Goal: Task Accomplishment & Management: Complete application form

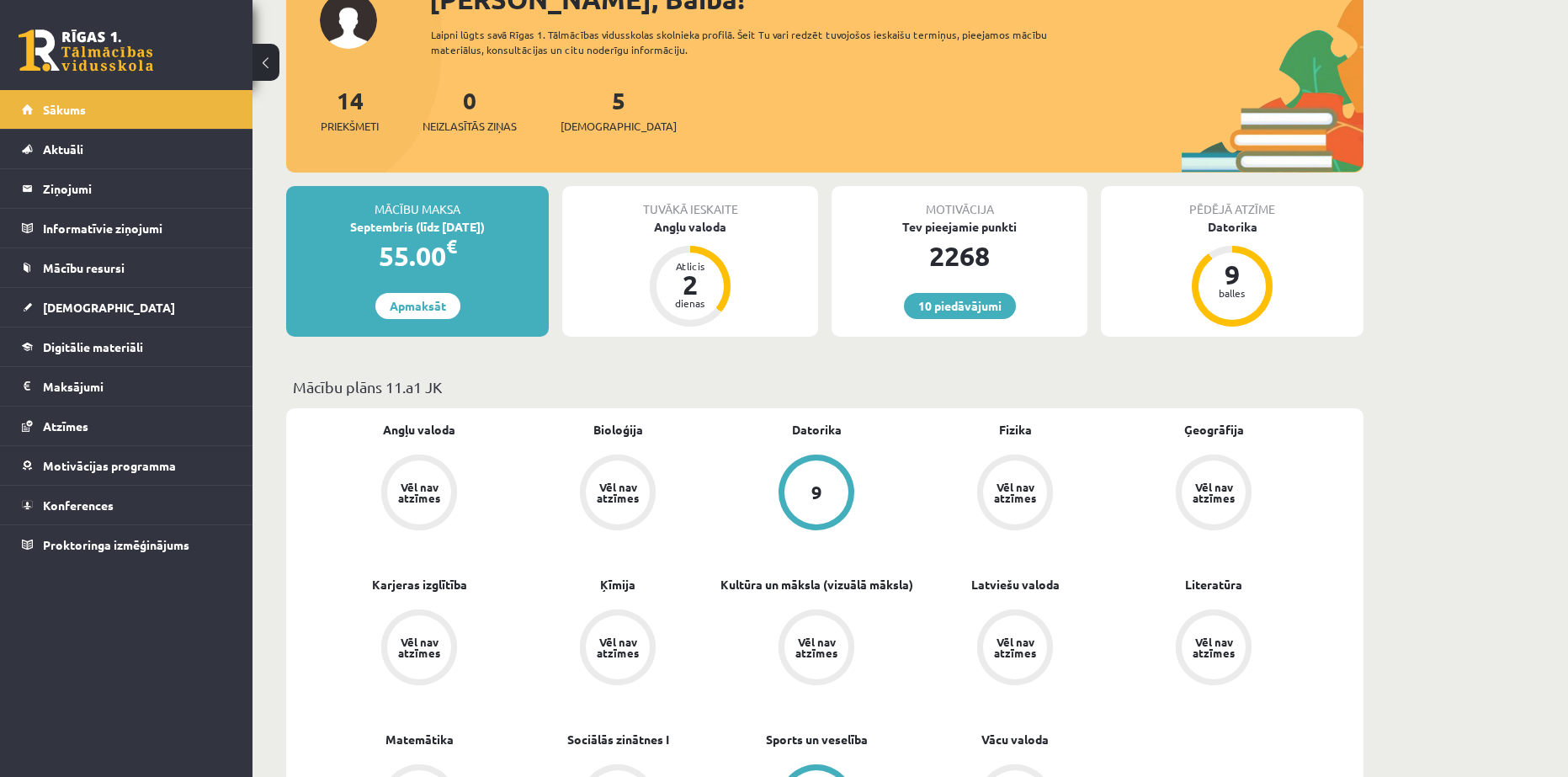
scroll to position [140, 0]
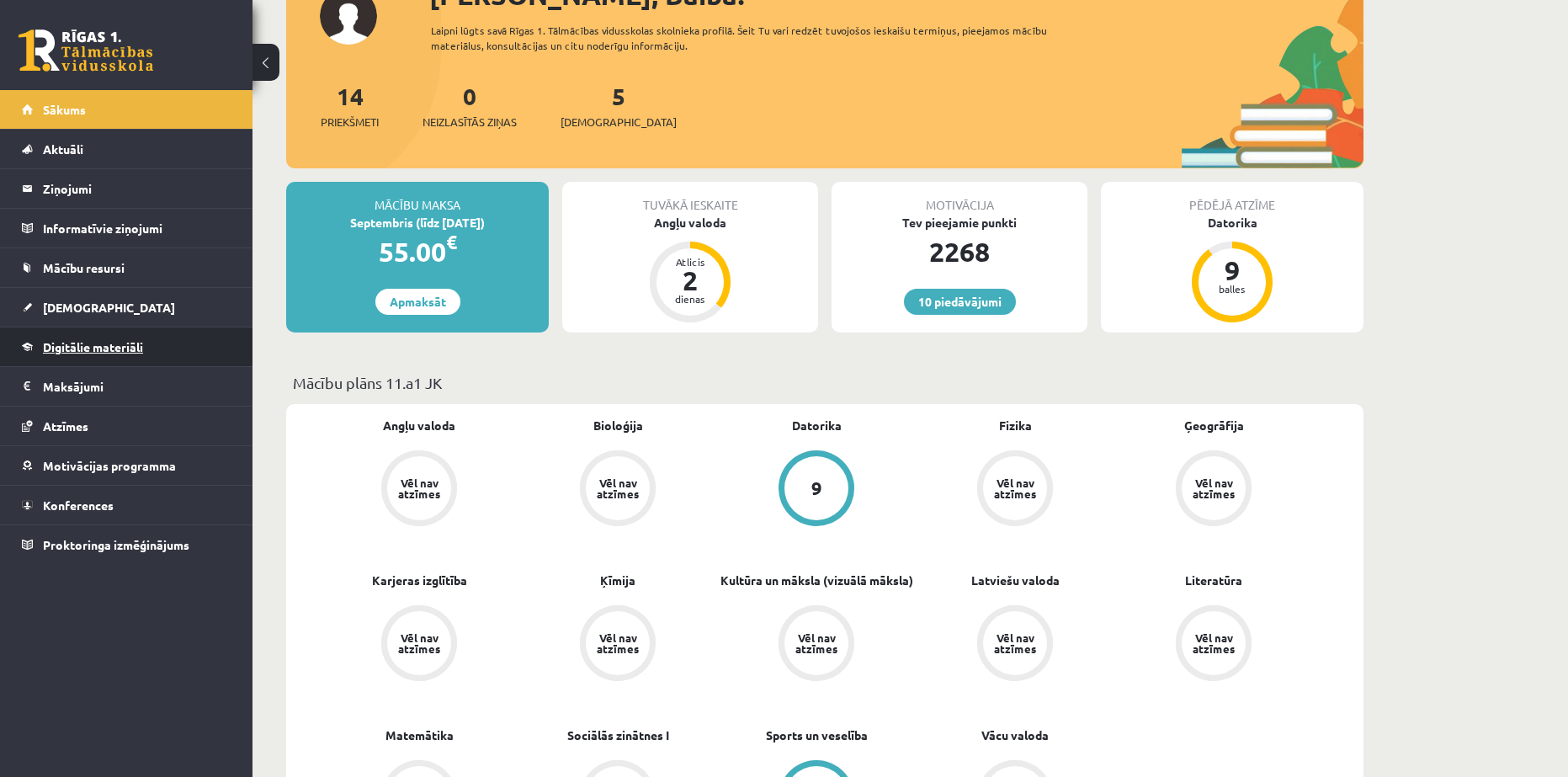
click at [88, 353] on span "Digitālie materiāli" at bounding box center [93, 347] width 100 height 15
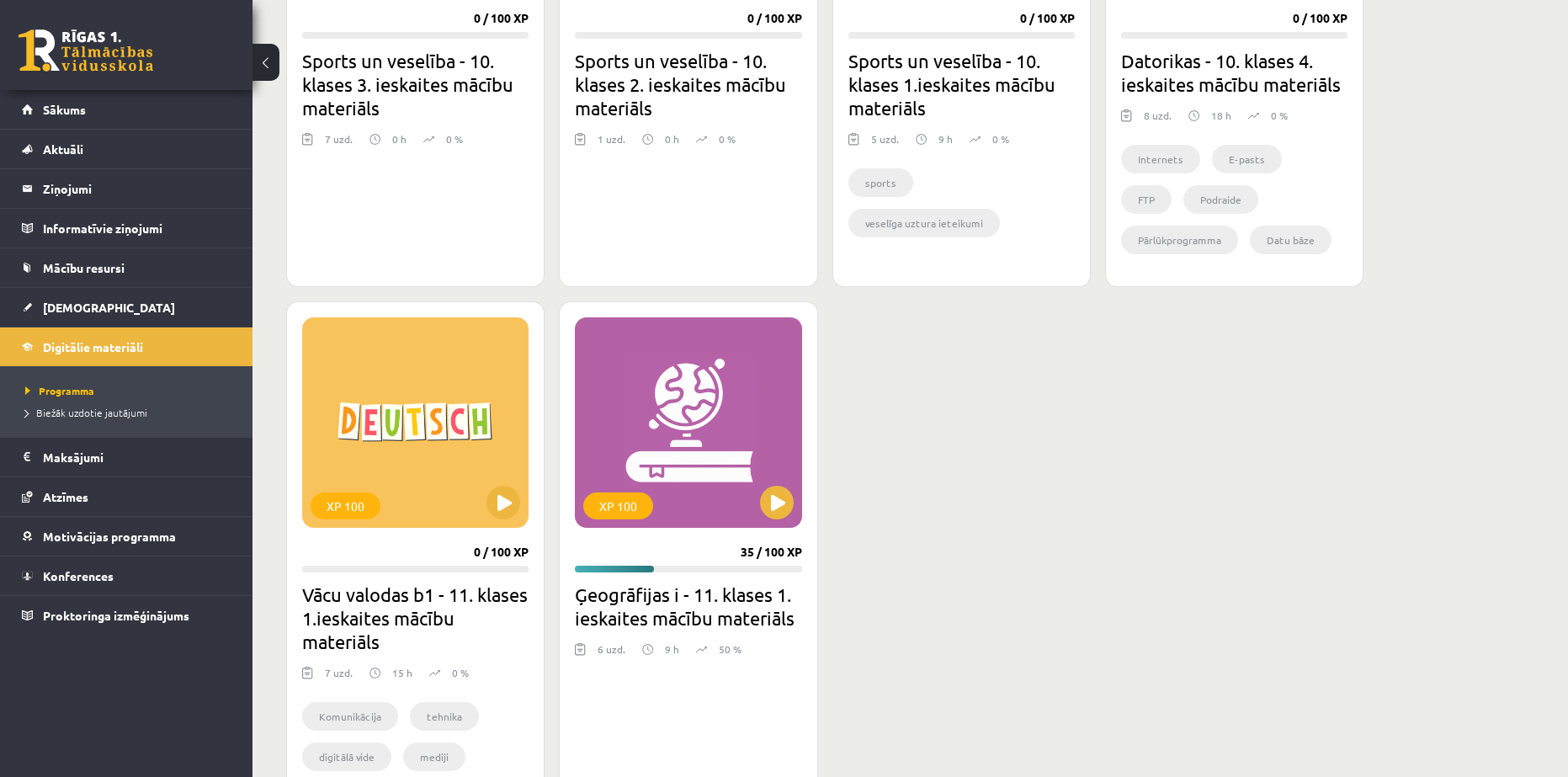
scroll to position [1263, 0]
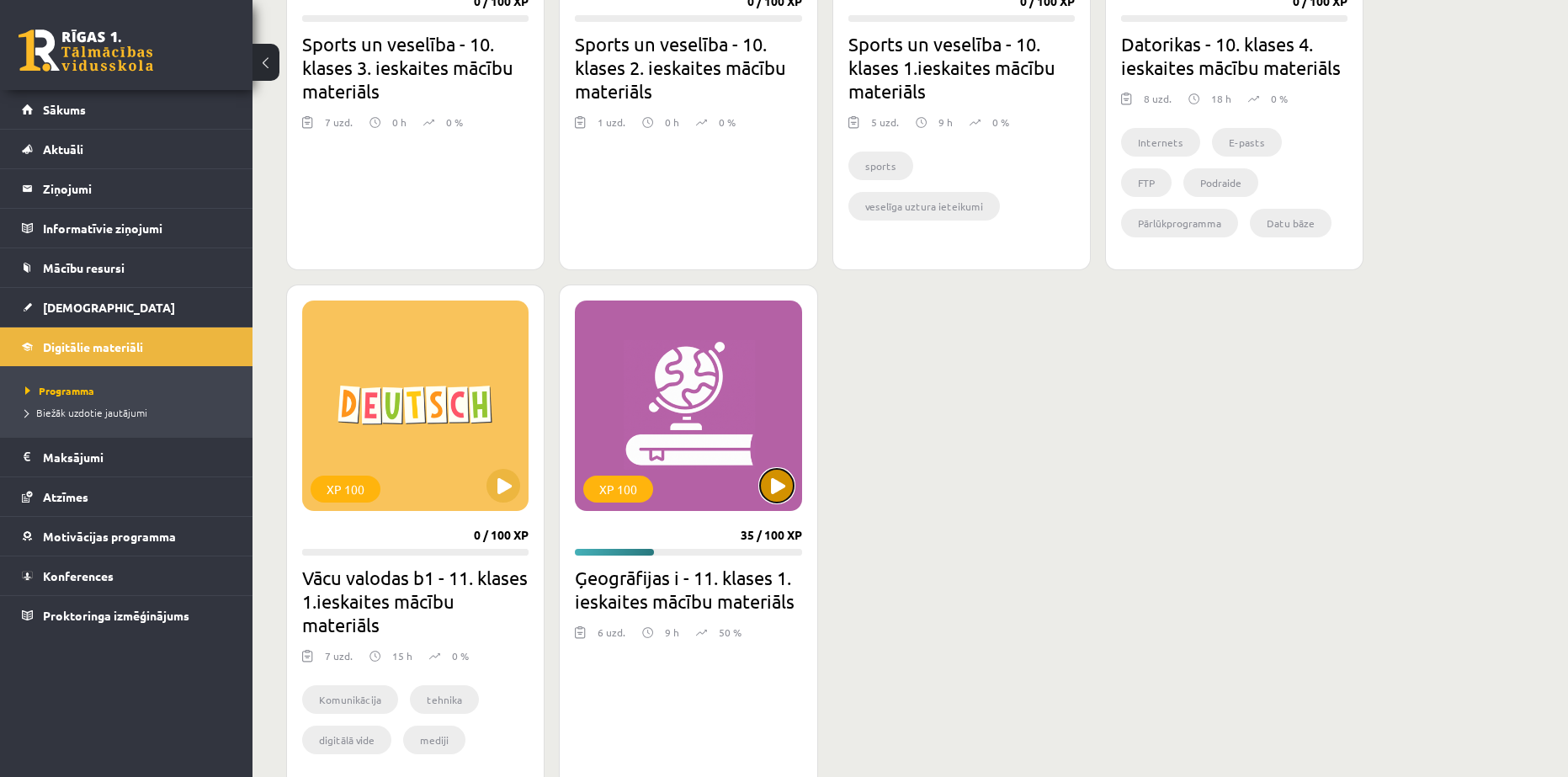
click at [781, 470] on button at bounding box center [776, 485] width 33 height 33
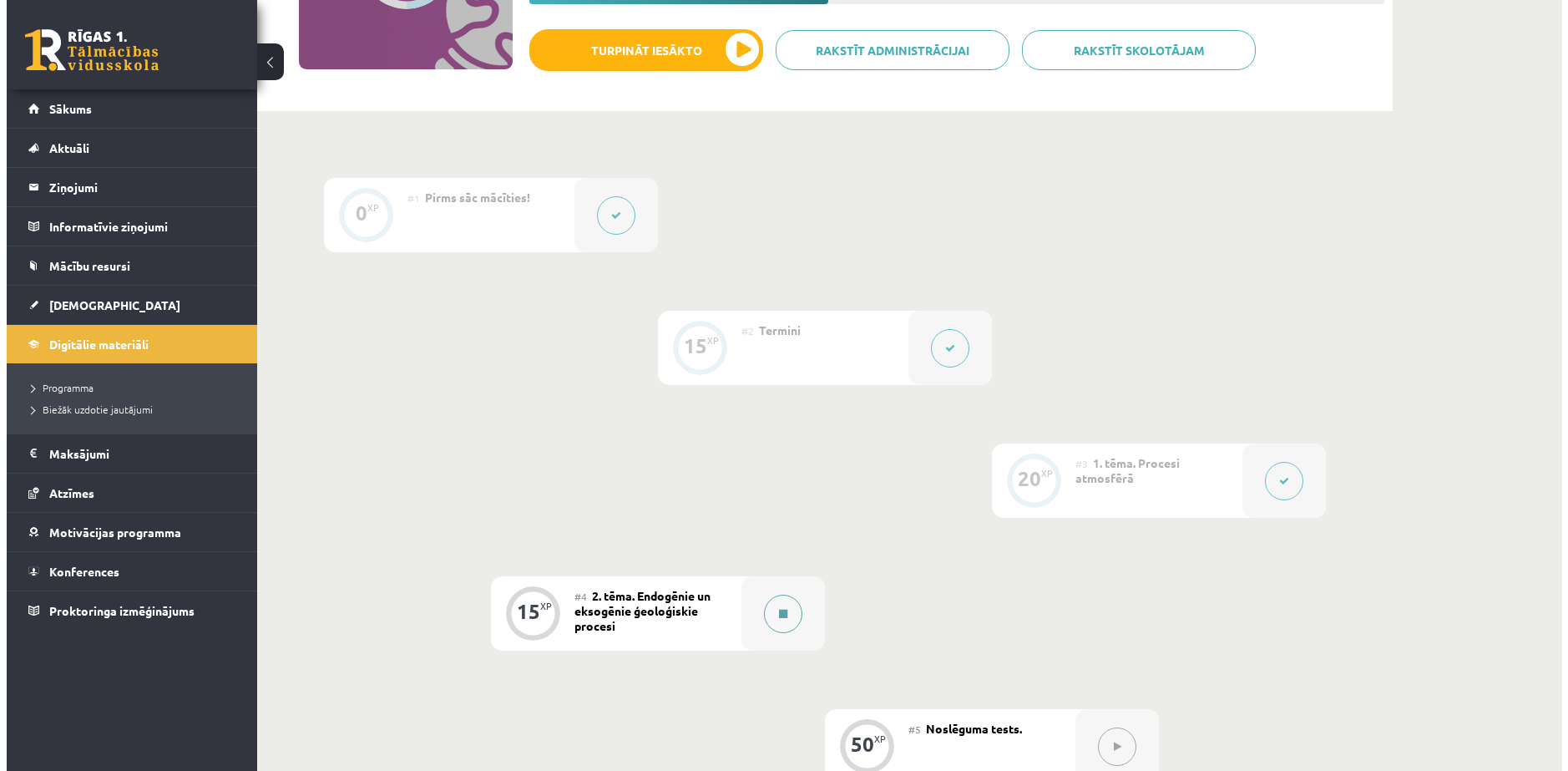
scroll to position [278, 0]
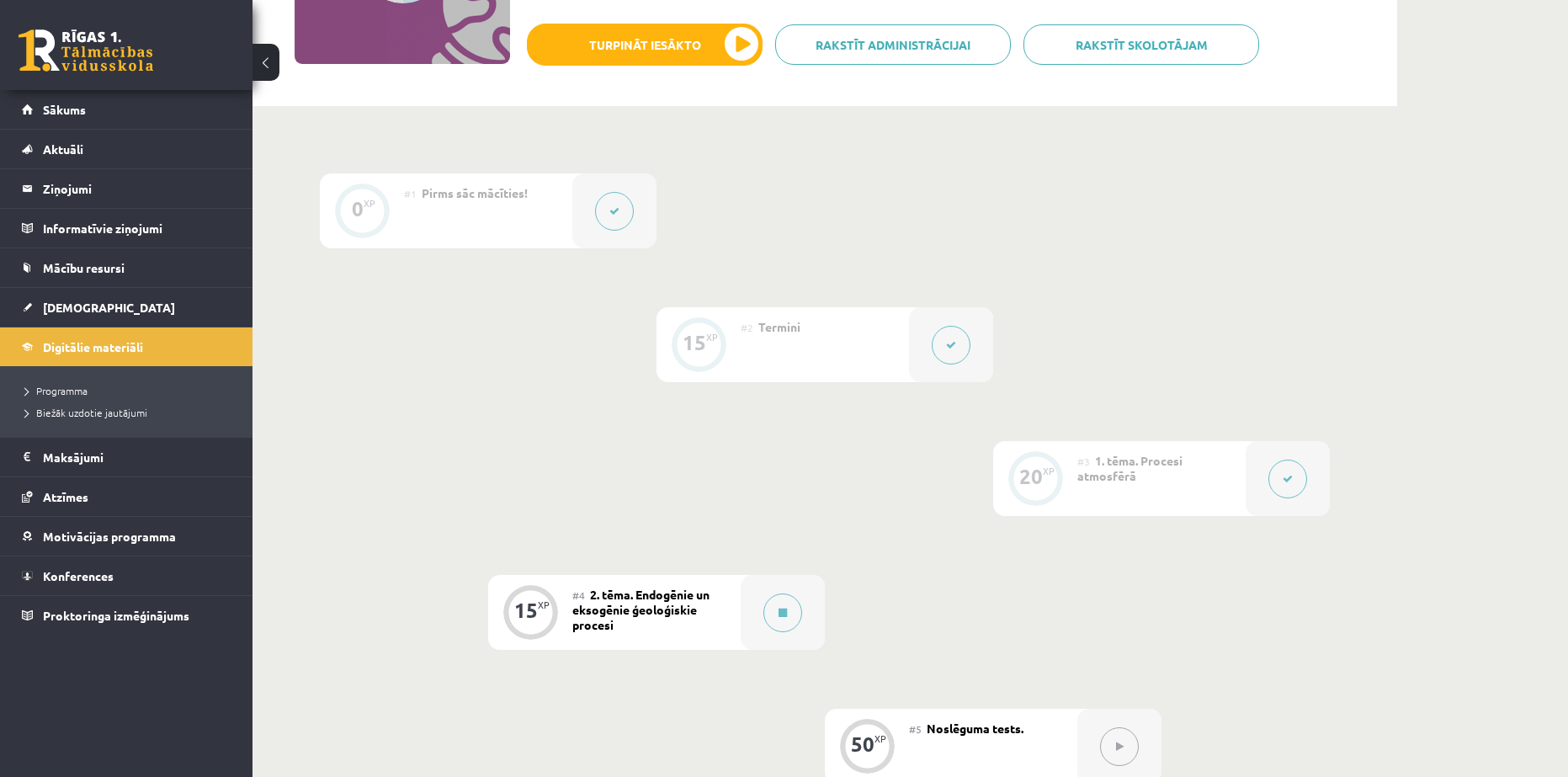
click at [645, 587] on span "2. tēma. Endogēnie un eksogēnie ģeoloģiskie procesi" at bounding box center [641, 609] width 137 height 45
click at [761, 586] on div at bounding box center [783, 612] width 84 height 75
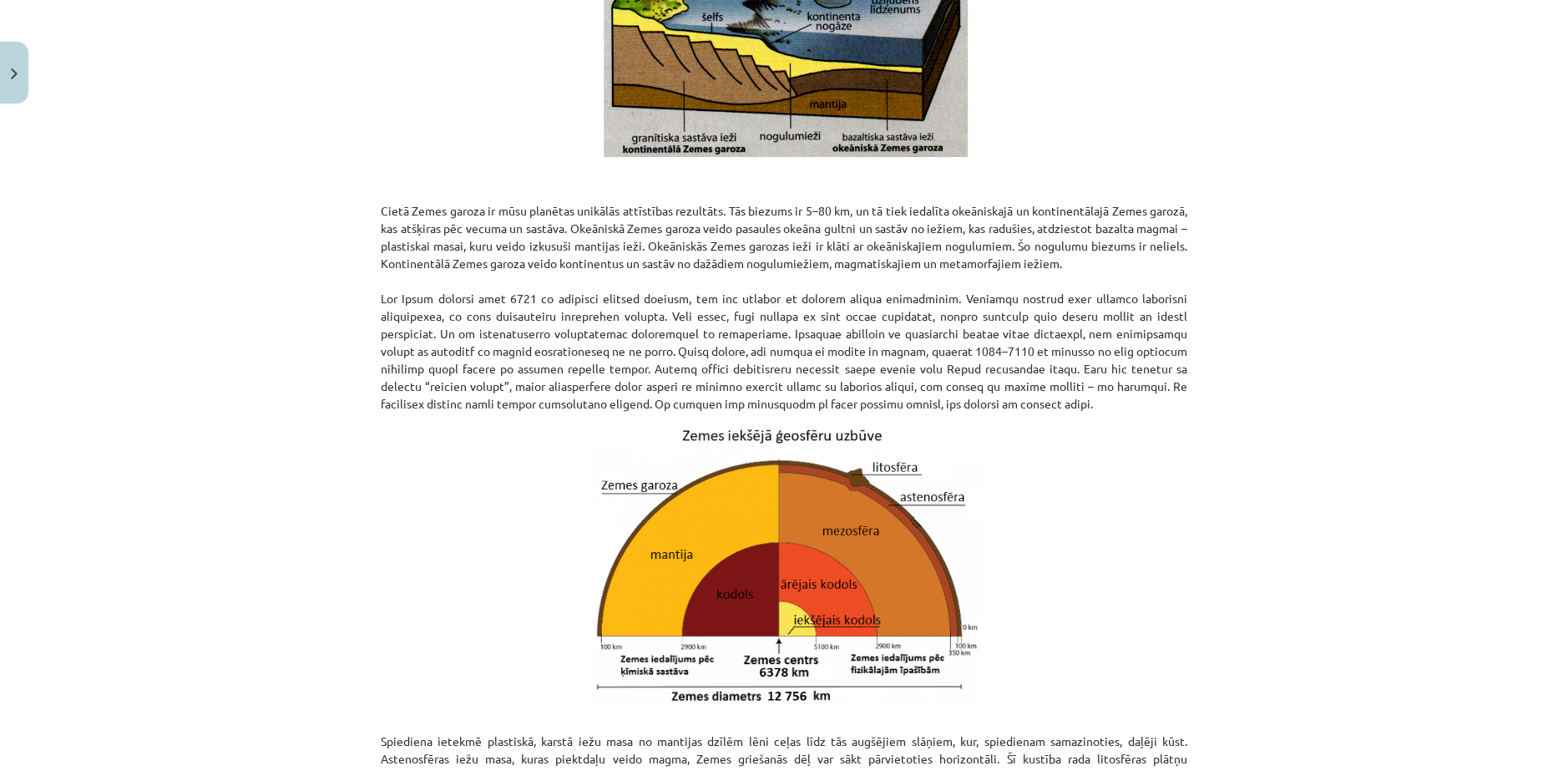
scroll to position [1392, 0]
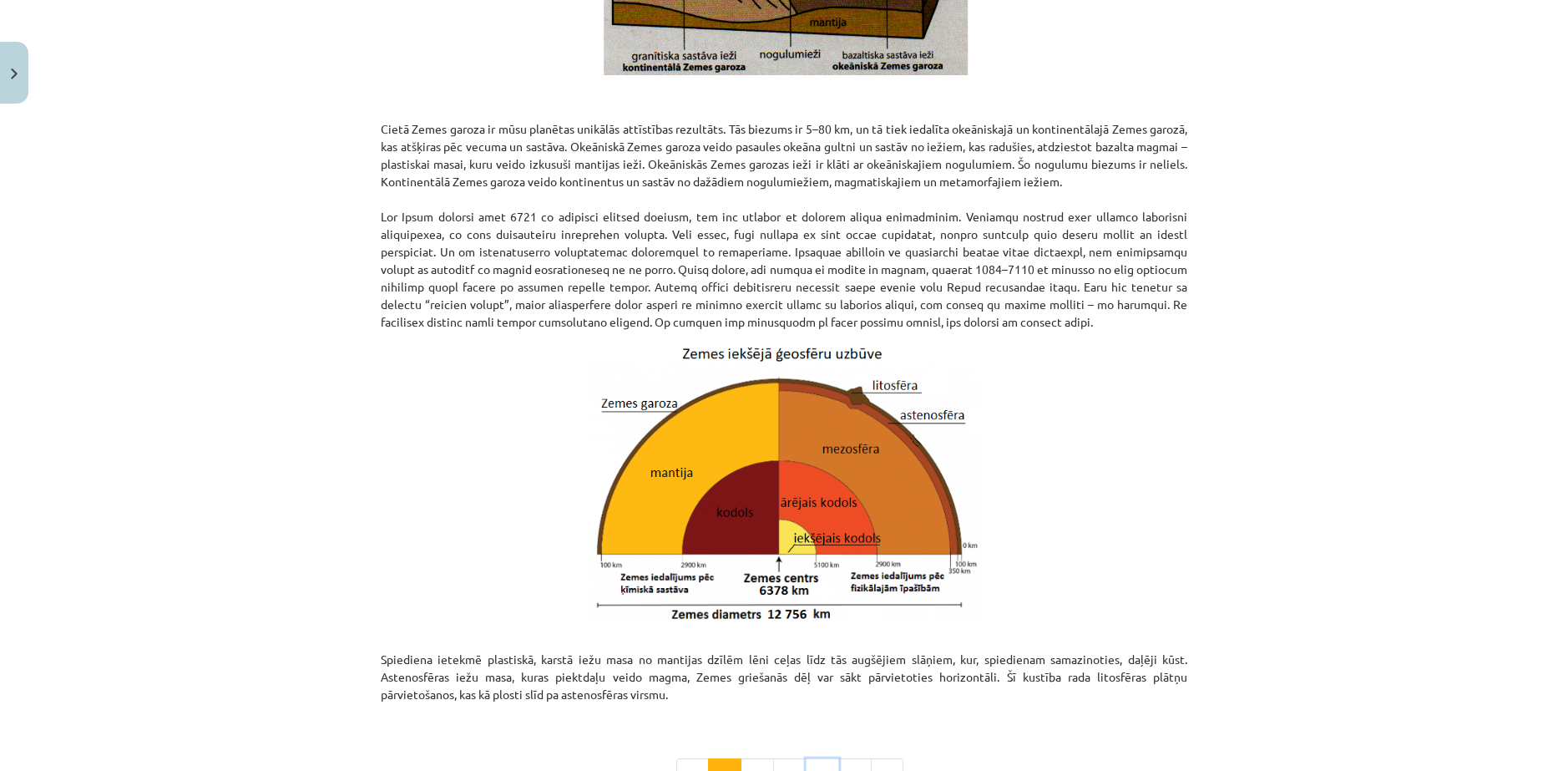
click at [817, 758] on button "4" at bounding box center [822, 774] width 33 height 33
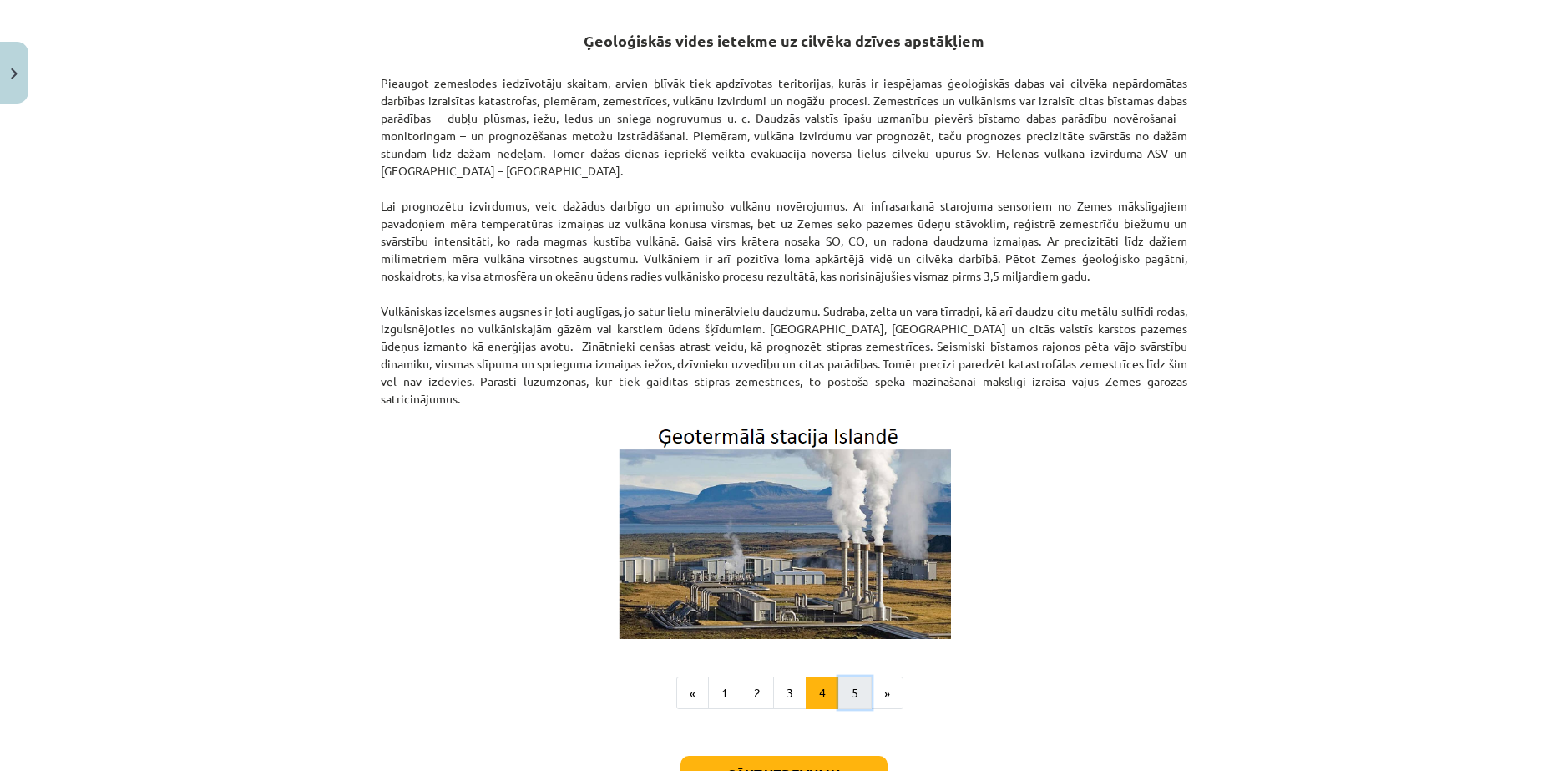
click at [846, 677] on button "5" at bounding box center [854, 693] width 33 height 33
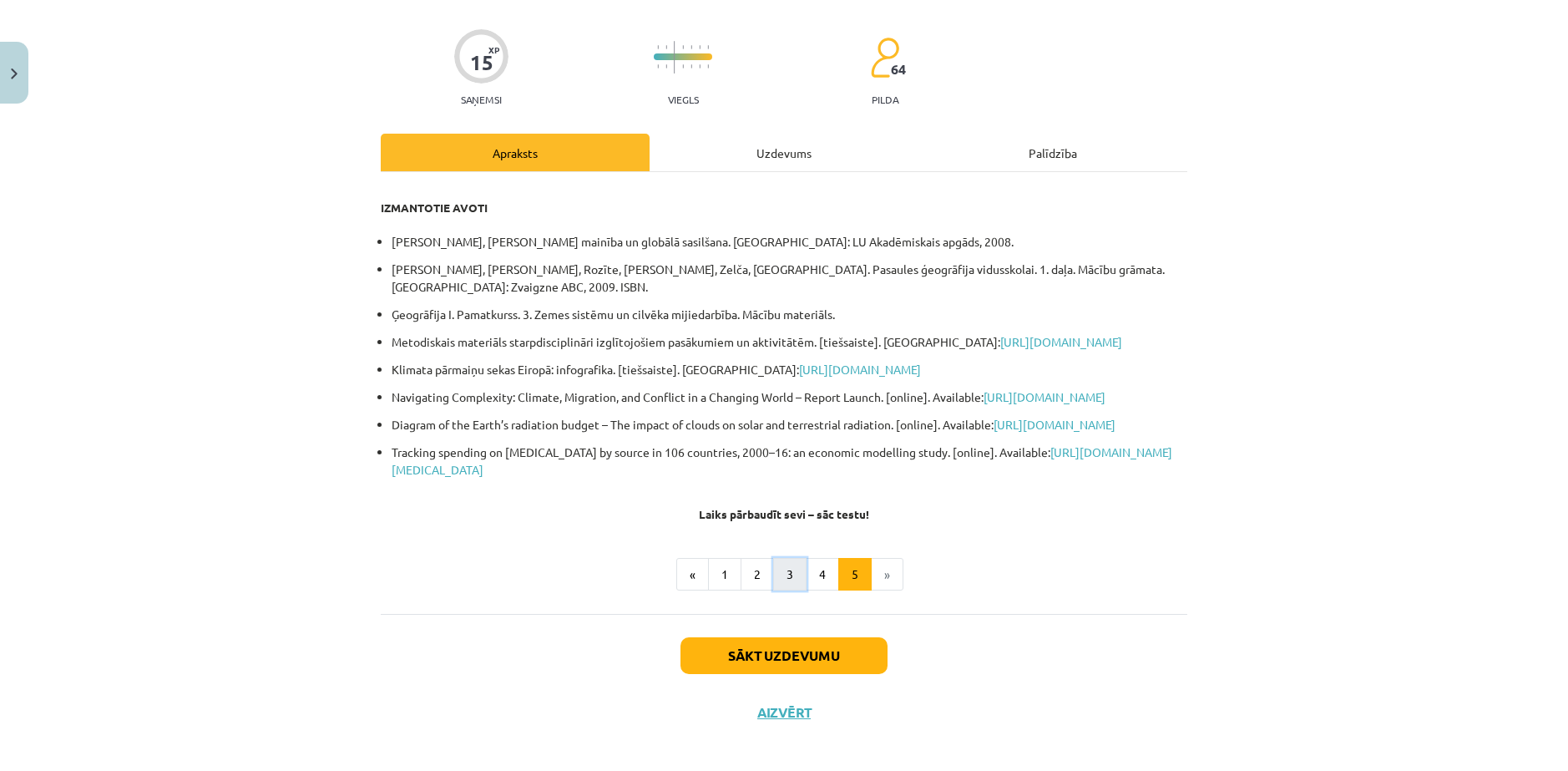
click at [774, 584] on button "3" at bounding box center [790, 574] width 33 height 33
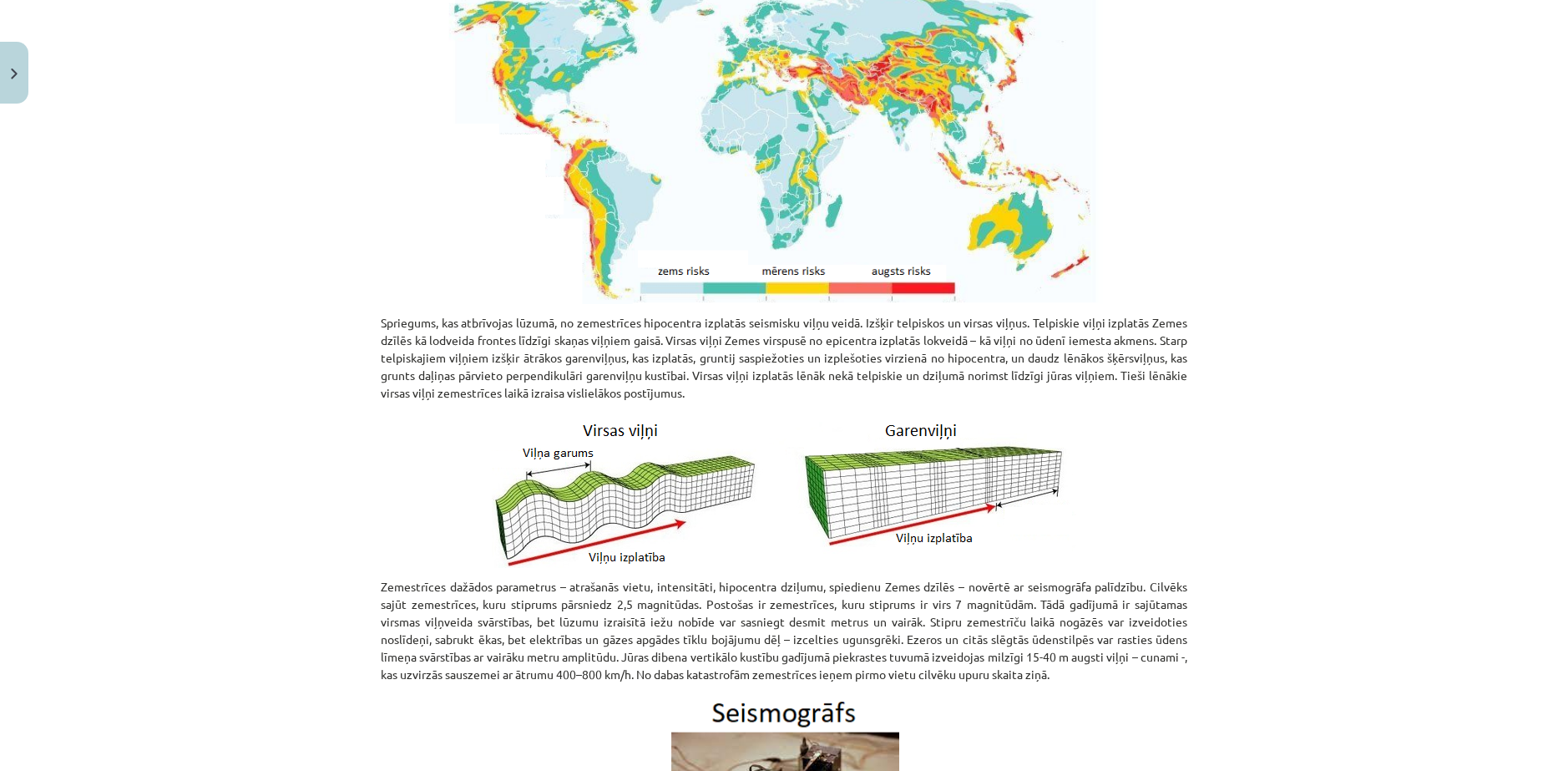
scroll to position [0, 0]
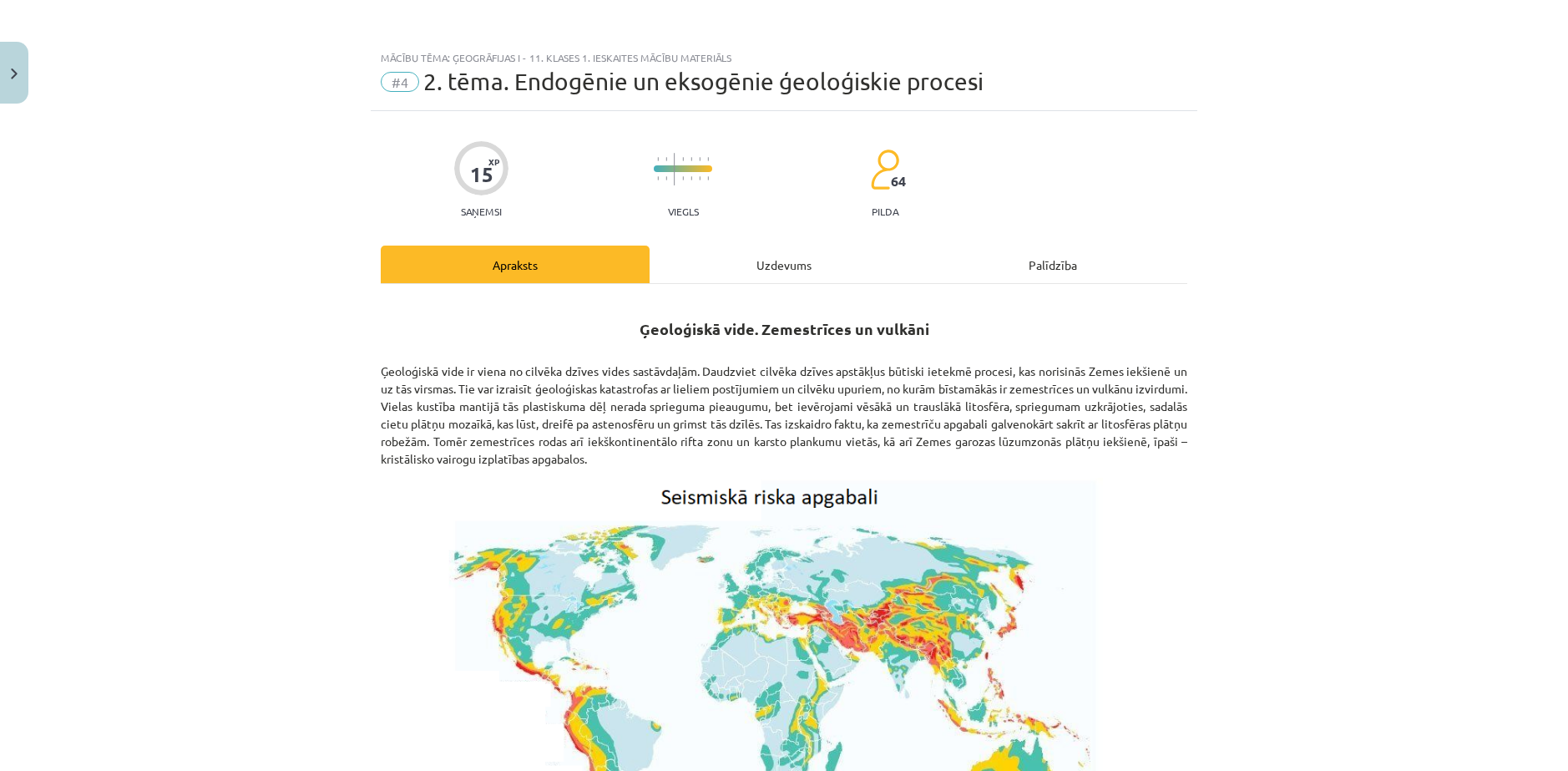
click at [722, 255] on div "Uzdevums" at bounding box center [784, 264] width 269 height 37
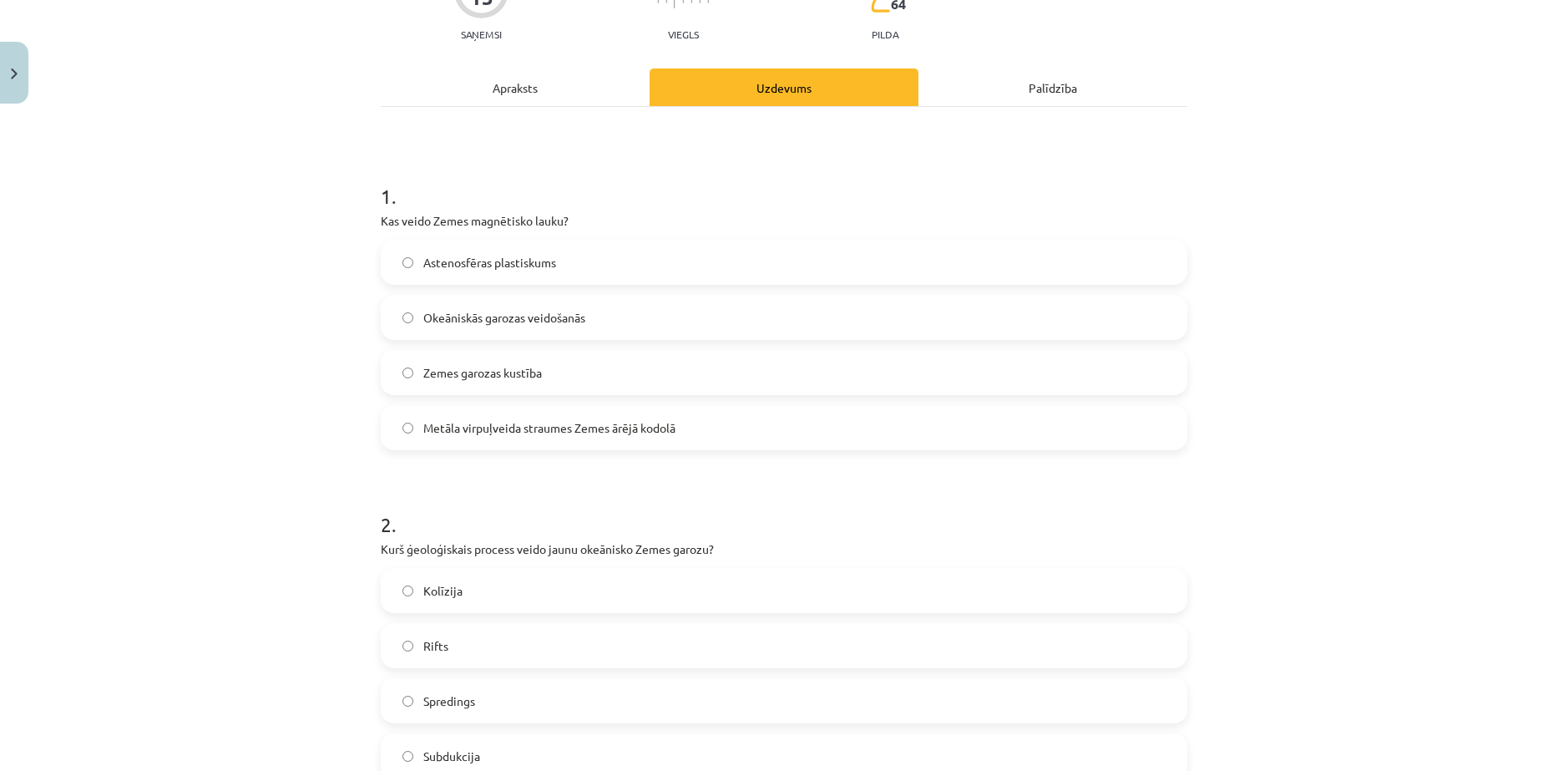
scroll to position [181, 0]
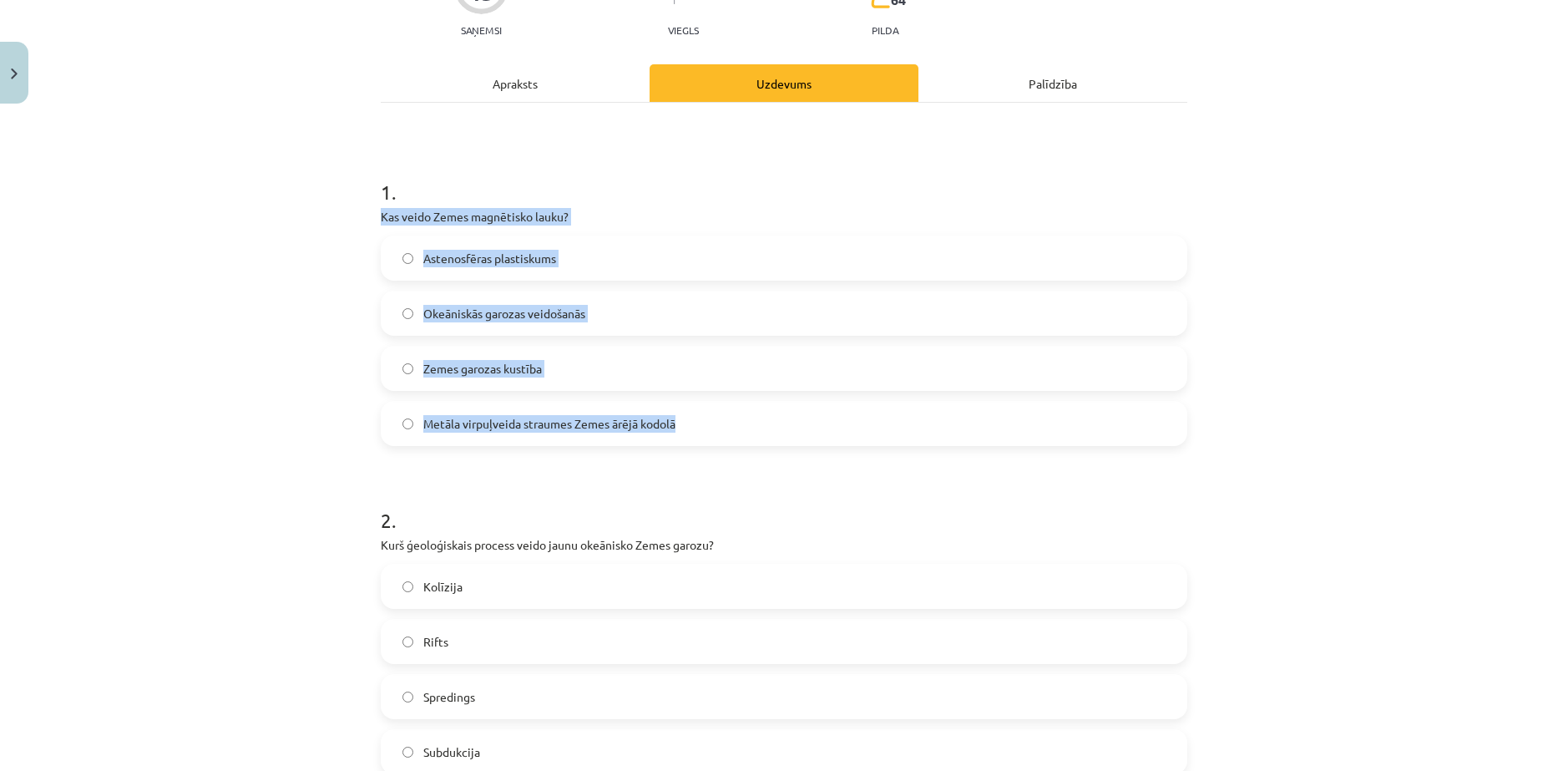
drag, startPoint x: 369, startPoint y: 192, endPoint x: 711, endPoint y: 394, distance: 397.2
copy div "Kas veido Zemes magnētisko lauku? Astenosfēras plastiskums Okeāniskās garozas v…"
click at [235, 387] on div "Mācību tēma: Ģeogrāfijas i - 11. klases 1. ieskaites mācību materiāls #4 2. tēm…" at bounding box center [784, 385] width 1568 height 771
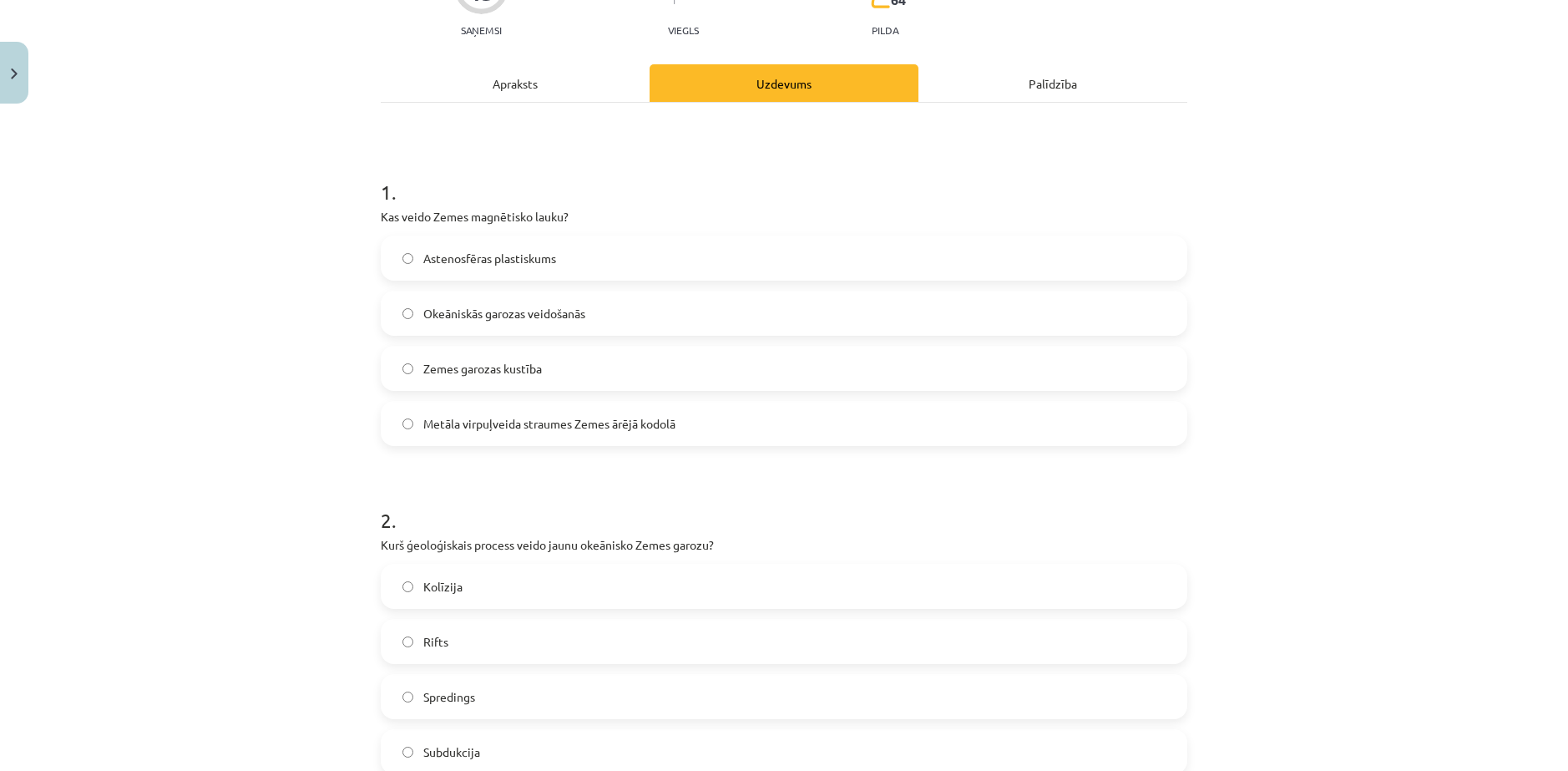
click at [465, 415] on span "Metāla virpuļveida straumes Zemes ārējā kodolā" at bounding box center [549, 423] width 252 height 18
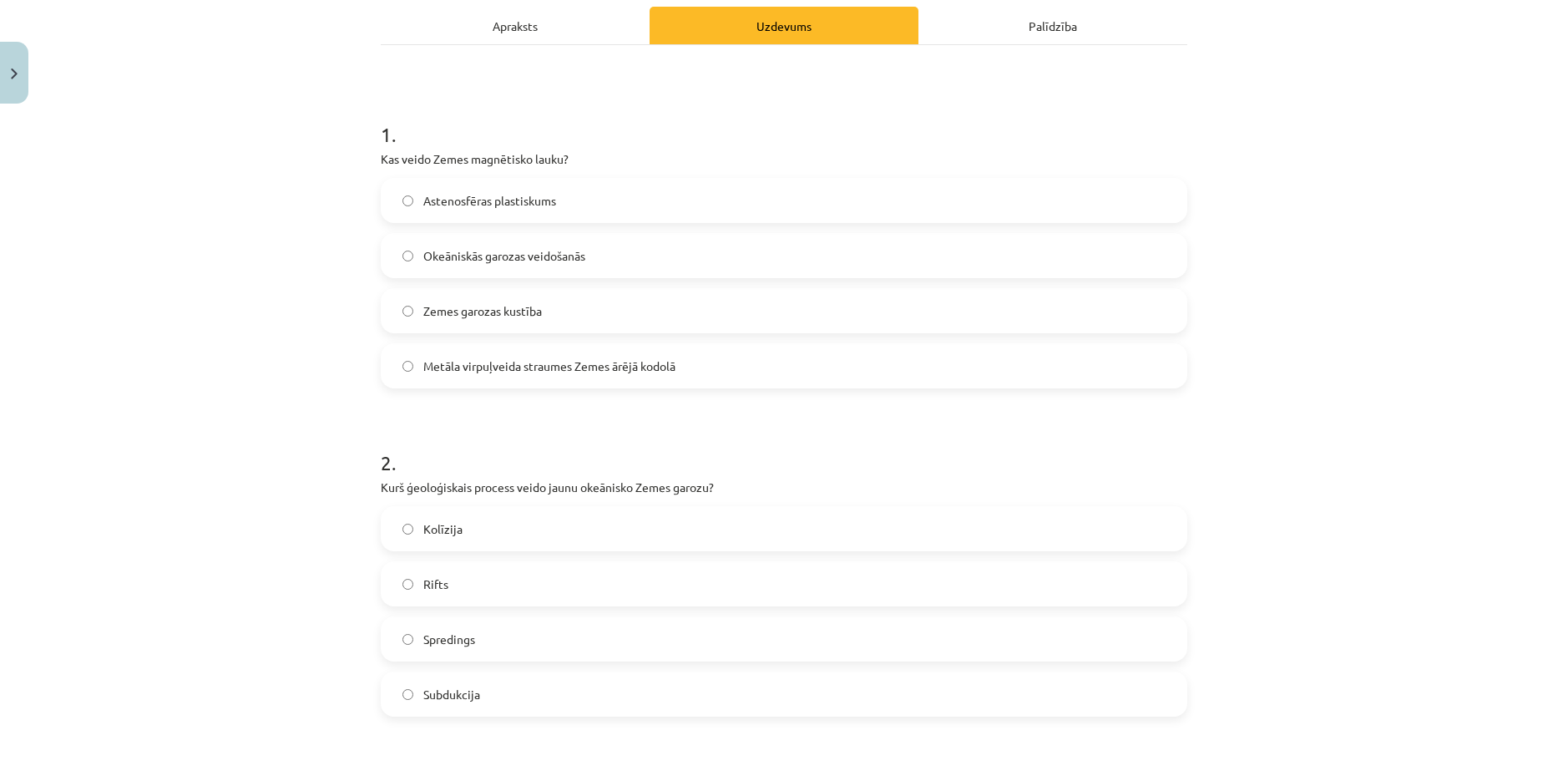
scroll to position [320, 0]
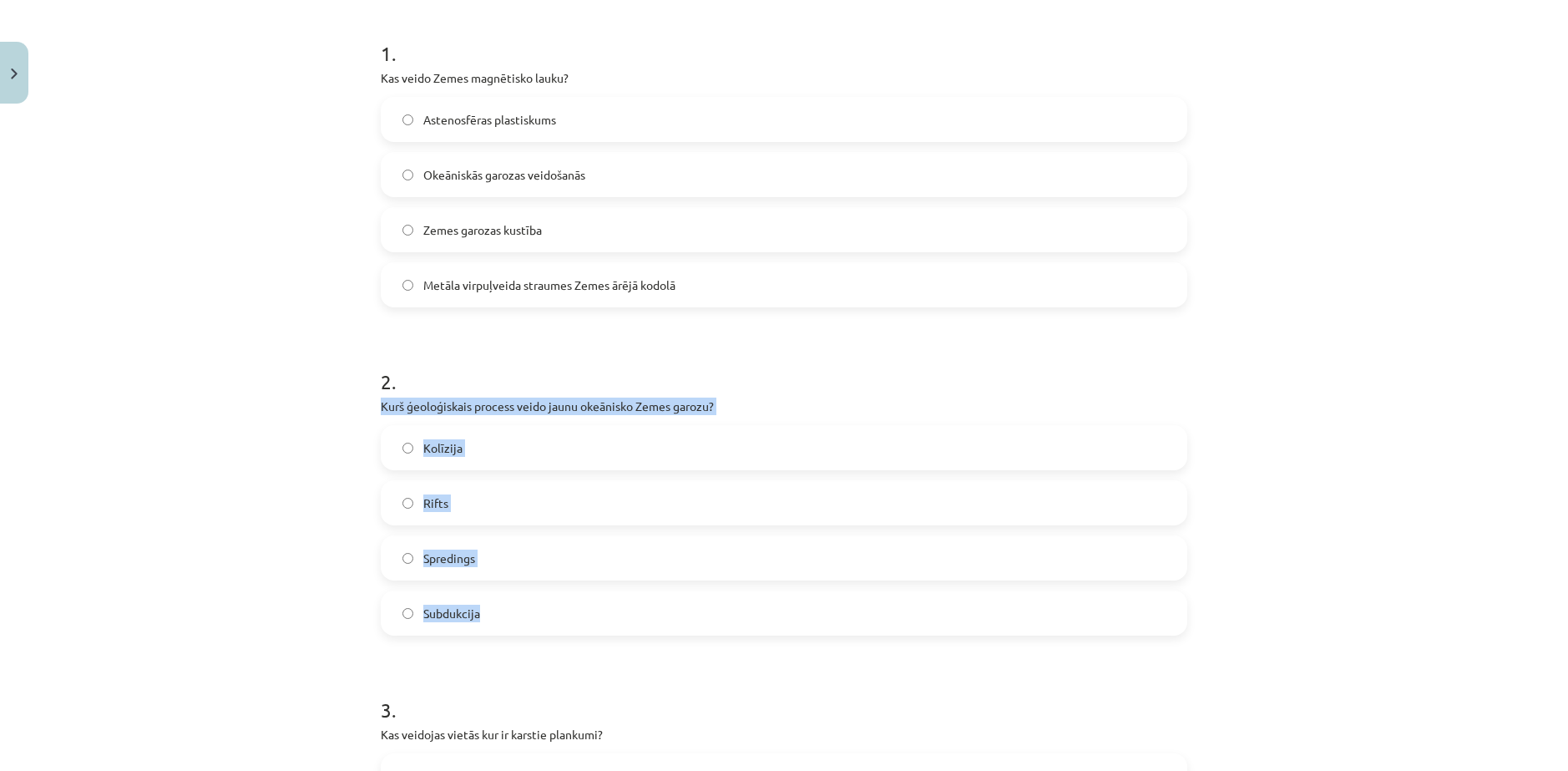
drag, startPoint x: 365, startPoint y: 374, endPoint x: 526, endPoint y: 582, distance: 263.0
click at [526, 582] on div "15 XP Saņemsi Viegls 64 pilda Apraksts Uzdevums Palīdzība 1 . Kas veido Zemes m…" at bounding box center [784, 781] width 827 height 1981
copy div "Kurš ģeoloģiskais process veido jaunu okeānisko Zemes garozu? Kolīzija Rifts Sp…"
click at [290, 441] on div "Mācību tēma: Ģeogrāfijas i - 11. klases 1. ieskaites mācību materiāls #4 2. tēm…" at bounding box center [784, 385] width 1568 height 771
click at [465, 549] on span "Spredings" at bounding box center [449, 558] width 52 height 18
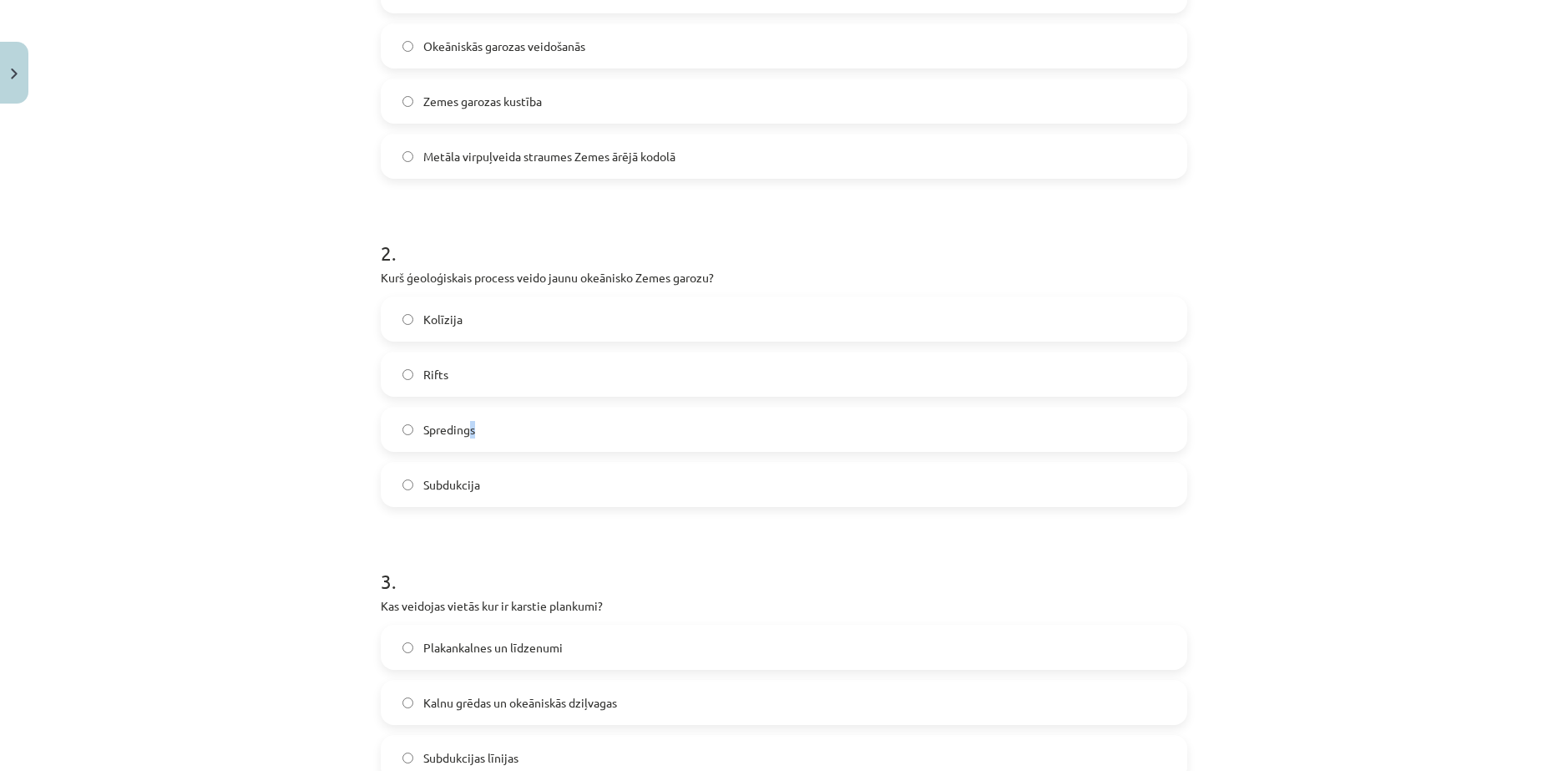
scroll to position [459, 0]
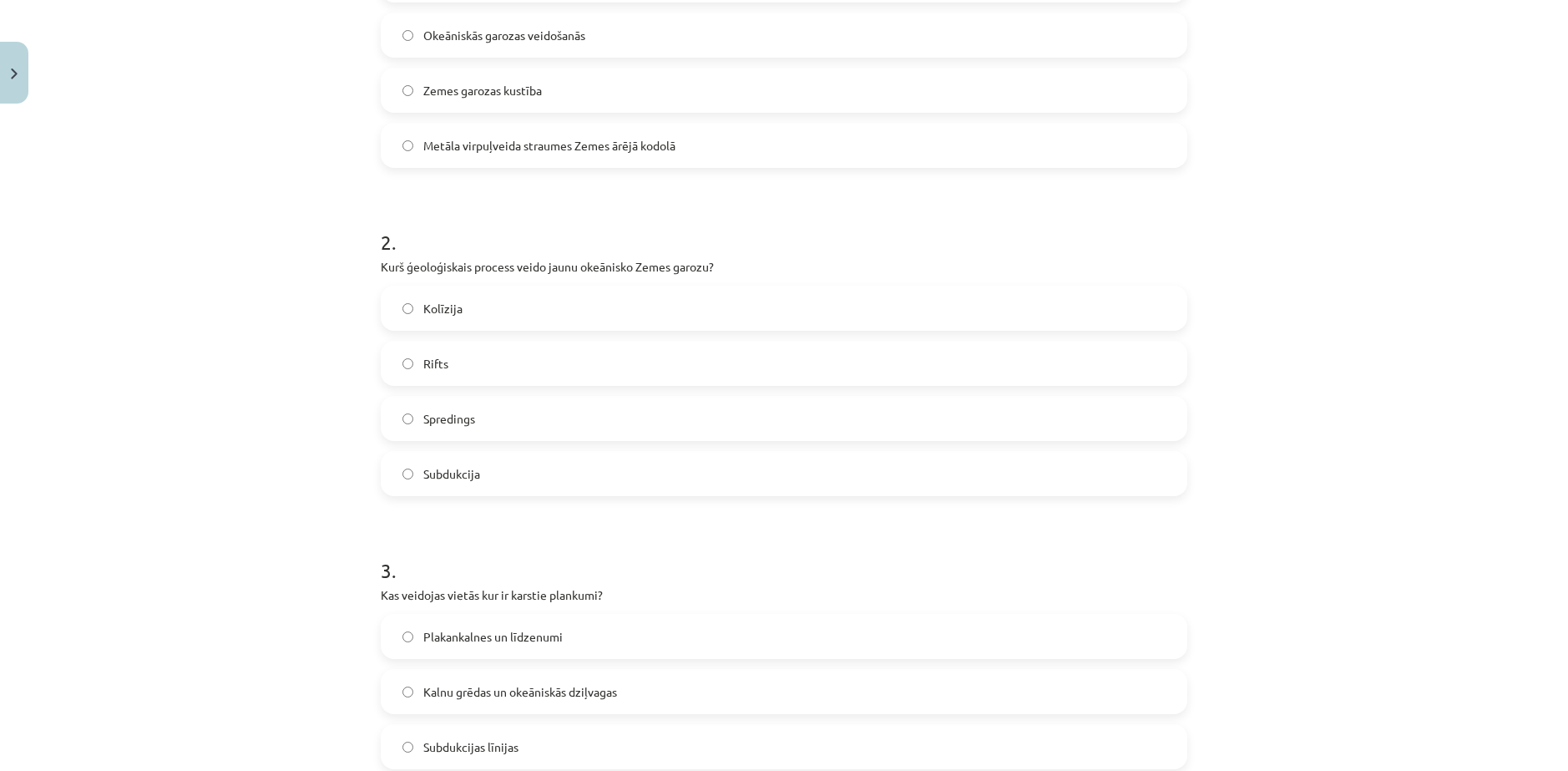
click at [304, 526] on div "Mācību tēma: Ģeogrāfijas i - 11. klases 1. ieskaites mācību materiāls #4 2. tēm…" at bounding box center [784, 385] width 1568 height 771
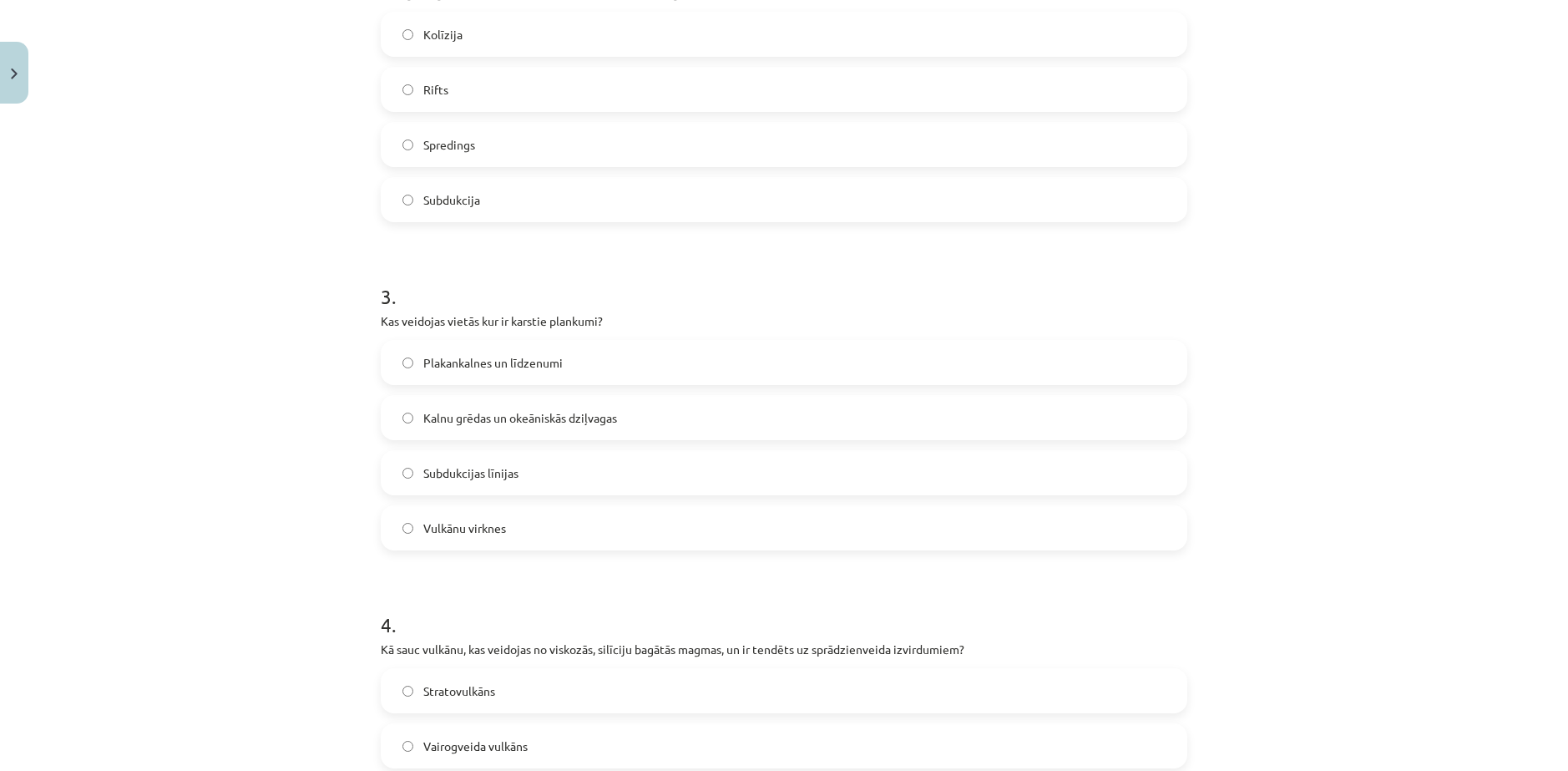
scroll to position [738, 0]
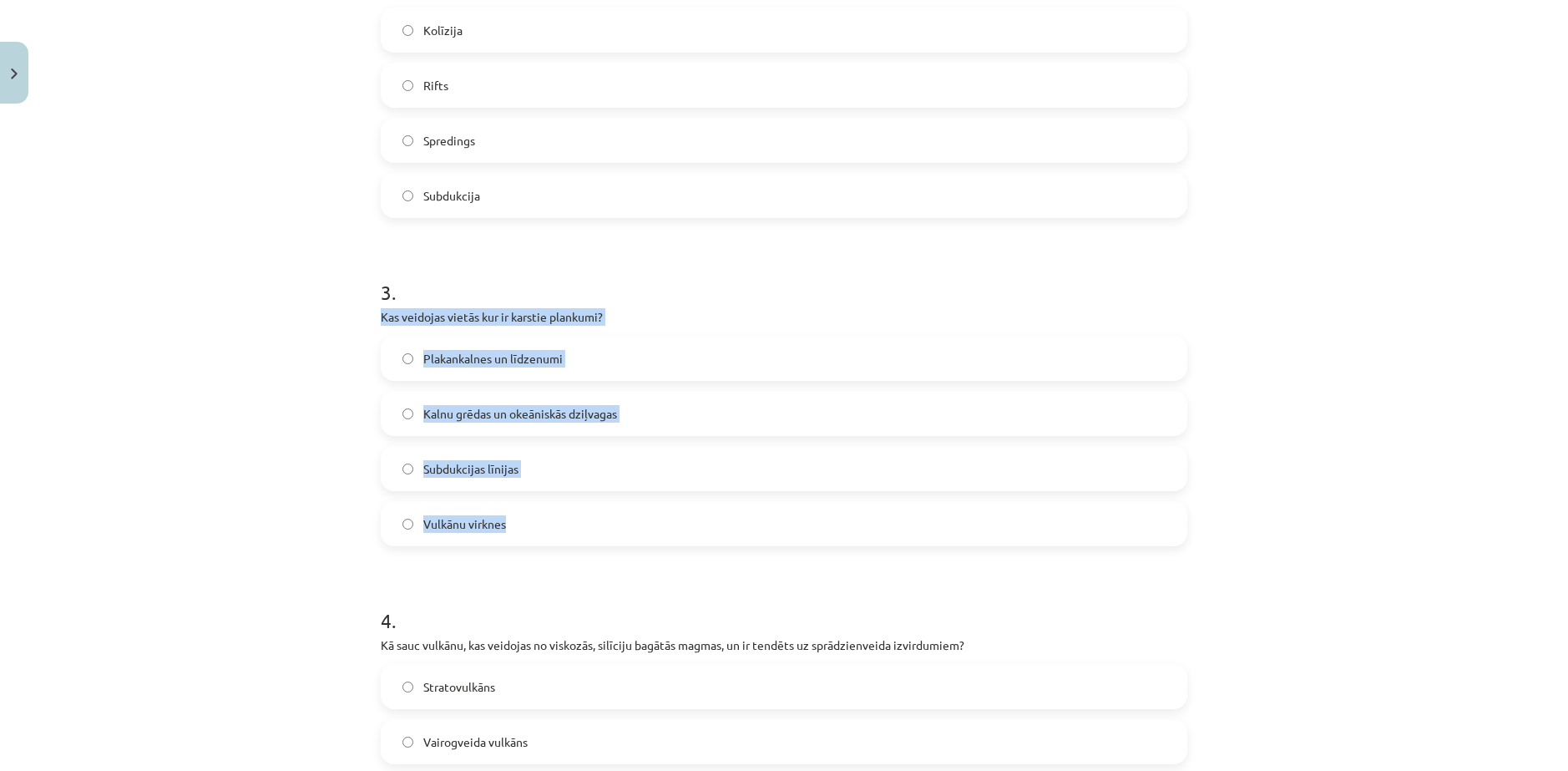
drag, startPoint x: 367, startPoint y: 274, endPoint x: 537, endPoint y: 478, distance: 265.5
click at [537, 478] on div "15 XP Saņemsi Viegls 64 pilda Apraksts Uzdevums Palīdzība 1 . Kas veido Zemes m…" at bounding box center [784, 364] width 827 height 1981
copy div "Kas veidojas vietās kur ir karstie plankumi? Plakankalnes un līdzenumi Kalnu gr…"
click at [212, 422] on div "Mācību tēma: Ģeogrāfijas i - 11. klases 1. ieskaites mācību materiāls #4 2. tēm…" at bounding box center [784, 385] width 1568 height 771
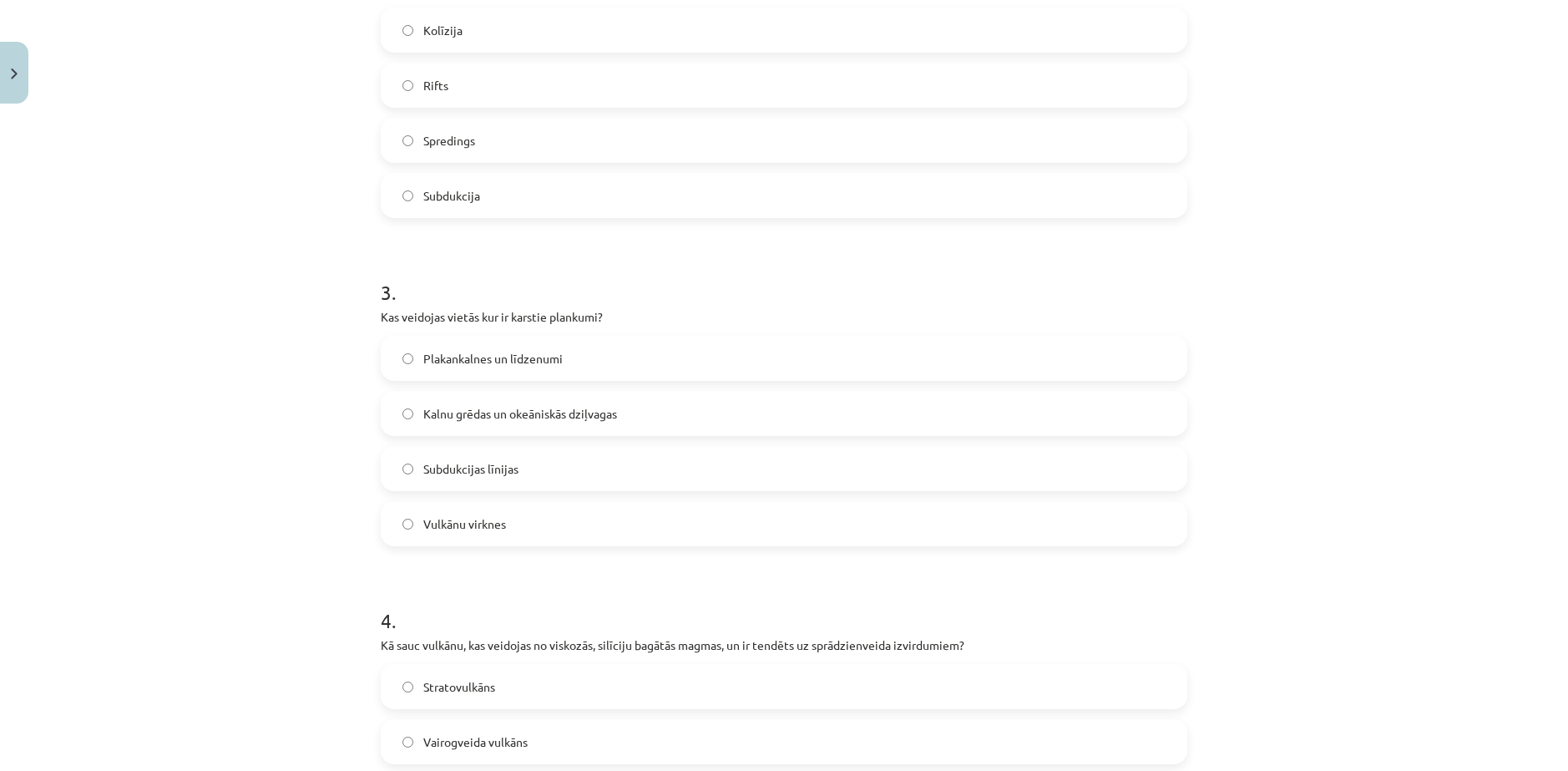
click at [453, 502] on label "Vulkānu virknes" at bounding box center [784, 523] width 803 height 42
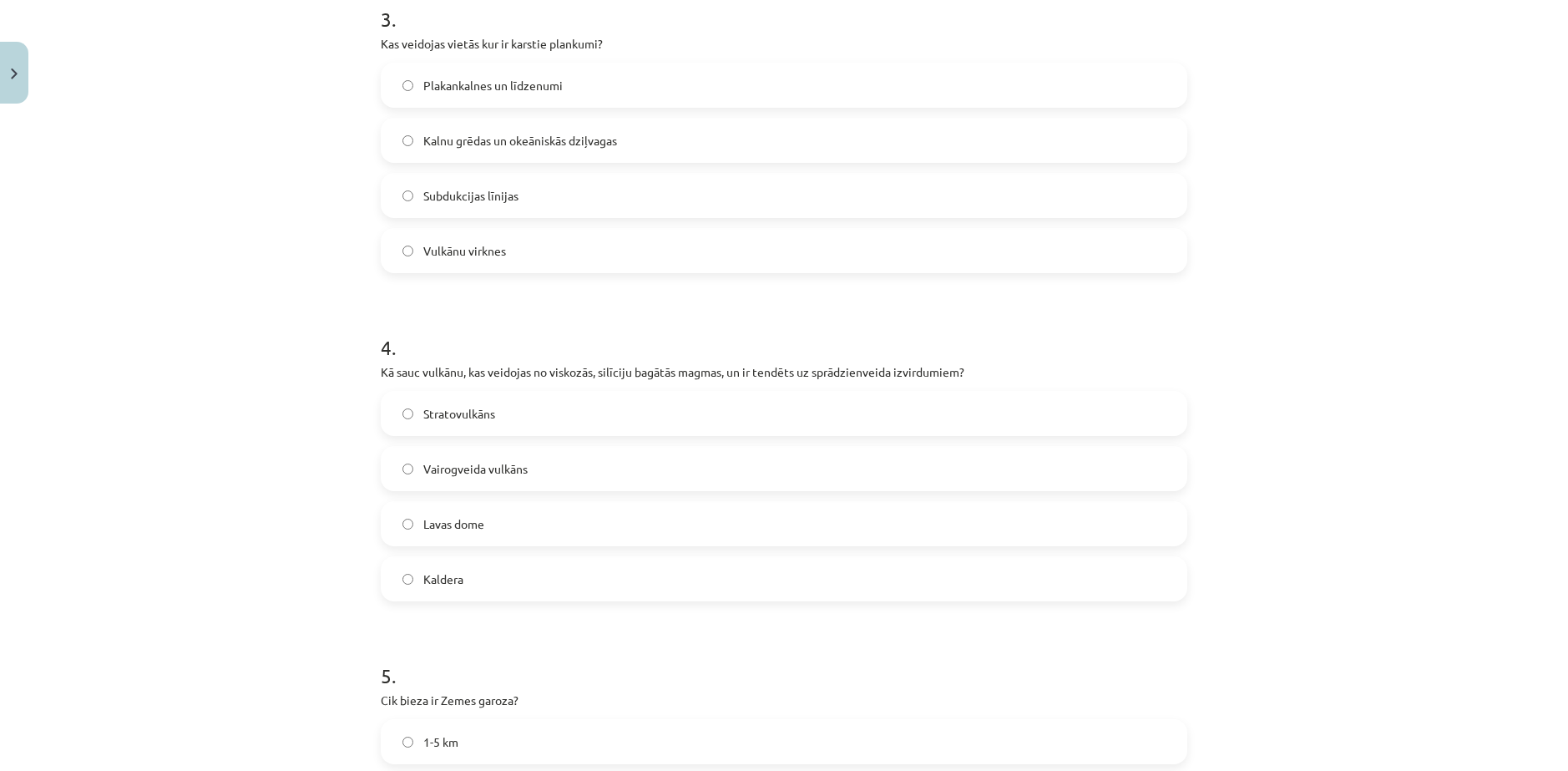
scroll to position [1017, 0]
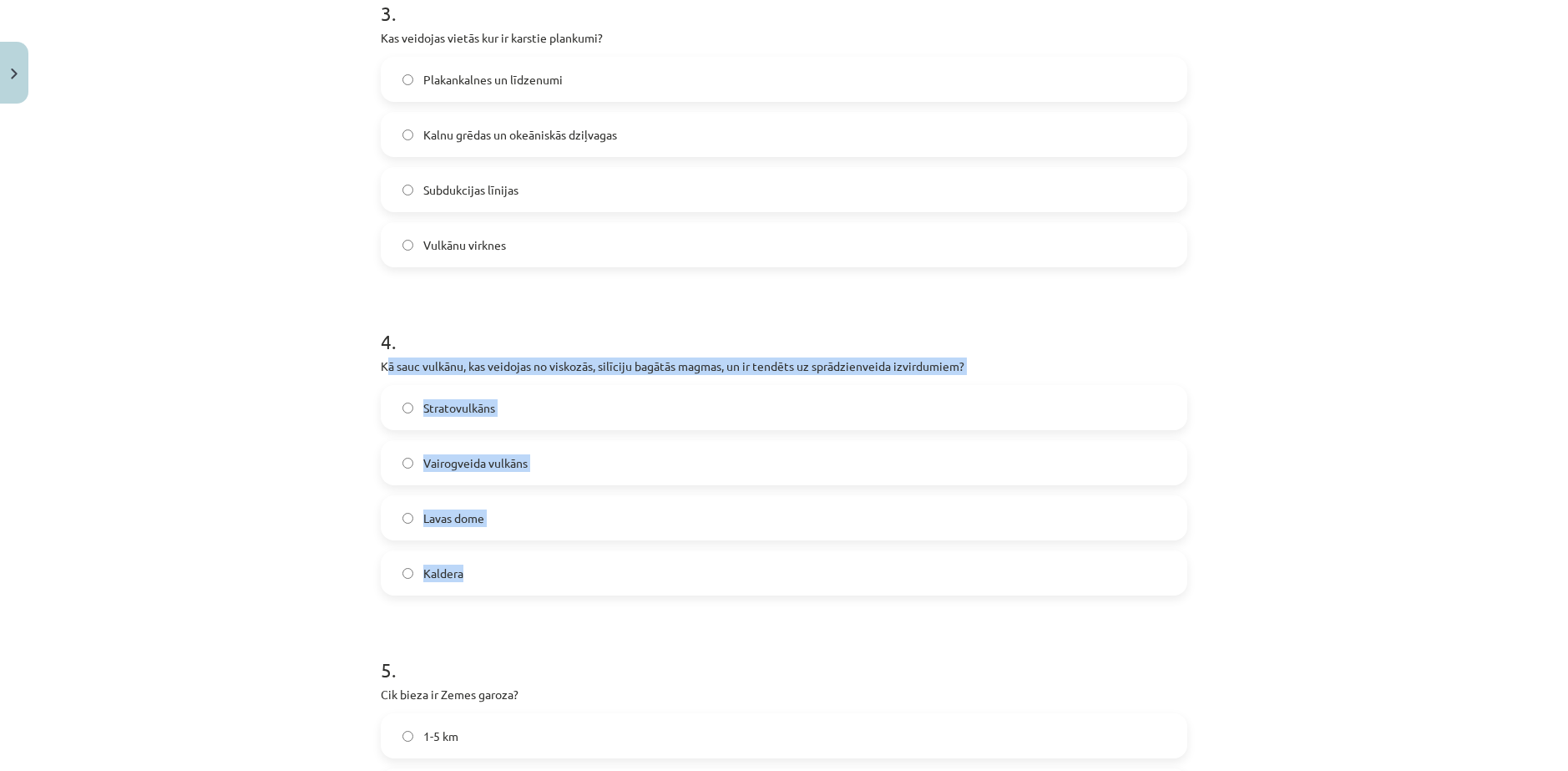
drag, startPoint x: 387, startPoint y: 324, endPoint x: 427, endPoint y: 491, distance: 171.7
click at [503, 521] on div "4 . Kā sauc vulkānu, kas veidojas no viskozās, silīciju bagātās magmas, un ir t…" at bounding box center [784, 448] width 807 height 295
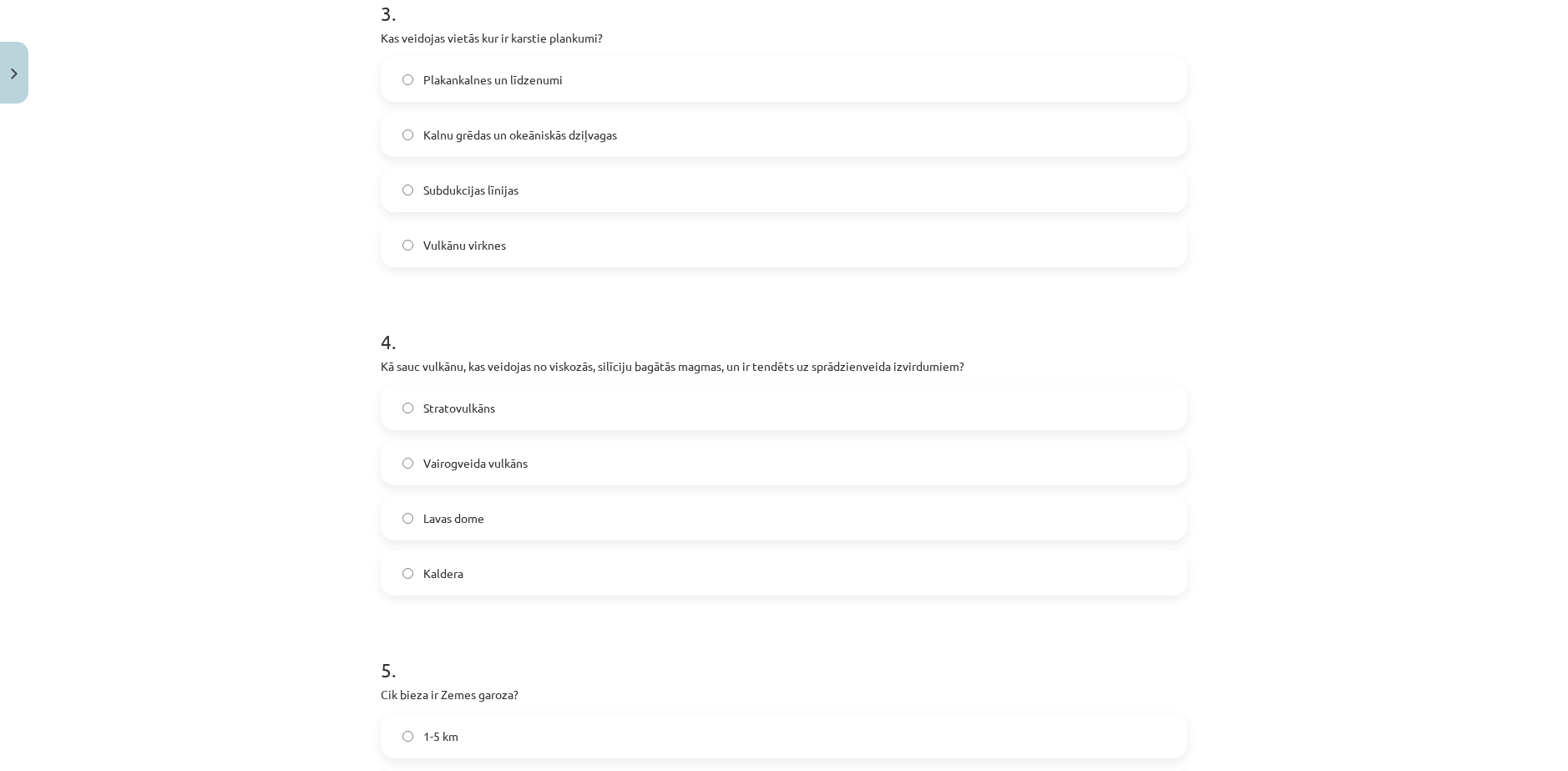
click at [357, 323] on div "Mācību tēma: Ģeogrāfijas i - 11. klases 1. ieskaites mācību materiāls #4 2. tēm…" at bounding box center [784, 385] width 1568 height 771
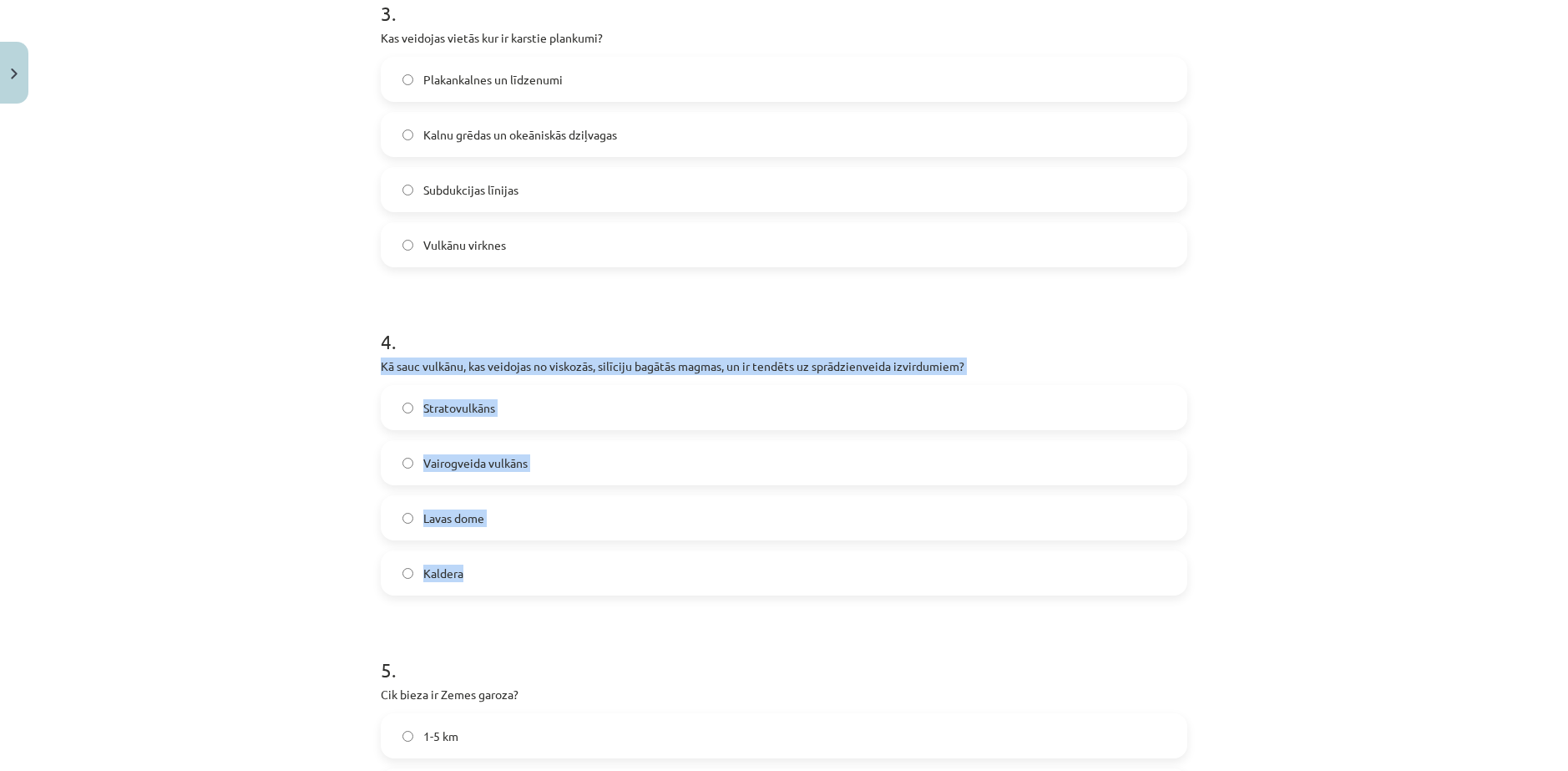
drag, startPoint x: 428, startPoint y: 350, endPoint x: 496, endPoint y: 513, distance: 176.6
click at [496, 513] on div "15 XP Saņemsi Viegls 64 pilda Apraksts Uzdevums Palīdzība 1 . Kas veido Zemes m…" at bounding box center [784, 85] width 827 height 1981
copy div "Kā sauc vulkānu, kas veidojas no viskozās, silīciju bagātās magmas, un ir tendē…"
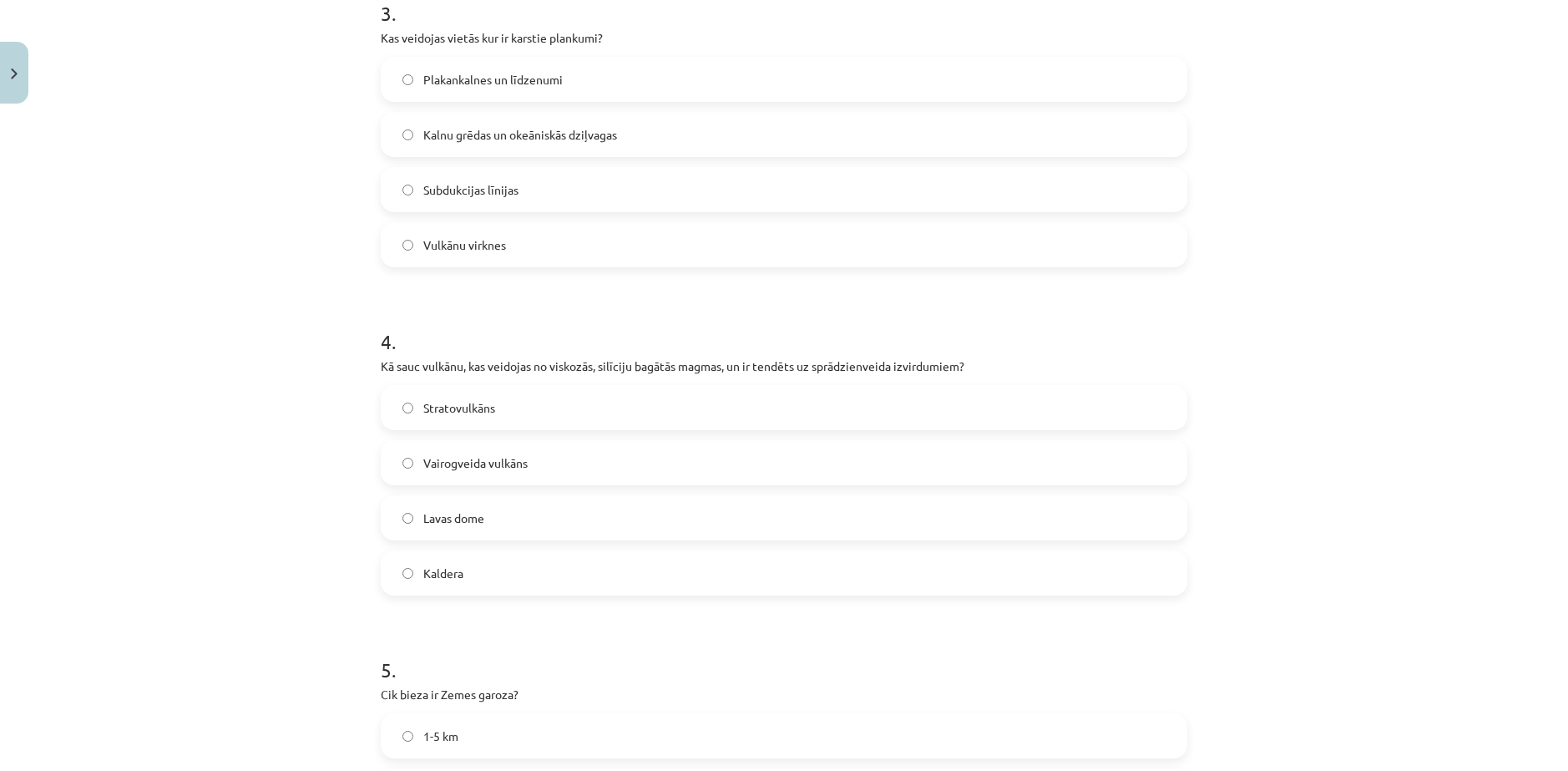
click at [630, 301] on h1 "4 ." at bounding box center [784, 326] width 807 height 52
click at [426, 497] on label "Lavas dome" at bounding box center [784, 518] width 803 height 42
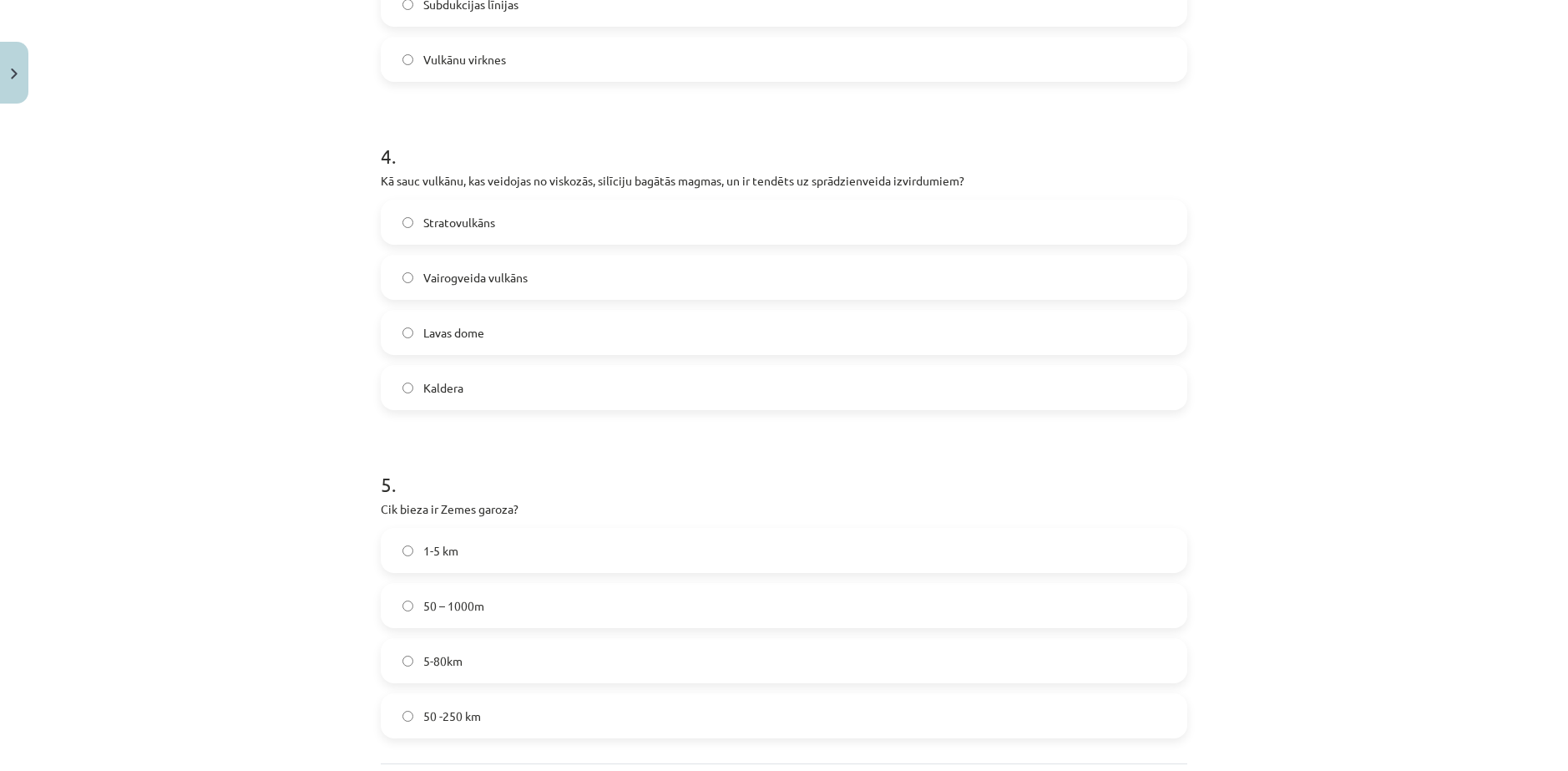
scroll to position [1290, 0]
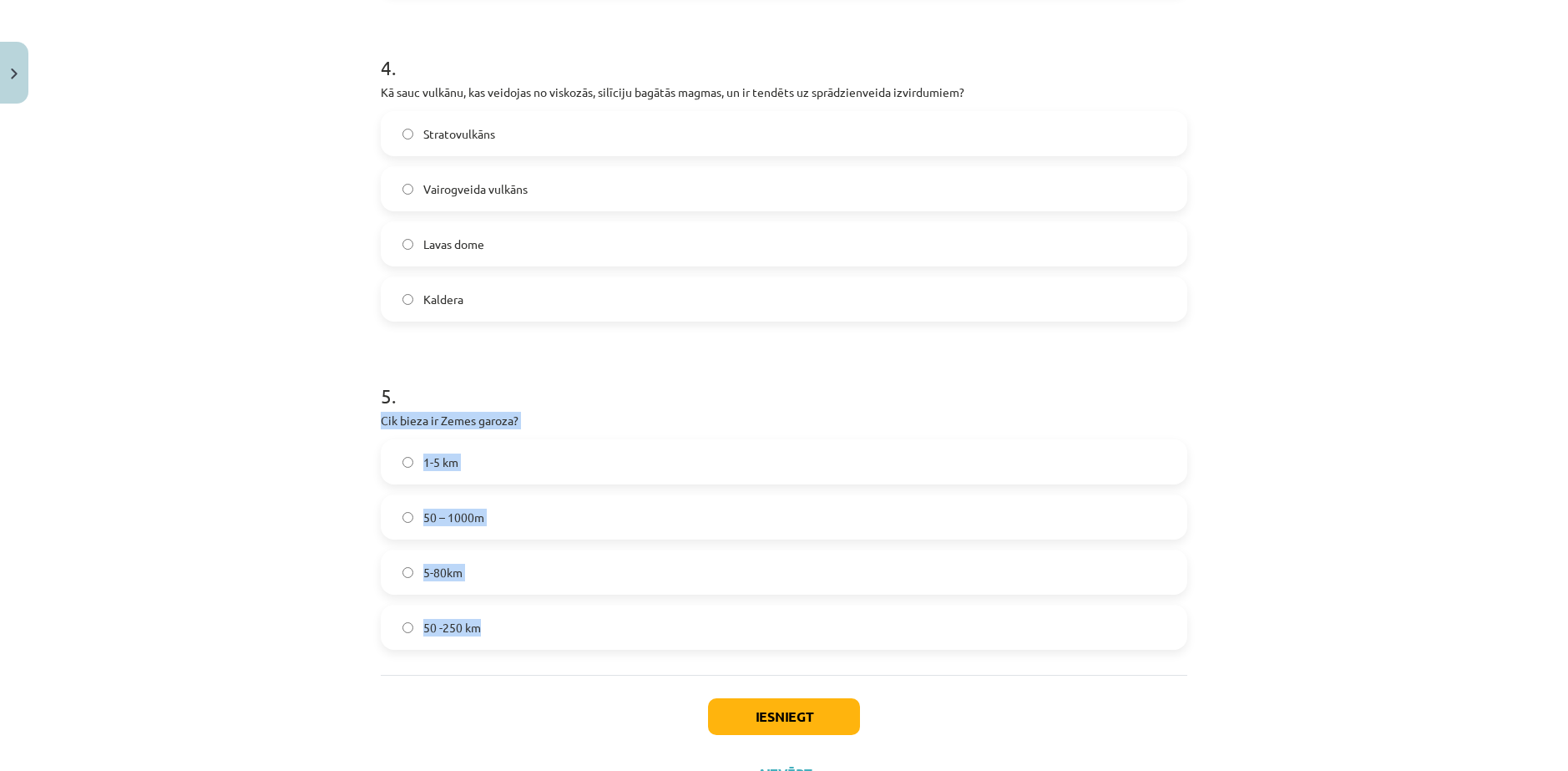
drag, startPoint x: 369, startPoint y: 362, endPoint x: 523, endPoint y: 551, distance: 243.8
copy div "Cik bieza ir Zemes garoza? 1-5 km 50 – 1000m 5-80km 50 -250 km"
click at [548, 355] on h1 "5 ." at bounding box center [784, 381] width 807 height 52
click at [487, 441] on label "1-5 km" at bounding box center [784, 462] width 803 height 42
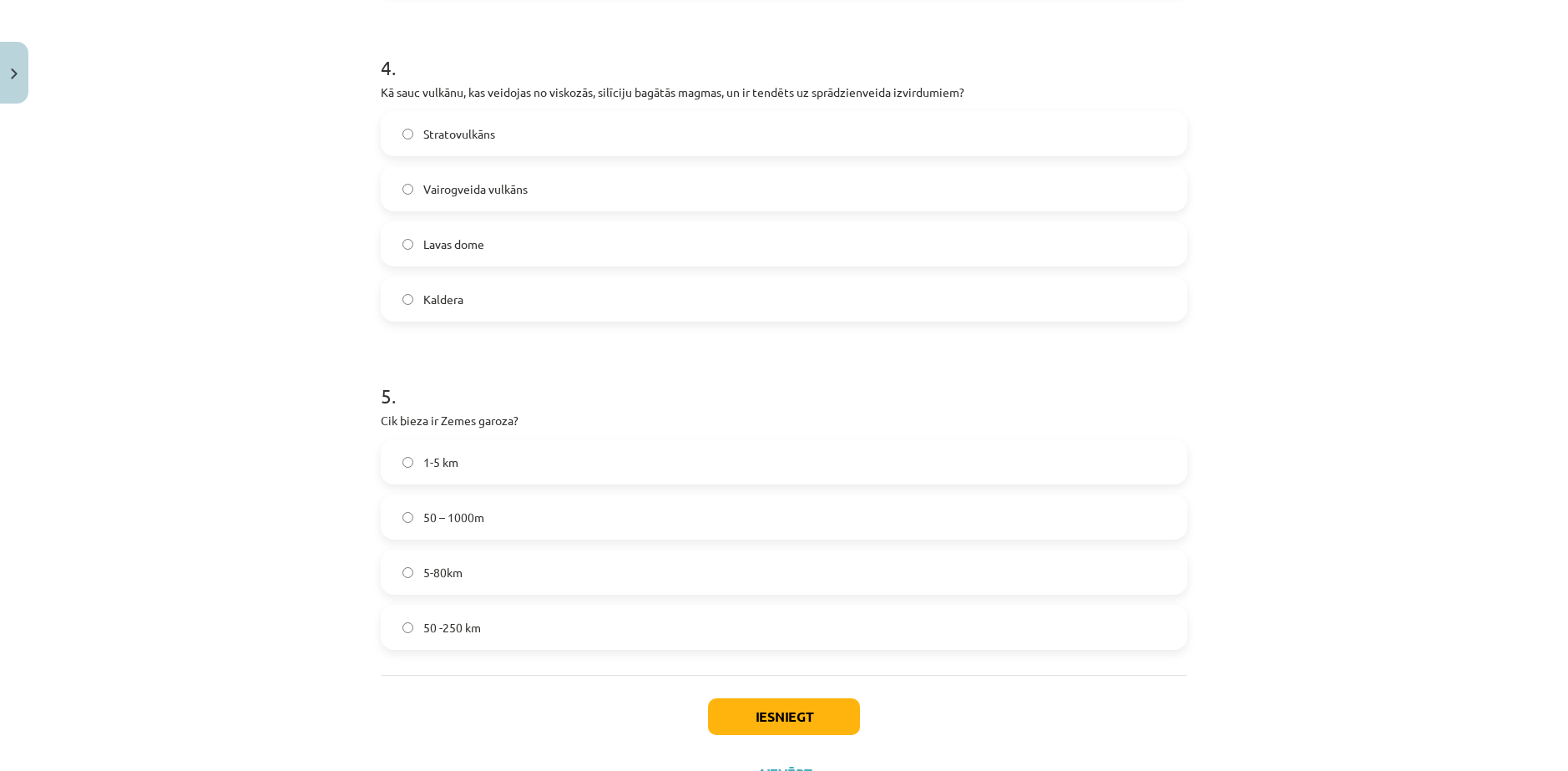
click at [439, 564] on span "5-80km" at bounding box center [443, 572] width 39 height 18
click at [834, 698] on button "Iesniegt" at bounding box center [784, 716] width 152 height 37
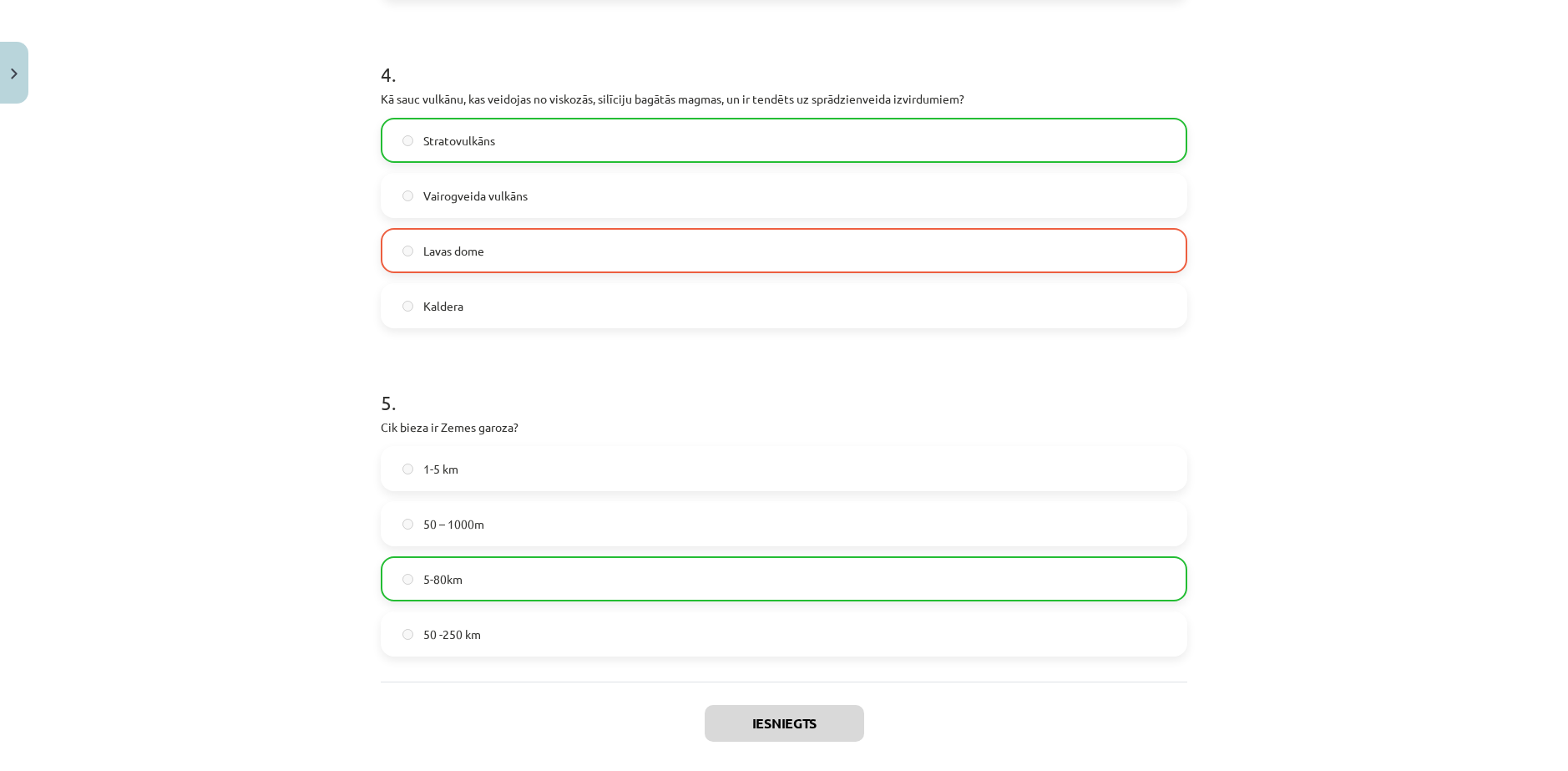
scroll to position [1340, 0]
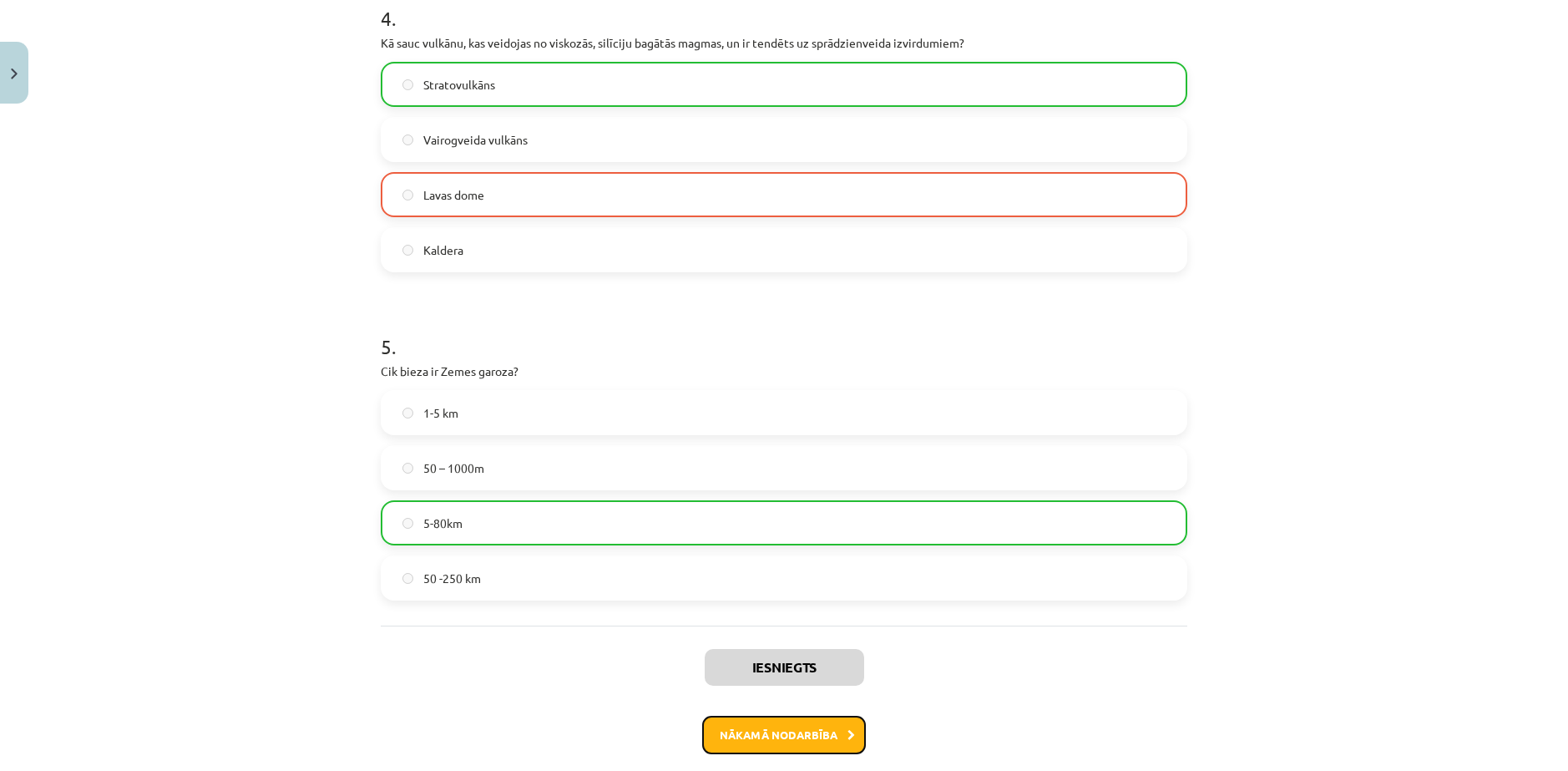
click at [839, 716] on button "Nākamā nodarbība" at bounding box center [784, 734] width 164 height 38
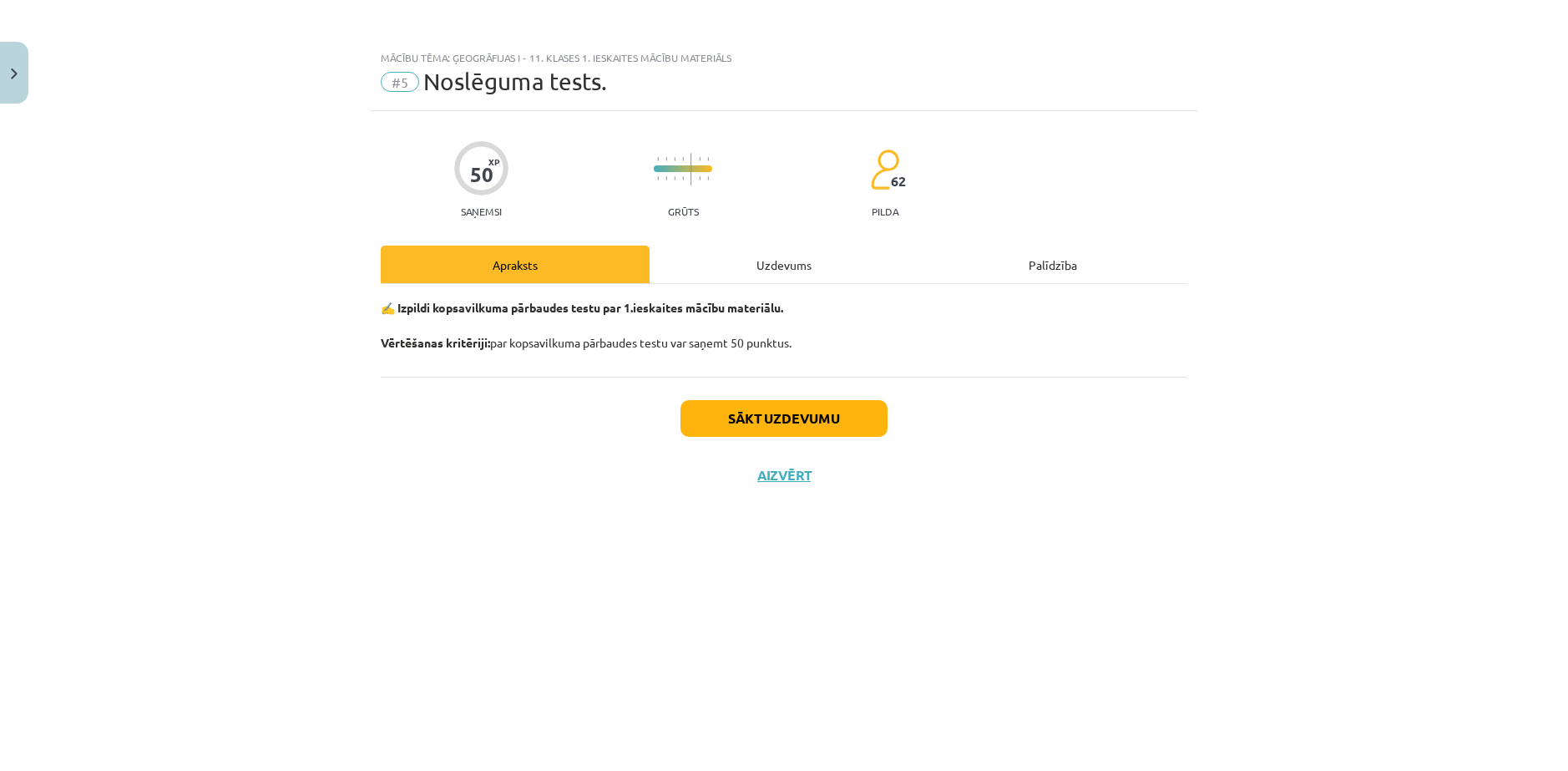
click at [767, 260] on div "Uzdevums" at bounding box center [784, 264] width 269 height 37
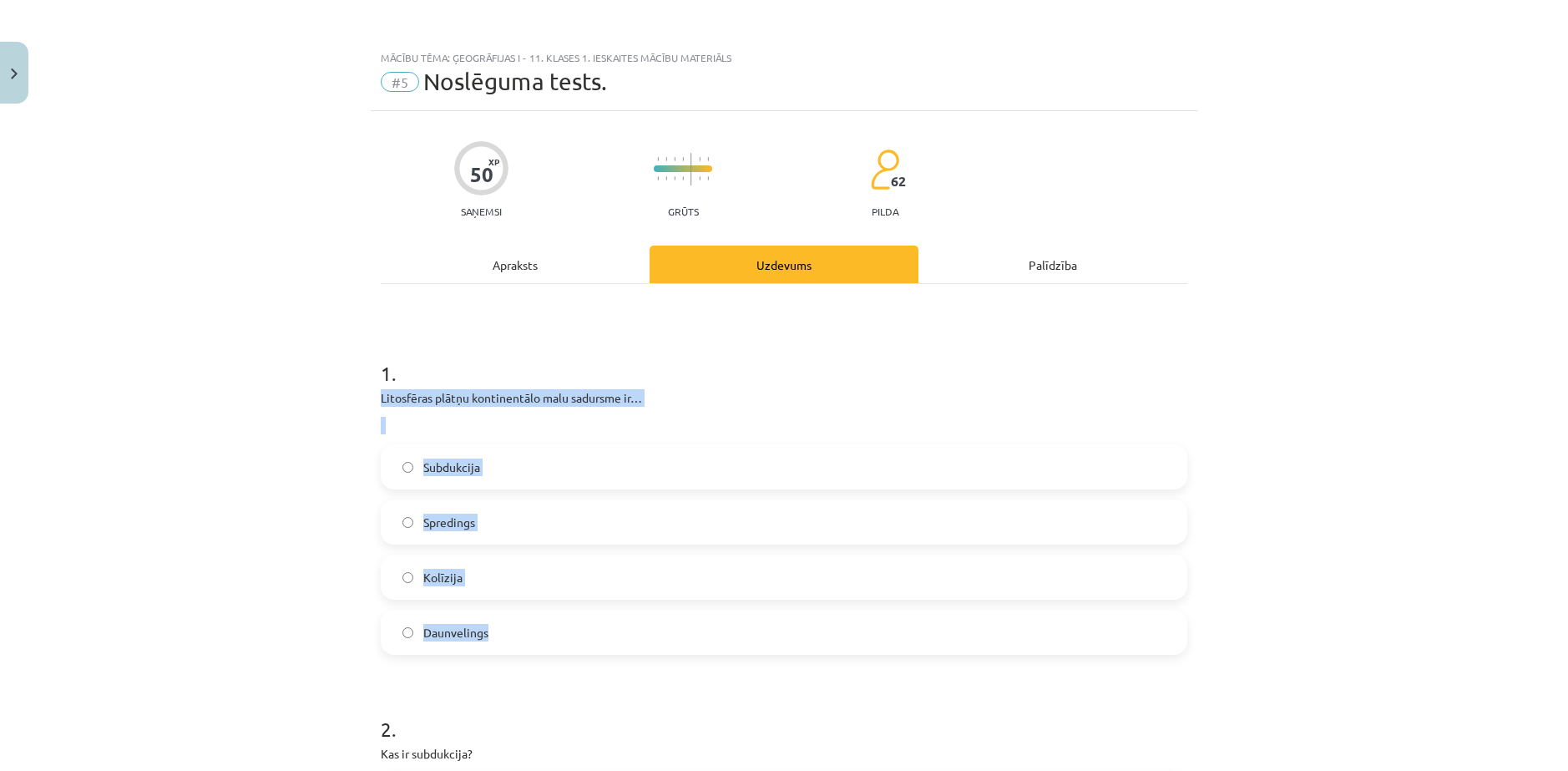
drag, startPoint x: 428, startPoint y: 373, endPoint x: 610, endPoint y: 590, distance: 283.2
click at [610, 590] on div "Mācību tēma: Ģeogrāfijas i - 11. klases 1. ieskaites mācību materiāls #5 Noslēg…" at bounding box center [784, 385] width 1568 height 771
copy div "Litosfēras plātņu kontinentālo malu sadursme ir… Subdukcija Spredings Kolīzija …"
click at [298, 346] on div "Mācību tēma: Ģeogrāfijas i - 11. klases 1. ieskaites mācību materiāls #5 Noslēg…" at bounding box center [784, 385] width 1568 height 771
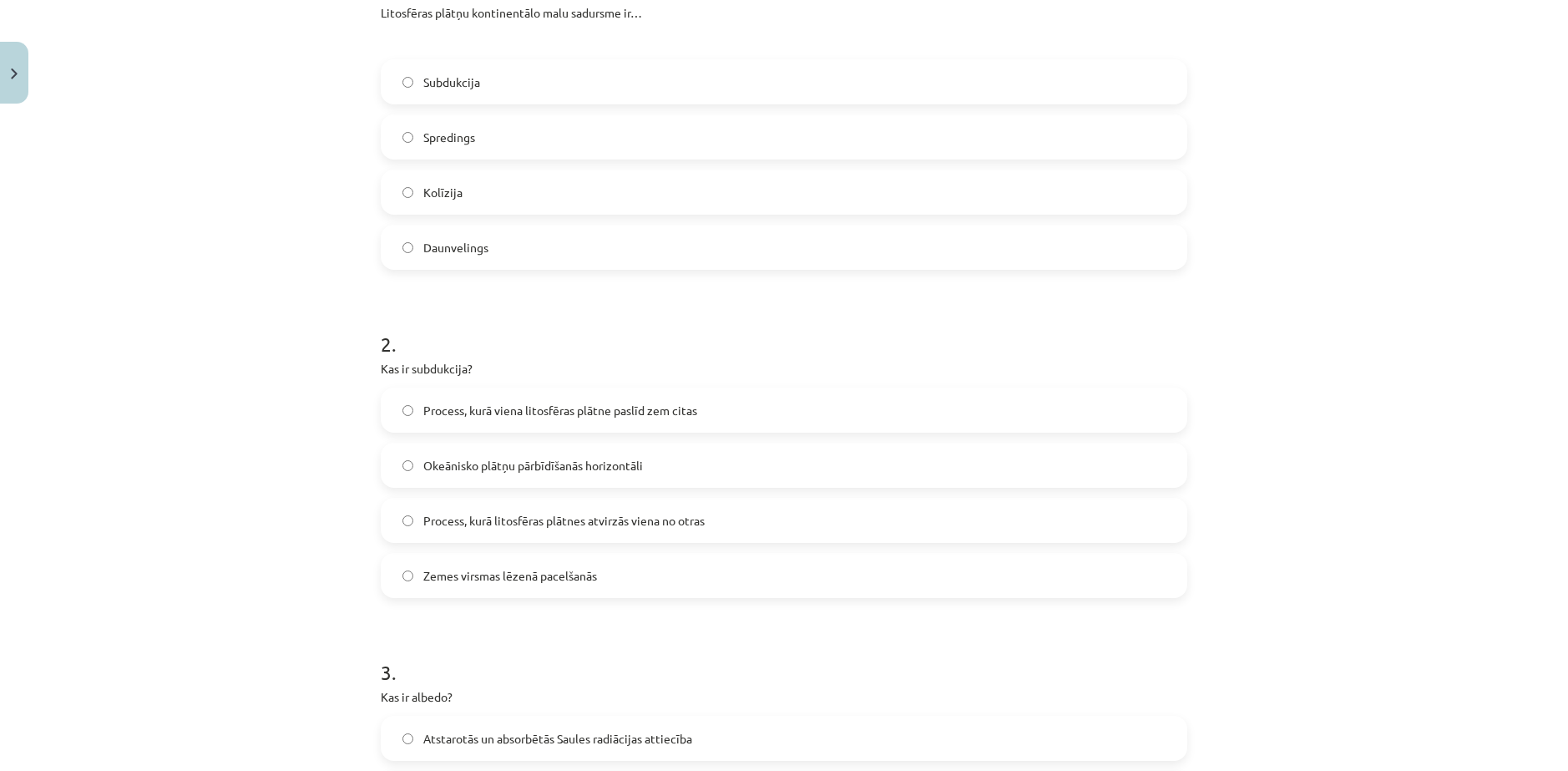
scroll to position [417, 0]
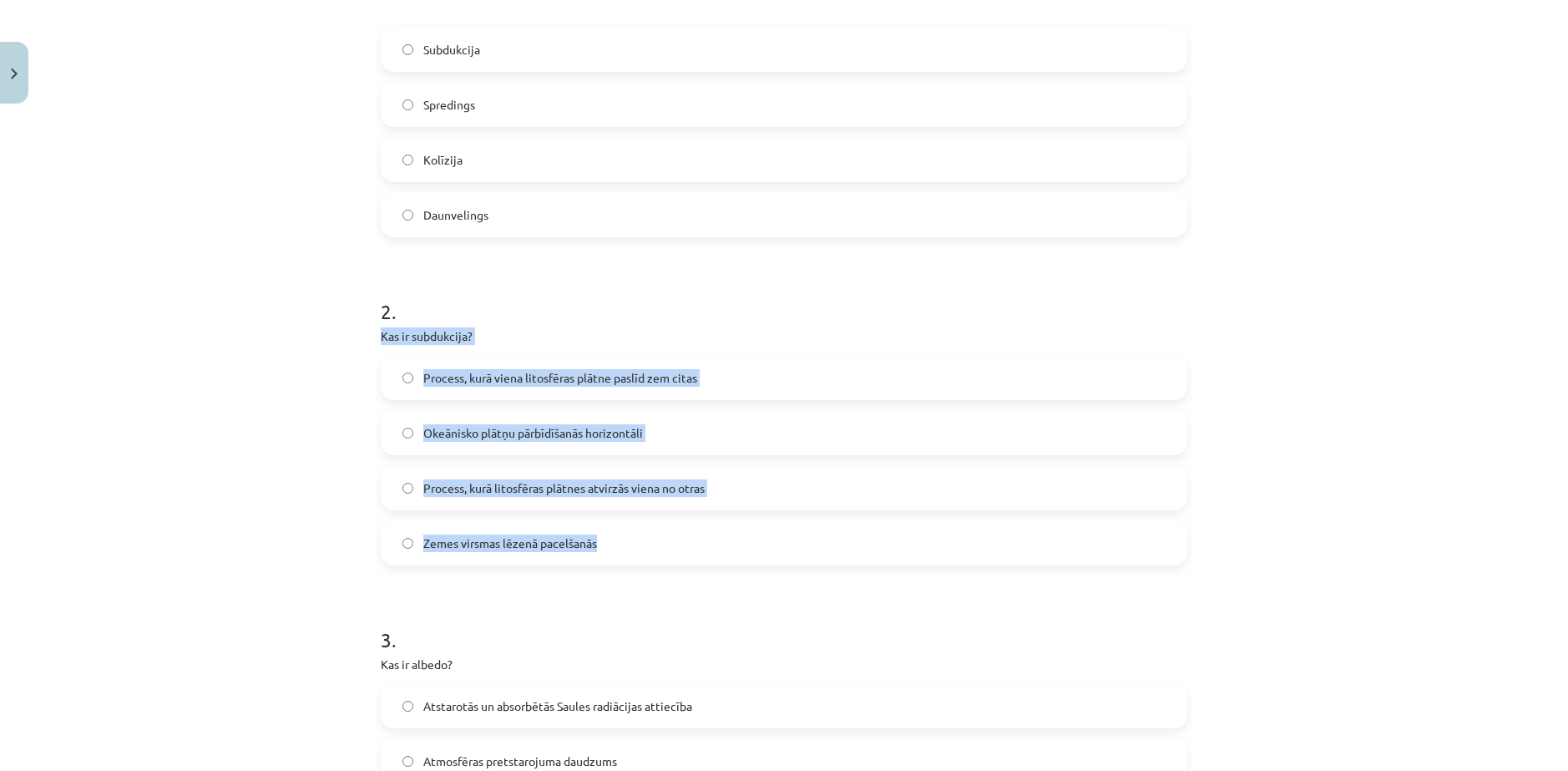
drag, startPoint x: 367, startPoint y: 309, endPoint x: 607, endPoint y: 513, distance: 315.0
copy div "Kas ir subdukcija? Process, kurā viena litosfēras plātne paslīd zem citas Okeān…"
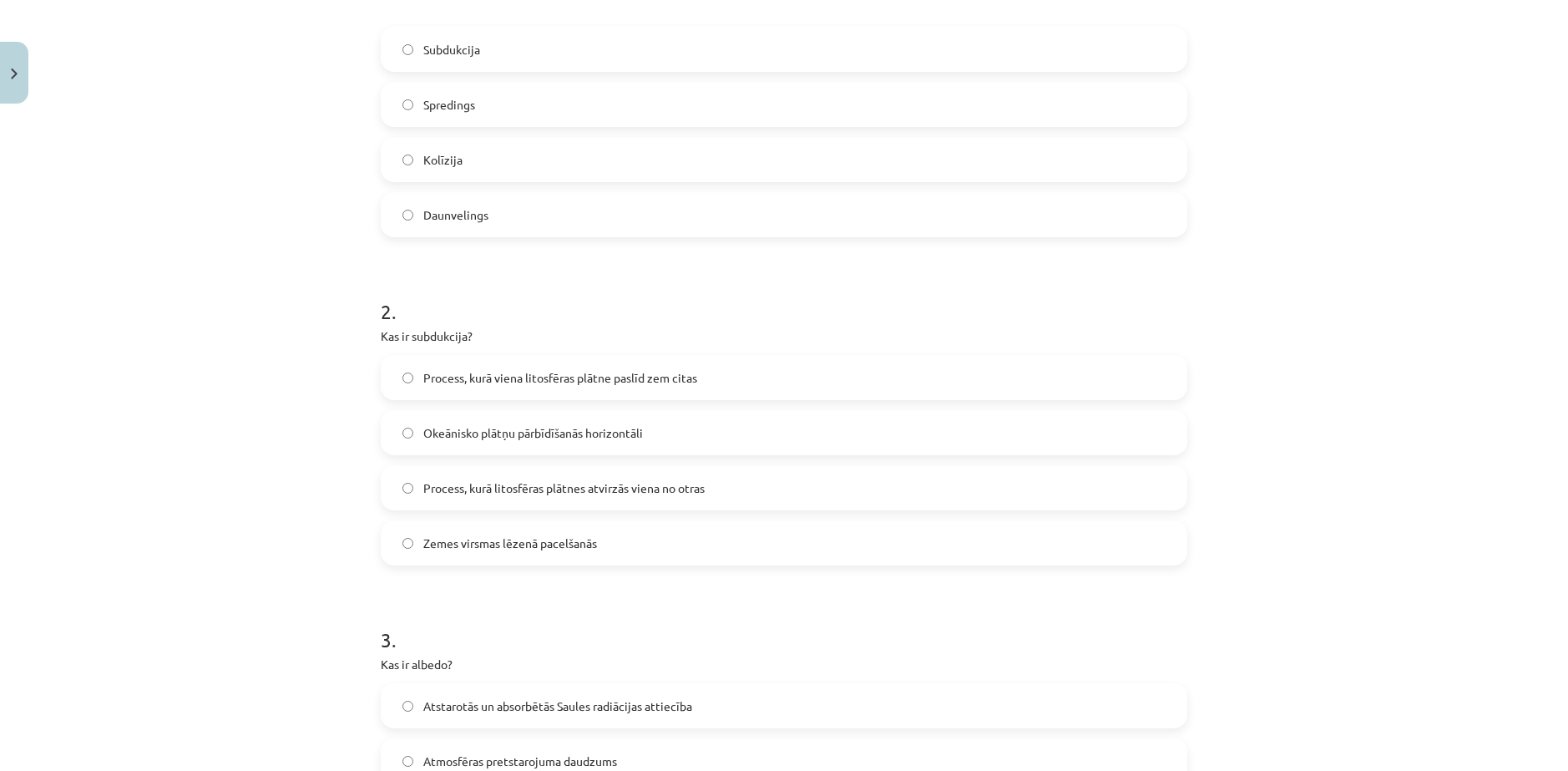
click at [595, 270] on h1 "2 ." at bounding box center [784, 296] width 807 height 52
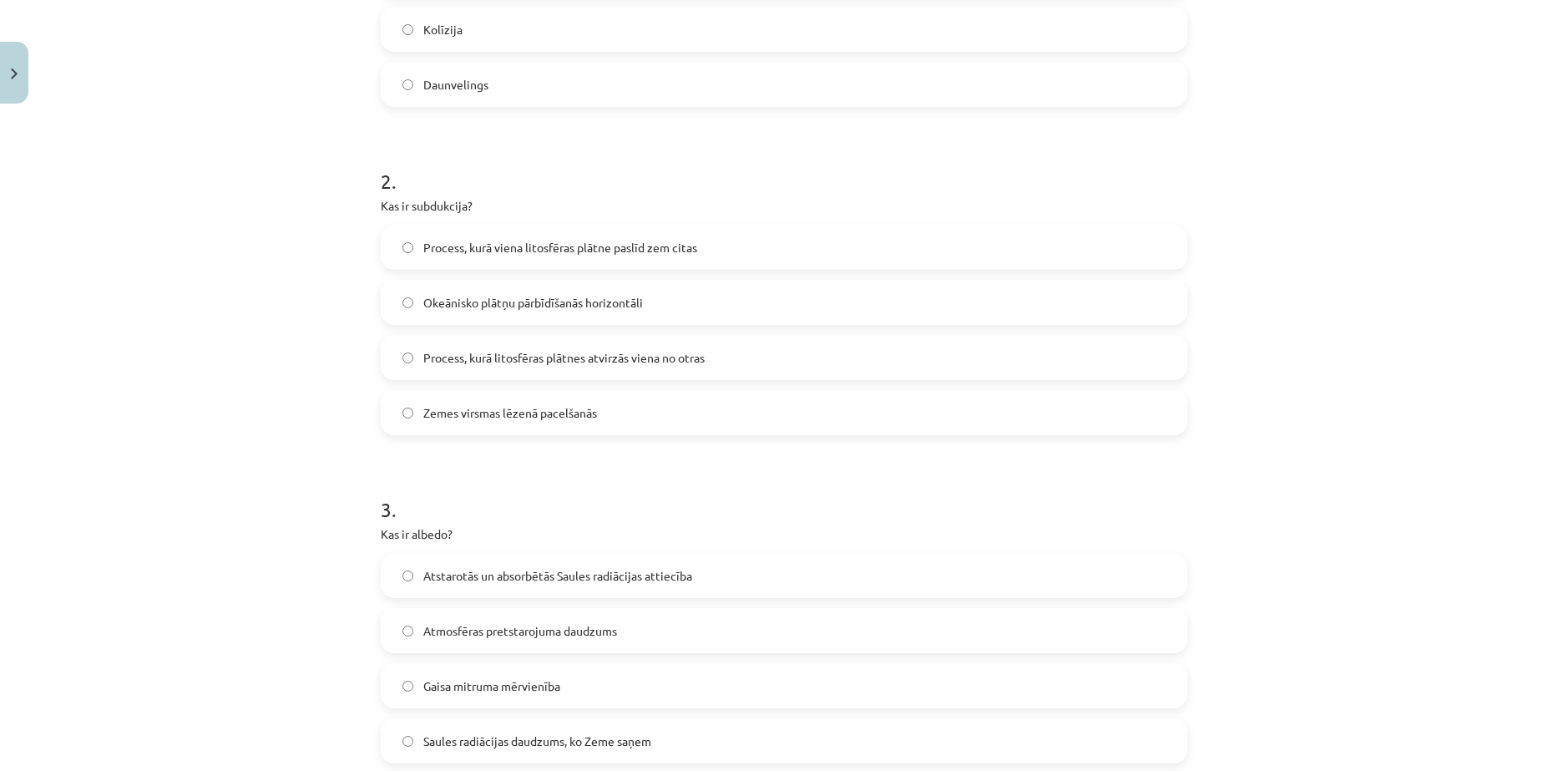
scroll to position [557, 0]
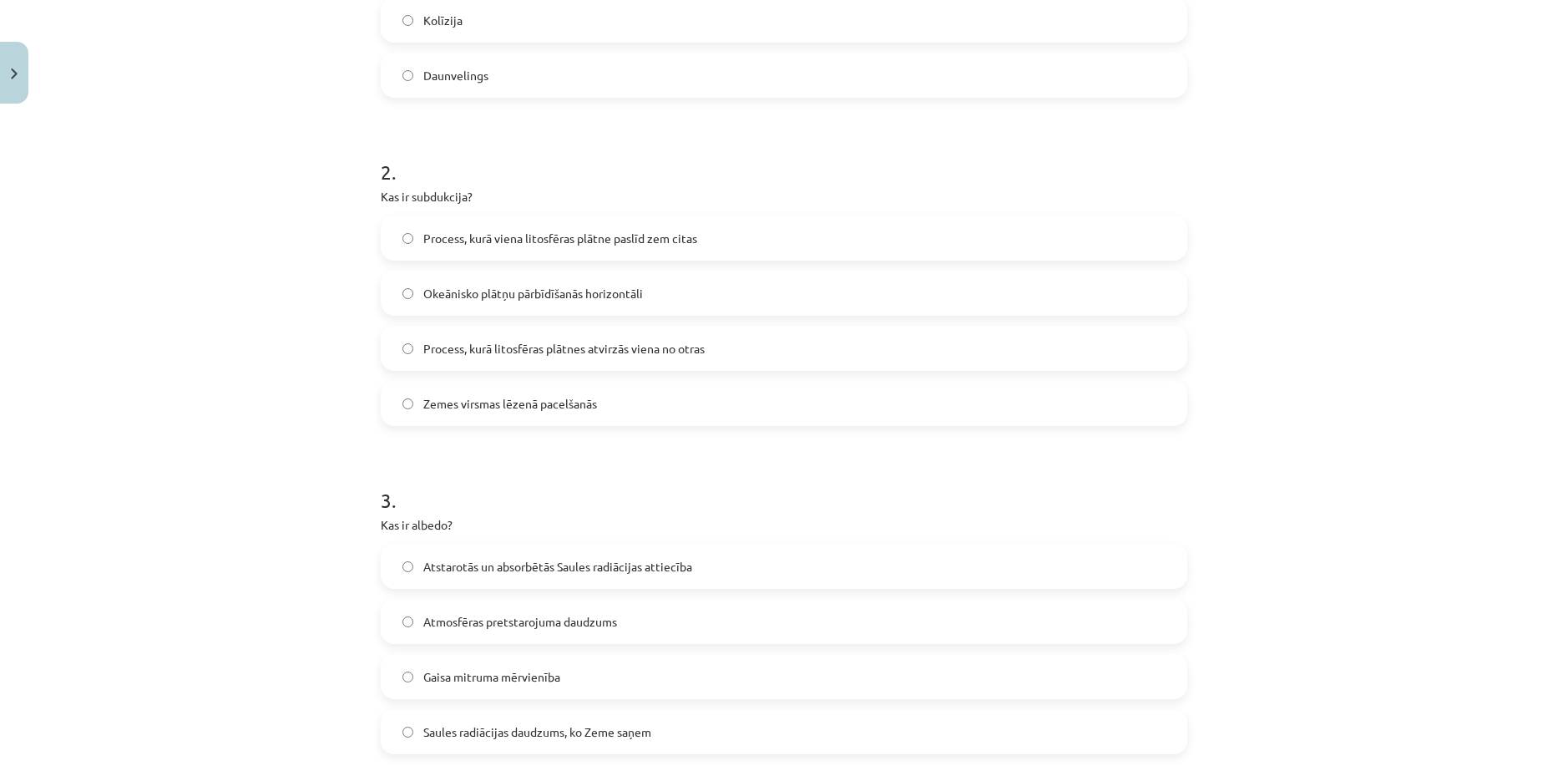
click at [554, 217] on label "Process, kurā viena litosfēras plātne paslīd zem citas" at bounding box center [784, 237] width 803 height 42
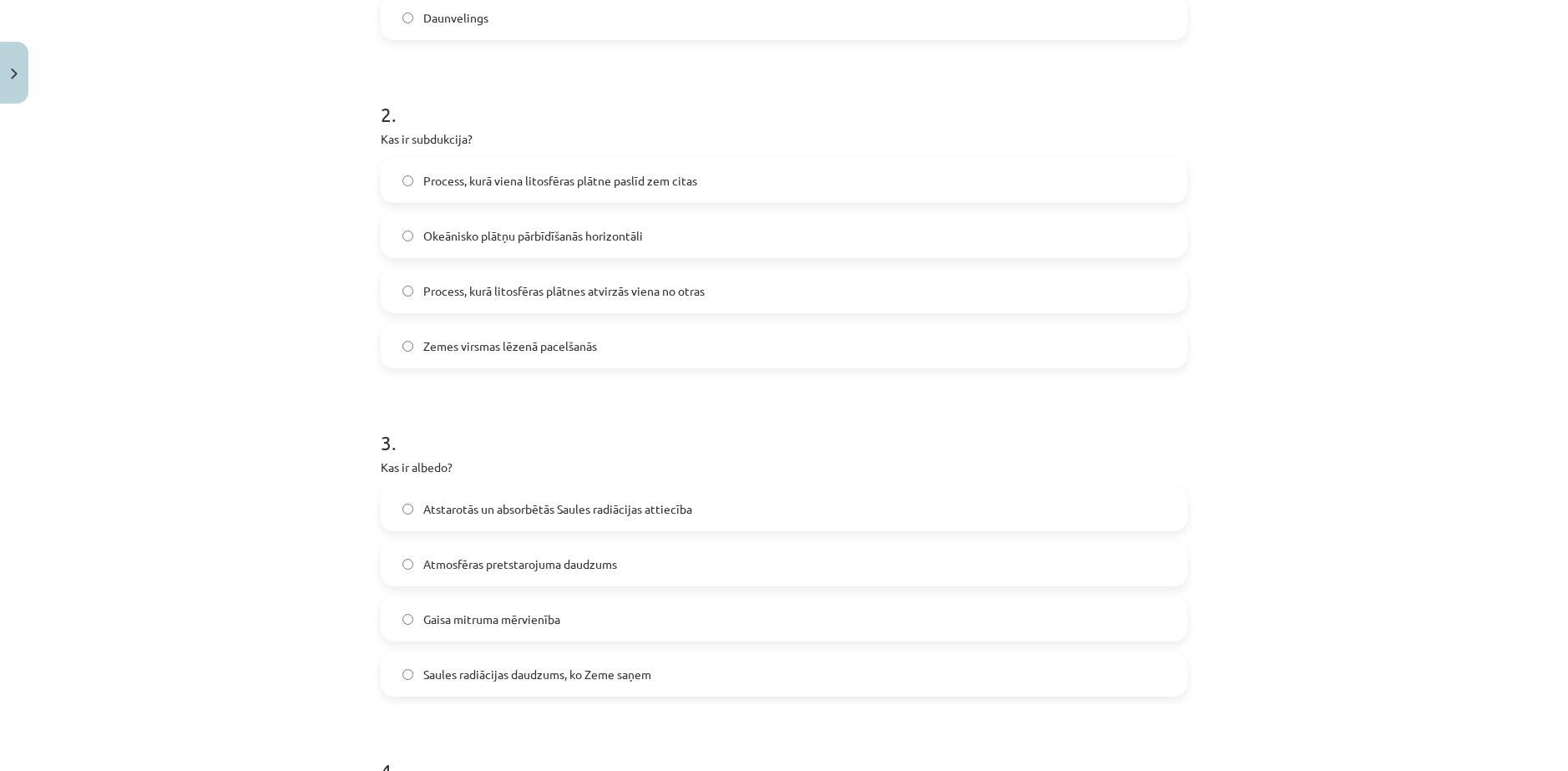
scroll to position [695, 0]
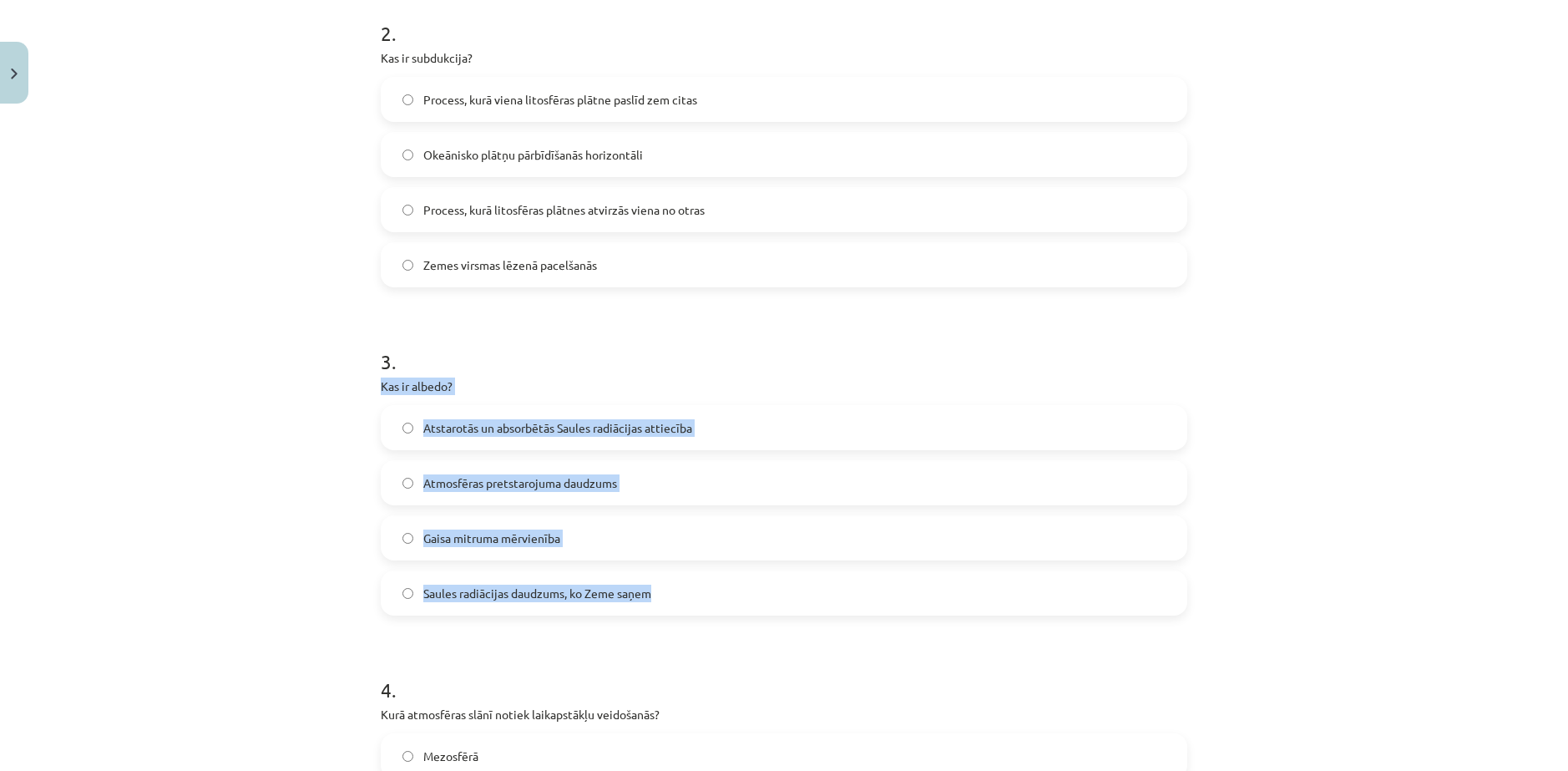
drag, startPoint x: 367, startPoint y: 344, endPoint x: 661, endPoint y: 560, distance: 364.8
copy div "Kas ir albedo? Atstarotās un absorbētās Saules radiācijas attiecība Atmosfēras …"
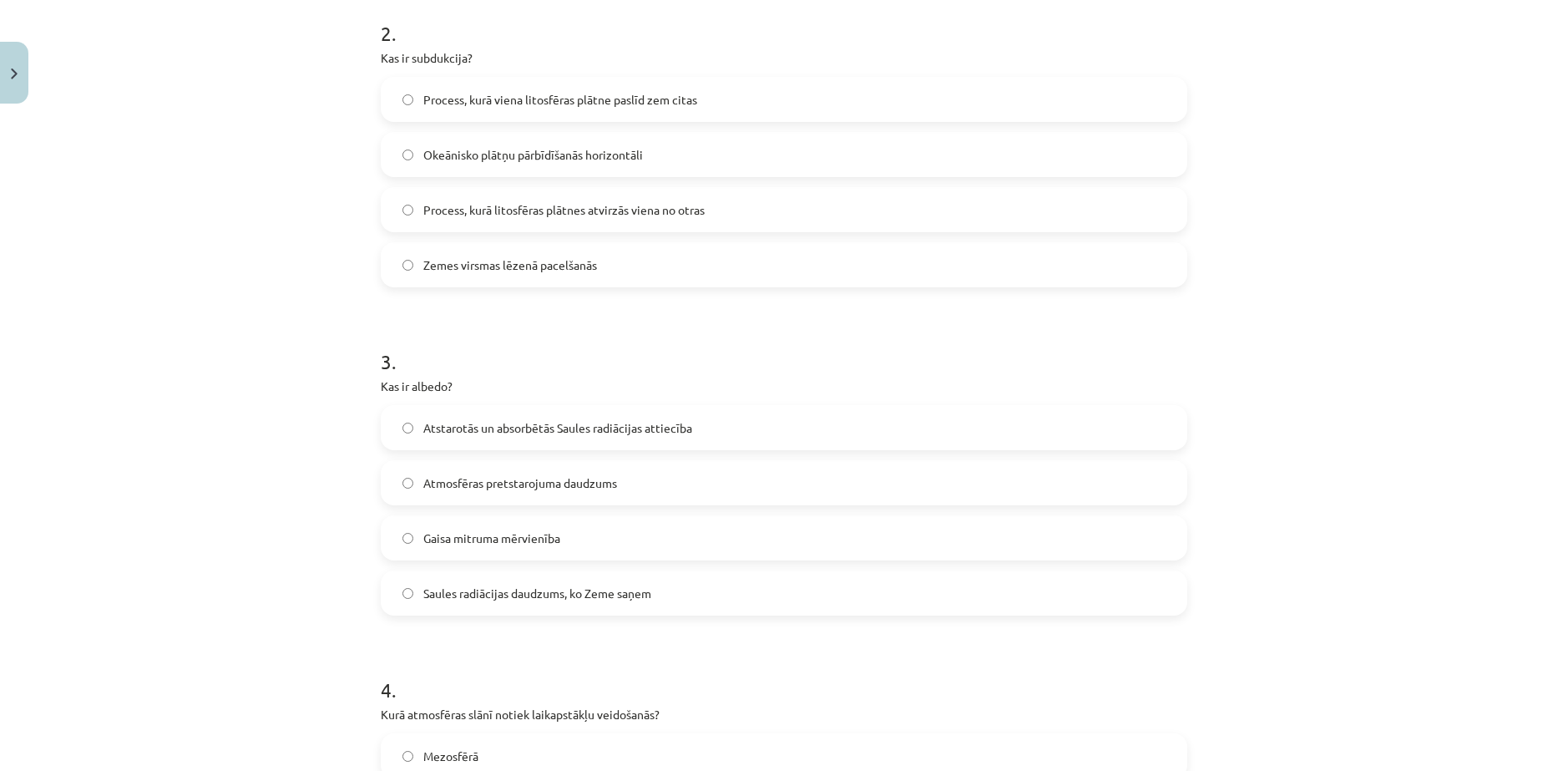
click at [491, 331] on h1 "3 ." at bounding box center [784, 346] width 807 height 52
click at [524, 419] on span "Atstarotās un absorbētās Saules radiācijas attiecība" at bounding box center [558, 428] width 269 height 18
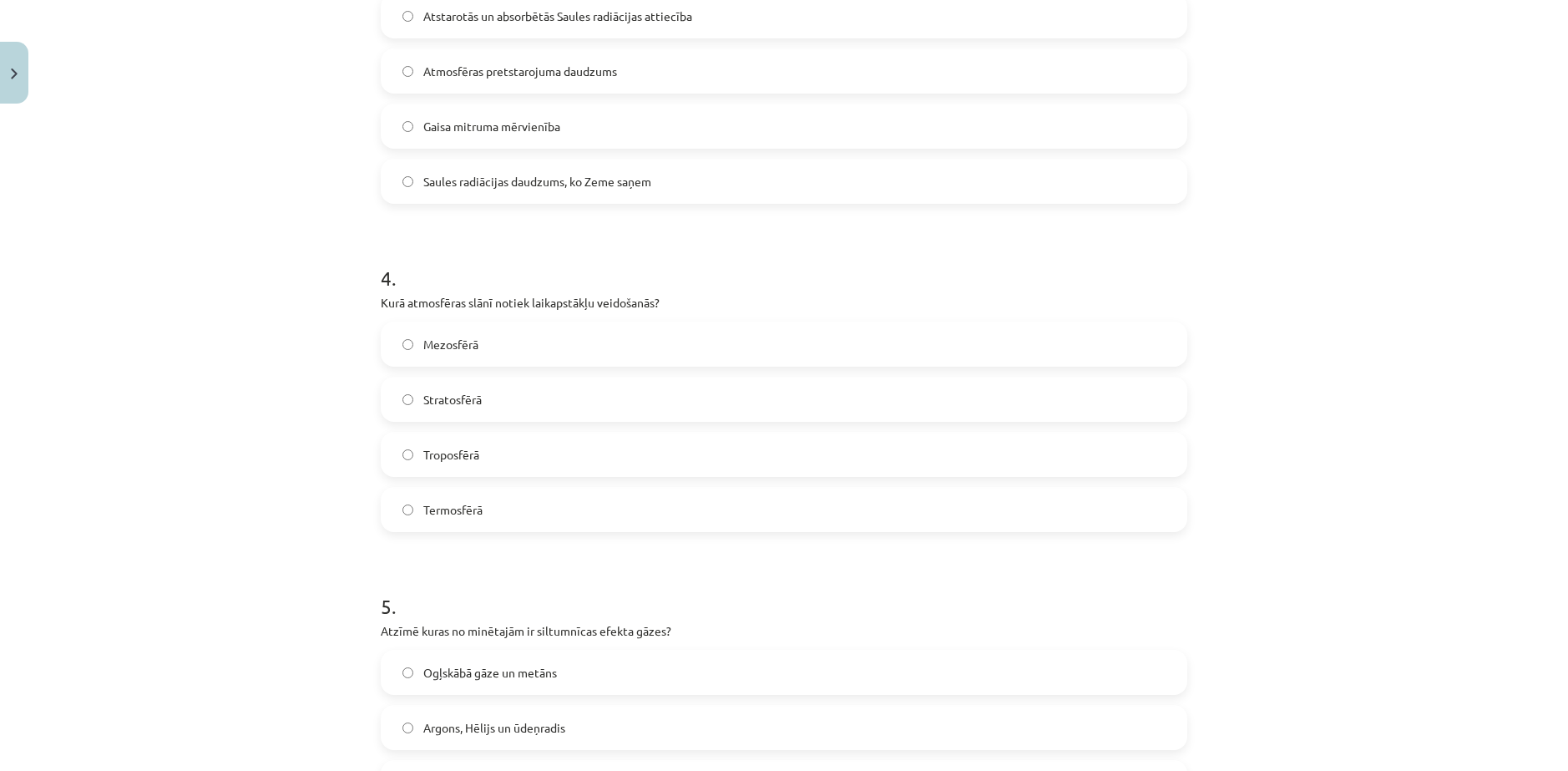
scroll to position [1114, 0]
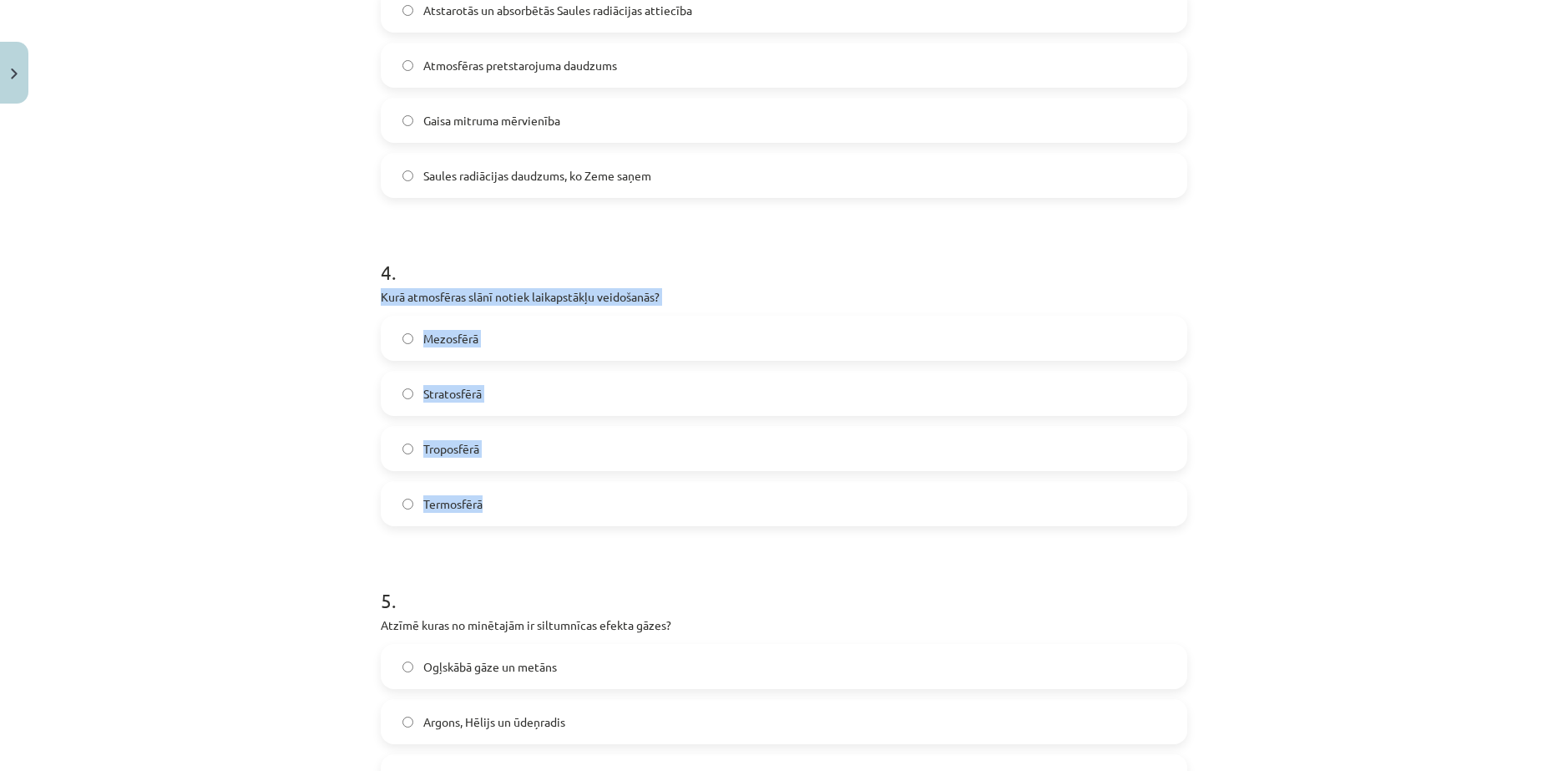
drag, startPoint x: 368, startPoint y: 244, endPoint x: 544, endPoint y: 448, distance: 269.4
copy div "Kurā atmosfēras slānī notiek laikapstākļu veidošanās? Mezosfērā Stratosfērā Tro…"
click at [512, 258] on div "4 . Kurā atmosfēras slānī notiek laikapstākļu veidošanās? Mezosfērā Stratosfērā…" at bounding box center [784, 378] width 807 height 295
click at [484, 428] on label "Troposfērā" at bounding box center [784, 448] width 803 height 42
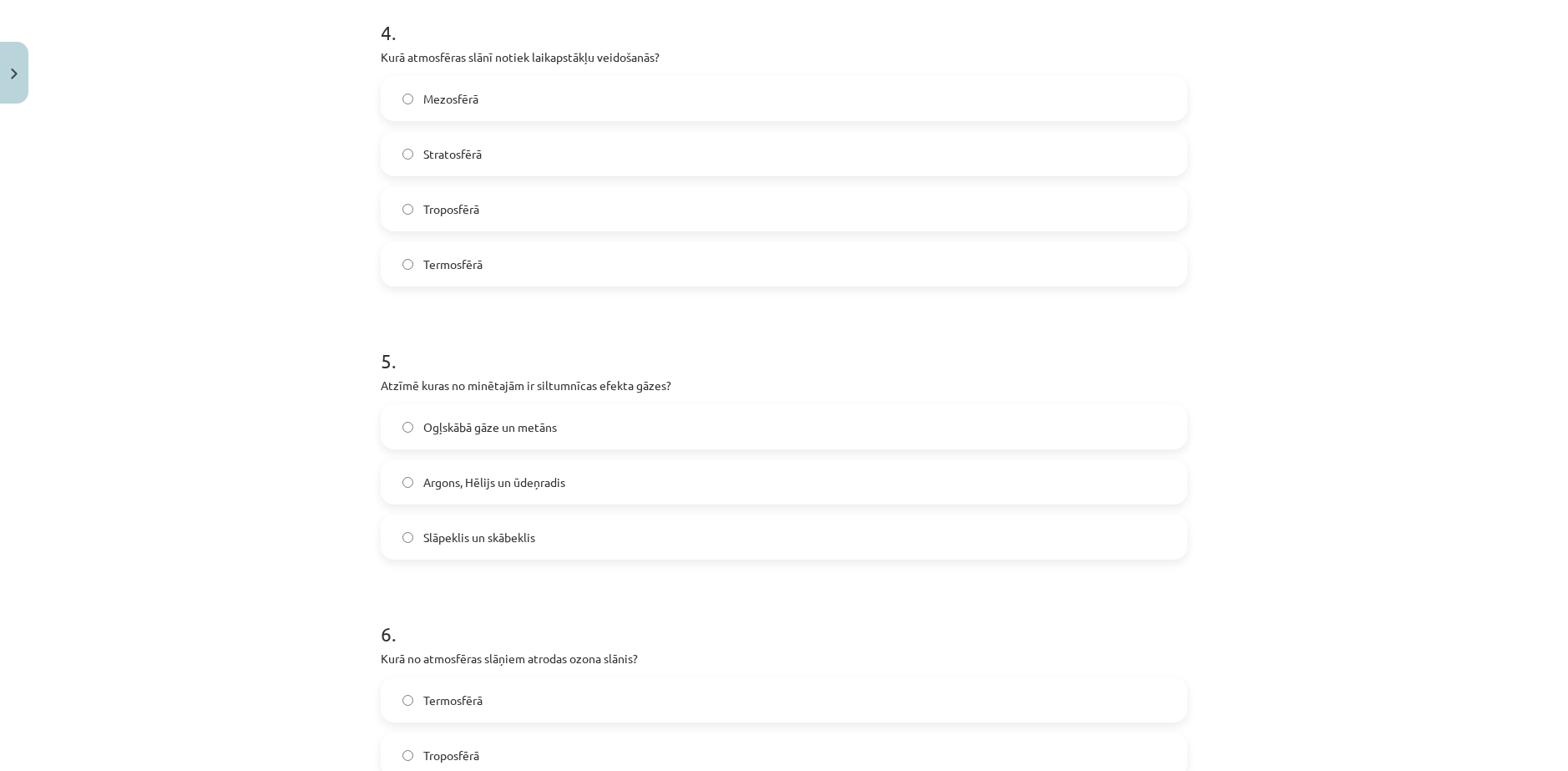
scroll to position [1392, 0]
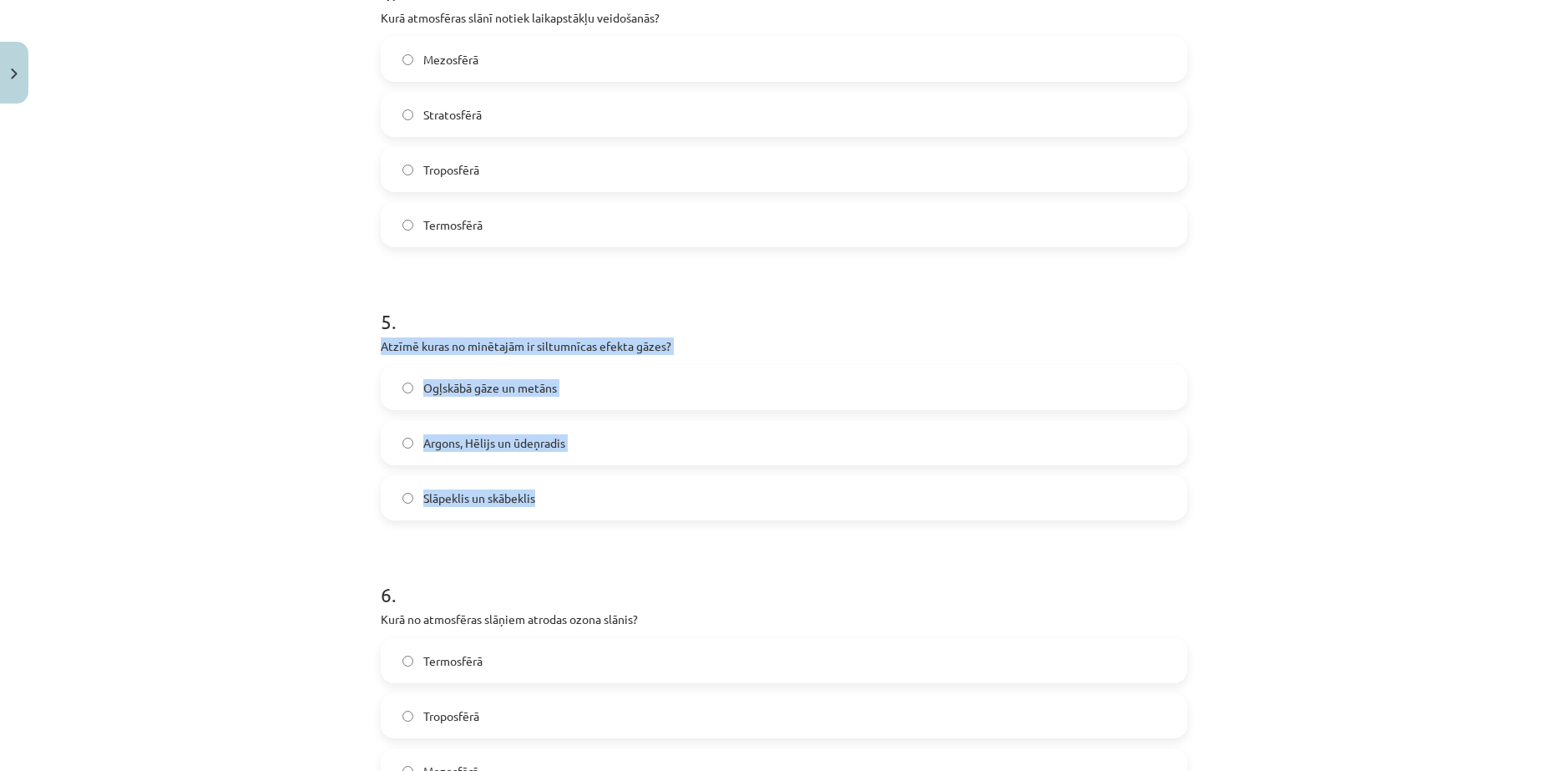
drag, startPoint x: 368, startPoint y: 281, endPoint x: 623, endPoint y: 441, distance: 301.0
click at [623, 441] on div "50 XP Saņemsi Grūts 62 pilda Apraksts Uzdevums Palīdzība 1 . Litosfēras plātņu …" at bounding box center [784, 516] width 827 height 3595
copy div "Atzīmē kuras no minētajām ir siltumnīcas efekta gāzes? Ogļskābā gāze un metāns …"
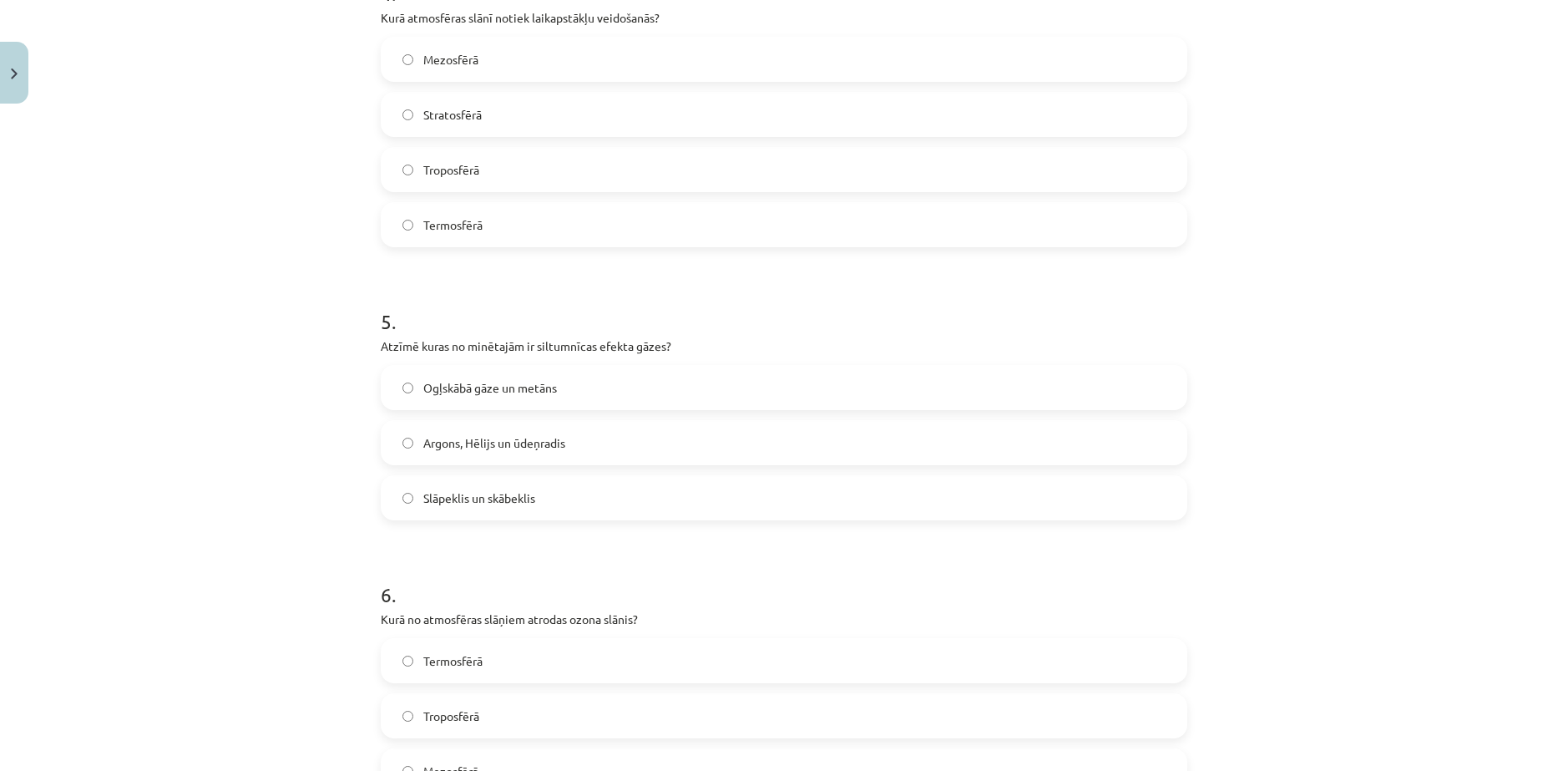
click at [657, 281] on h1 "5 ." at bounding box center [784, 306] width 807 height 52
click at [589, 477] on label "Slāpeklis un skābeklis" at bounding box center [784, 497] width 803 height 42
click at [565, 366] on label "Ogļskābā gāze un metāns" at bounding box center [784, 387] width 803 height 42
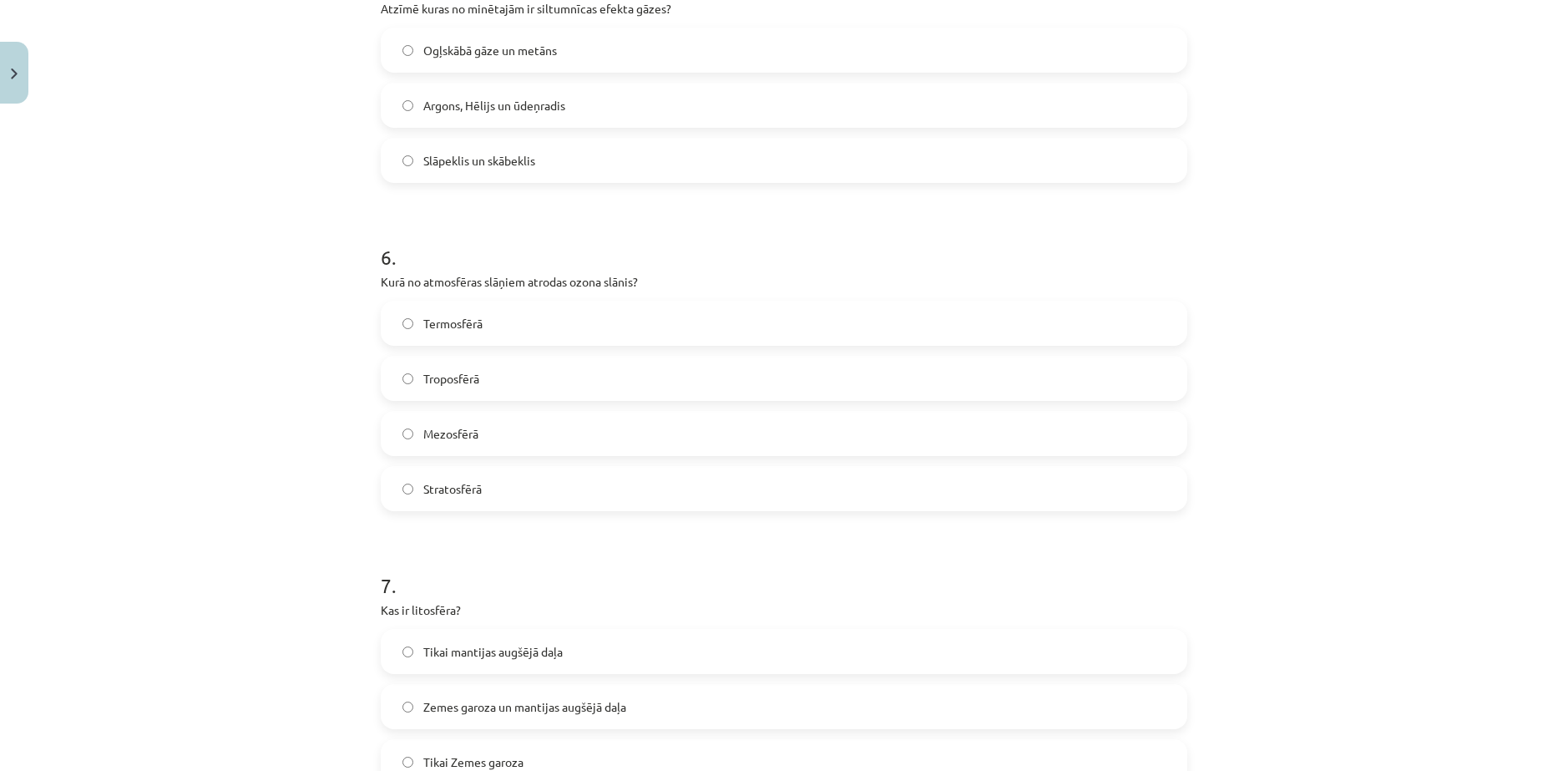
scroll to position [1810, 0]
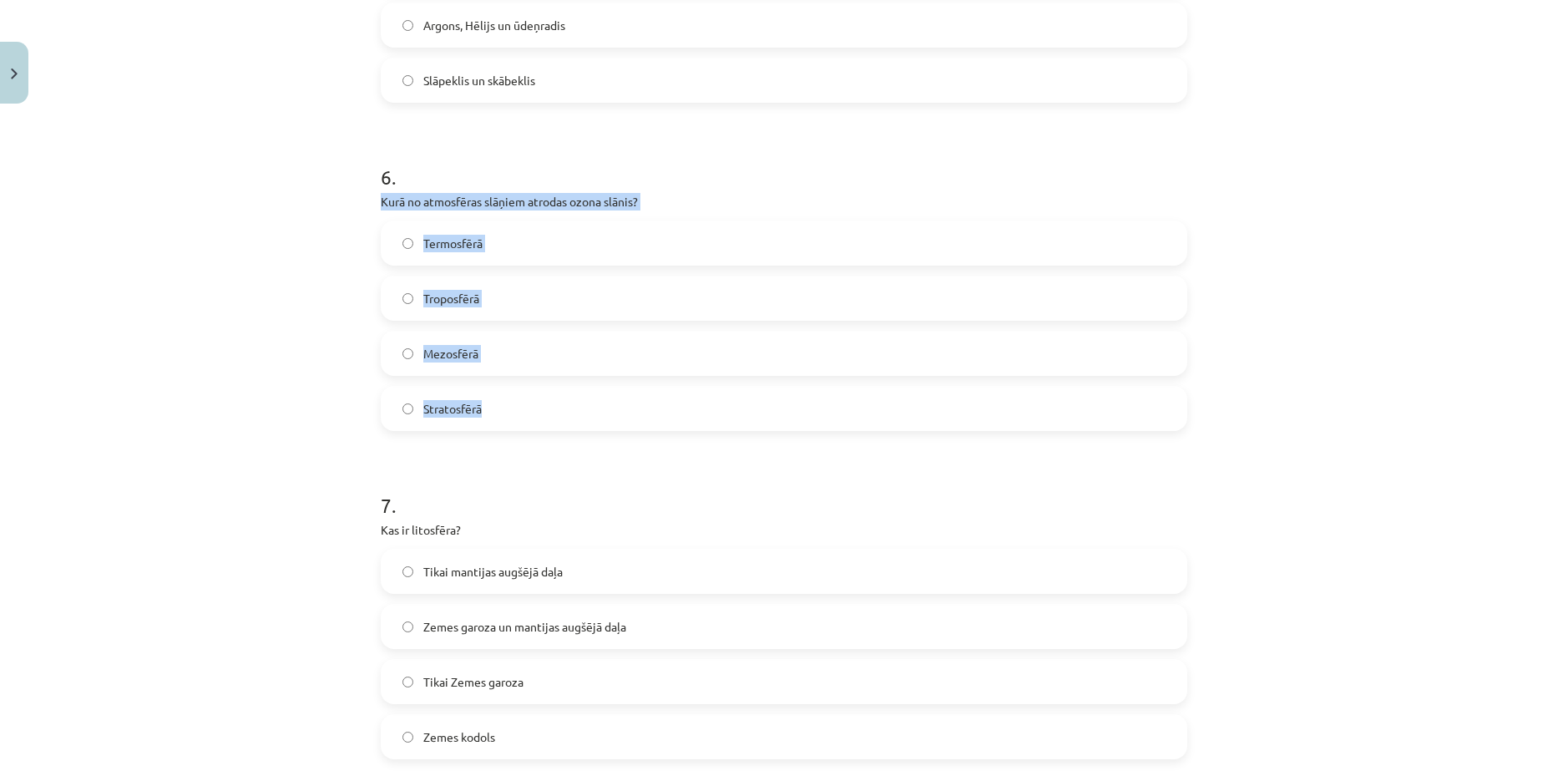
drag, startPoint x: 371, startPoint y: 133, endPoint x: 512, endPoint y: 343, distance: 252.9
click at [512, 343] on div "6 . Kurā no atmosfēras slāņiem atrodas ozona slānis? Termosfērā Troposfērā Mezo…" at bounding box center [784, 283] width 807 height 295
click at [603, 136] on div "6 . Kurā no atmosfēras slāņiem atrodas ozona slānis? Termosfērā Troposfērā Mezo…" at bounding box center [784, 283] width 807 height 295
click at [517, 388] on label "Stratosfērā" at bounding box center [784, 408] width 803 height 42
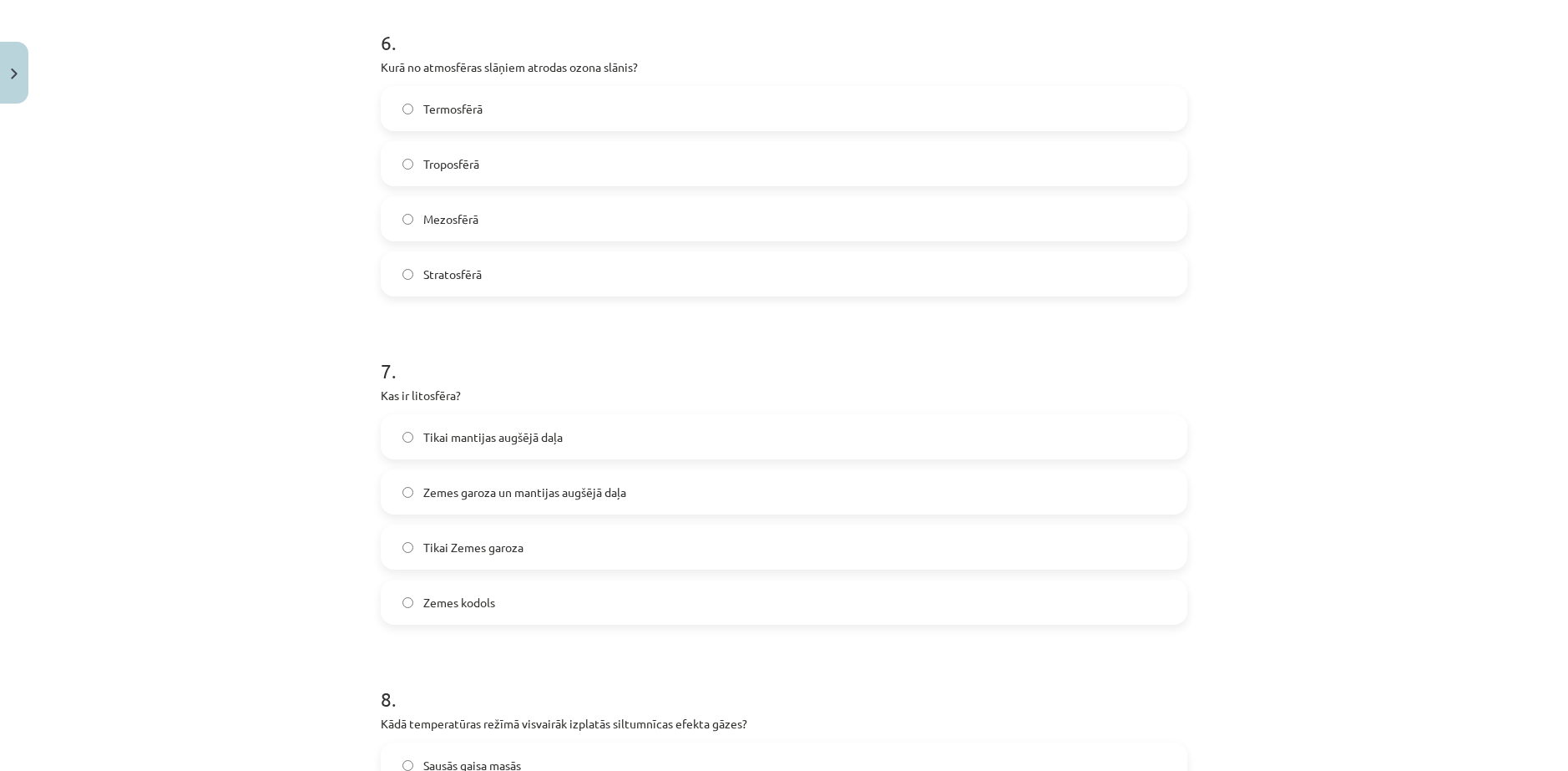
scroll to position [1948, 0]
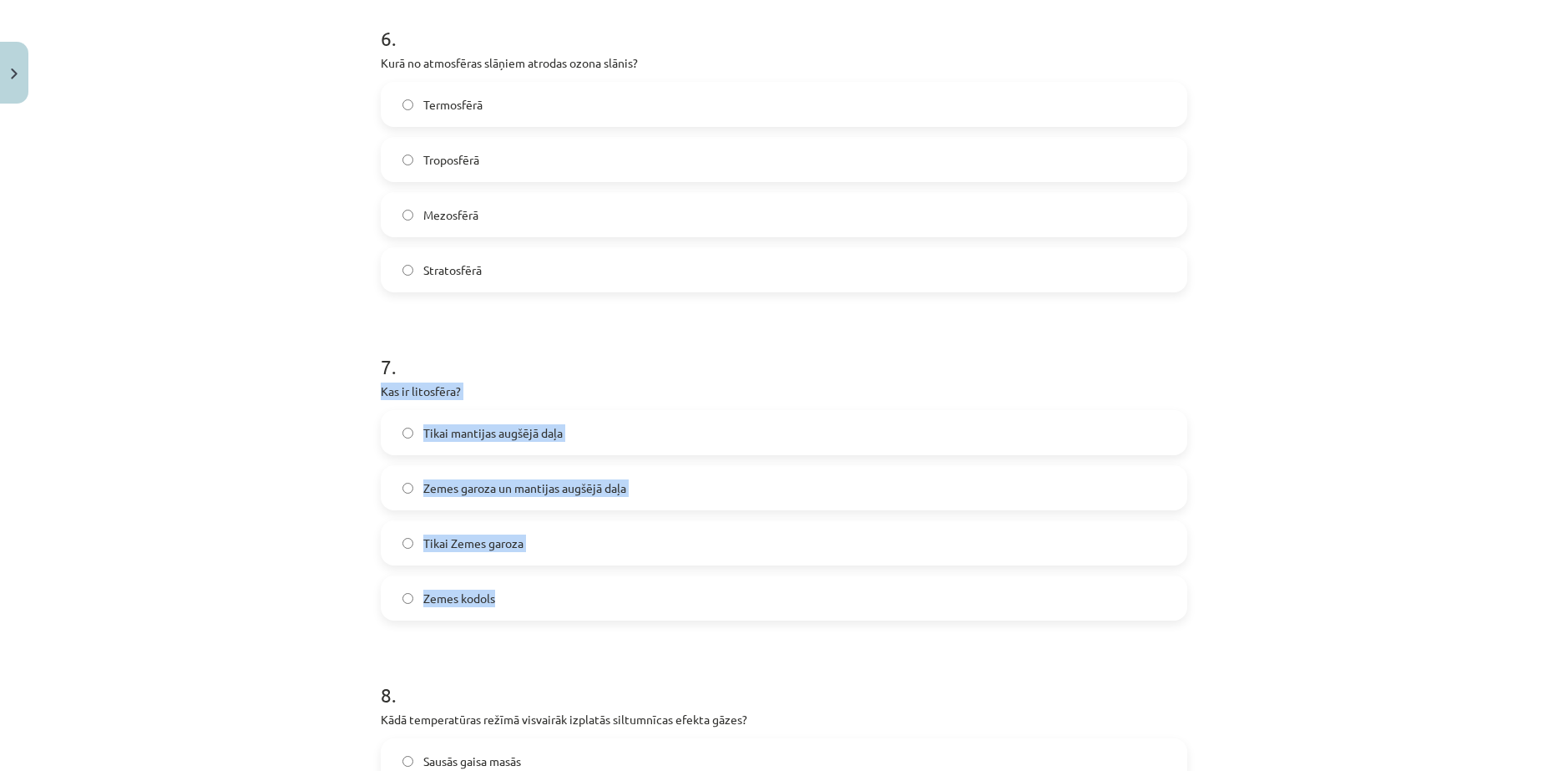
drag, startPoint x: 376, startPoint y: 323, endPoint x: 540, endPoint y: 496, distance: 238.4
click at [540, 496] on div "Mācību tēma: Ģeogrāfijas i - 11. klases 1. ieskaites mācību materiāls #5 Noslēg…" at bounding box center [784, 385] width 1568 height 771
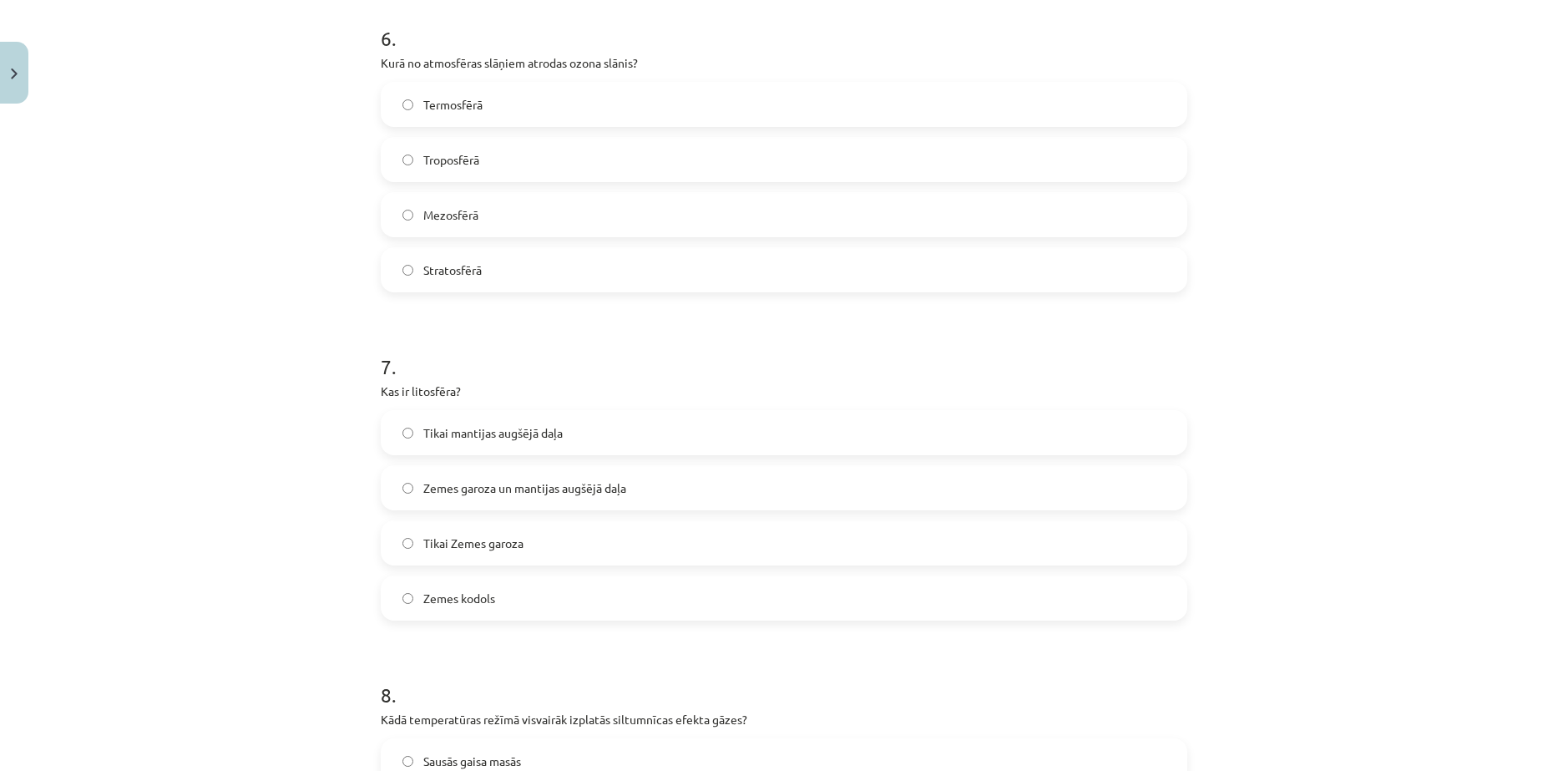
click at [626, 467] on label "Zemes garoza un mantijas augšējā daļa" at bounding box center [784, 487] width 803 height 42
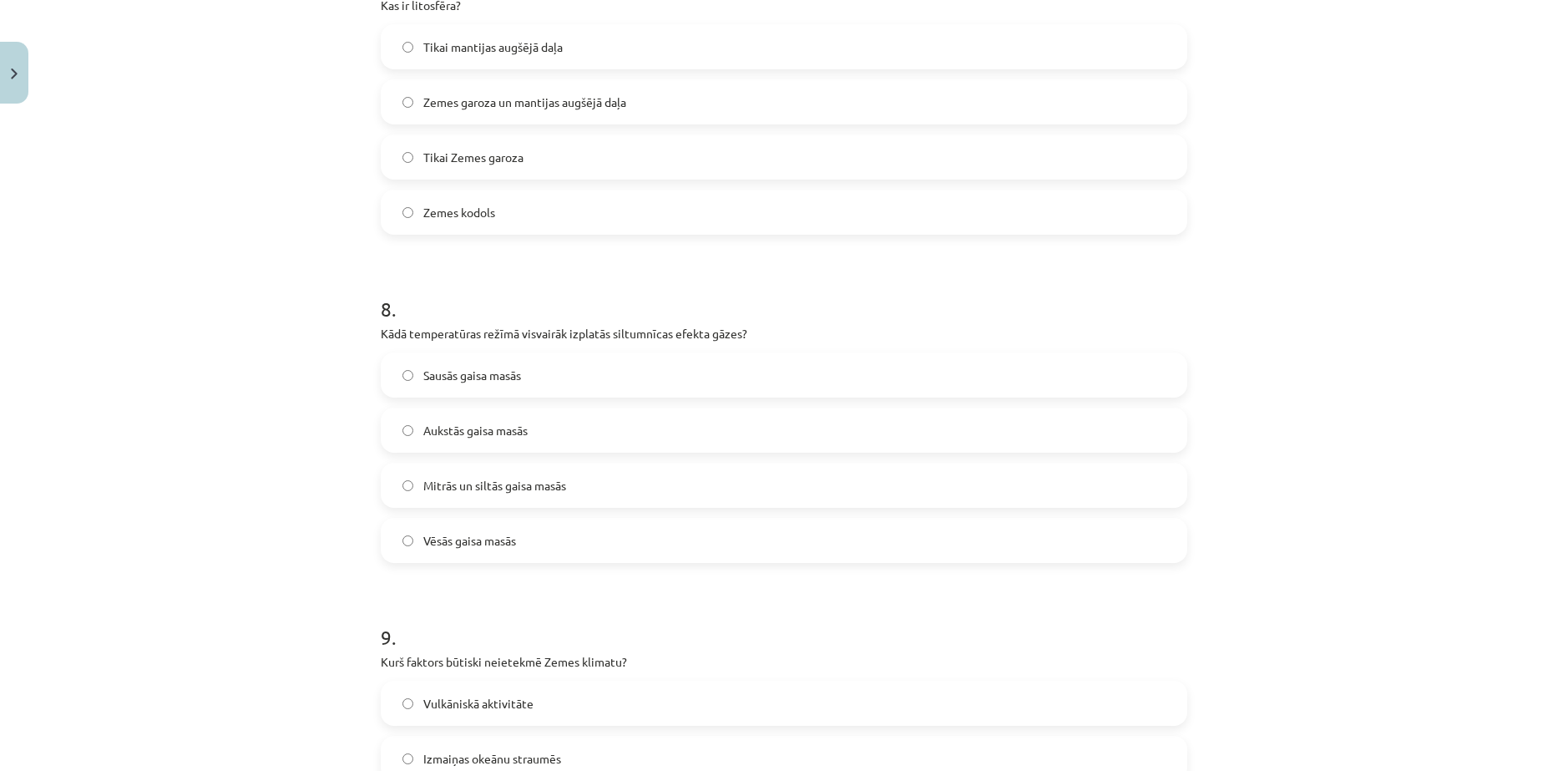
scroll to position [2366, 0]
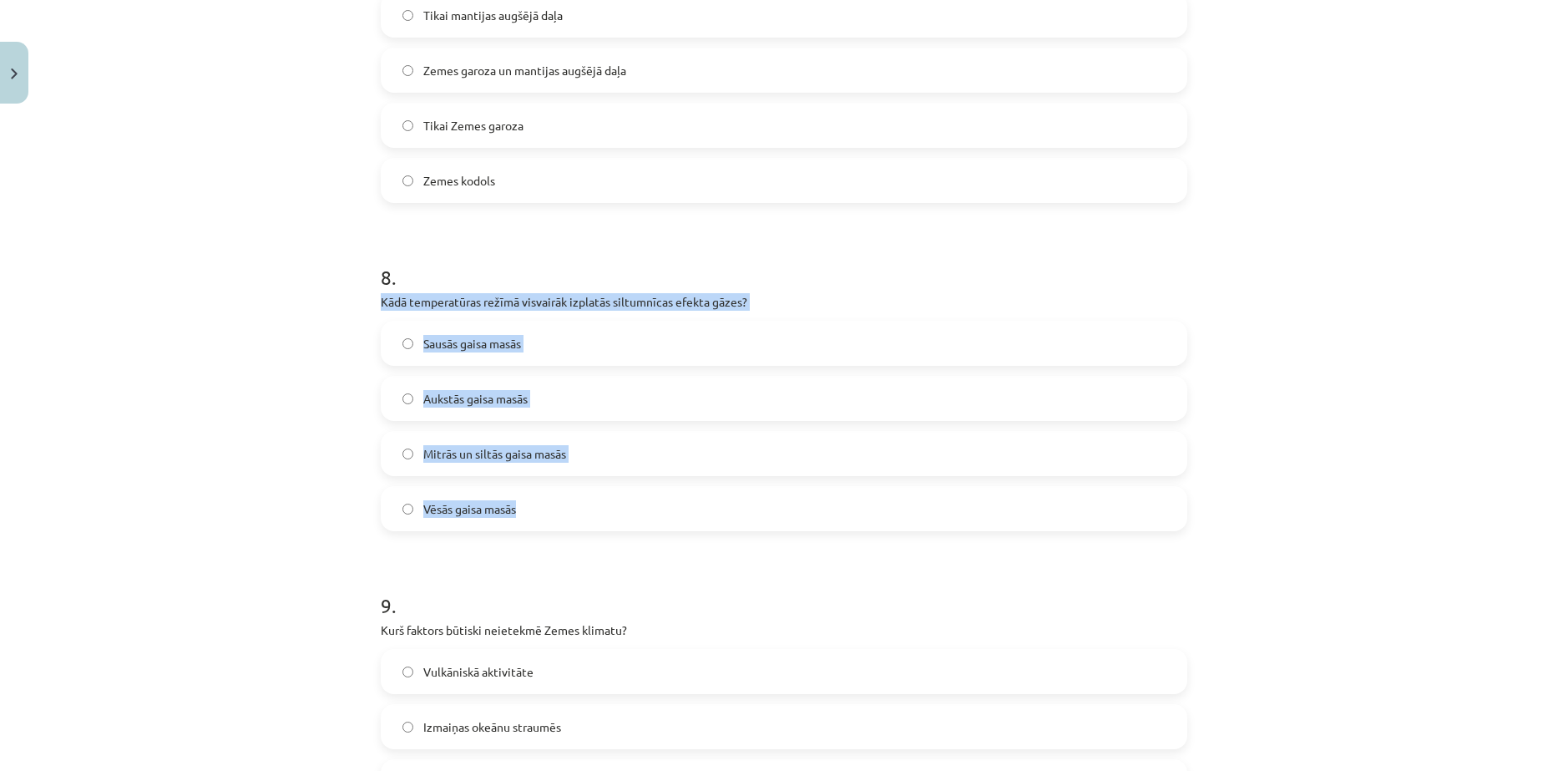
drag, startPoint x: 370, startPoint y: 216, endPoint x: 585, endPoint y: 415, distance: 293.0
click at [802, 293] on p "Kādā temperatūras režīmā visvairāk izplatās siltumnīcas efekta gāzes?" at bounding box center [784, 302] width 807 height 18
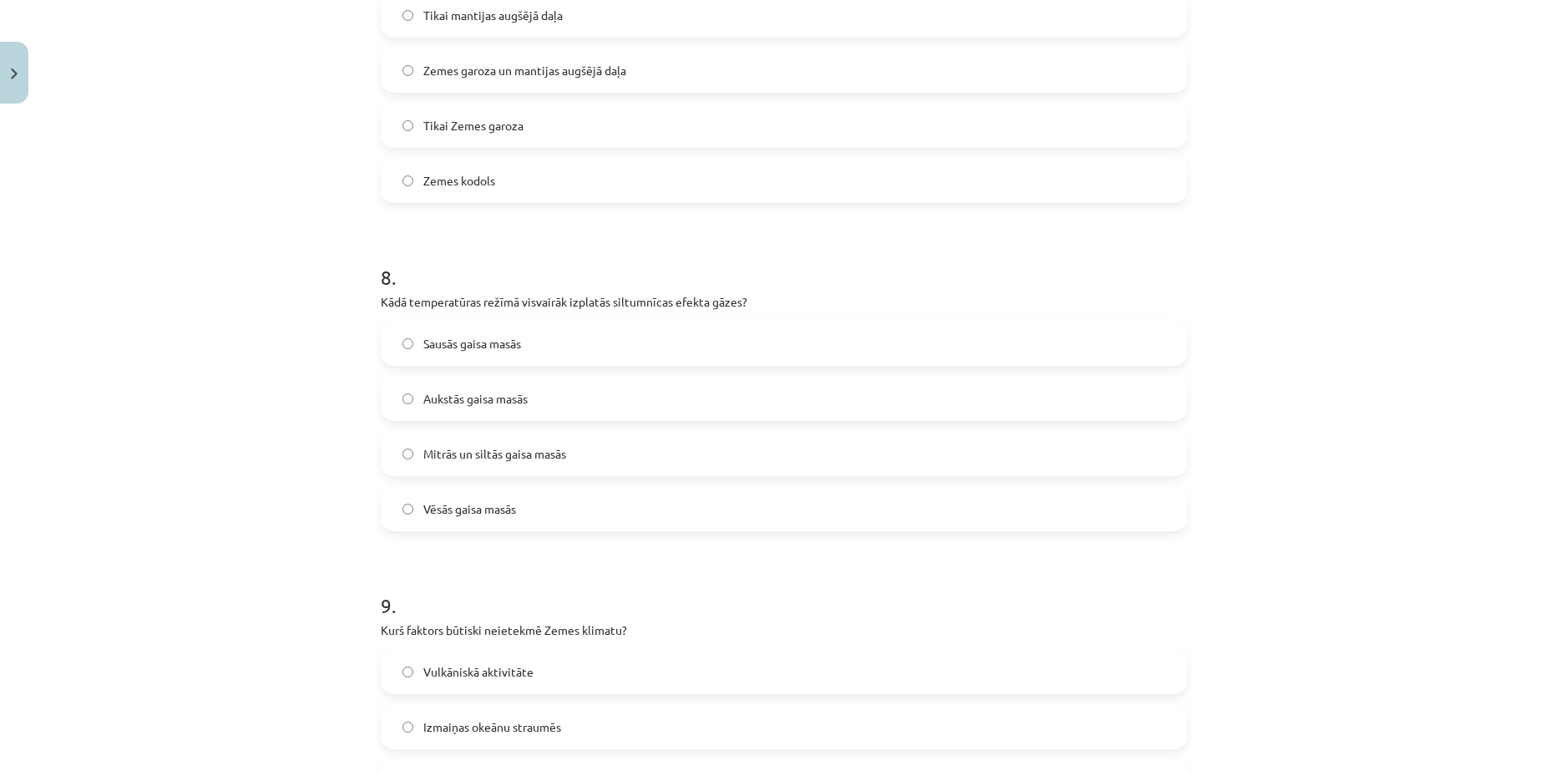
click at [717, 433] on label "Mitrās un siltās gaisa masās" at bounding box center [784, 453] width 803 height 42
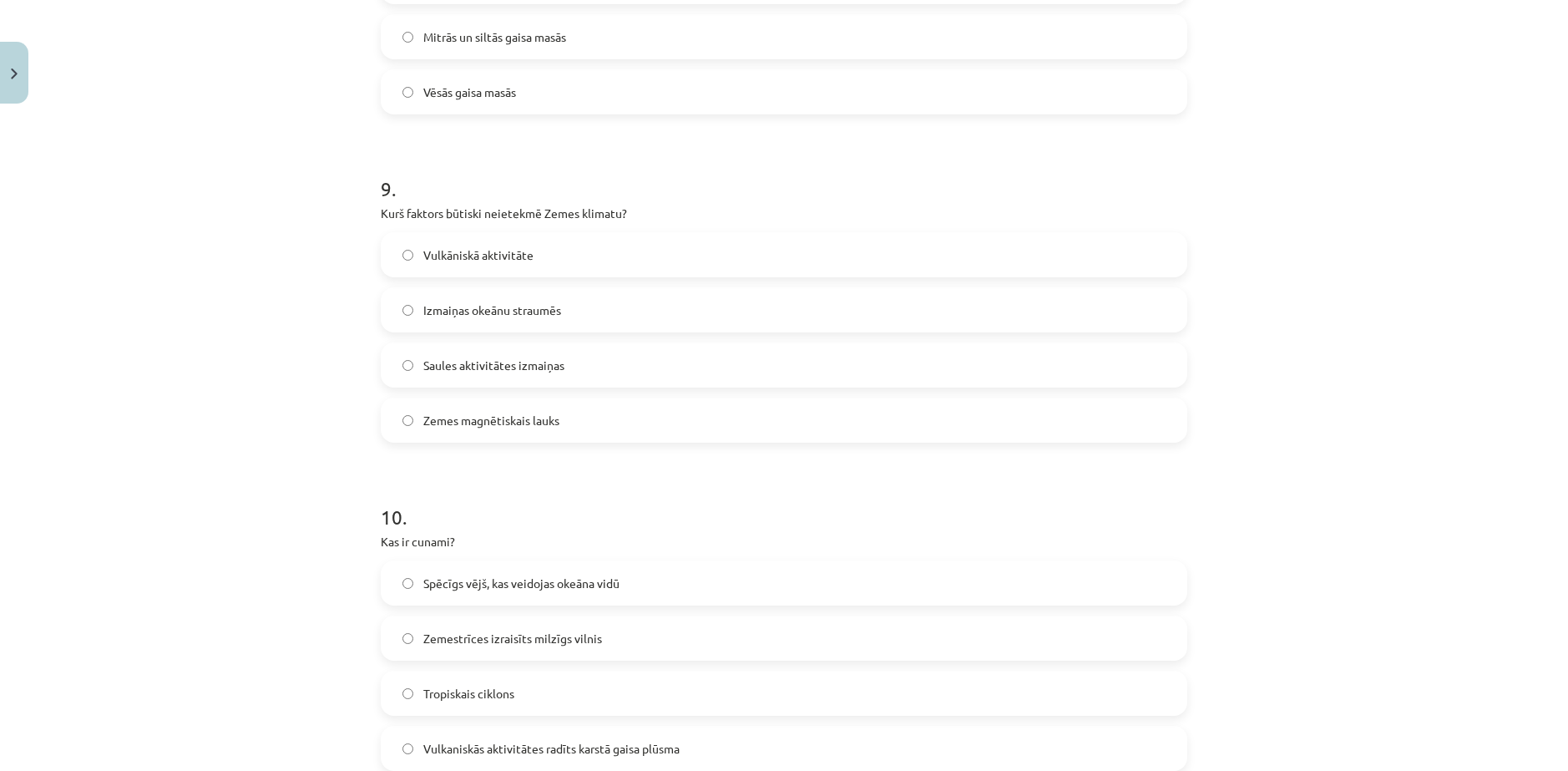
scroll to position [2784, 0]
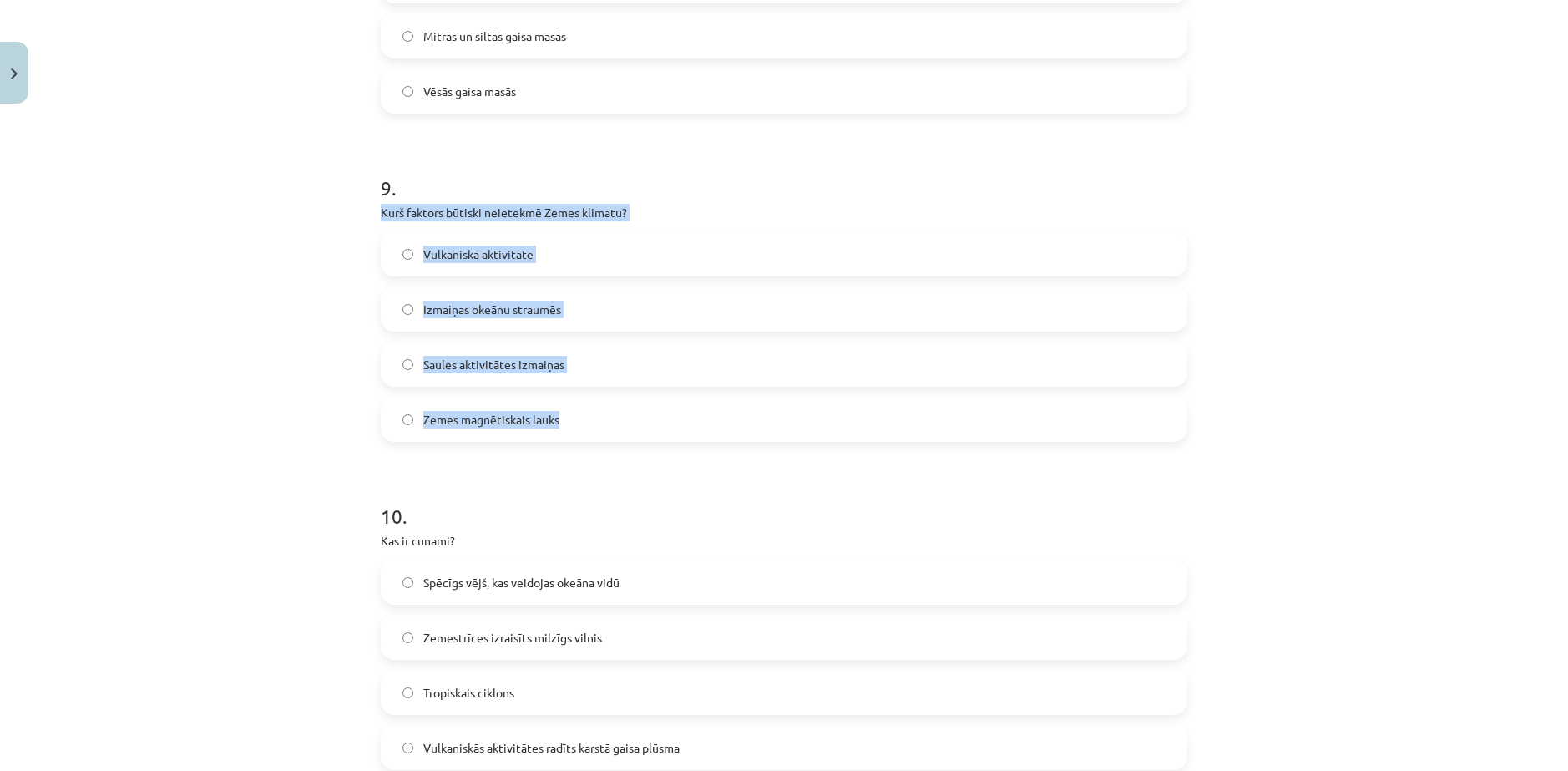
drag, startPoint x: 365, startPoint y: 107, endPoint x: 598, endPoint y: 325, distance: 319.1
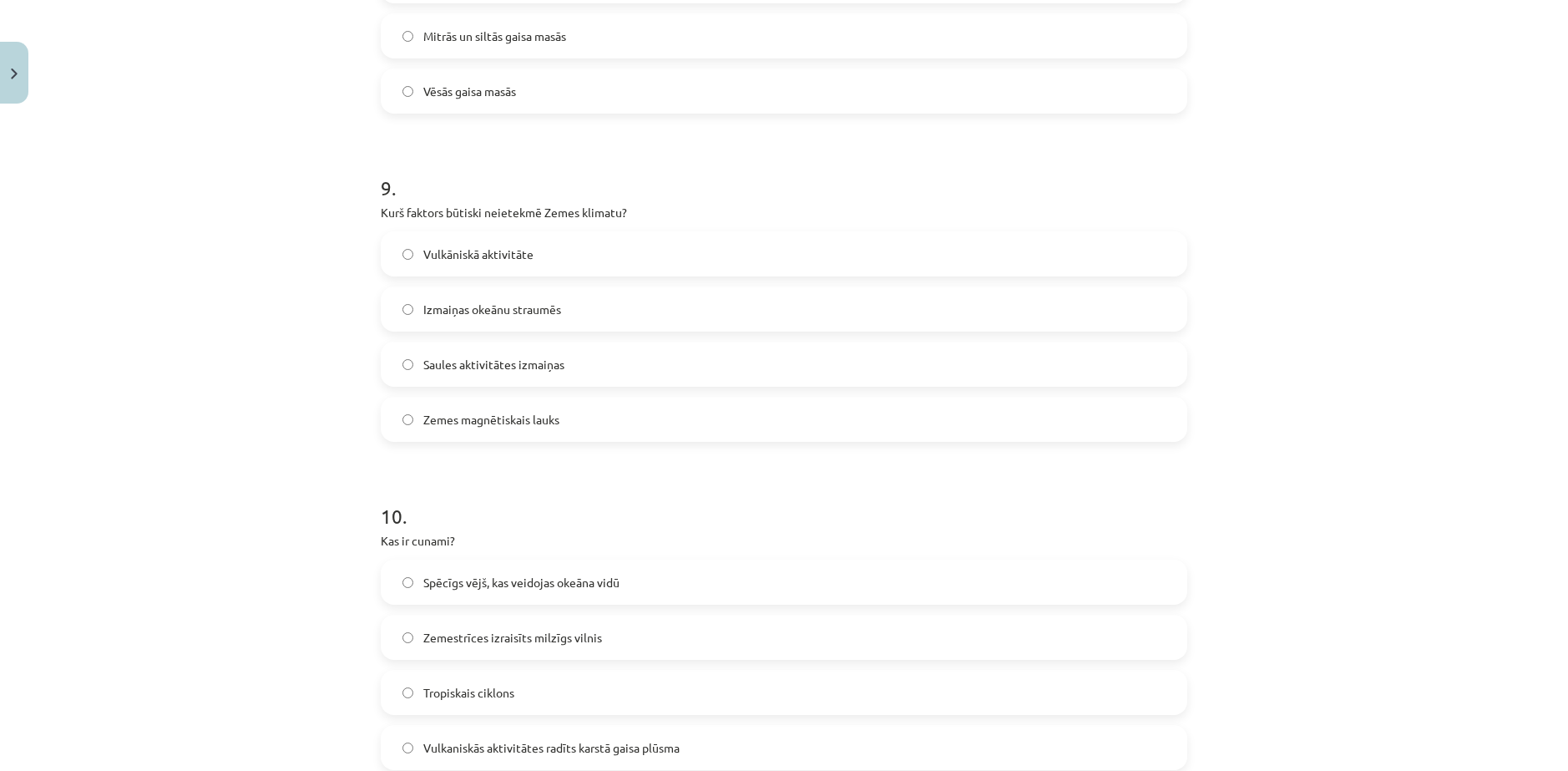
click at [649, 147] on h1 "9 ." at bounding box center [784, 173] width 807 height 52
click at [514, 411] on span "Zemes magnētiskais lauks" at bounding box center [491, 419] width 136 height 18
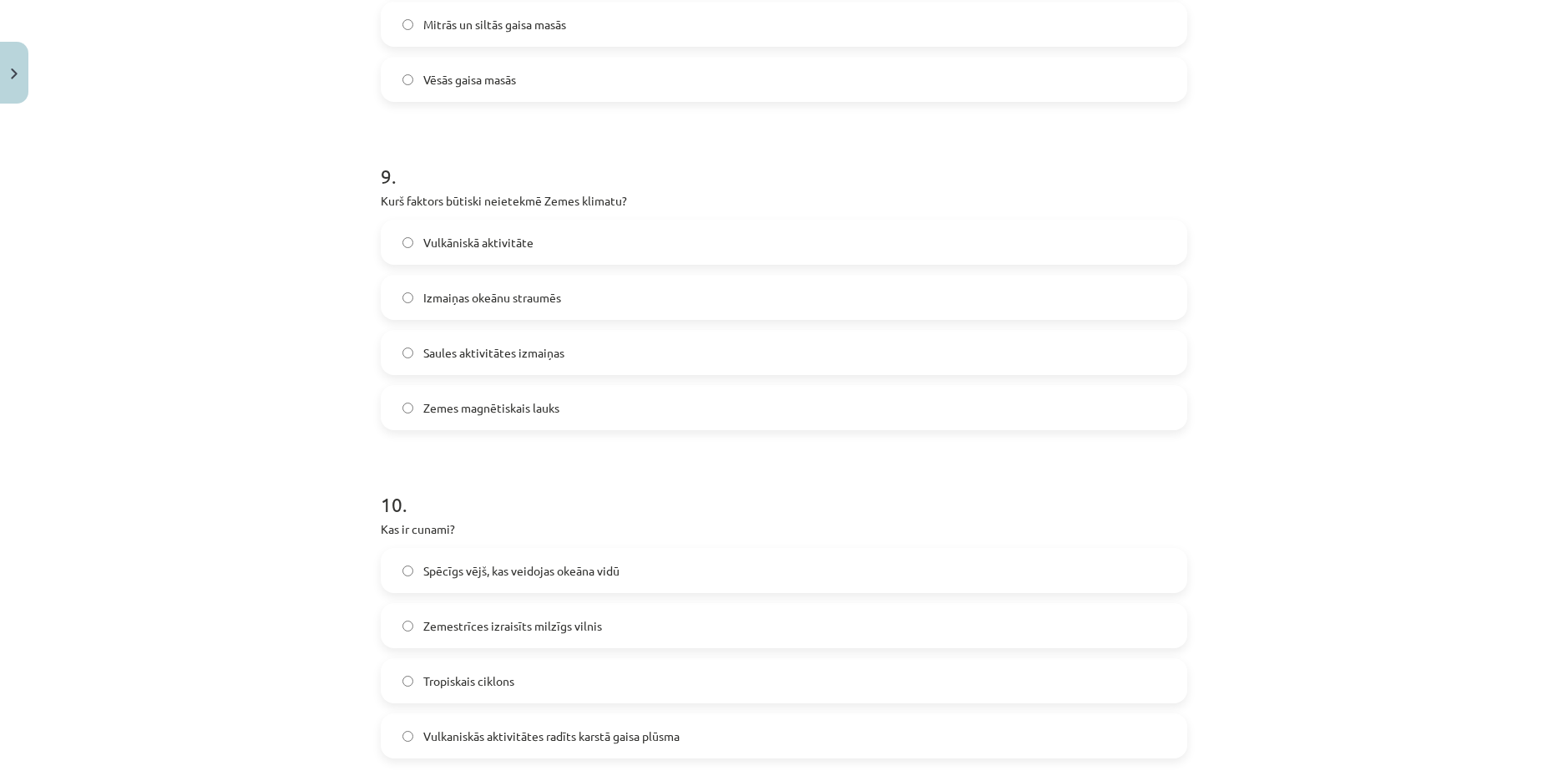
scroll to position [2854, 0]
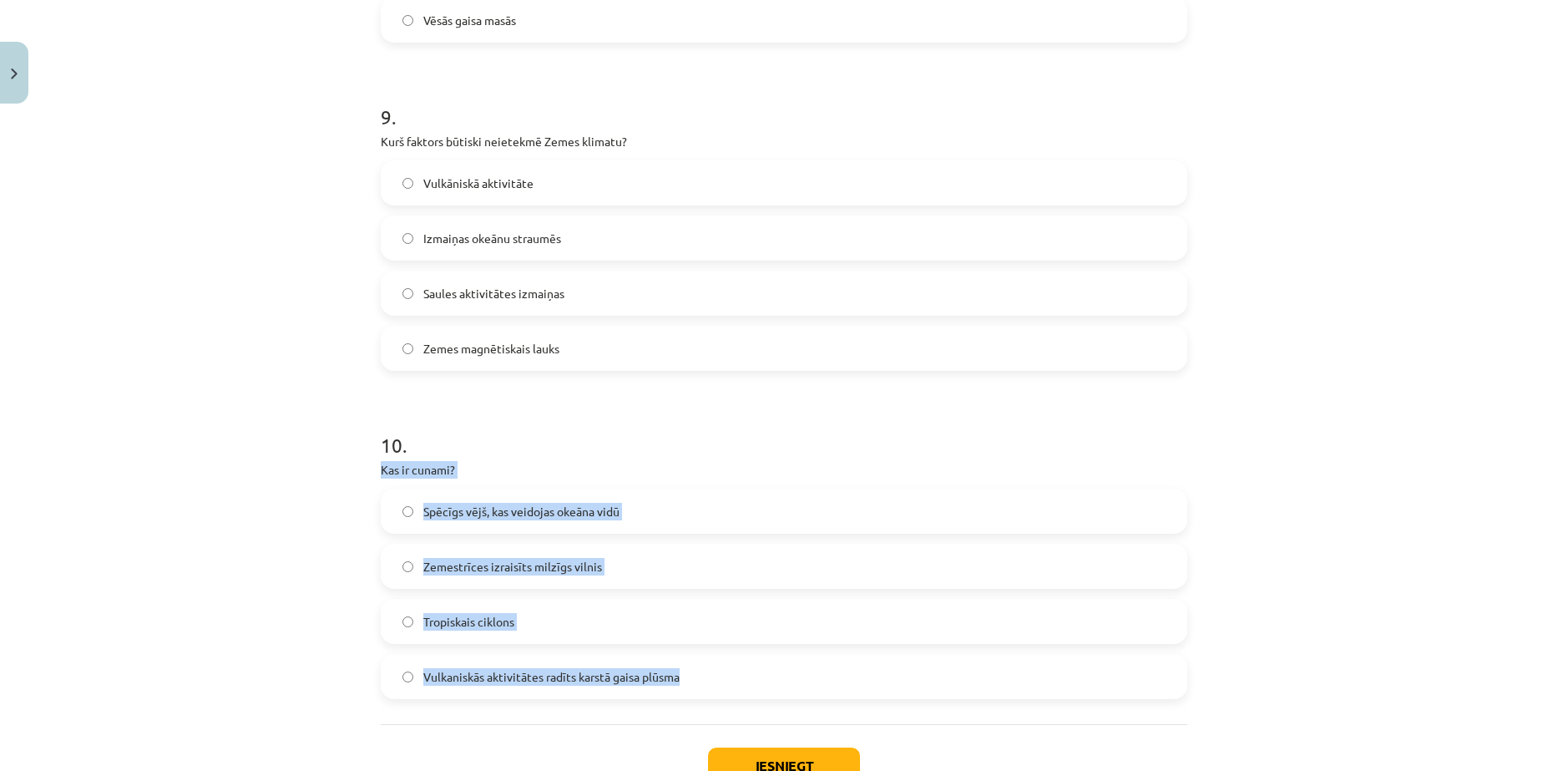
drag, startPoint x: 365, startPoint y: 360, endPoint x: 687, endPoint y: 563, distance: 380.6
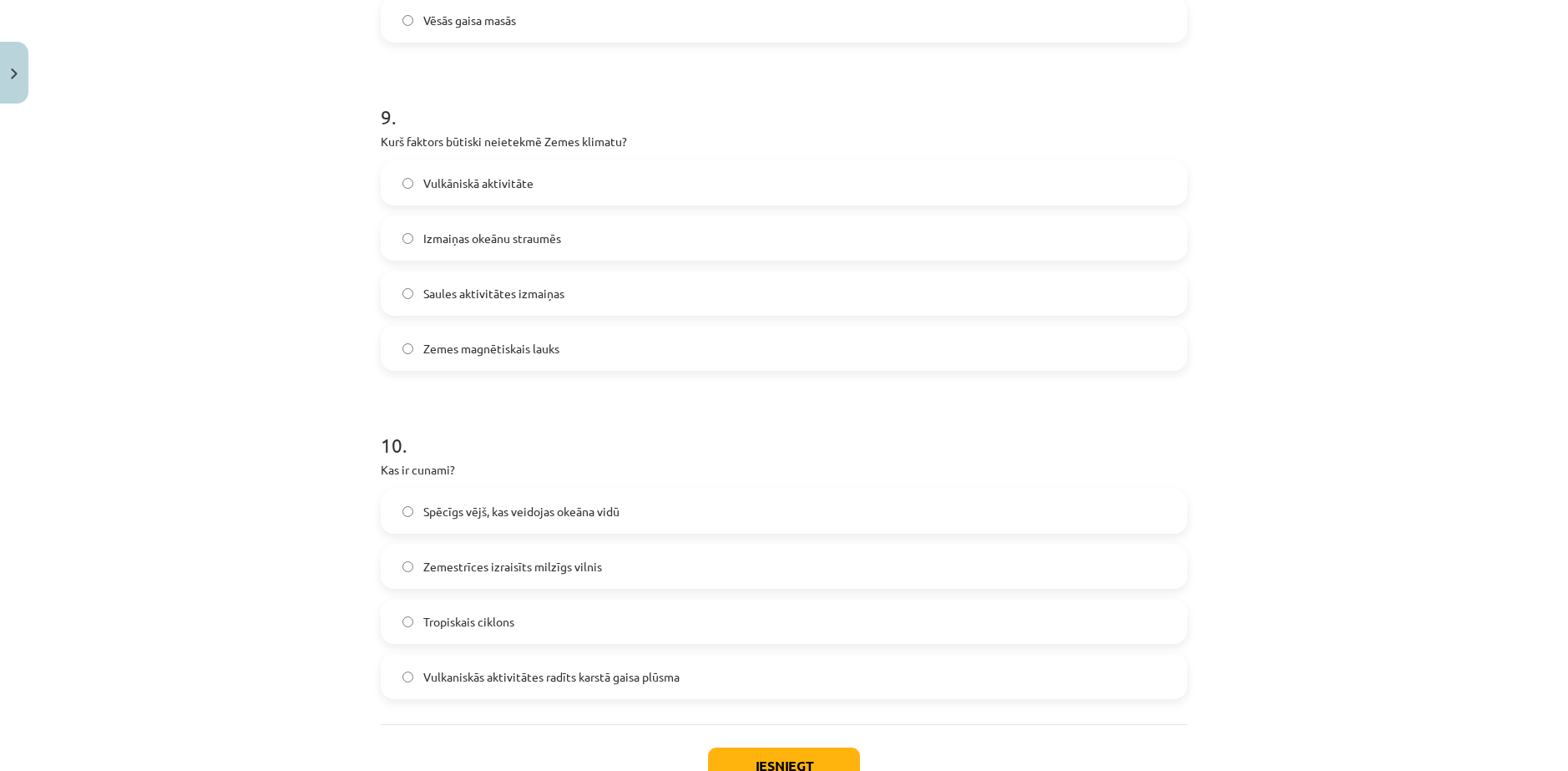
click at [555, 558] on span "Zemestrīces izraisīts milzīgs vilnis" at bounding box center [512, 566] width 178 height 18
click at [791, 747] on button "Iesniegt" at bounding box center [784, 765] width 152 height 37
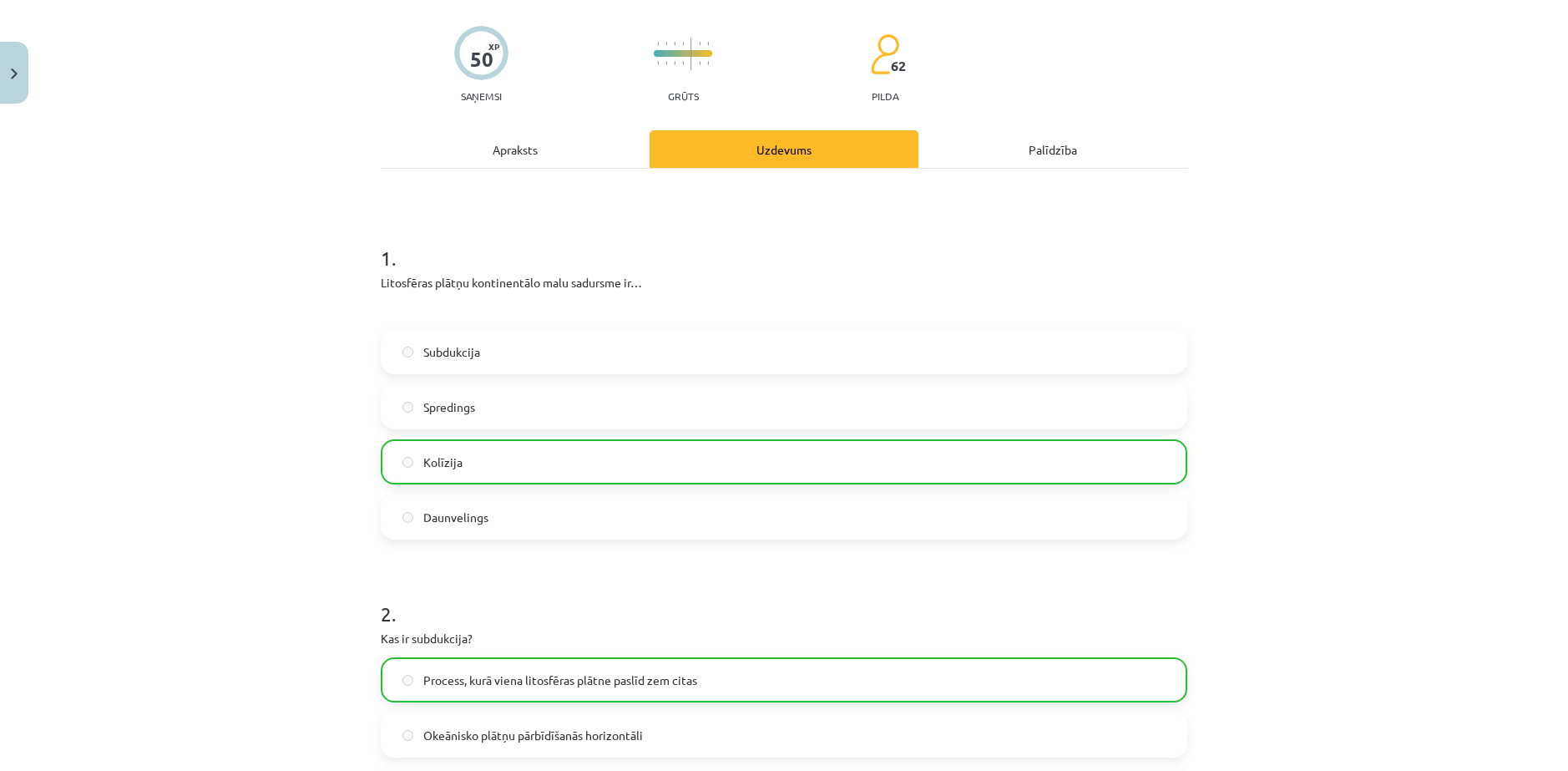
scroll to position [0, 0]
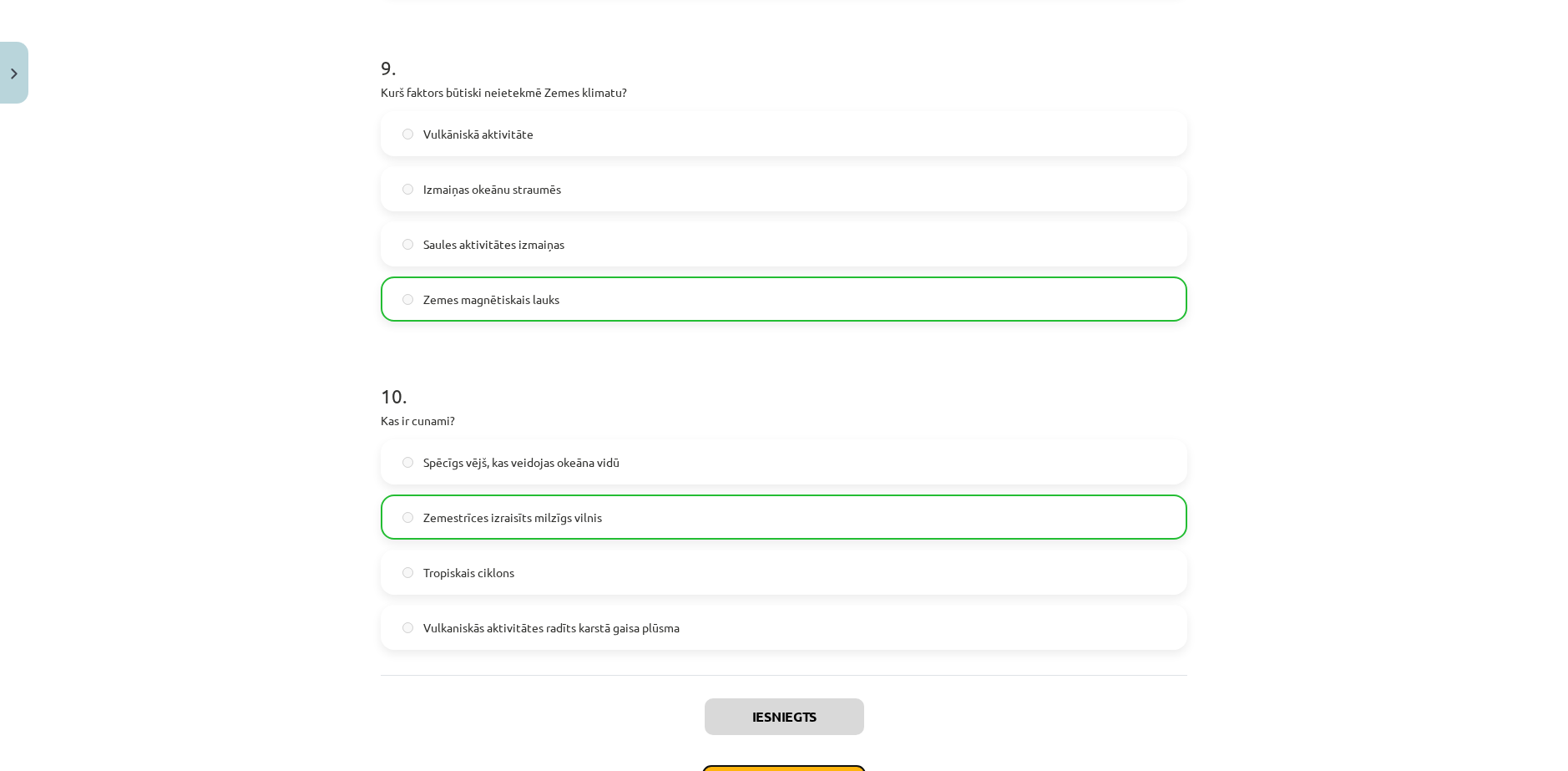
click at [784, 765] on button "Nākamā nodarbība" at bounding box center [784, 784] width 164 height 38
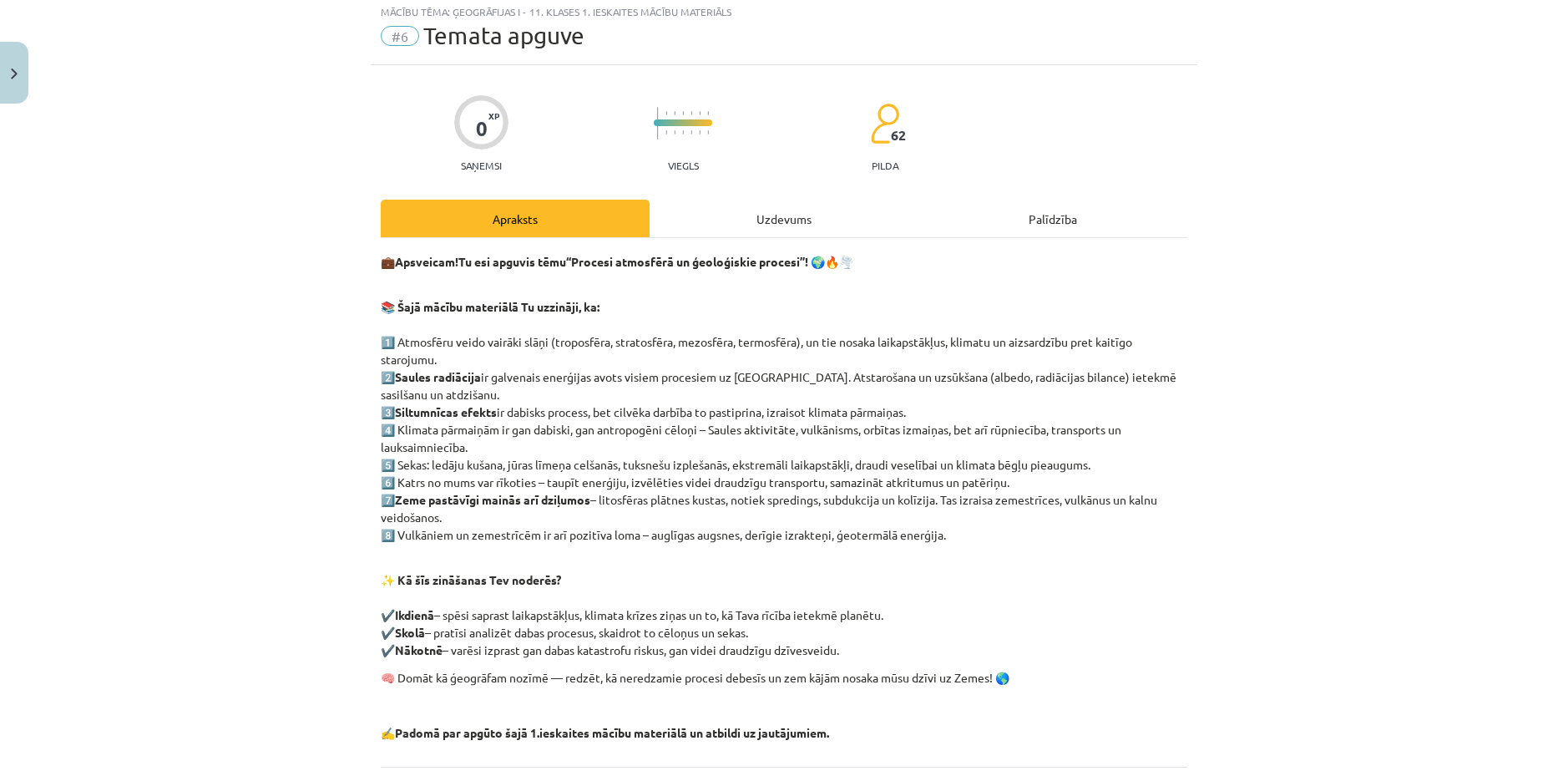
scroll to position [42, 0]
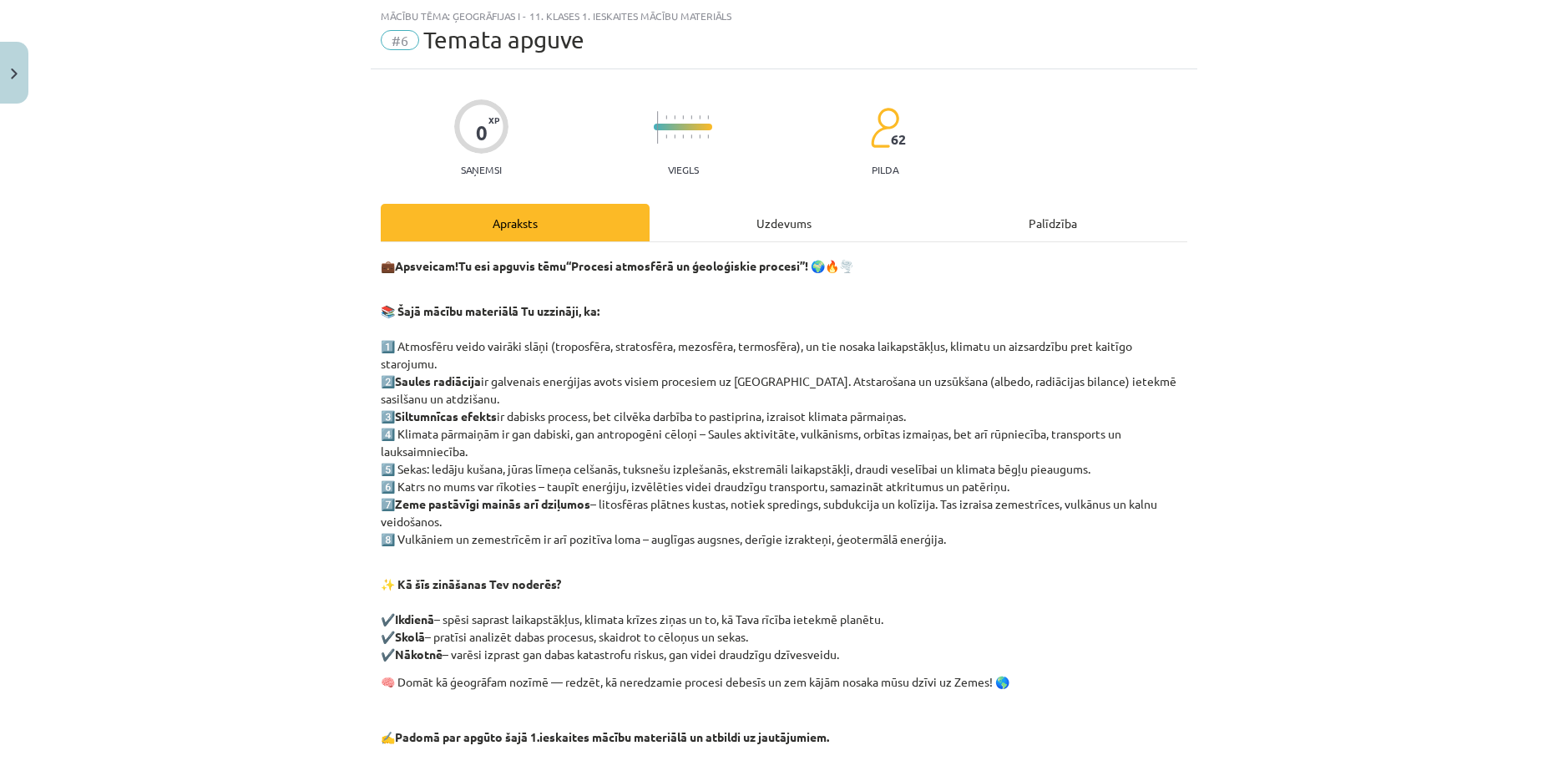
click at [780, 218] on div "Uzdevums" at bounding box center [784, 223] width 269 height 37
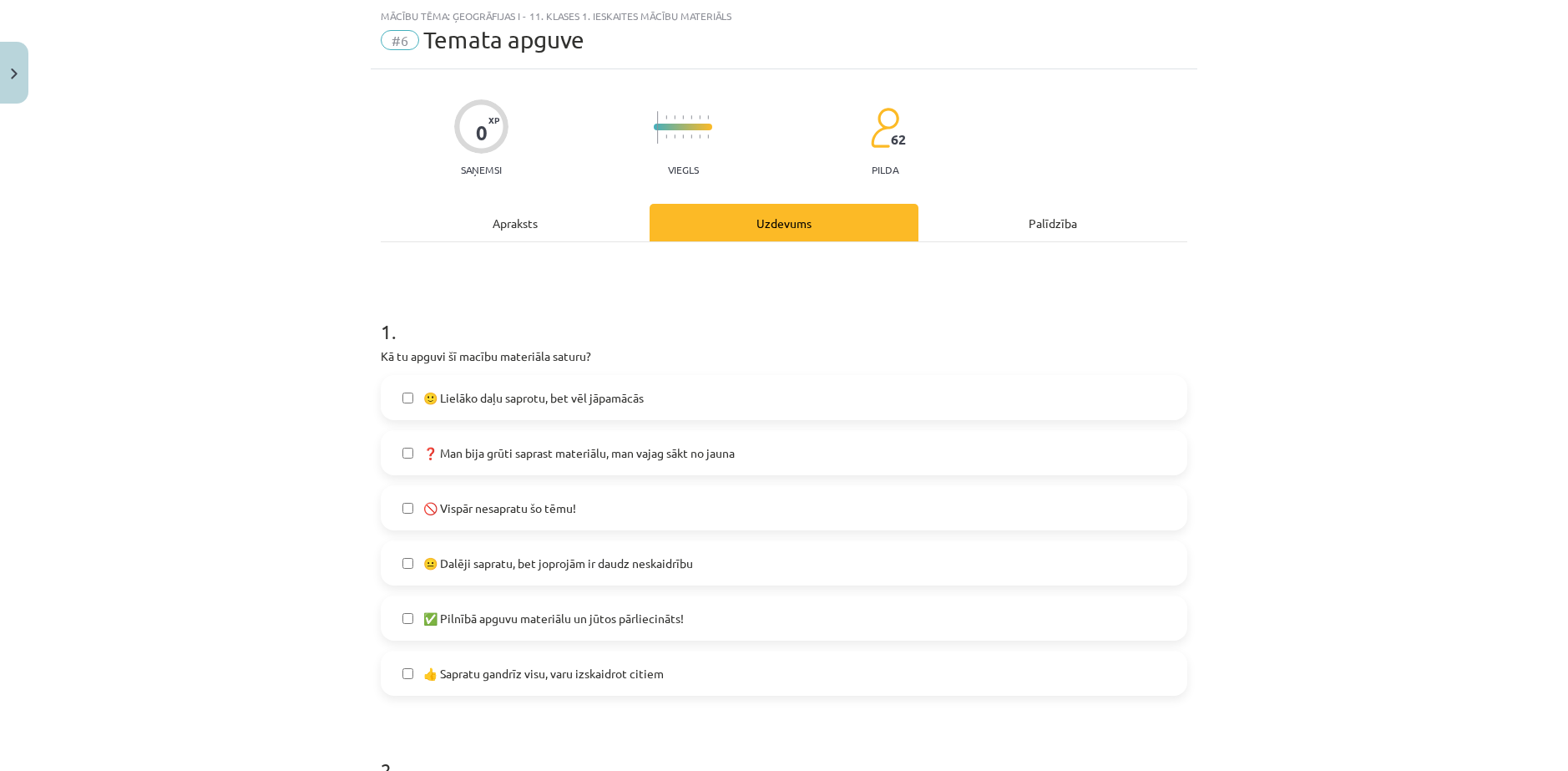
click at [675, 377] on label "🙂 Lielāko daļu saprotu, bet vēl jāpamācās" at bounding box center [784, 397] width 803 height 42
click at [559, 650] on div "👍 Sapratu gandrīz visu, varu izskaidrot citiem" at bounding box center [784, 672] width 807 height 45
click at [511, 665] on span "👍 Sapratu gandrīz visu, varu izskaidrot citiem" at bounding box center [543, 673] width 241 height 18
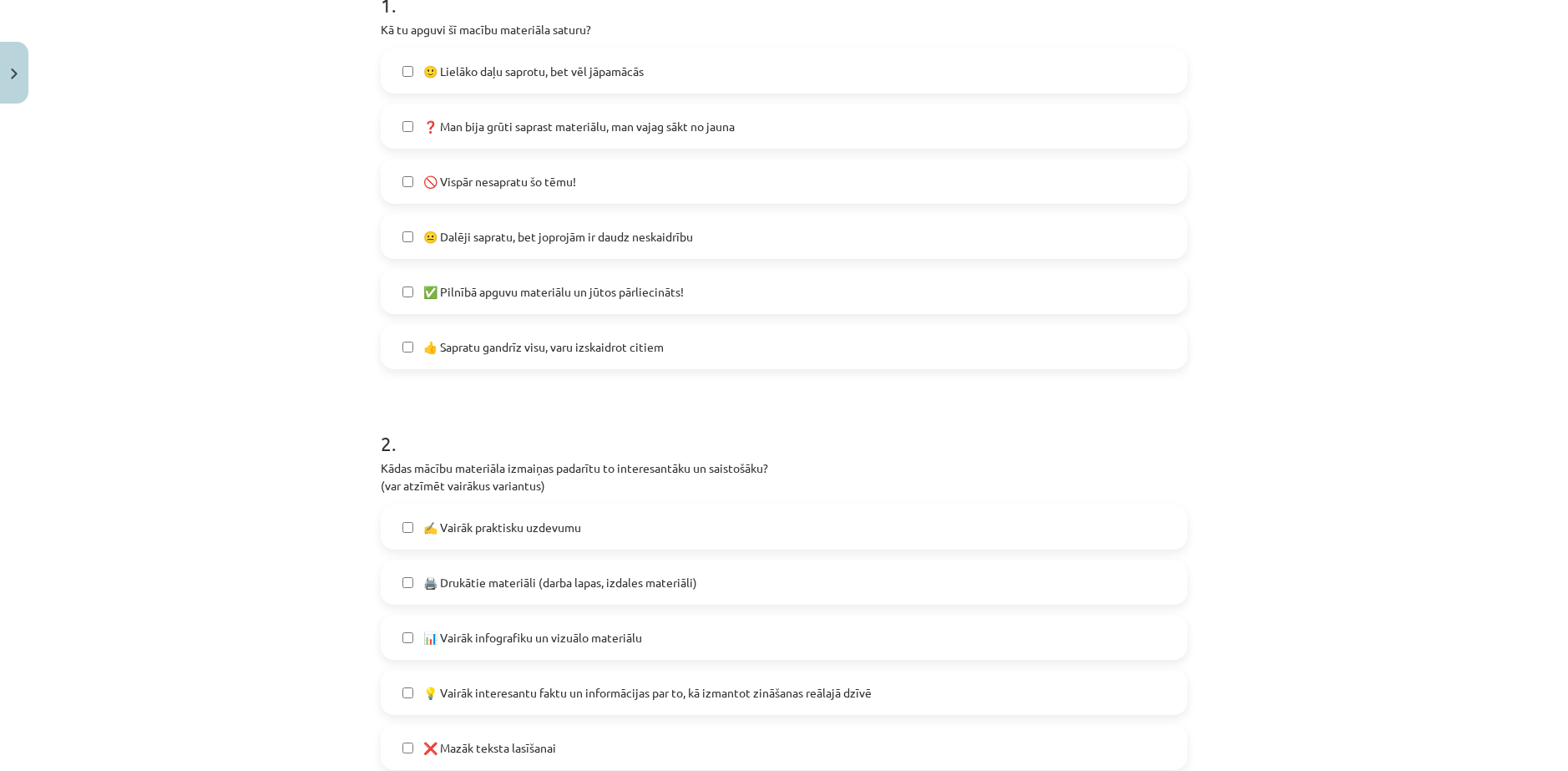
scroll to position [459, 0]
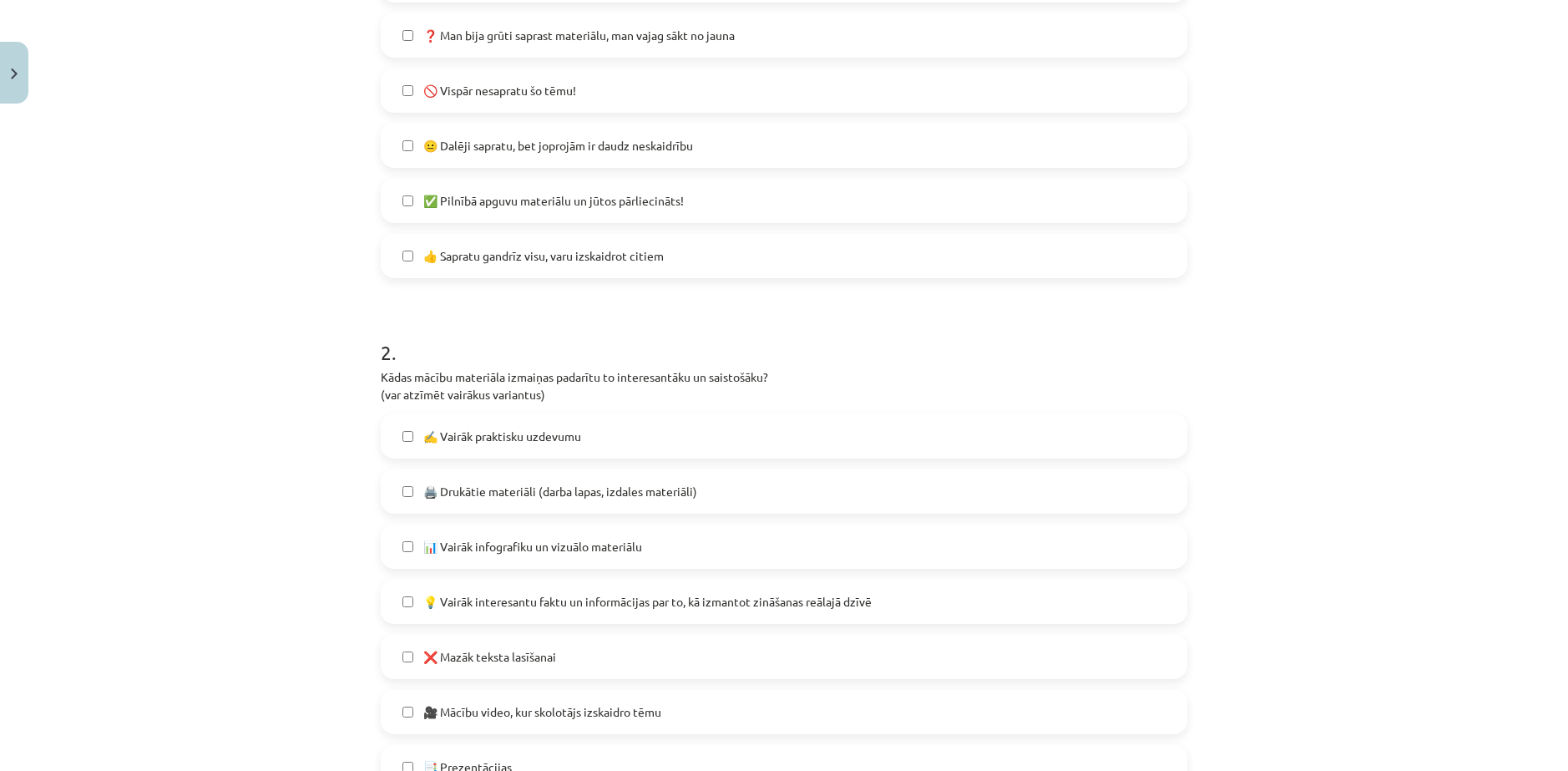
click at [423, 428] on span "✍️ Vairāk praktisku uzdevumu" at bounding box center [502, 436] width 158 height 18
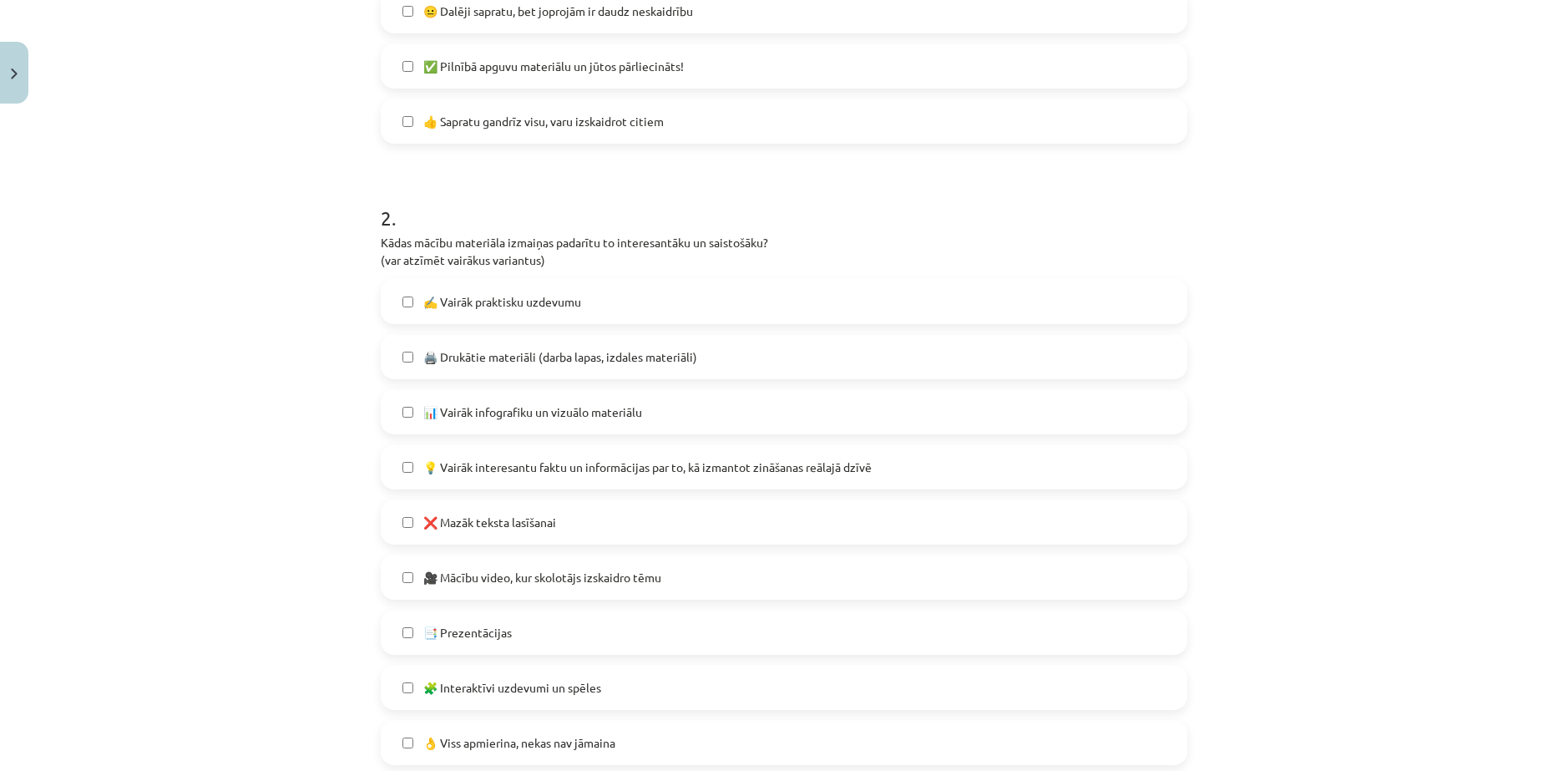
scroll to position [598, 0]
click at [512, 453] on span "💡 Vairāk interesantu faktu un informācijas par to, kā izmantot zināšanas reālaj…" at bounding box center [648, 462] width 449 height 18
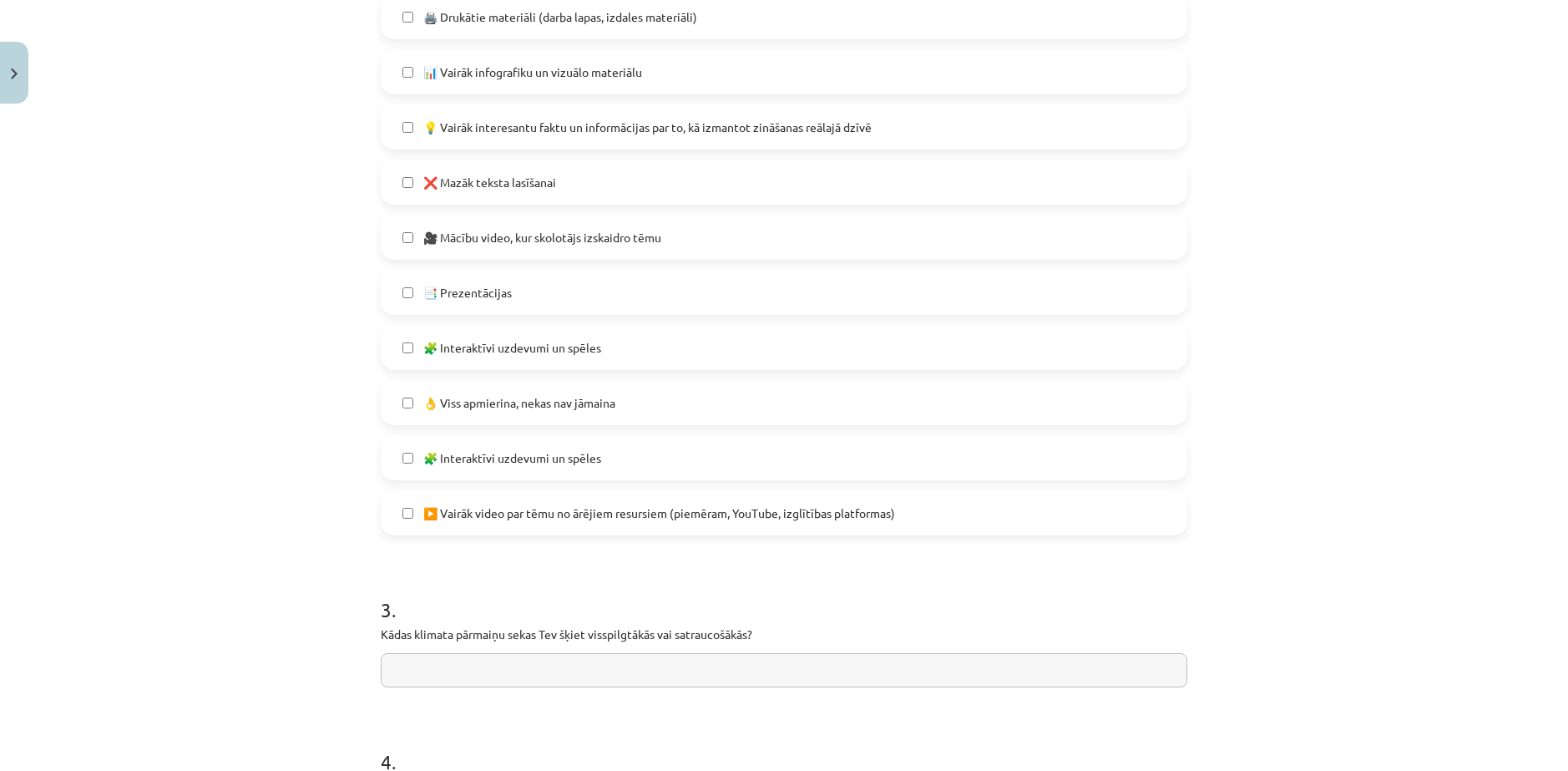
scroll to position [1017, 0]
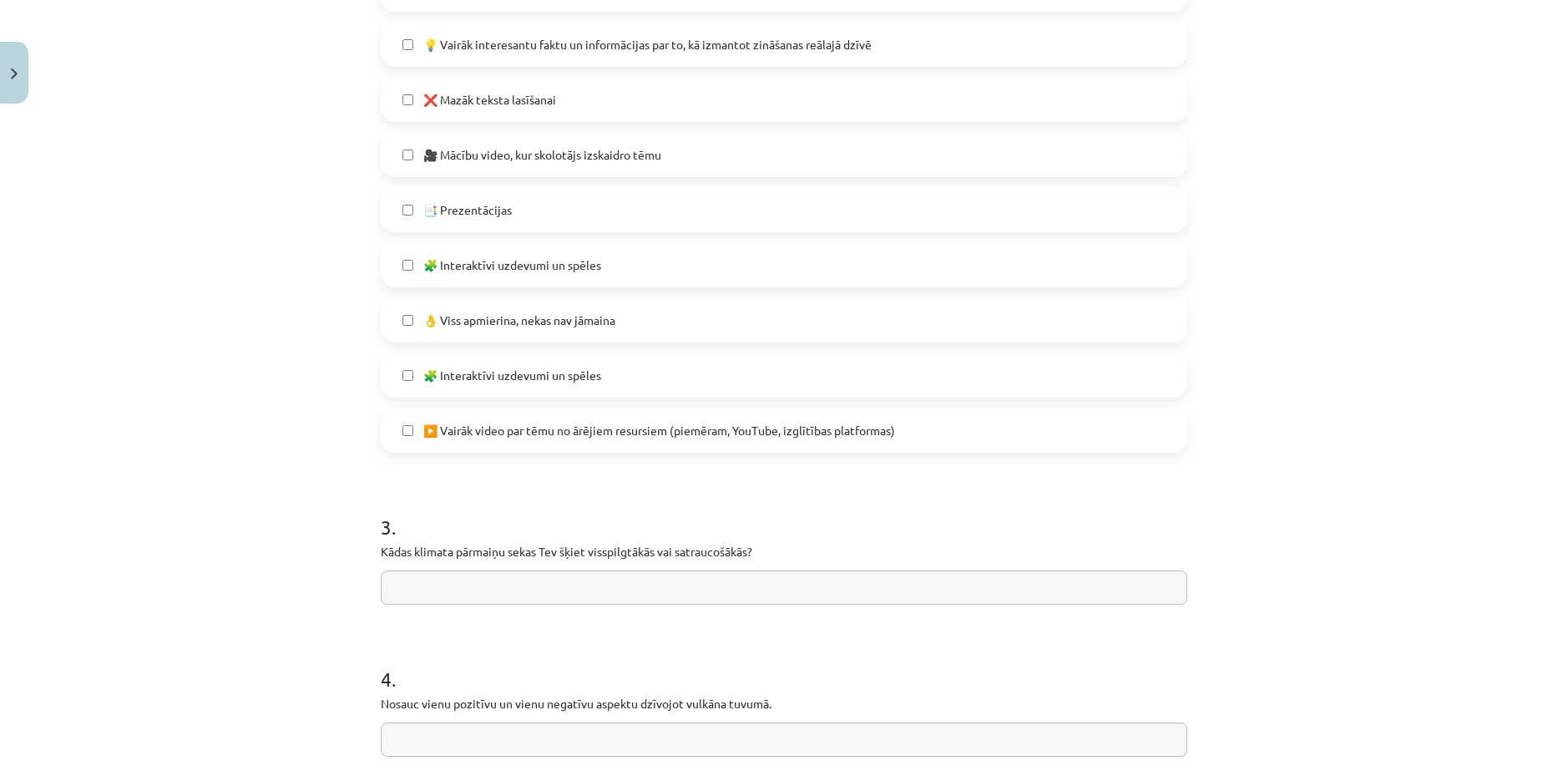
drag, startPoint x: 369, startPoint y: 510, endPoint x: 829, endPoint y: 531, distance: 460.5
click at [643, 486] on h1 "3 ." at bounding box center [784, 512] width 807 height 52
click at [443, 570] on input "text" at bounding box center [784, 587] width 807 height 34
drag, startPoint x: 519, startPoint y: 553, endPoint x: 493, endPoint y: 561, distance: 27.2
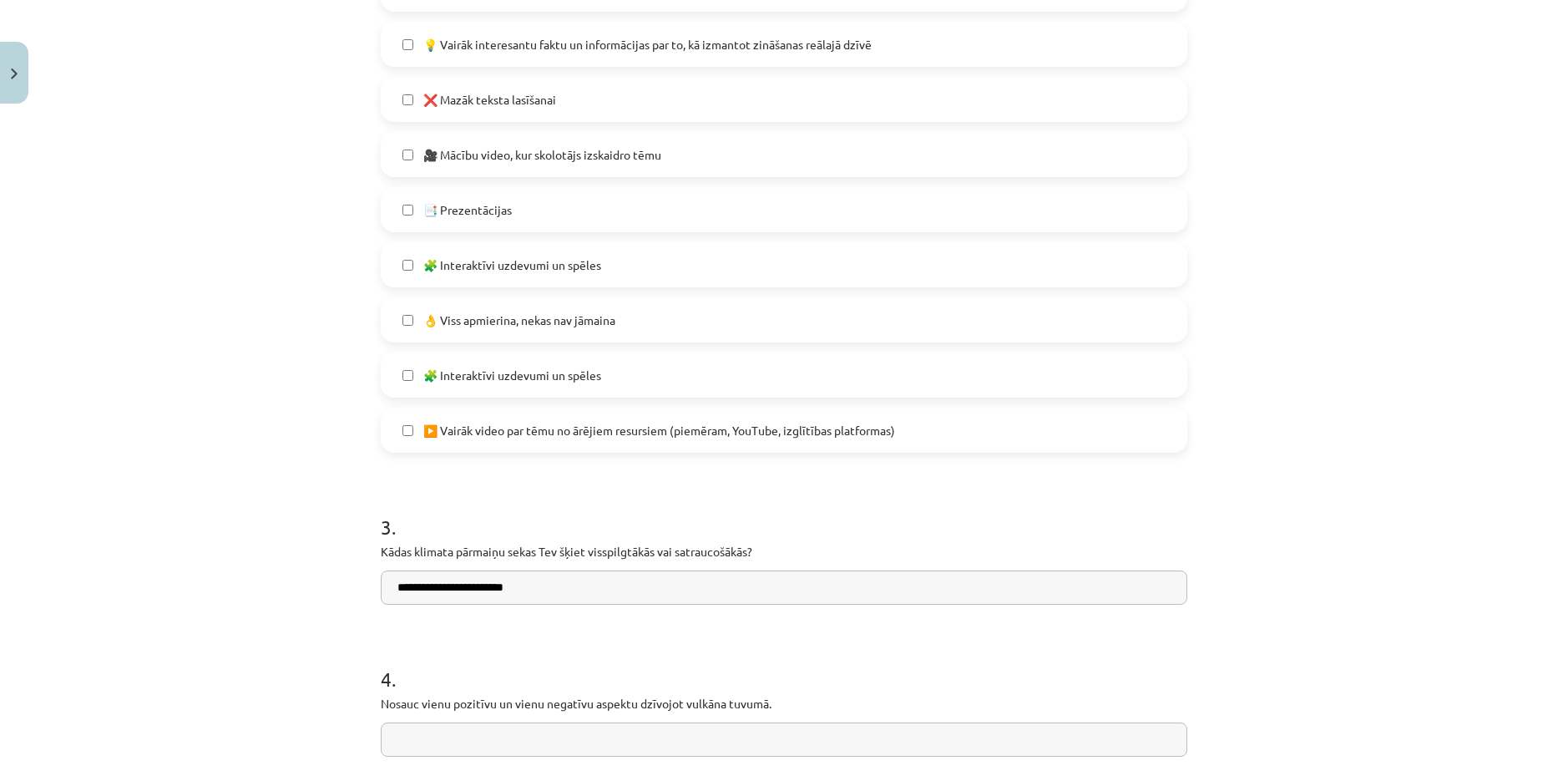
click at [493, 570] on input "**********" at bounding box center [784, 587] width 807 height 34
click at [677, 570] on input "**********" at bounding box center [784, 587] width 807 height 34
click at [679, 570] on input "**********" at bounding box center [784, 587] width 807 height 34
click at [685, 570] on input "**********" at bounding box center [784, 587] width 807 height 34
click at [742, 570] on input "**********" at bounding box center [784, 587] width 807 height 34
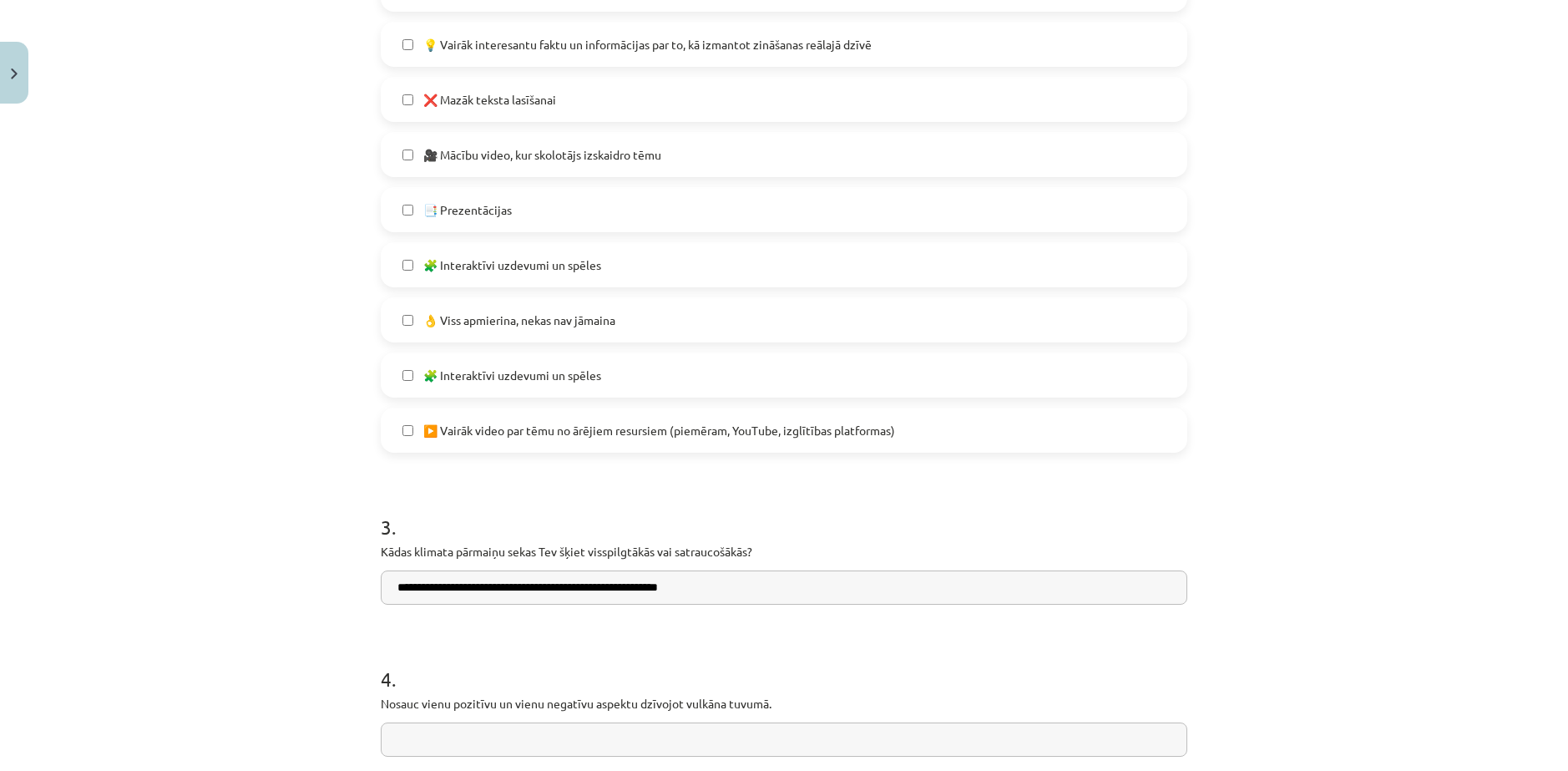
type input "**********"
drag, startPoint x: 365, startPoint y: 651, endPoint x: 795, endPoint y: 669, distance: 430.4
click at [497, 723] on input "text" at bounding box center [784, 740] width 807 height 34
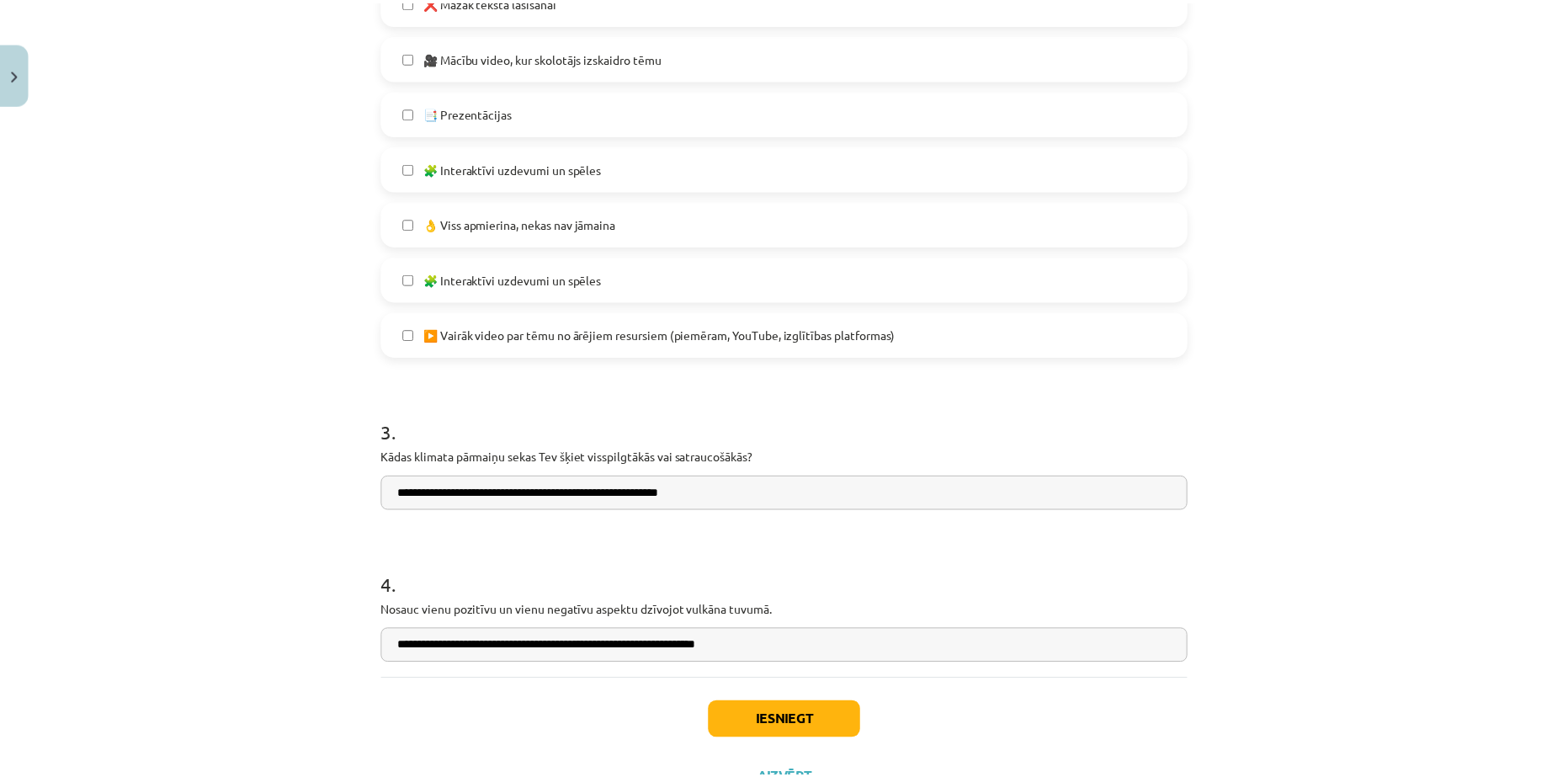
scroll to position [1131, 0]
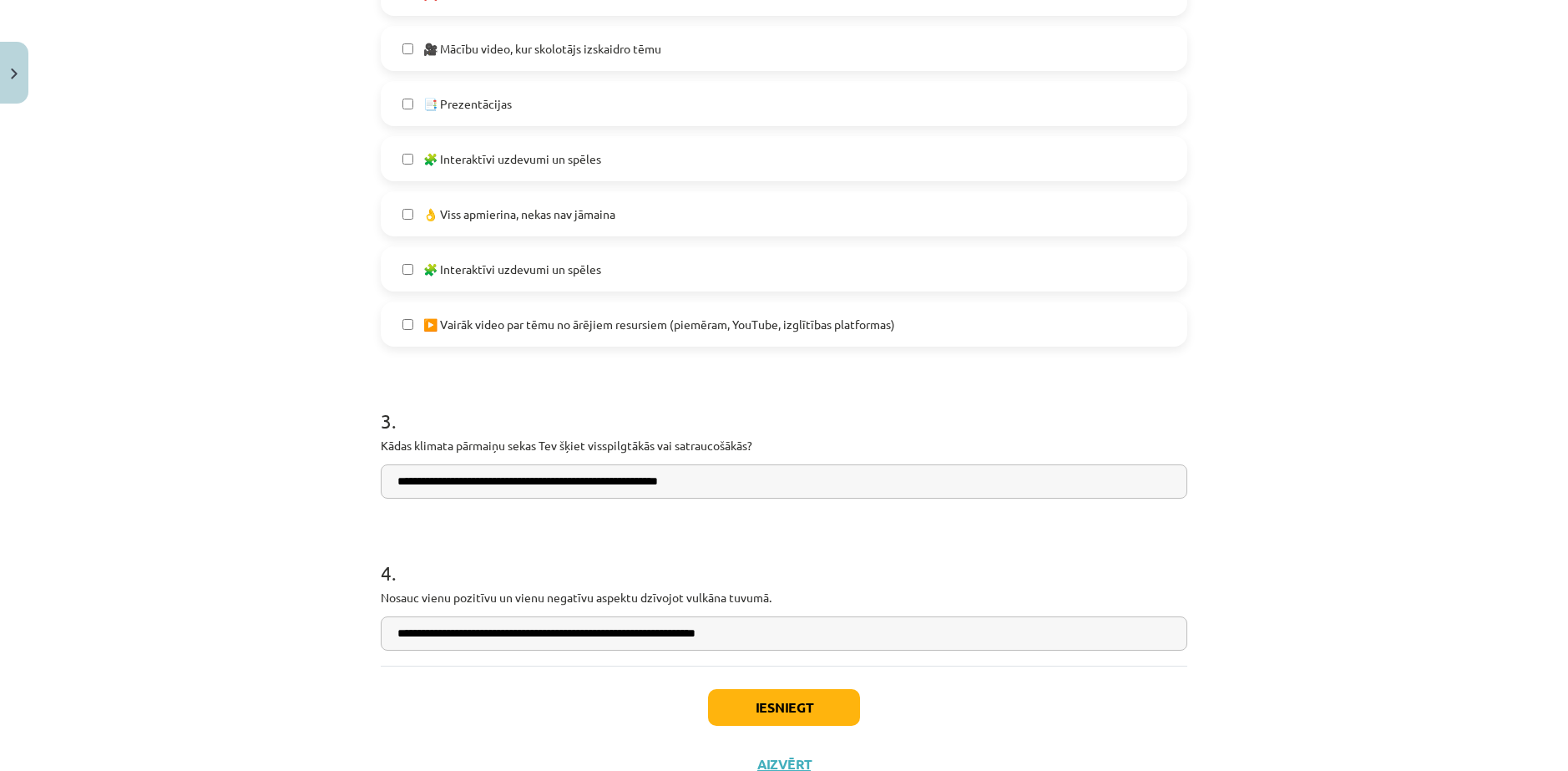
type input "**********"
click at [752, 689] on button "Iesniegt" at bounding box center [784, 707] width 152 height 37
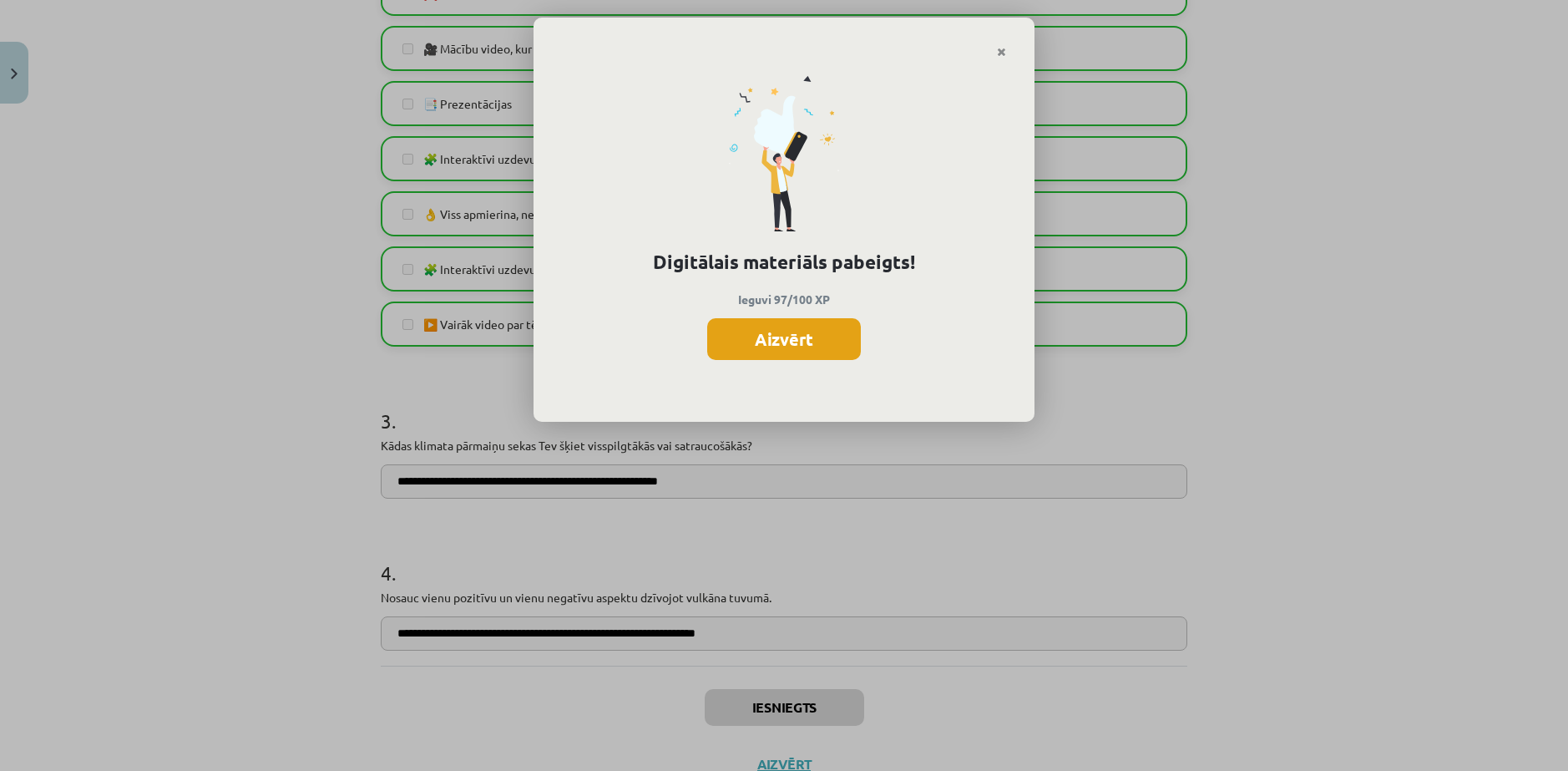
click at [797, 322] on button "Aizvērt" at bounding box center [784, 338] width 154 height 42
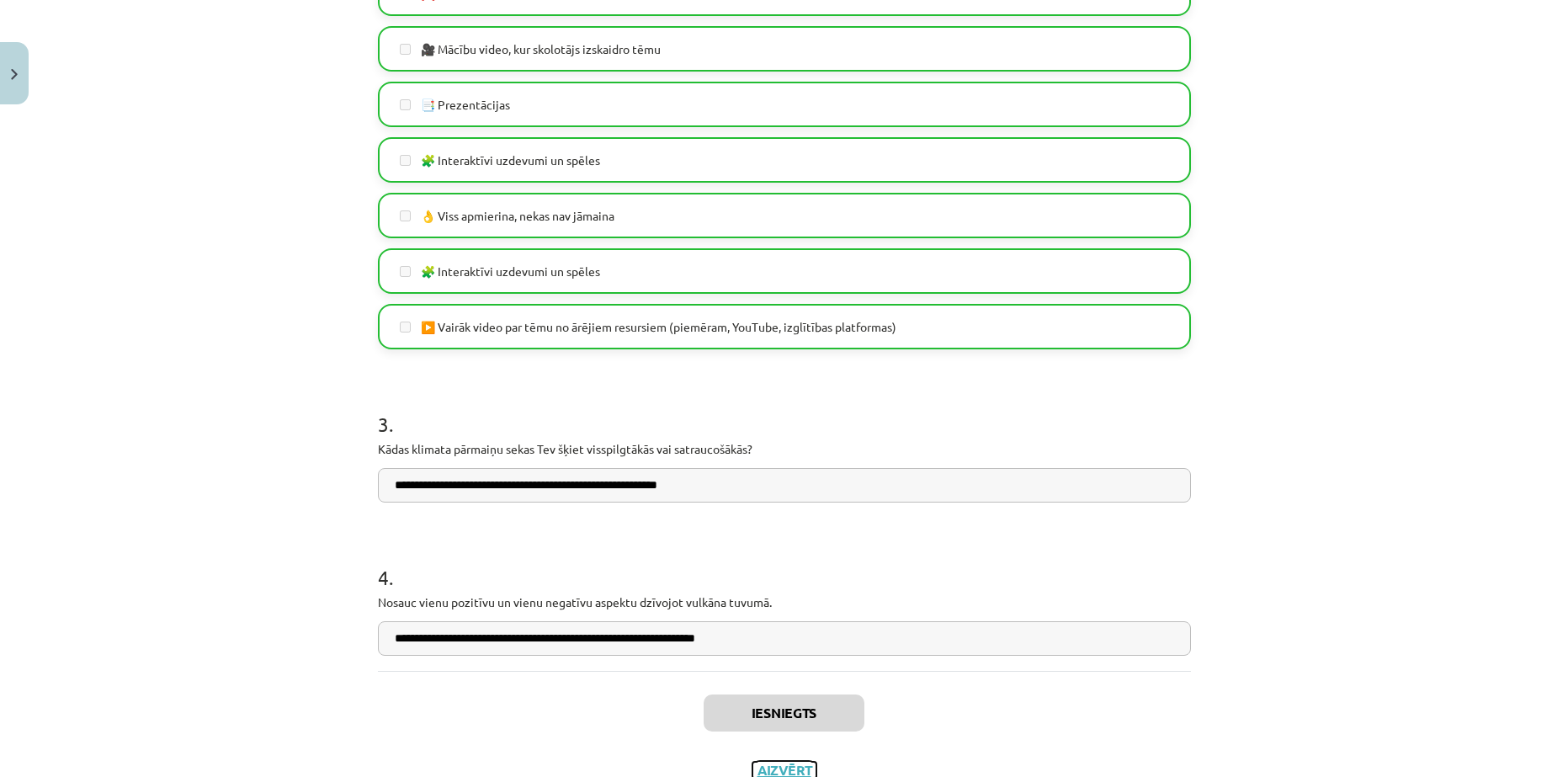
click at [785, 762] on button "Aizvērt" at bounding box center [784, 770] width 64 height 17
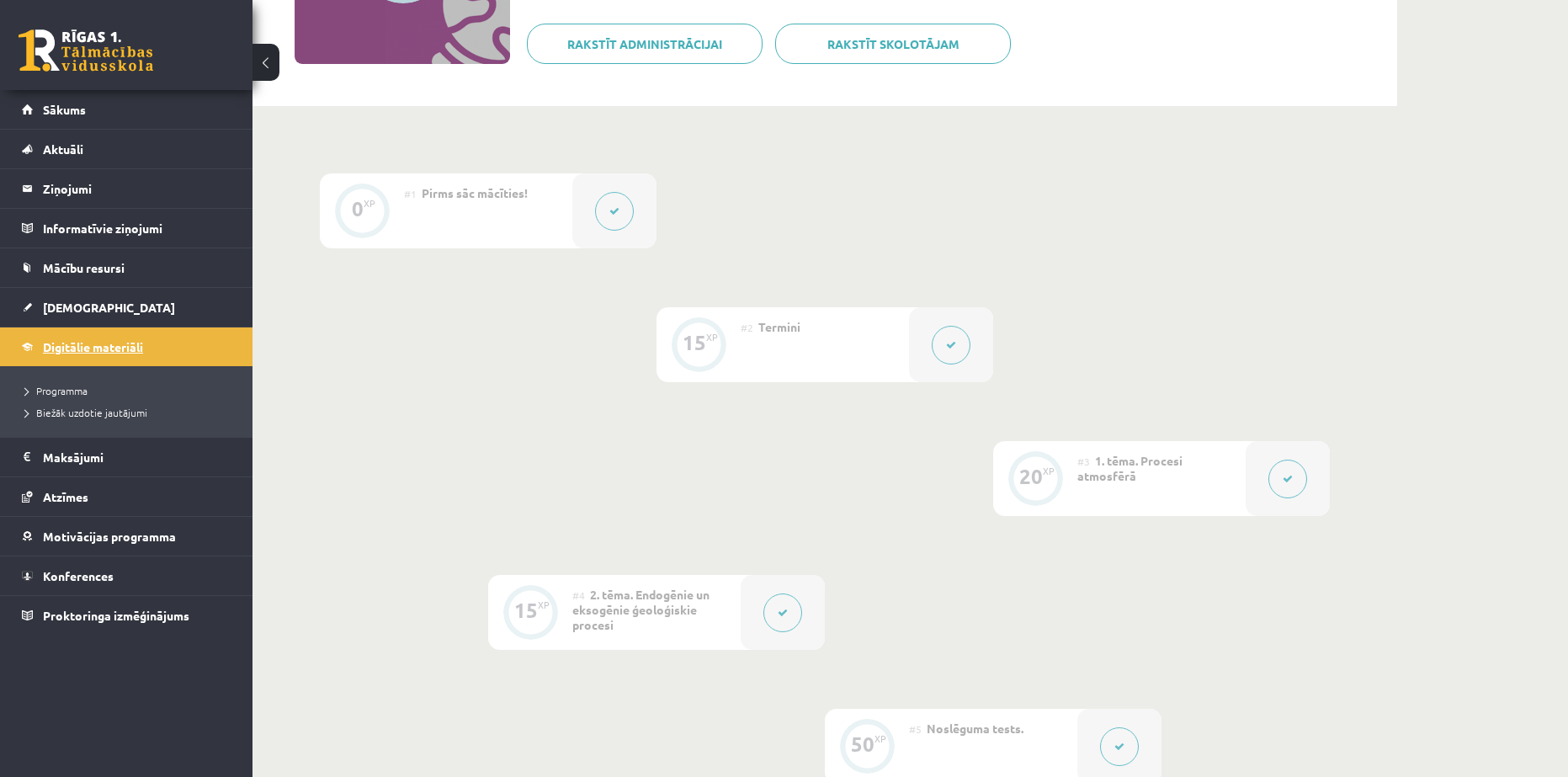
click at [47, 345] on span "Digitālie materiāli" at bounding box center [93, 347] width 100 height 15
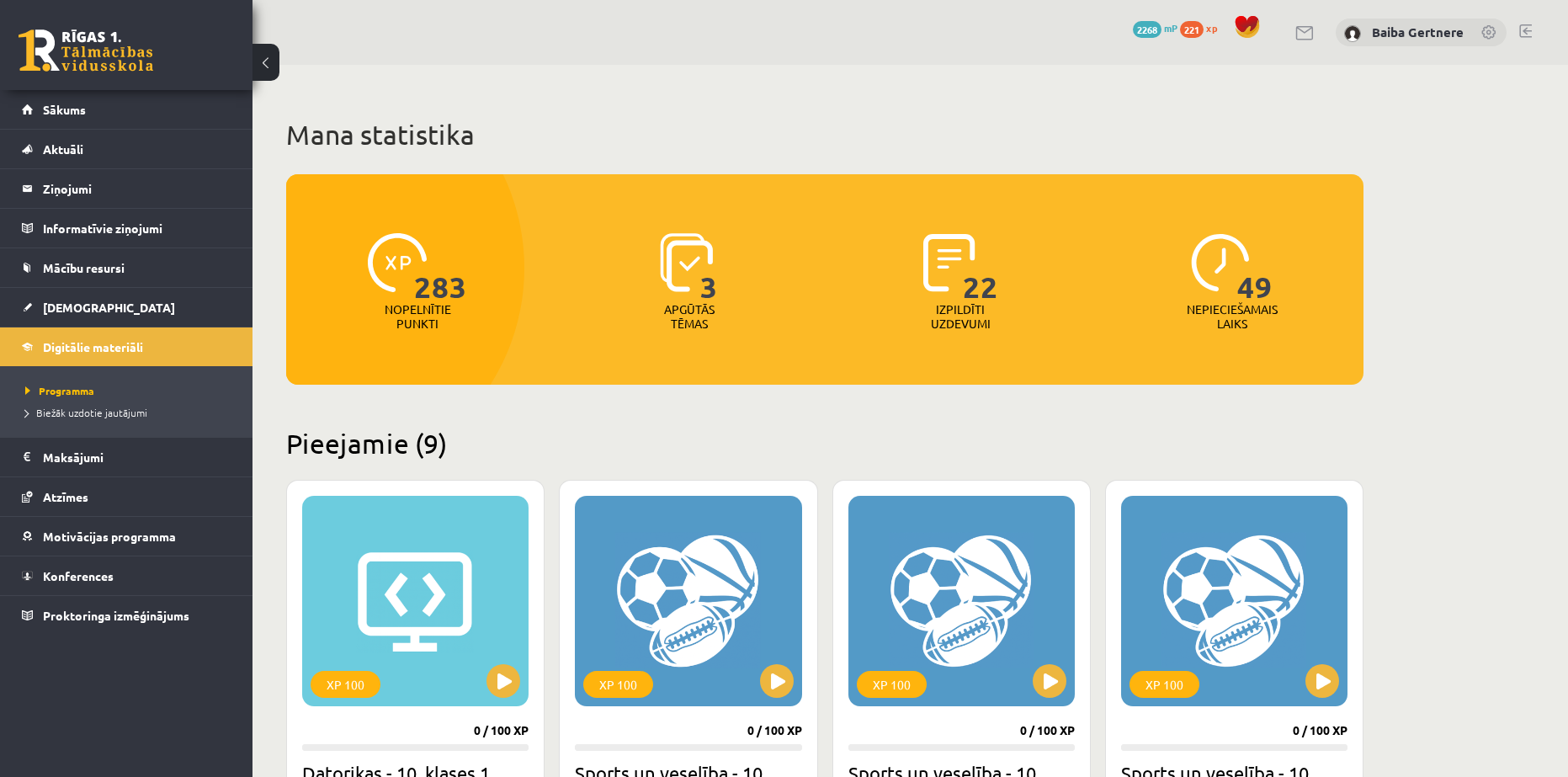
click at [1222, 308] on p "Nepieciešamais laiks" at bounding box center [1232, 316] width 91 height 28
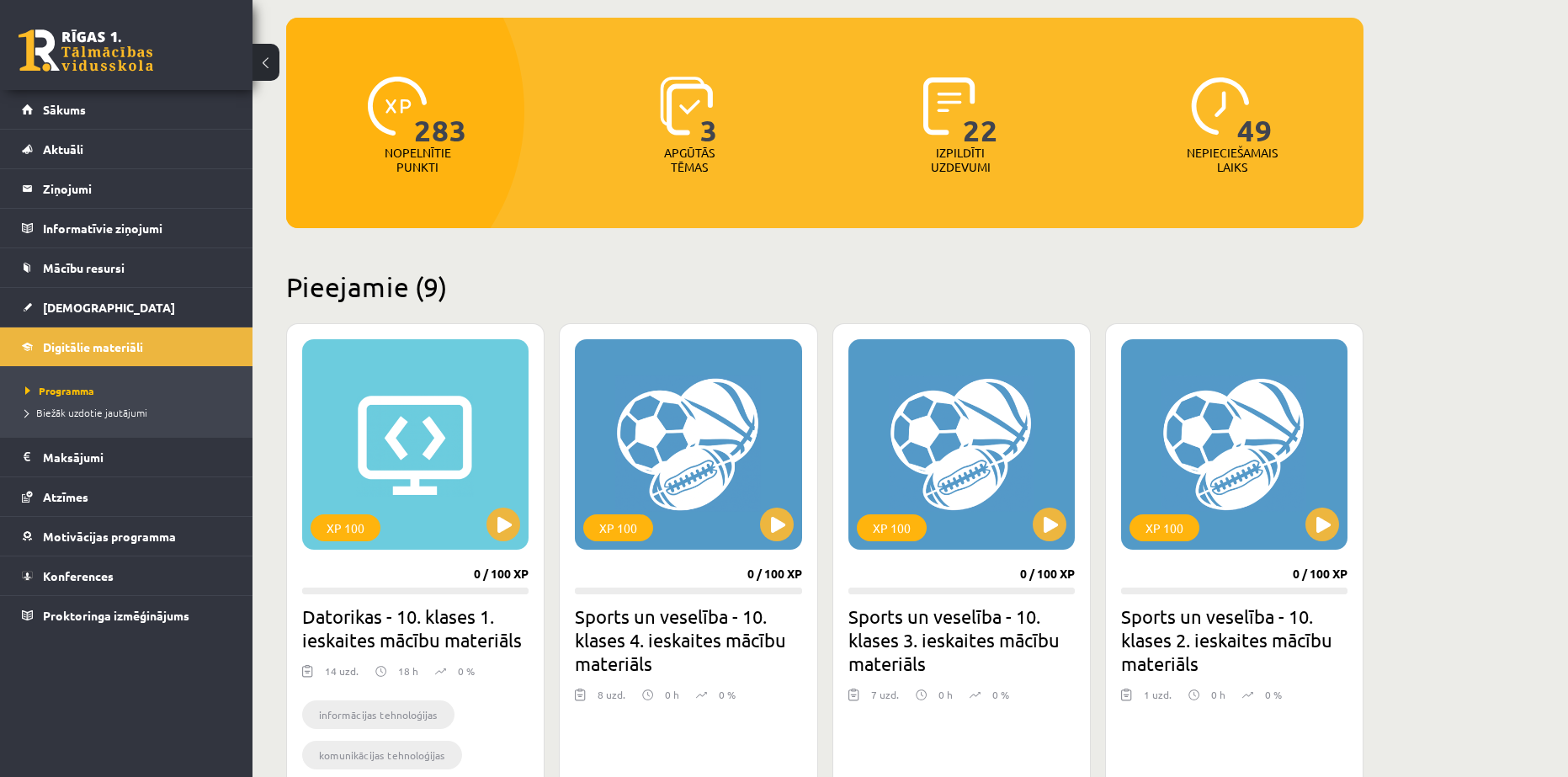
scroll to position [127, 0]
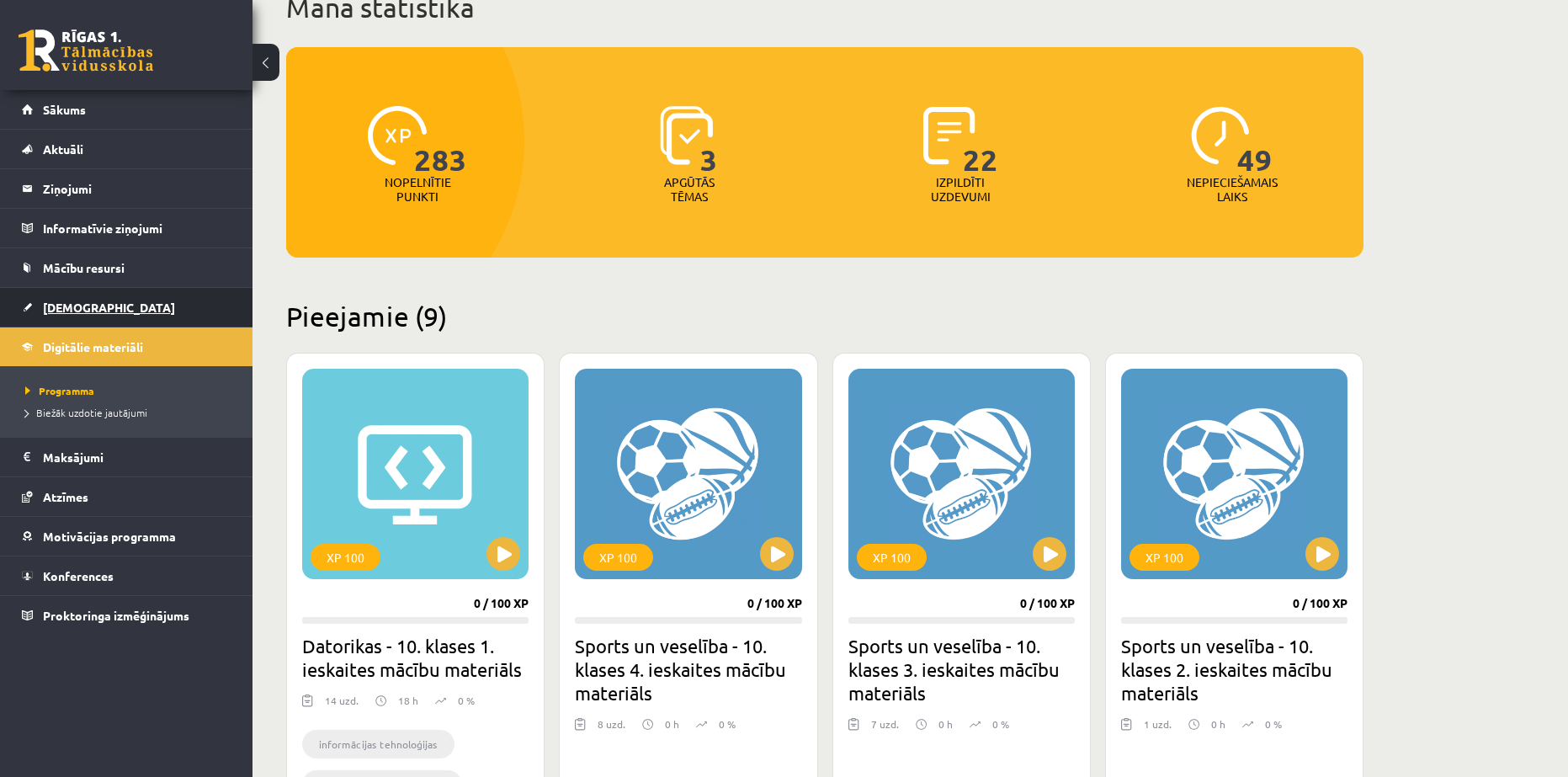
click at [81, 319] on link "[DEMOGRAPHIC_DATA]" at bounding box center [127, 307] width 210 height 39
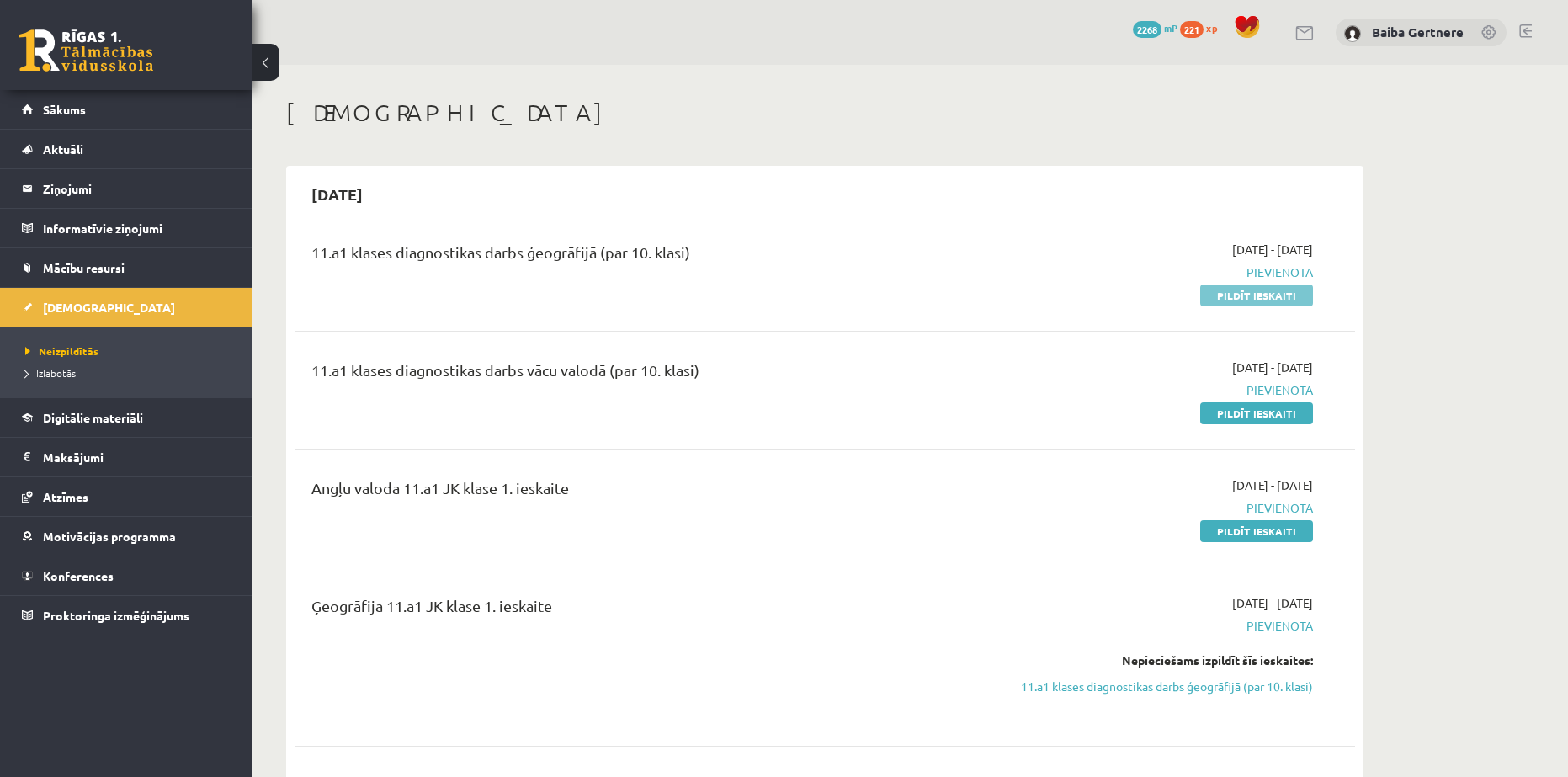
click at [1267, 284] on link "Pildīt ieskaiti" at bounding box center [1257, 296] width 113 height 22
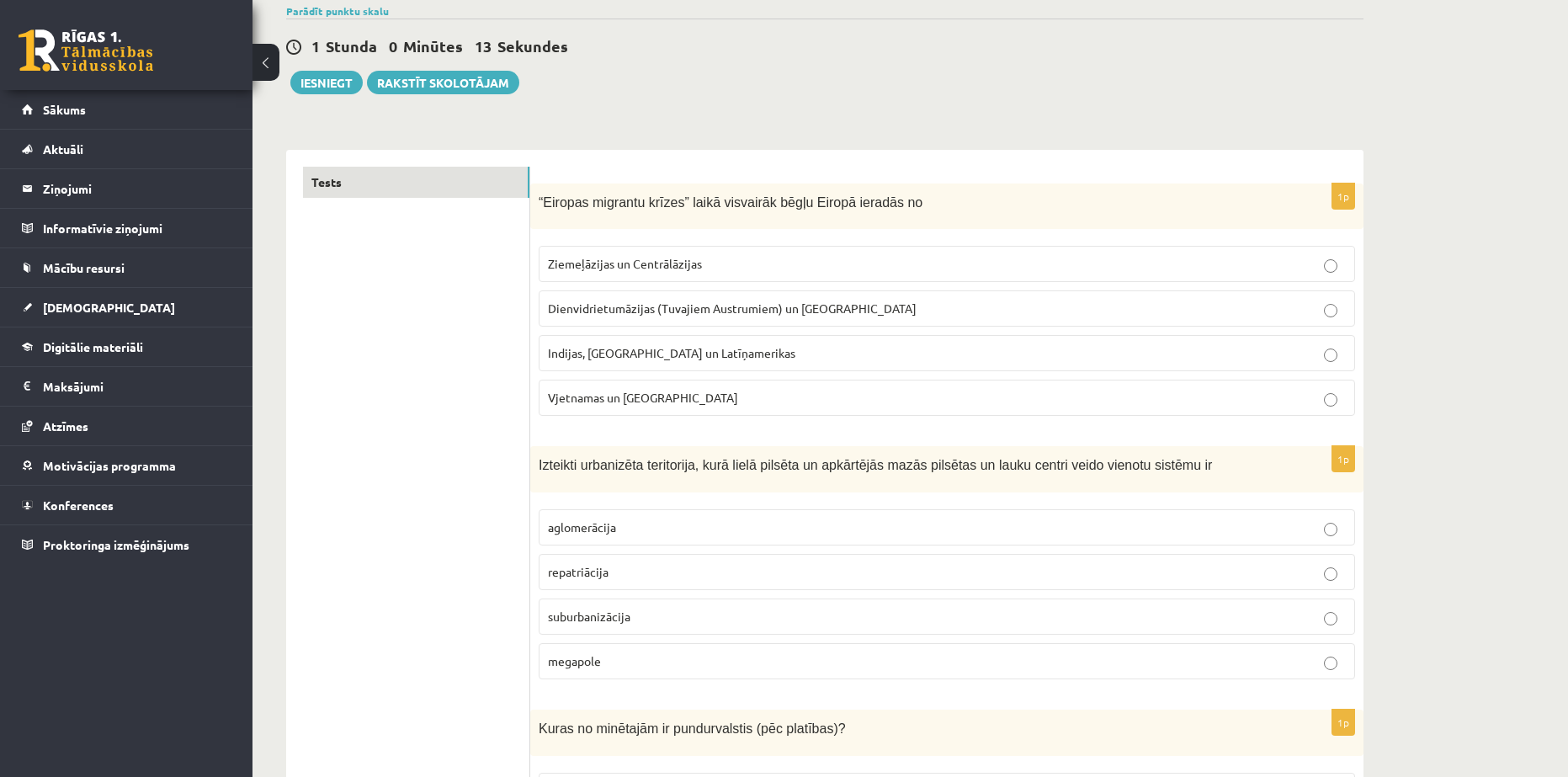
scroll to position [140, 0]
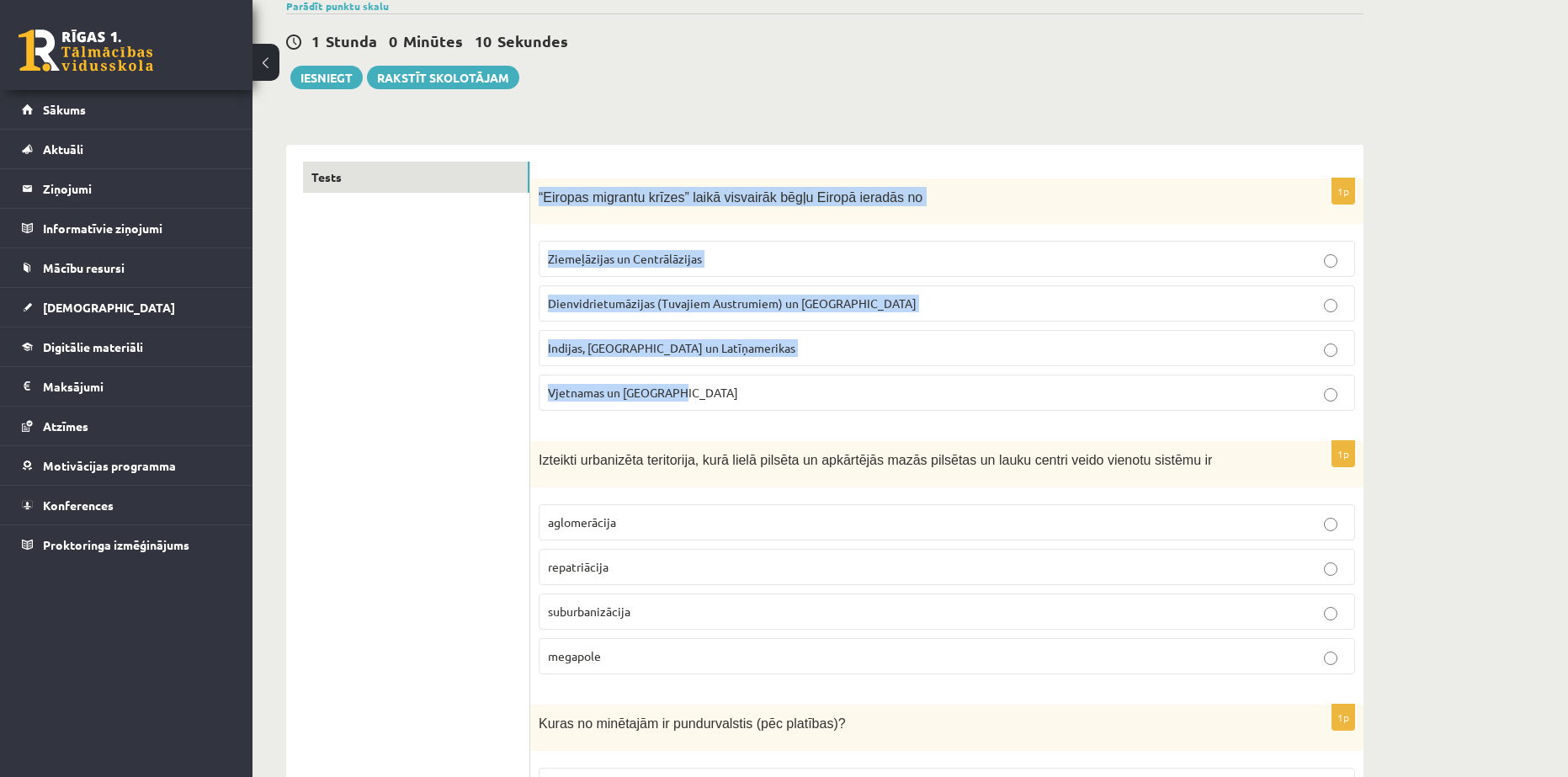
drag, startPoint x: 540, startPoint y: 188, endPoint x: 724, endPoint y: 403, distance: 283.0
click at [724, 403] on div "1p “Eiropas migrantu krīzes” laikā visvairāk bēgļu Eiropā ieradās no Ziemeļāzij…" at bounding box center [947, 302] width 834 height 247
copy div "“Eiropas migrantu krīzes” laikā visvairāk bēgļu Eiropā ieradās no Ziemeļāzijas …"
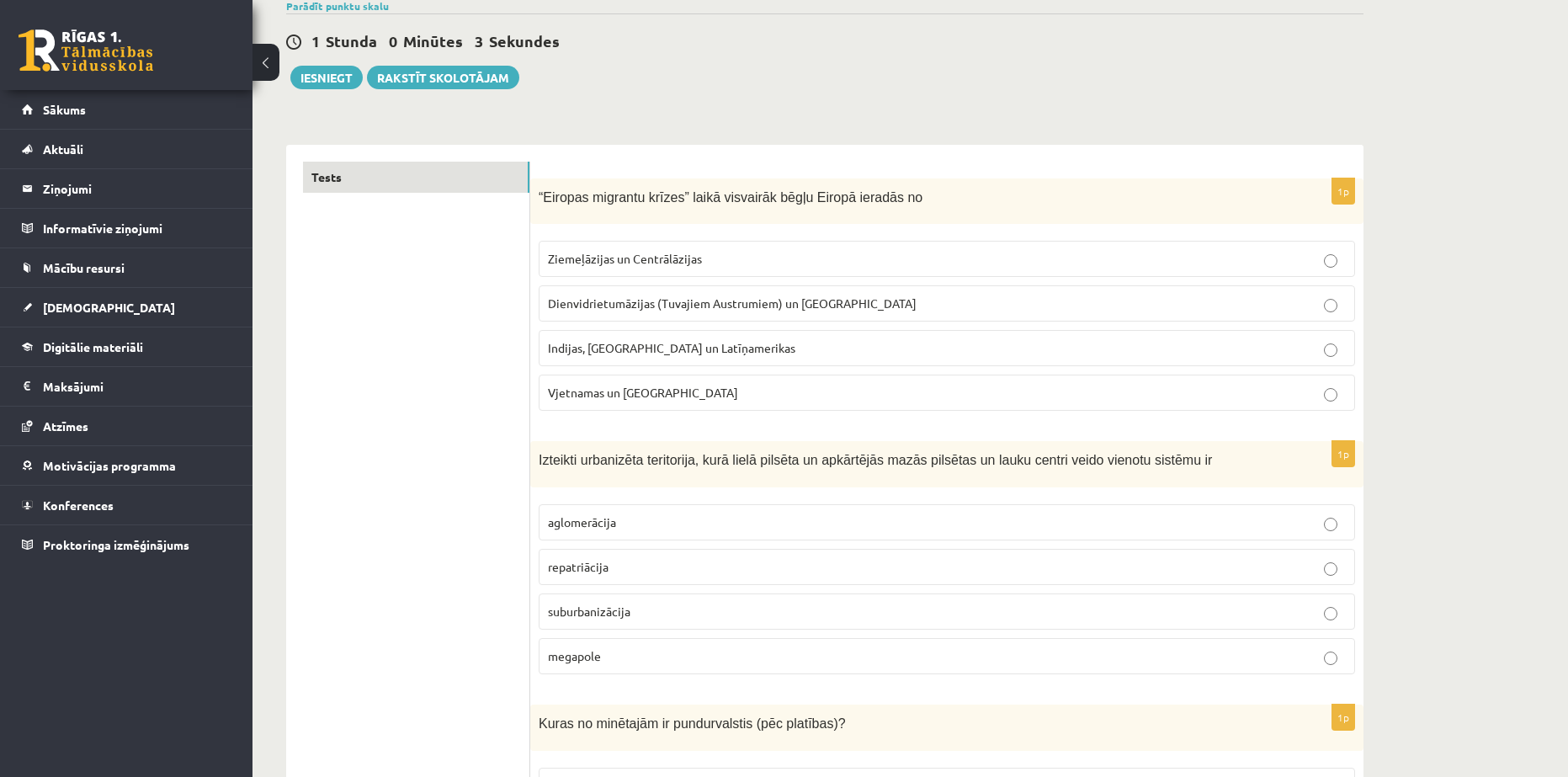
click at [663, 297] on span "Dienvidrietumāzijas (Tuvajiem Austrumiem) un Āfrikas" at bounding box center [733, 303] width 368 height 15
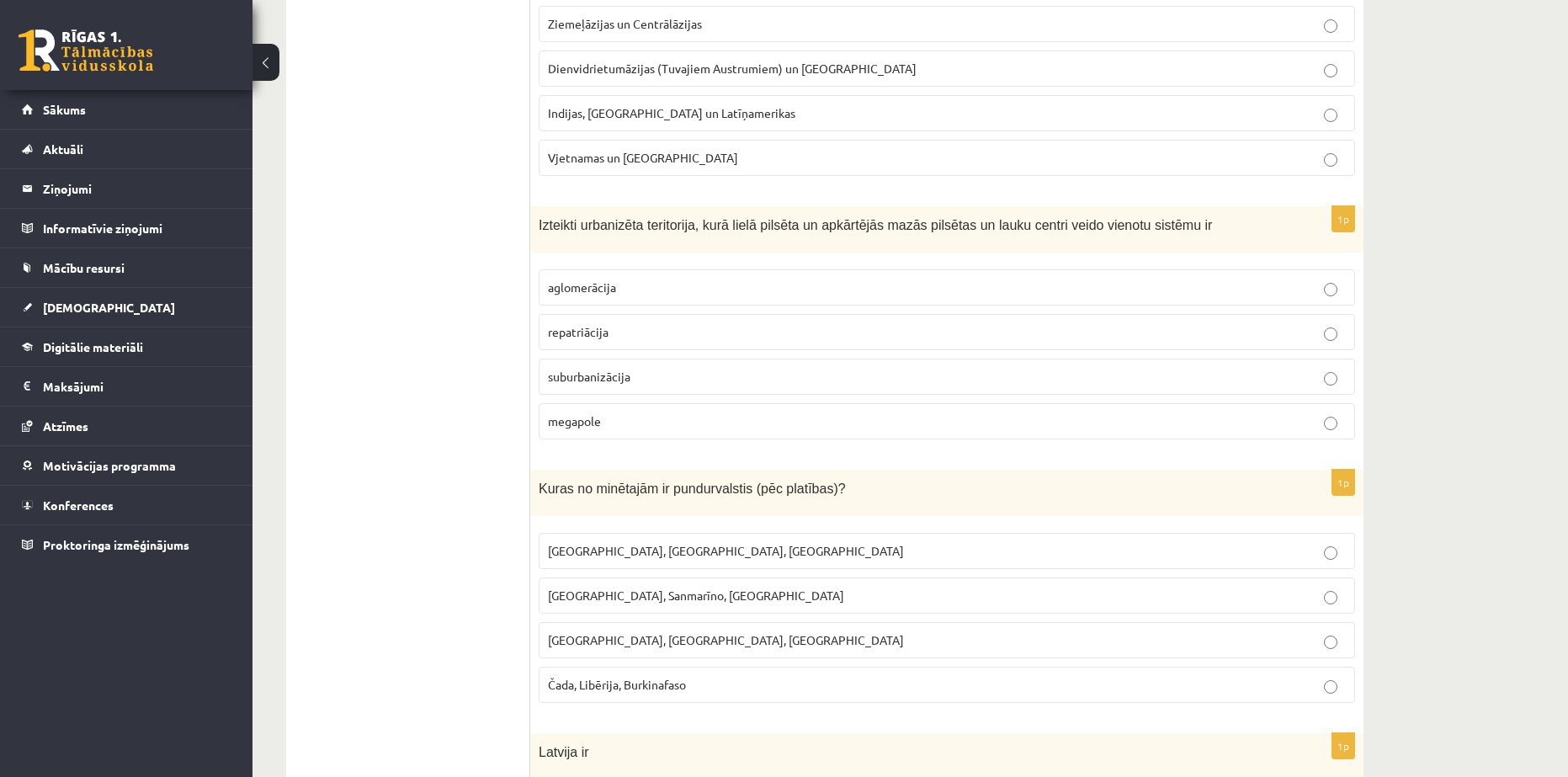
scroll to position [421, 0]
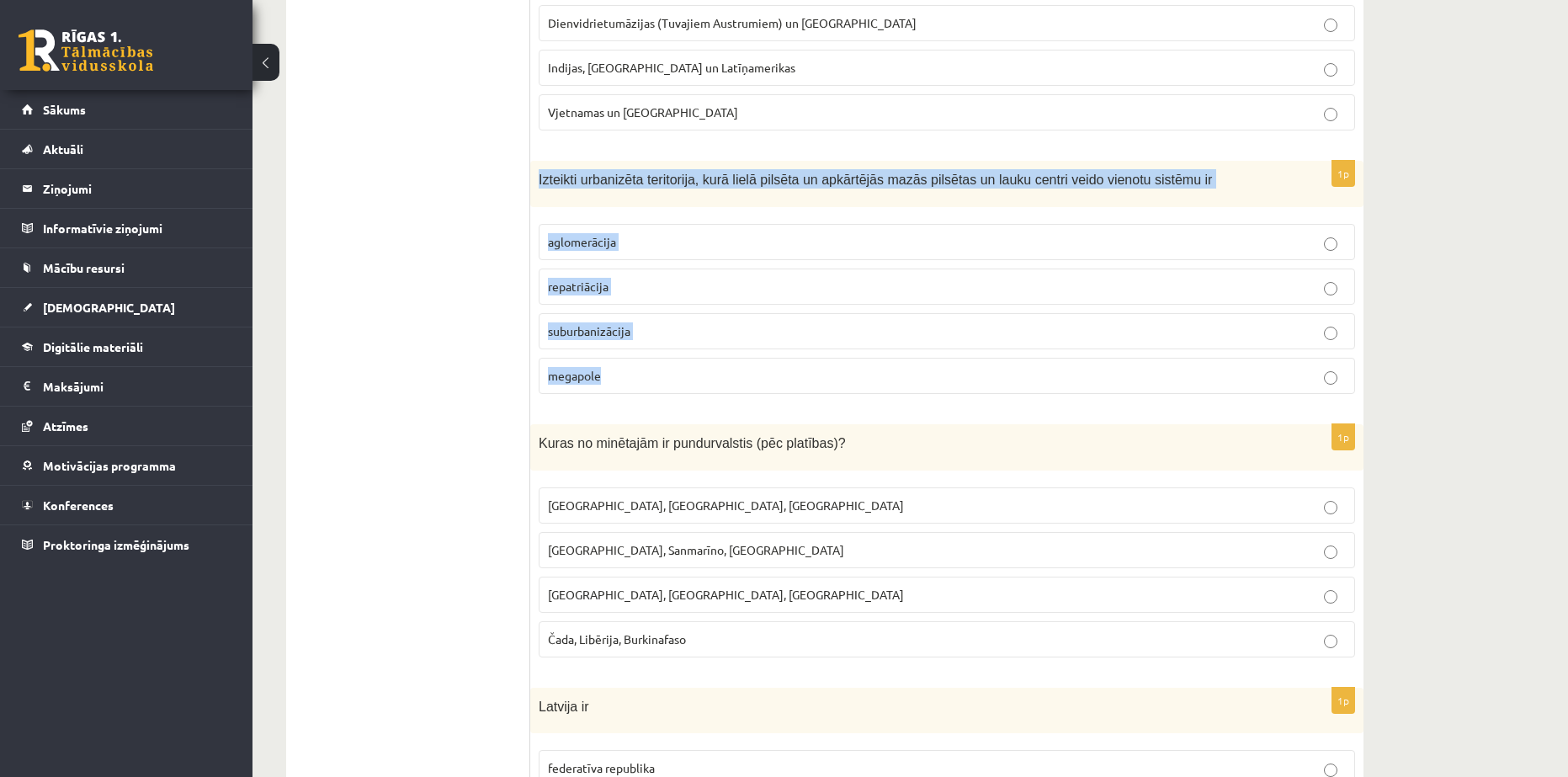
drag, startPoint x: 530, startPoint y: 174, endPoint x: 630, endPoint y: 368, distance: 218.3
click at [630, 368] on div "1p Izteikti urbanizēta teritorija, kurā lielā pilsēta un apkārtējās mazās pilsē…" at bounding box center [947, 284] width 834 height 247
copy div "Izteikti urbanizēta teritorija, kurā lielā pilsēta un apkārtējās mazās pilsētas…"
click at [715, 180] on span "Izteikti urbanizēta teritorija, kurā lielā pilsēta un apkārtējās mazās pilsētas…" at bounding box center [876, 179] width 673 height 15
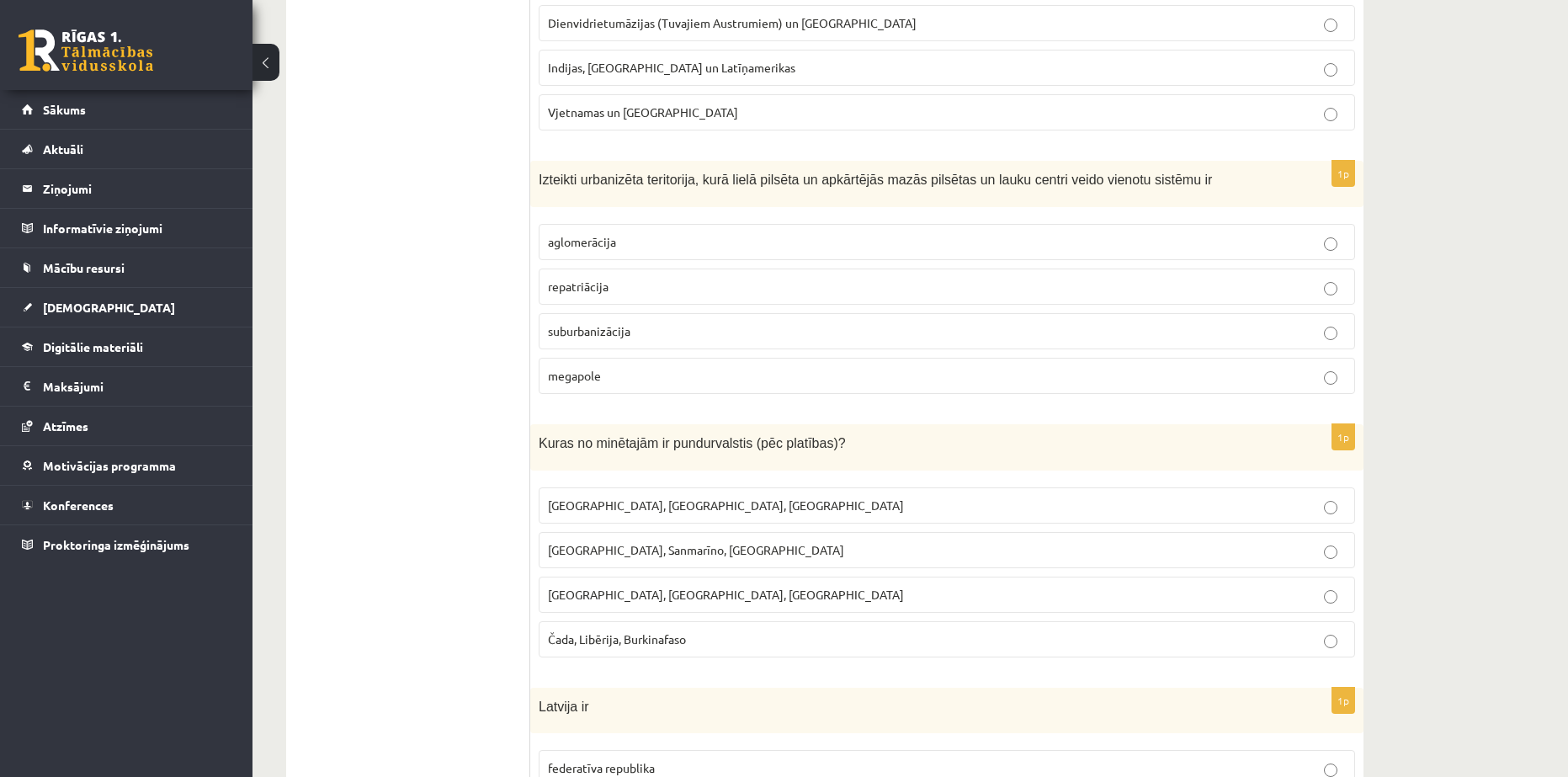
click at [659, 233] on p "aglomerācija" at bounding box center [947, 242] width 798 height 18
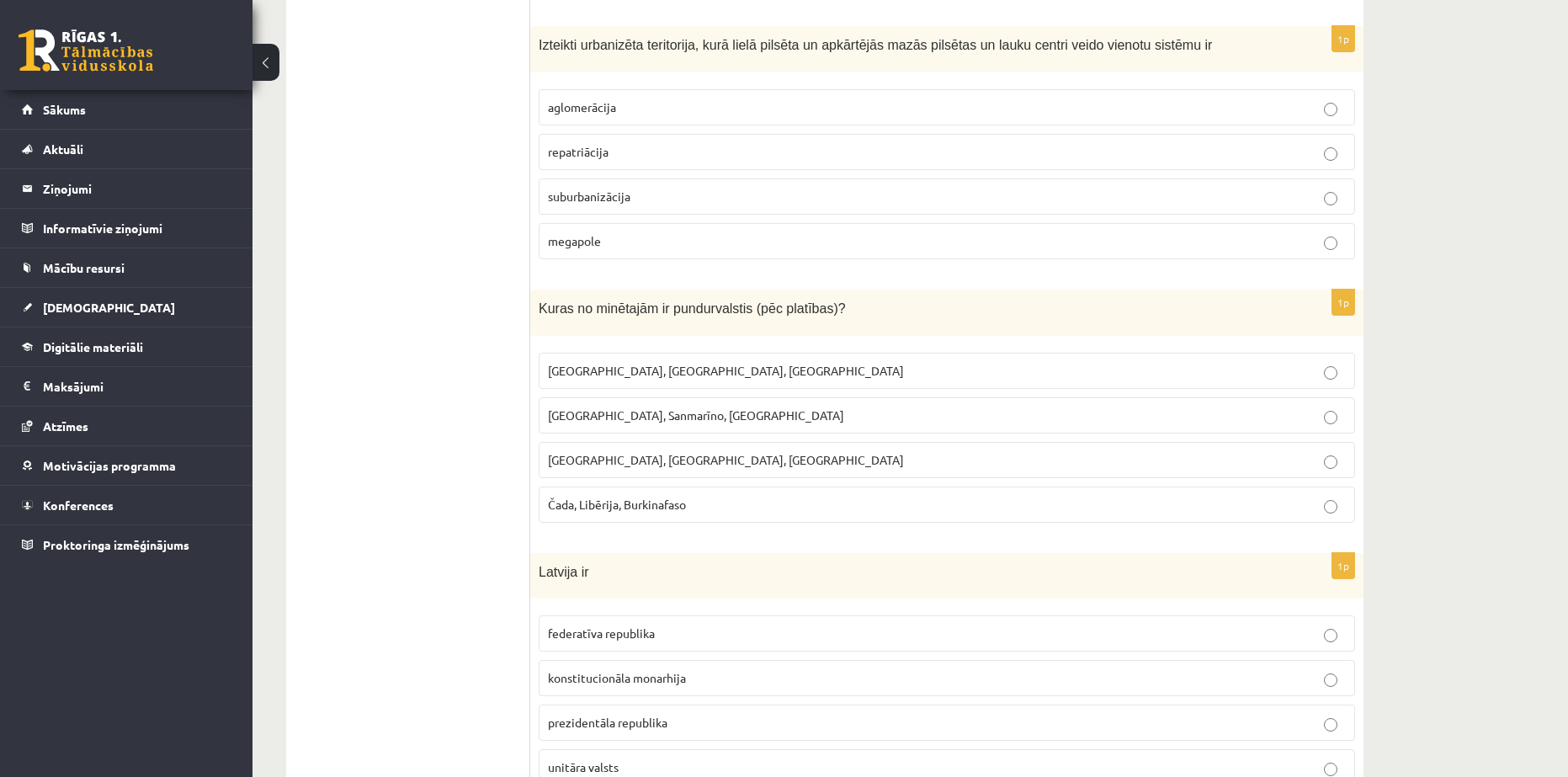
scroll to position [561, 0]
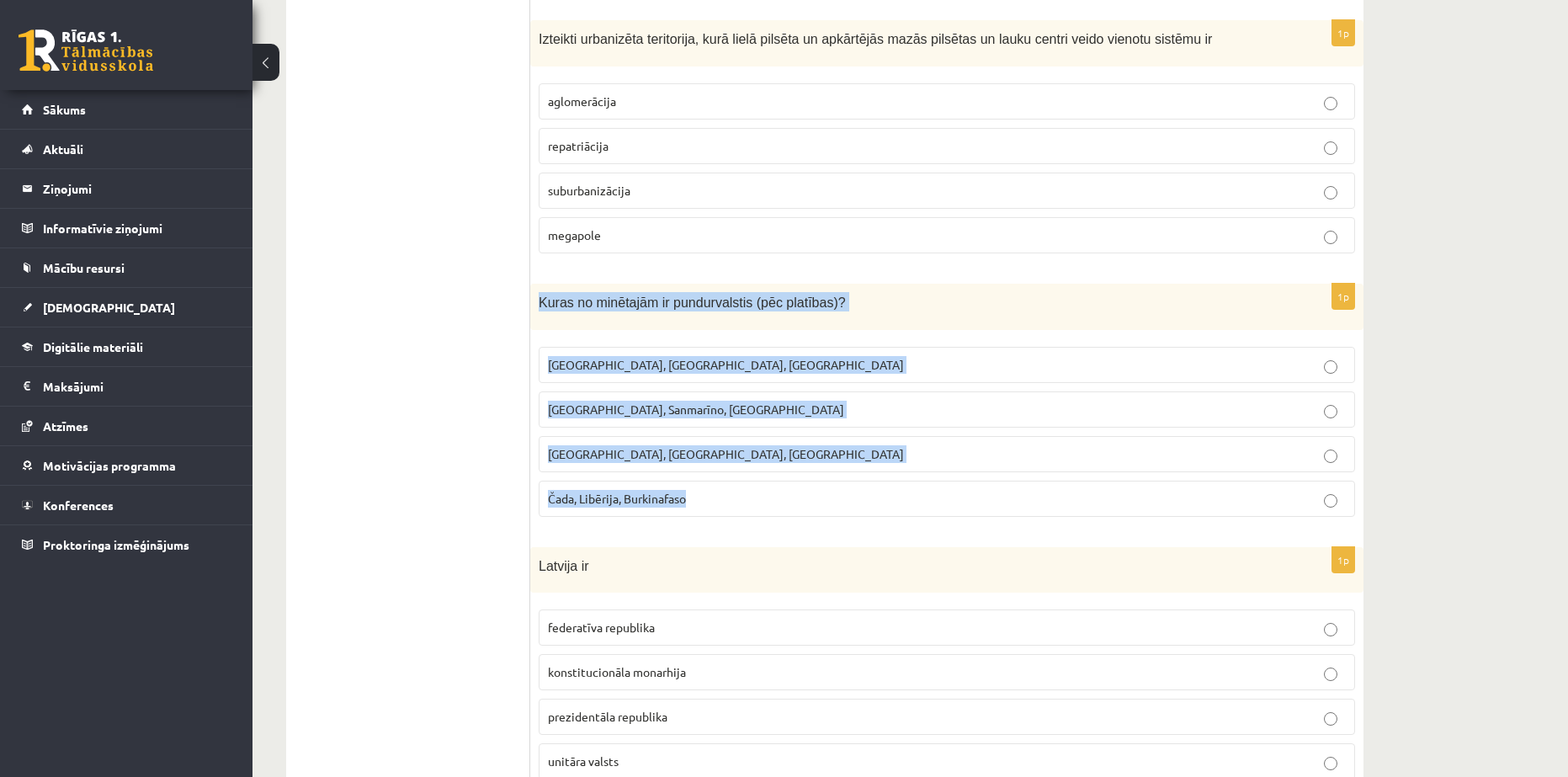
drag, startPoint x: 536, startPoint y: 286, endPoint x: 720, endPoint y: 485, distance: 271.0
click at [720, 485] on div "1p Kuras no minētajām ir pundurvalstis (pēc platības)? Latvija, Lietuva, Igauni…" at bounding box center [947, 407] width 834 height 247
copy div "Kuras no minētajām ir pundurvalstis (pēc platības)? Latvija, Lietuva, Igaunija …"
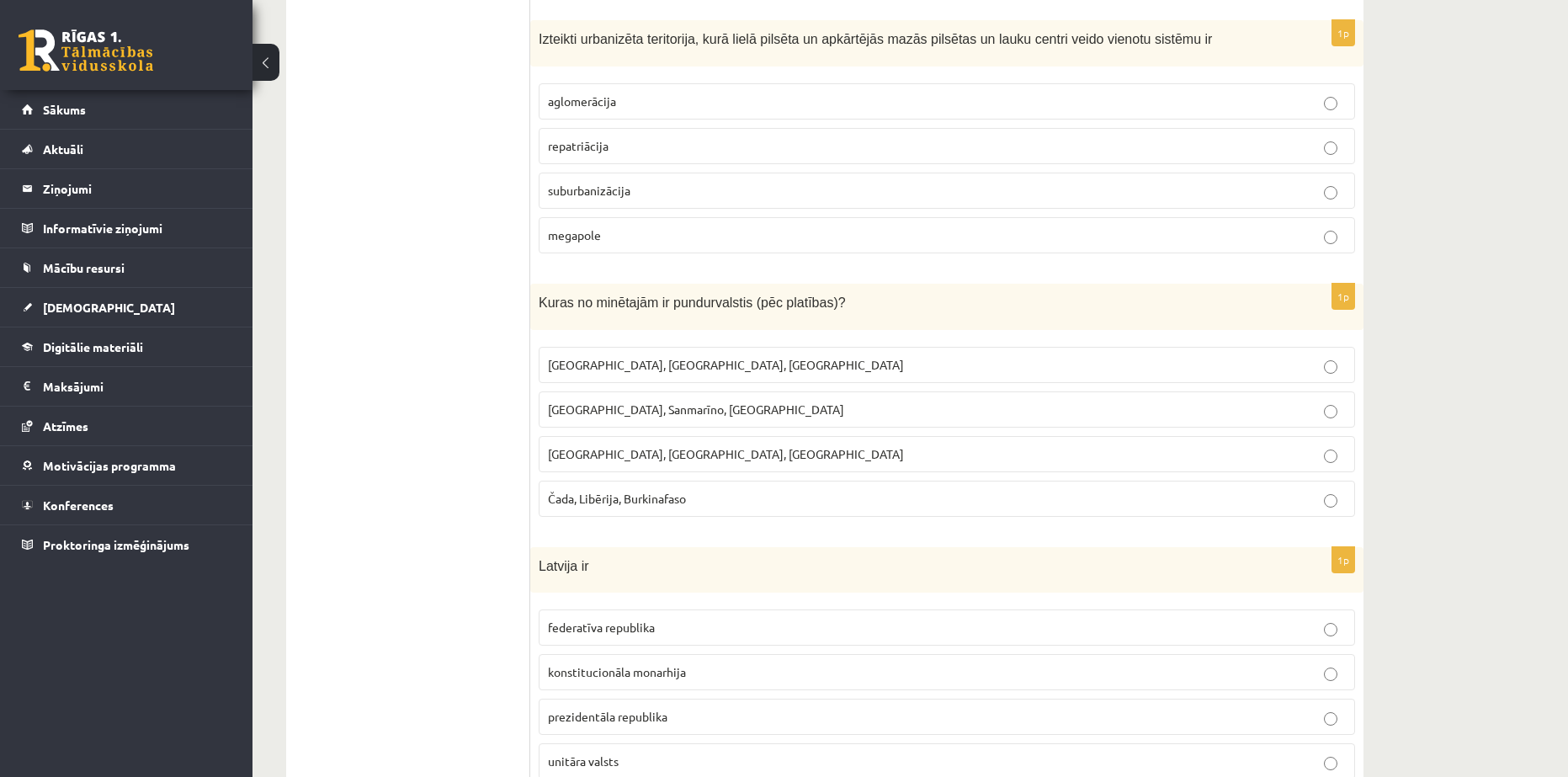
click at [615, 402] on span "Monako, Sanmarīno, Luksemburga" at bounding box center [697, 409] width 296 height 15
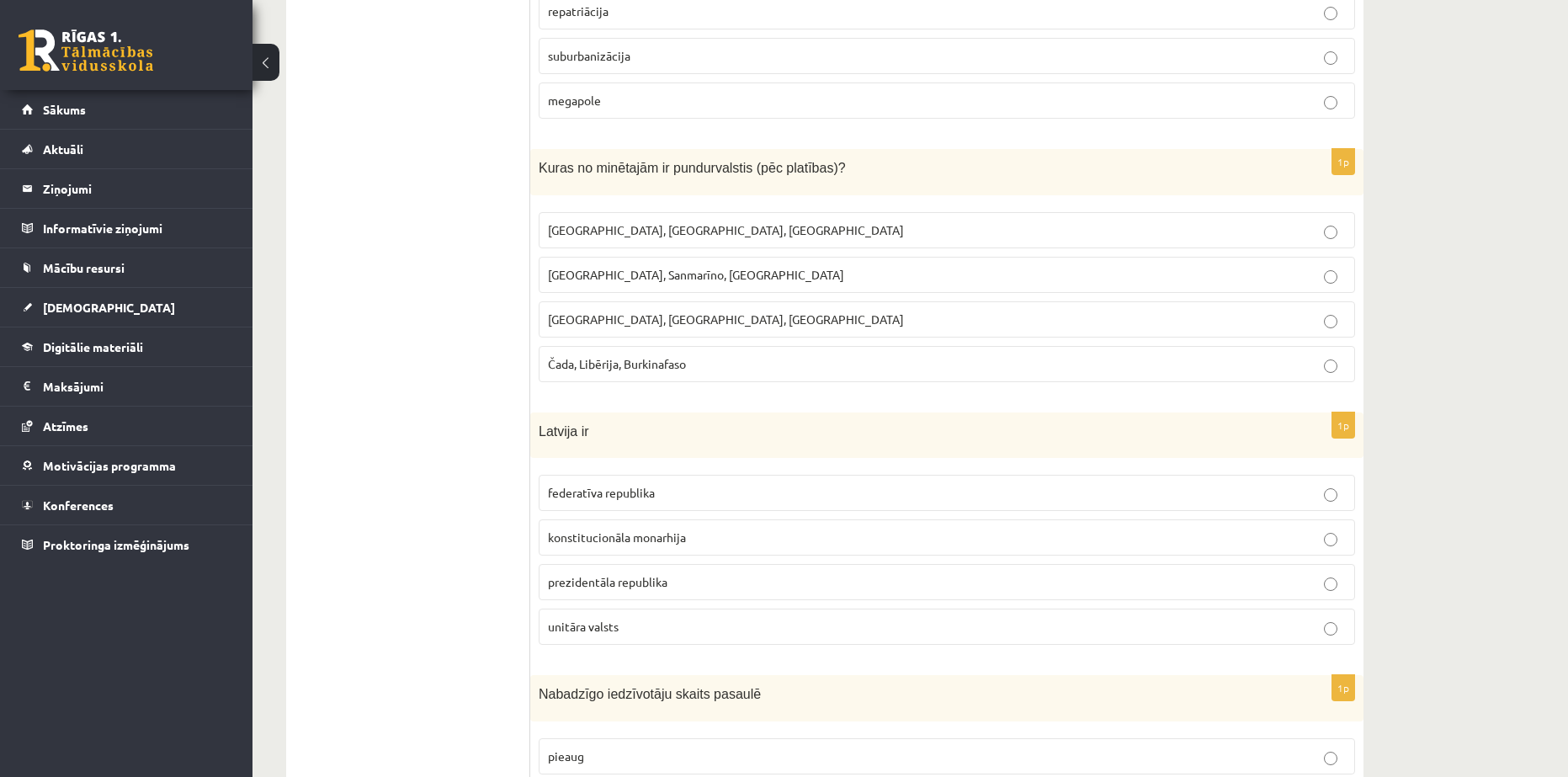
scroll to position [701, 0]
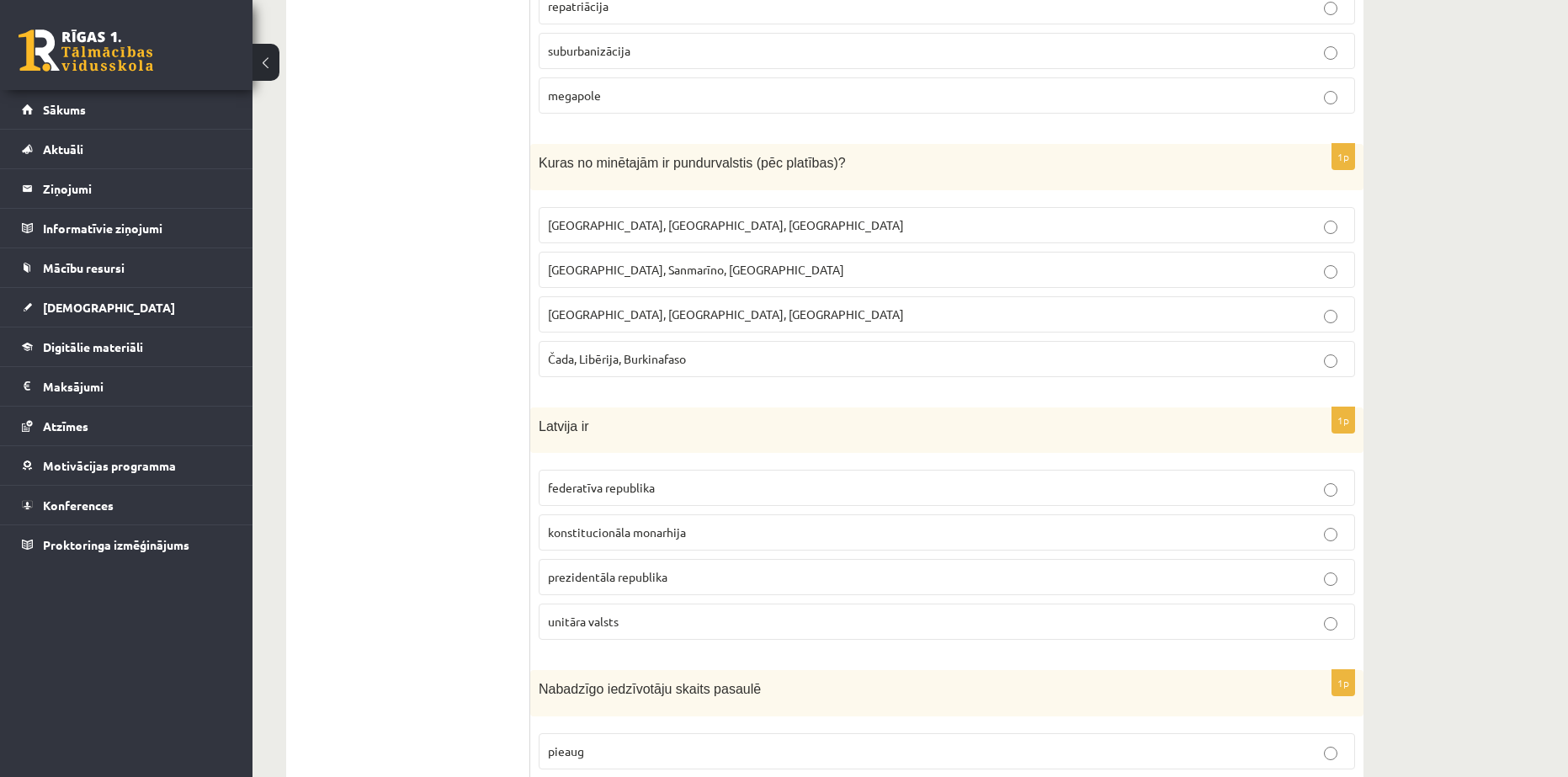
drag, startPoint x: 566, startPoint y: 463, endPoint x: 630, endPoint y: 610, distance: 160.3
drag, startPoint x: 453, startPoint y: 535, endPoint x: 475, endPoint y: 505, distance: 37.2
drag, startPoint x: 546, startPoint y: 433, endPoint x: 645, endPoint y: 603, distance: 196.7
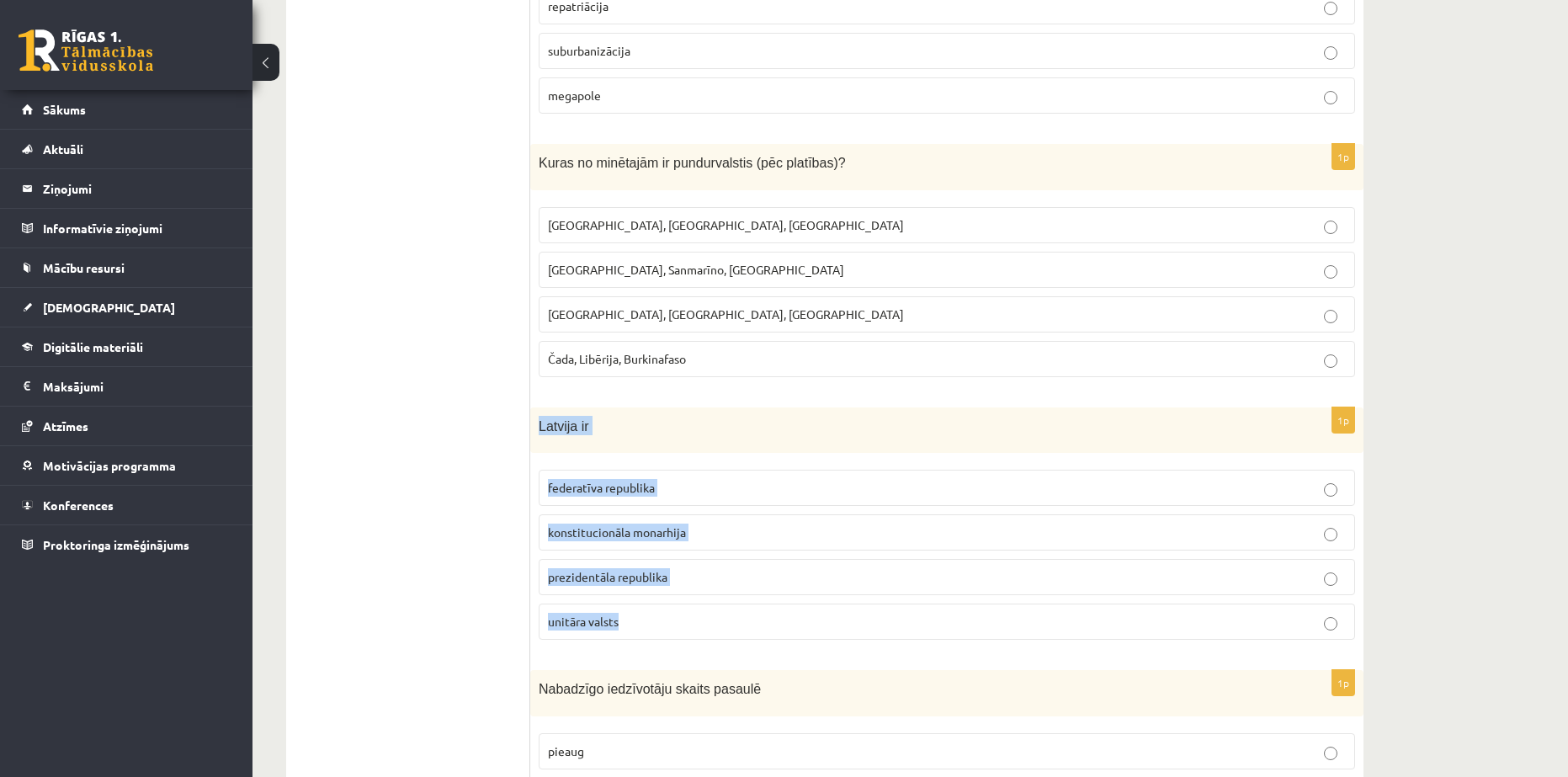
click at [645, 603] on div "1p Latvija ir federatīva republika konstitucionāla monarhija prezidentāla repub…" at bounding box center [947, 531] width 834 height 247
copy div "Latvija ir federatīva republika konstitucionāla monarhija prezidentāla republik…"
click at [630, 480] on span "federatīva republika" at bounding box center [601, 487] width 107 height 15
click at [608, 613] on span "unitāra valsts" at bounding box center [584, 621] width 71 height 15
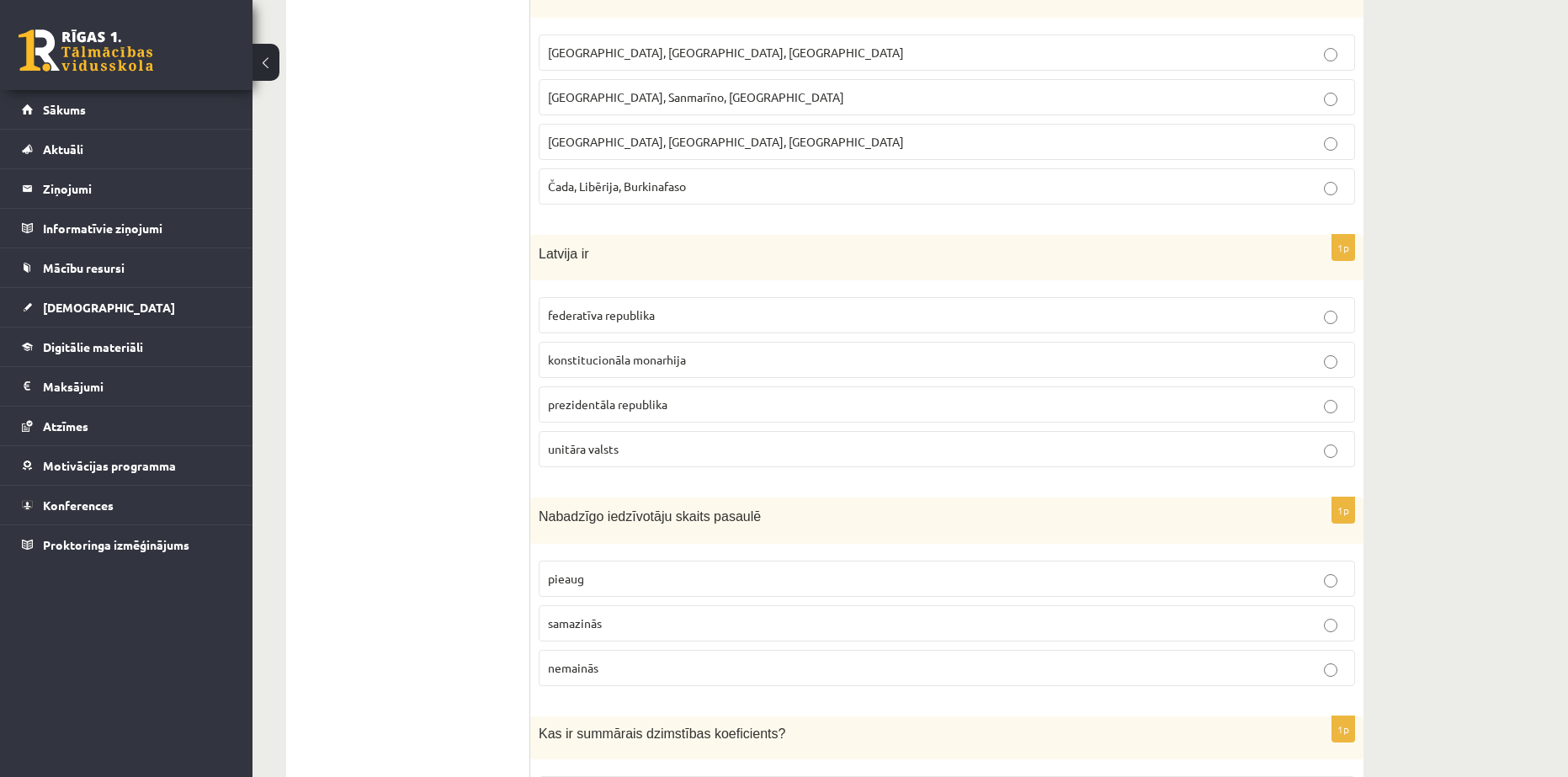
scroll to position [983, 0]
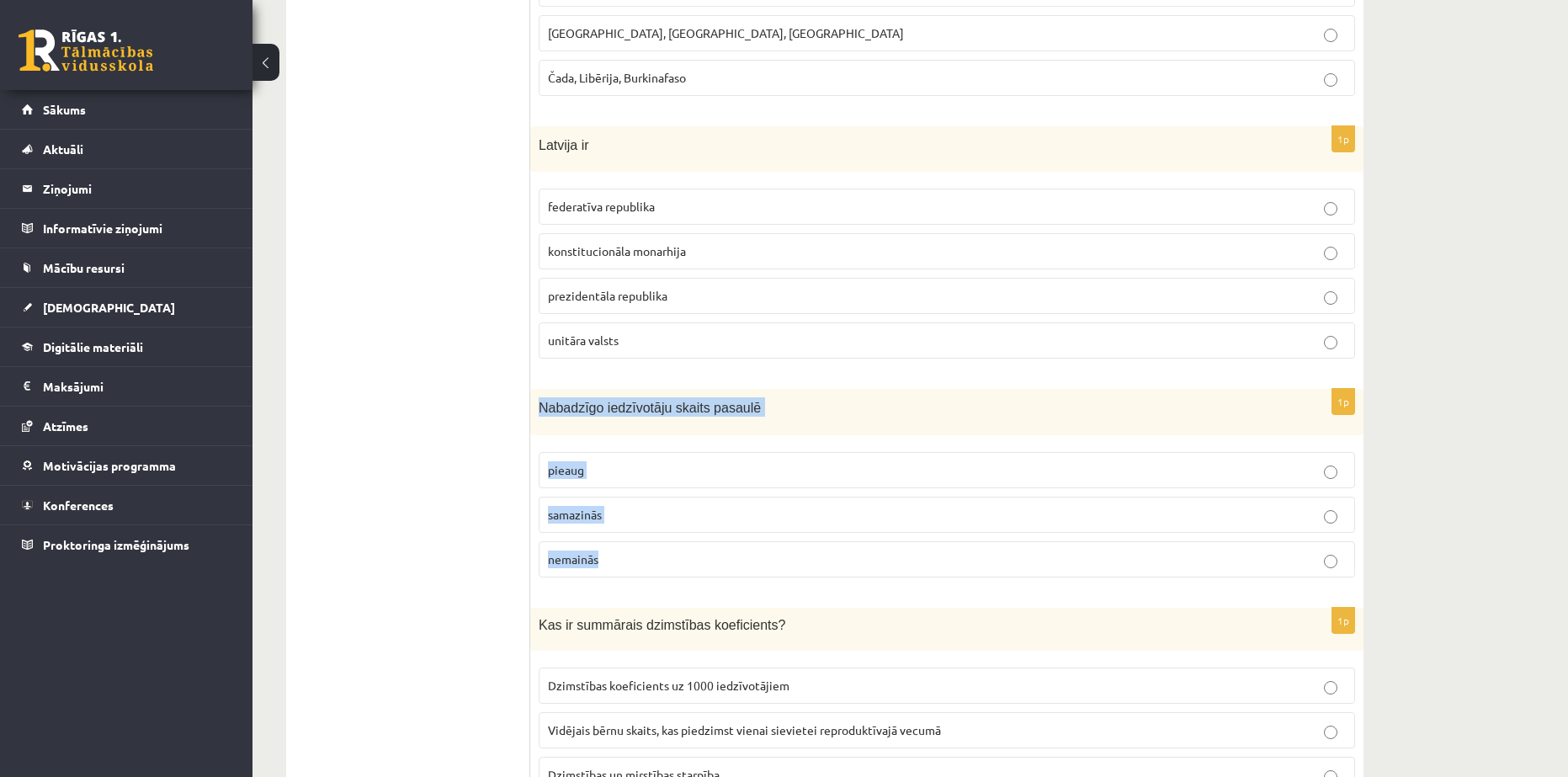
drag, startPoint x: 533, startPoint y: 389, endPoint x: 634, endPoint y: 553, distance: 192.6
click at [634, 553] on div "1p Nabadzīgo iedzīvotāju skaits pasaulē pieaug samazinās nemainās" at bounding box center [947, 490] width 834 height 202
copy div "Nabadzīgo iedzīvotāju skaits pasaulē pieaug samazinās nemainās"
click at [615, 541] on label "nemainās" at bounding box center [947, 559] width 817 height 36
click at [628, 461] on p "pieaug" at bounding box center [947, 469] width 798 height 18
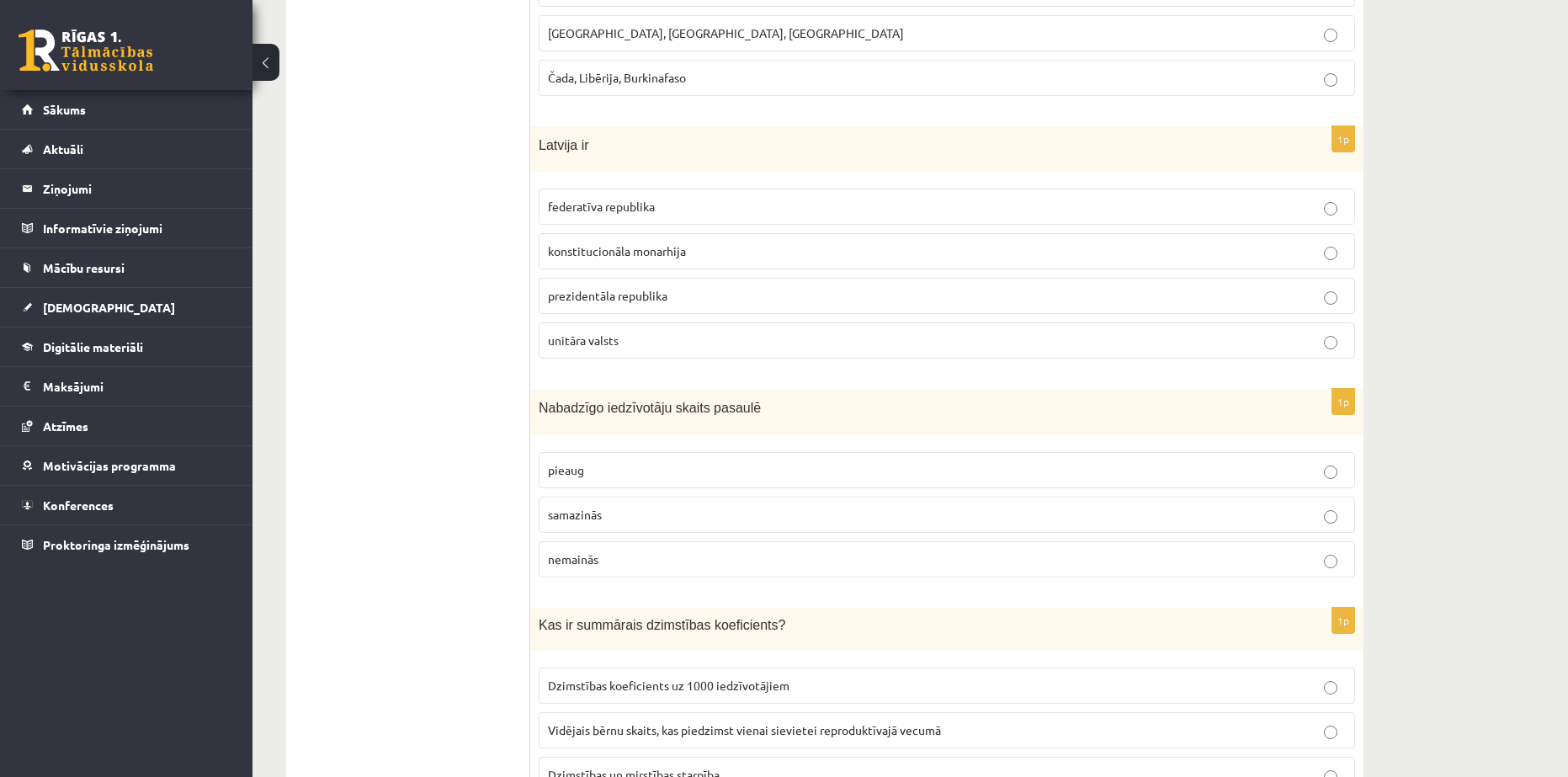
click at [608, 505] on p "samazinās" at bounding box center [947, 514] width 798 height 18
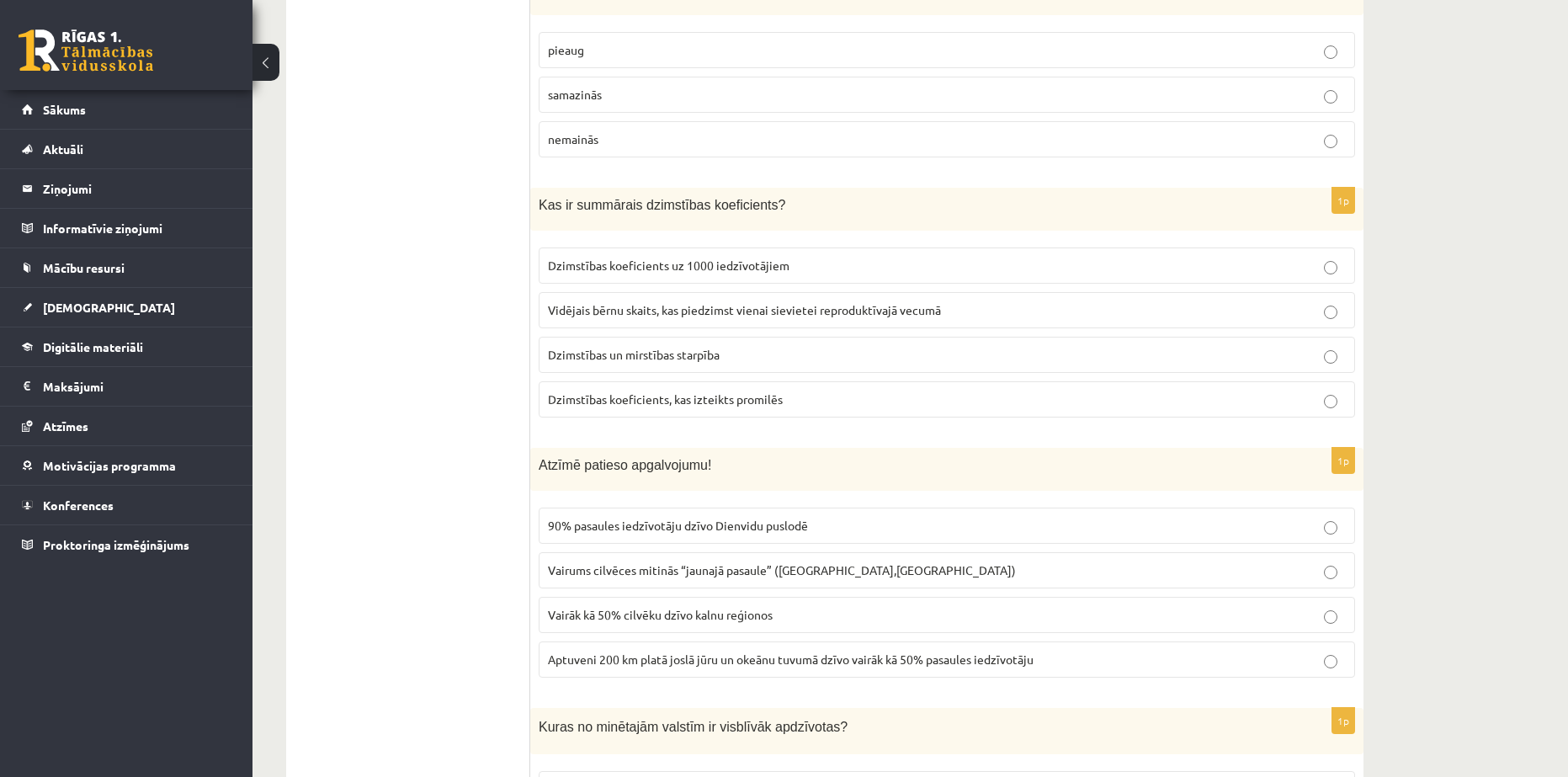
scroll to position [1403, 0]
drag, startPoint x: 530, startPoint y: 185, endPoint x: 718, endPoint y: 314, distance: 228.0
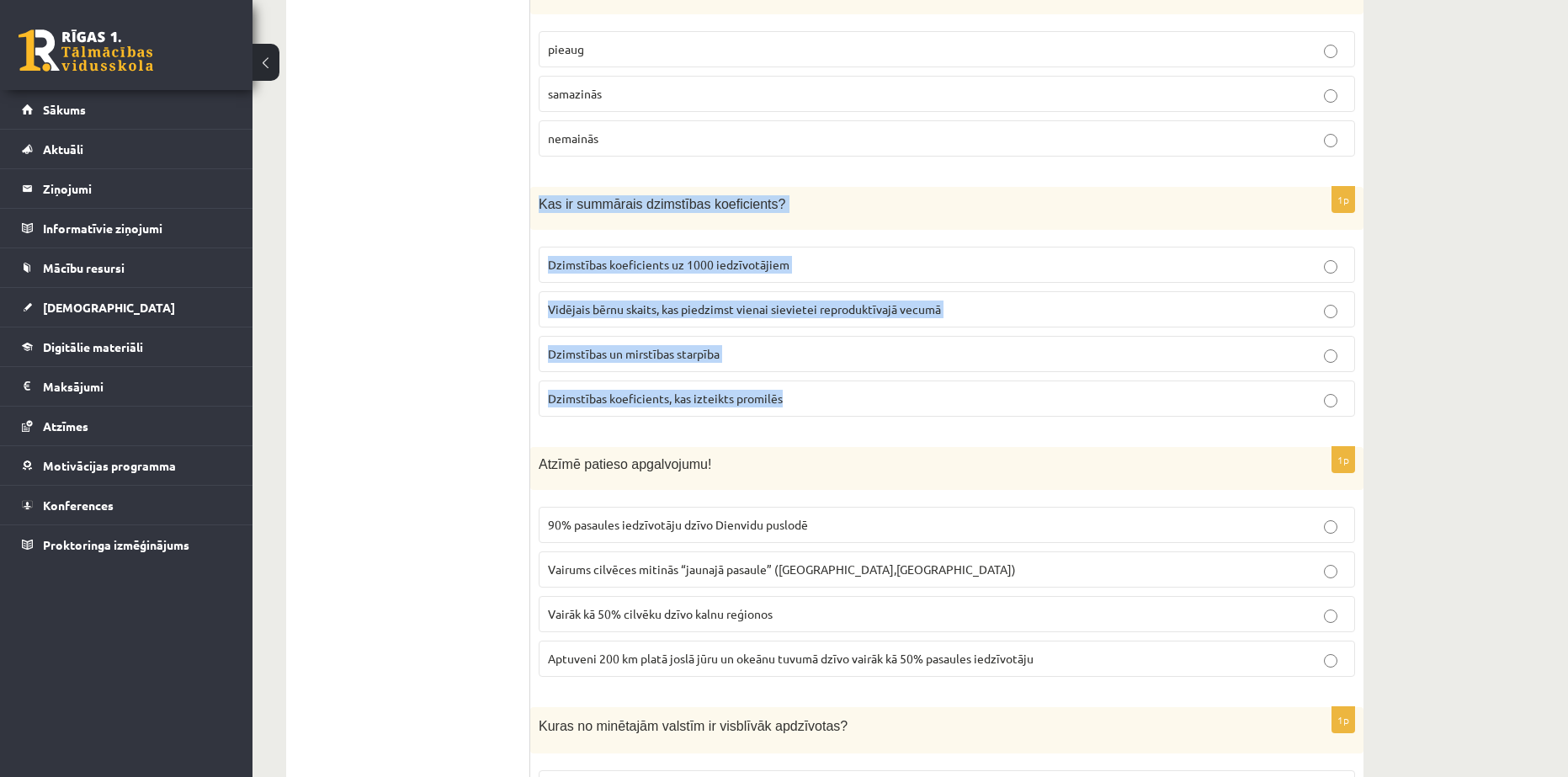
drag, startPoint x: 541, startPoint y: 179, endPoint x: 794, endPoint y: 363, distance: 312.8
click at [794, 363] on div "1p Kas ir summārais dzimstības koeficients? Dzimstības koeficients uz 1000 iedz…" at bounding box center [947, 308] width 834 height 243
copy div "Kas ir summārais dzimstības koeficients? Dzimstības koeficients uz 1000 iedzīvo…"
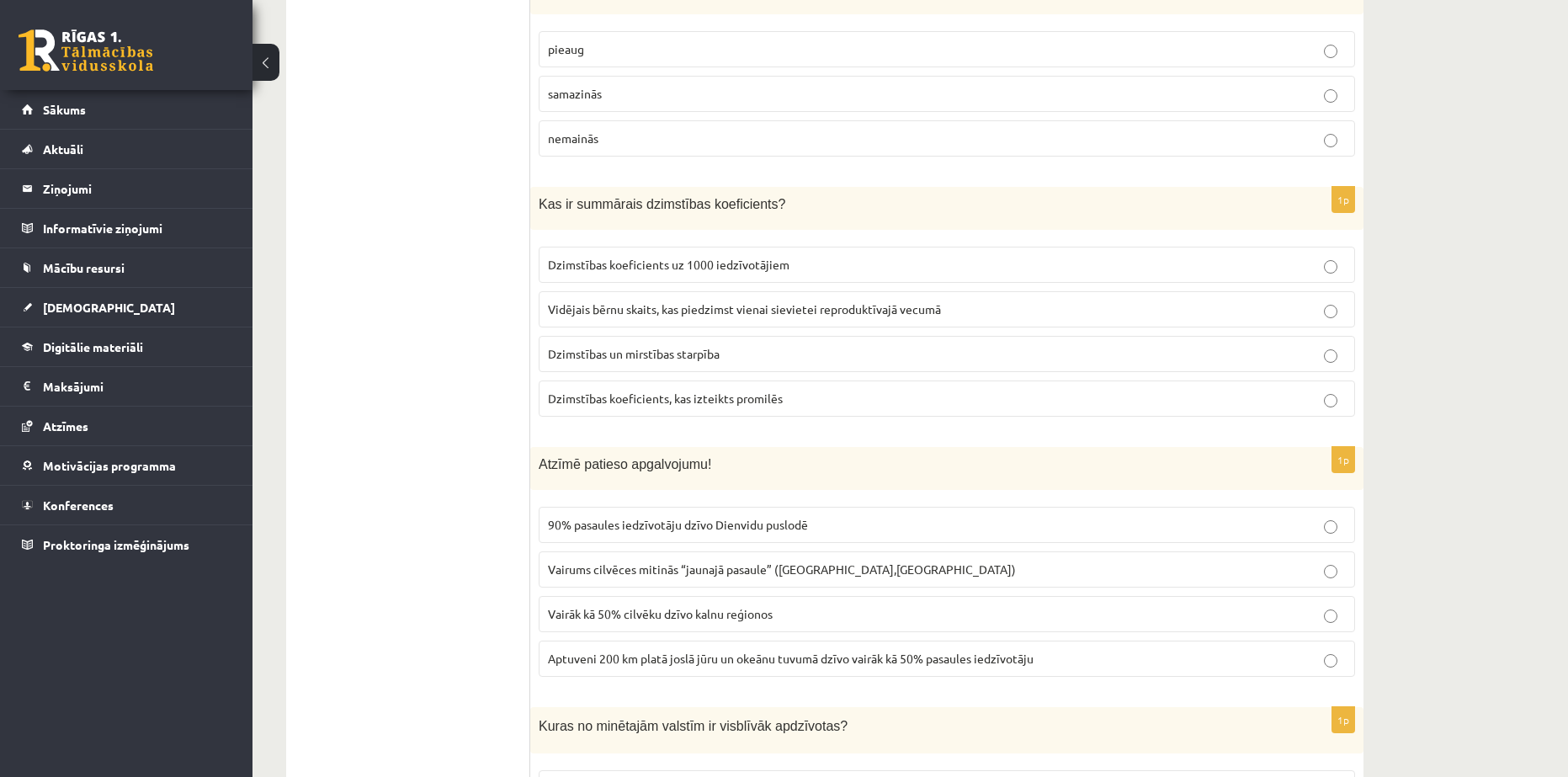
click at [611, 346] on span "Dzimstības un mirstības starpība" at bounding box center [634, 354] width 171 height 15
click at [660, 302] on span "Vidējais bērnu skaits, kas piedzimst vienai sievietei reproduktīvajā vecumā" at bounding box center [745, 309] width 393 height 15
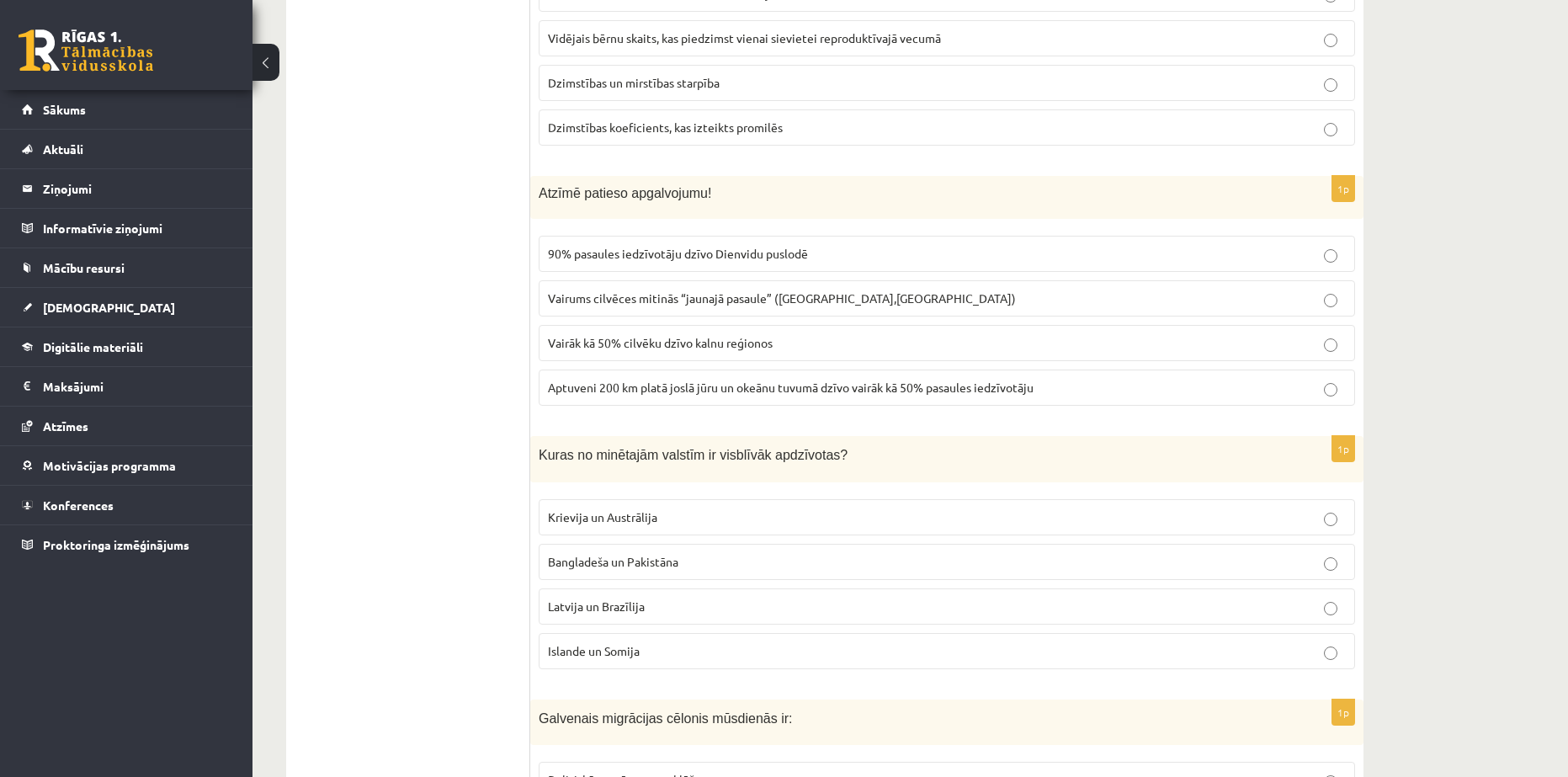
scroll to position [1683, 0]
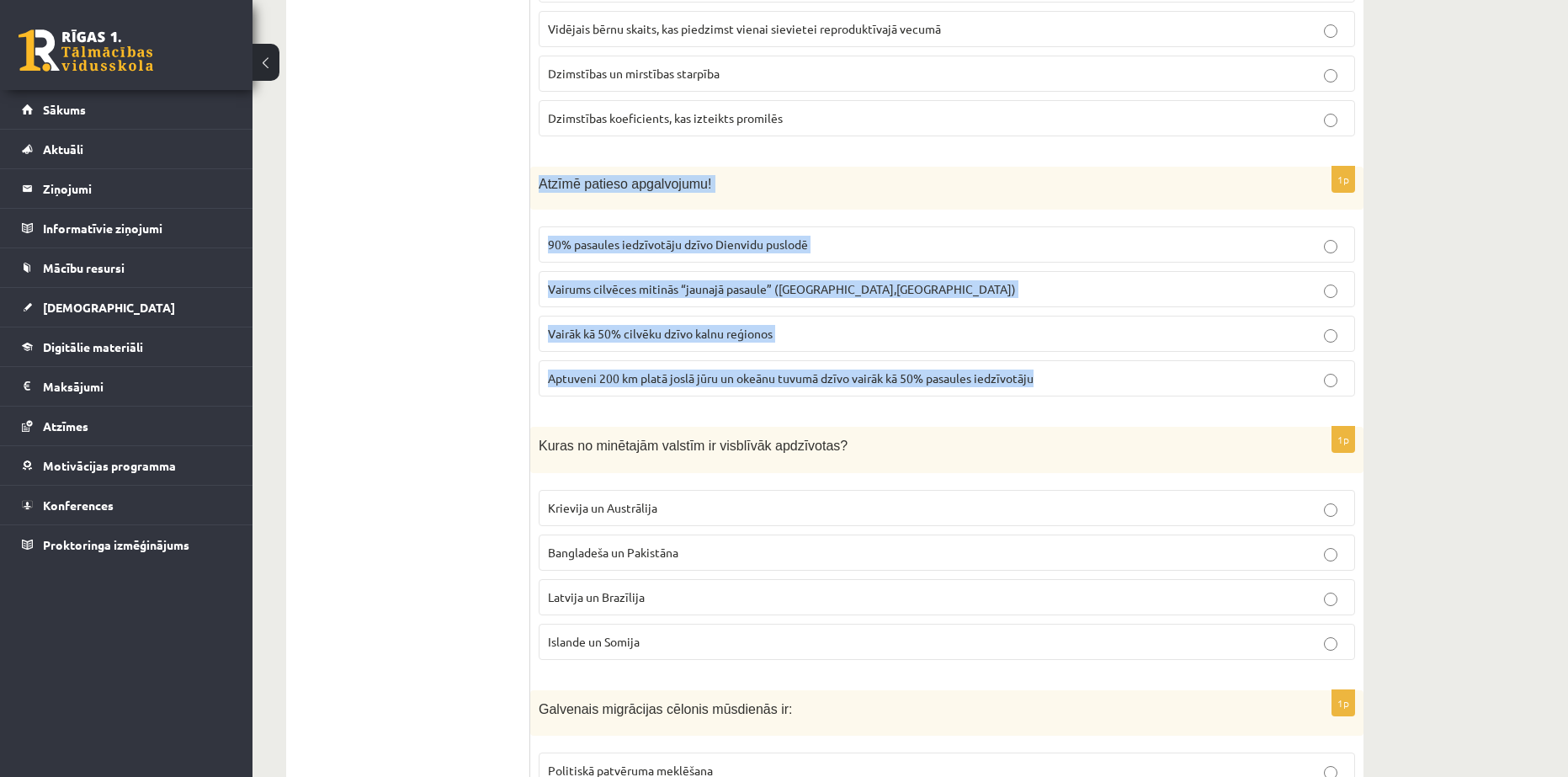
drag, startPoint x: 533, startPoint y: 164, endPoint x: 1073, endPoint y: 382, distance: 582.3
click at [1073, 382] on div "1p Atzīmē patieso apgalvojumu! 90% pasaules iedzīvotāju dzīvo Dienvidu puslodē …" at bounding box center [947, 289] width 834 height 243
copy div "Atzīmē patieso apgalvojumu! 90% pasaules iedzīvotāju dzīvo Dienvidu puslodē Vai…"
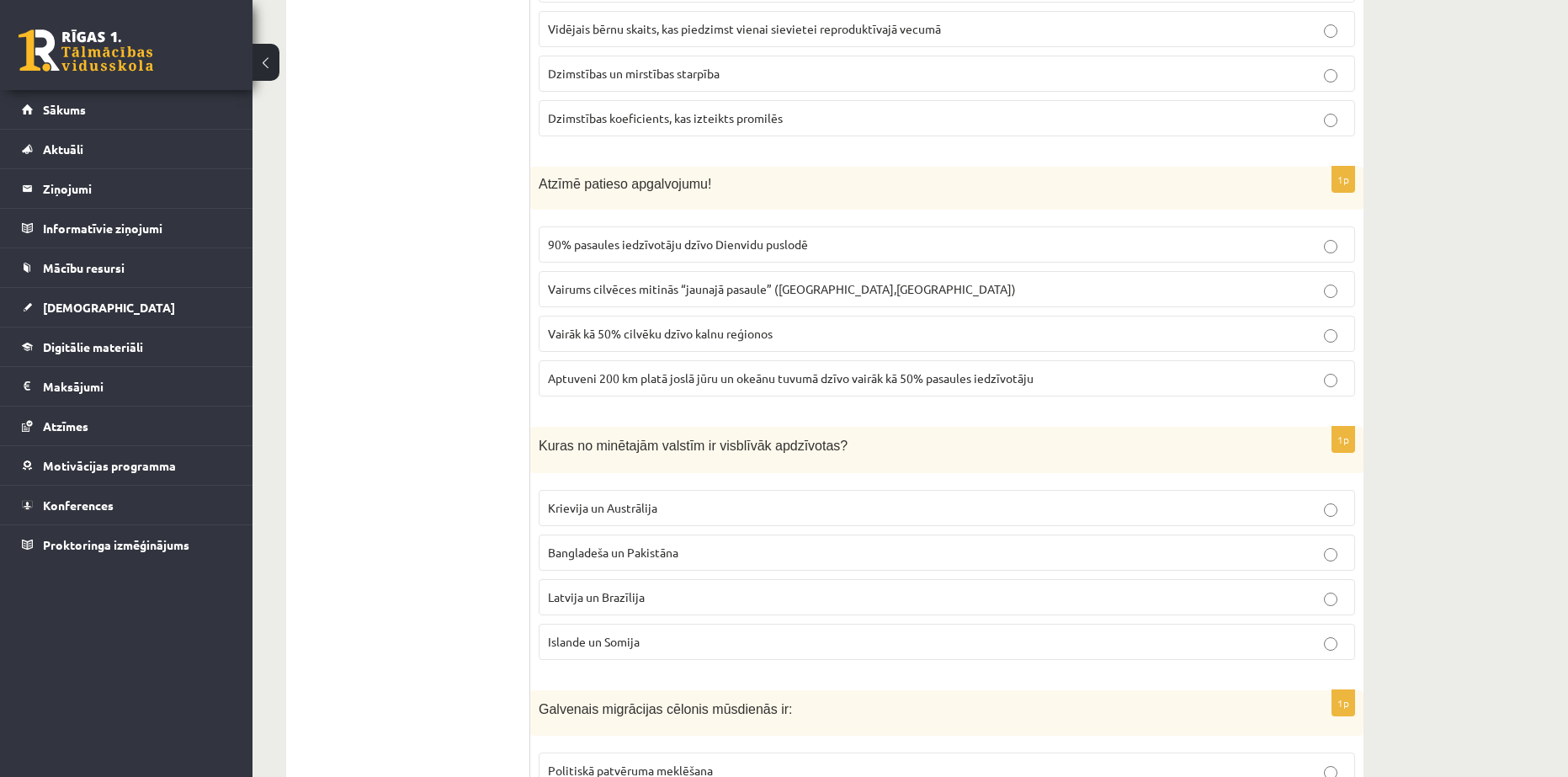
click at [603, 236] on span "90% pasaules iedzīvotāju dzīvo Dienvidu puslodē" at bounding box center [679, 244] width 260 height 15
click at [622, 370] on span "Aptuveni 200 km platā joslā jūru un okeānu tuvumā dzīvo vairāk kā 50% pasaules …" at bounding box center [791, 378] width 486 height 15
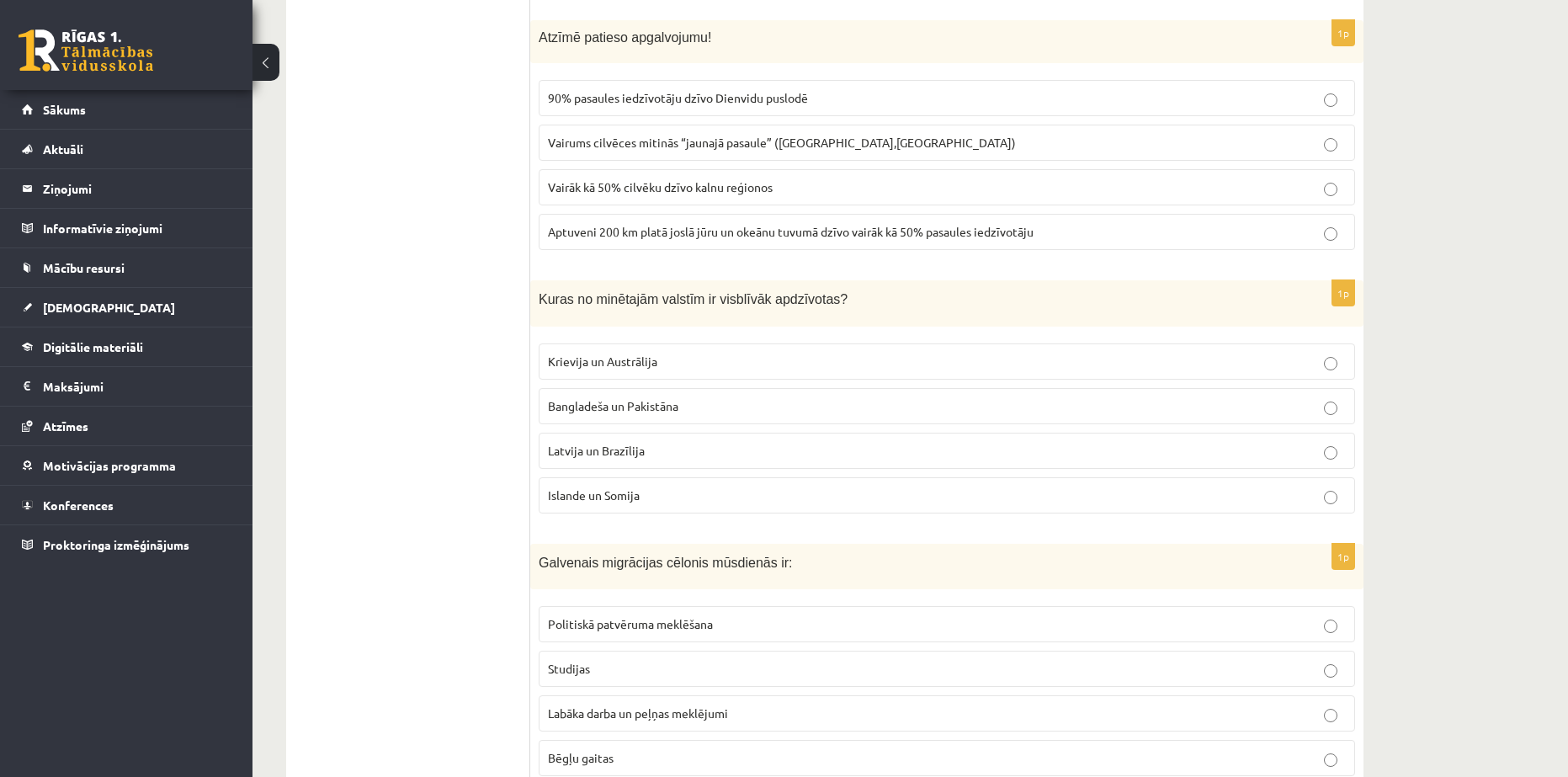
scroll to position [1963, 0]
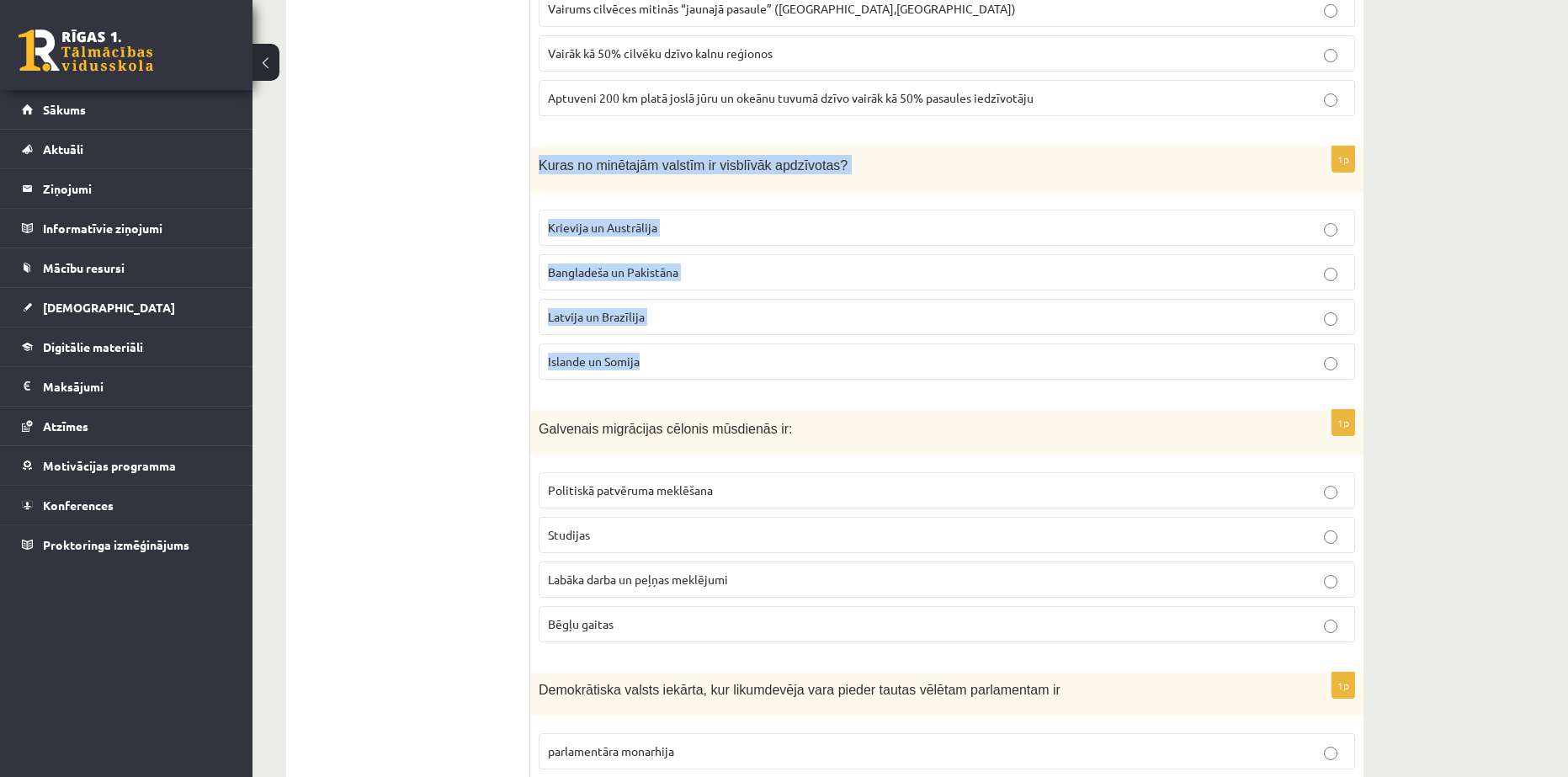
drag, startPoint x: 541, startPoint y: 139, endPoint x: 718, endPoint y: 330, distance: 260.4
click at [718, 330] on div "1p Kuras no minētajām valstīm ir visblīvāk apdzīvotas? Krievija un Austrālija B…" at bounding box center [947, 270] width 834 height 247
copy div "Kuras no minētajām valstīm ir visblīvāk apdzīvotas? Krievija un Austrālija Bang…"
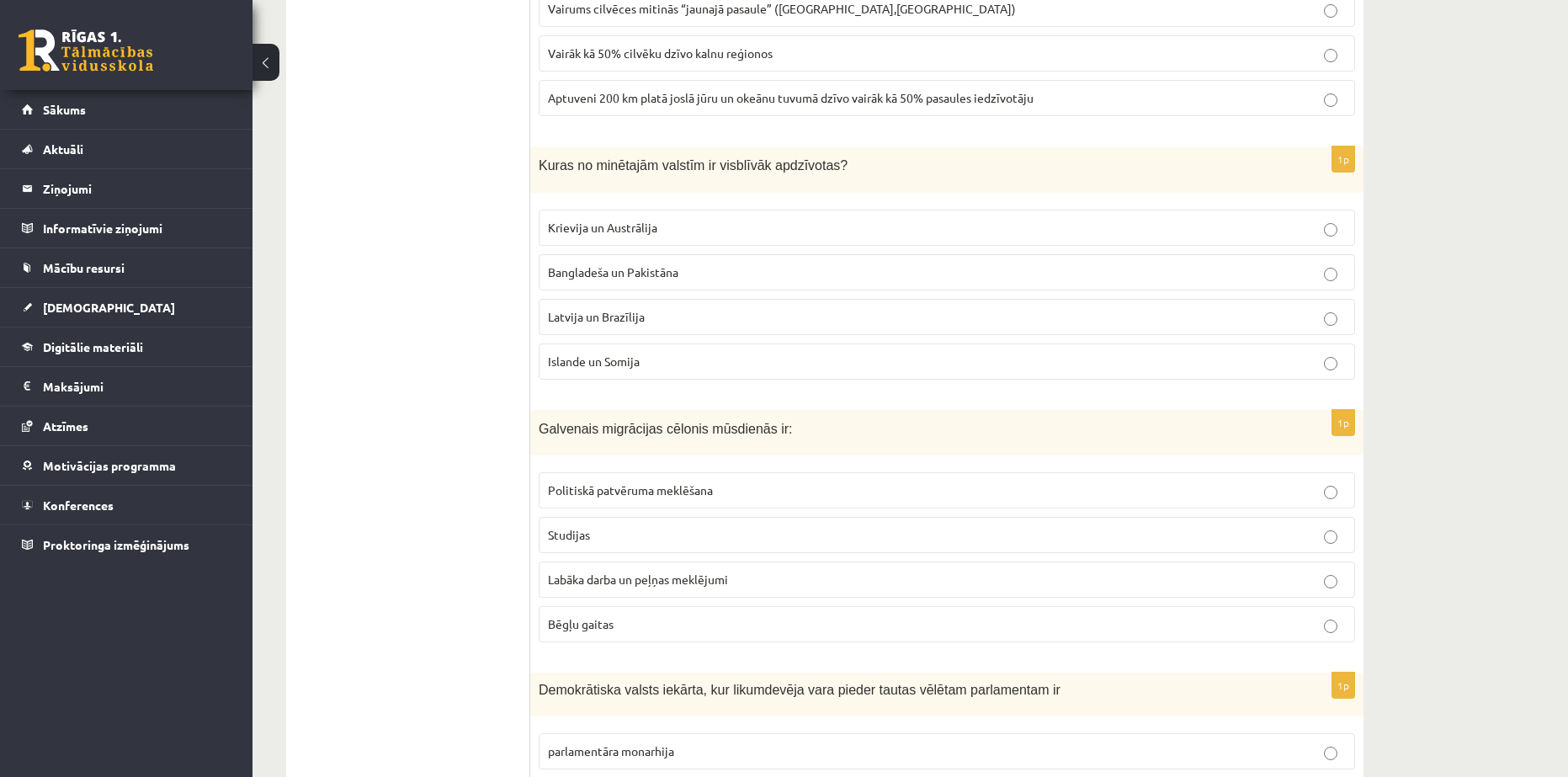
click at [621, 219] on span "Krievija un Austrālija" at bounding box center [603, 227] width 110 height 15
click at [624, 264] on span "Bangladeša un Pakistāna" at bounding box center [613, 272] width 130 height 15
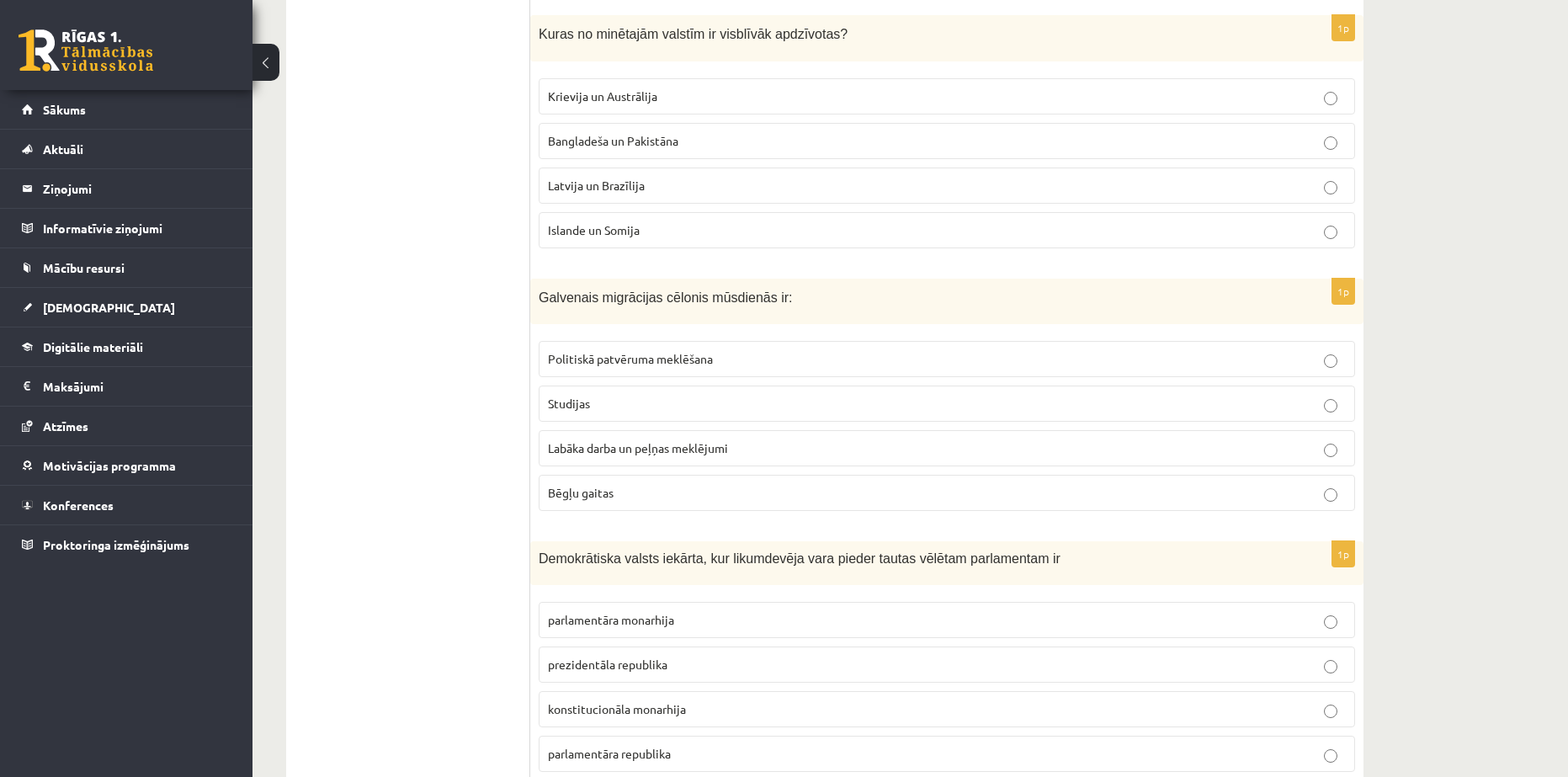
scroll to position [2104, 0]
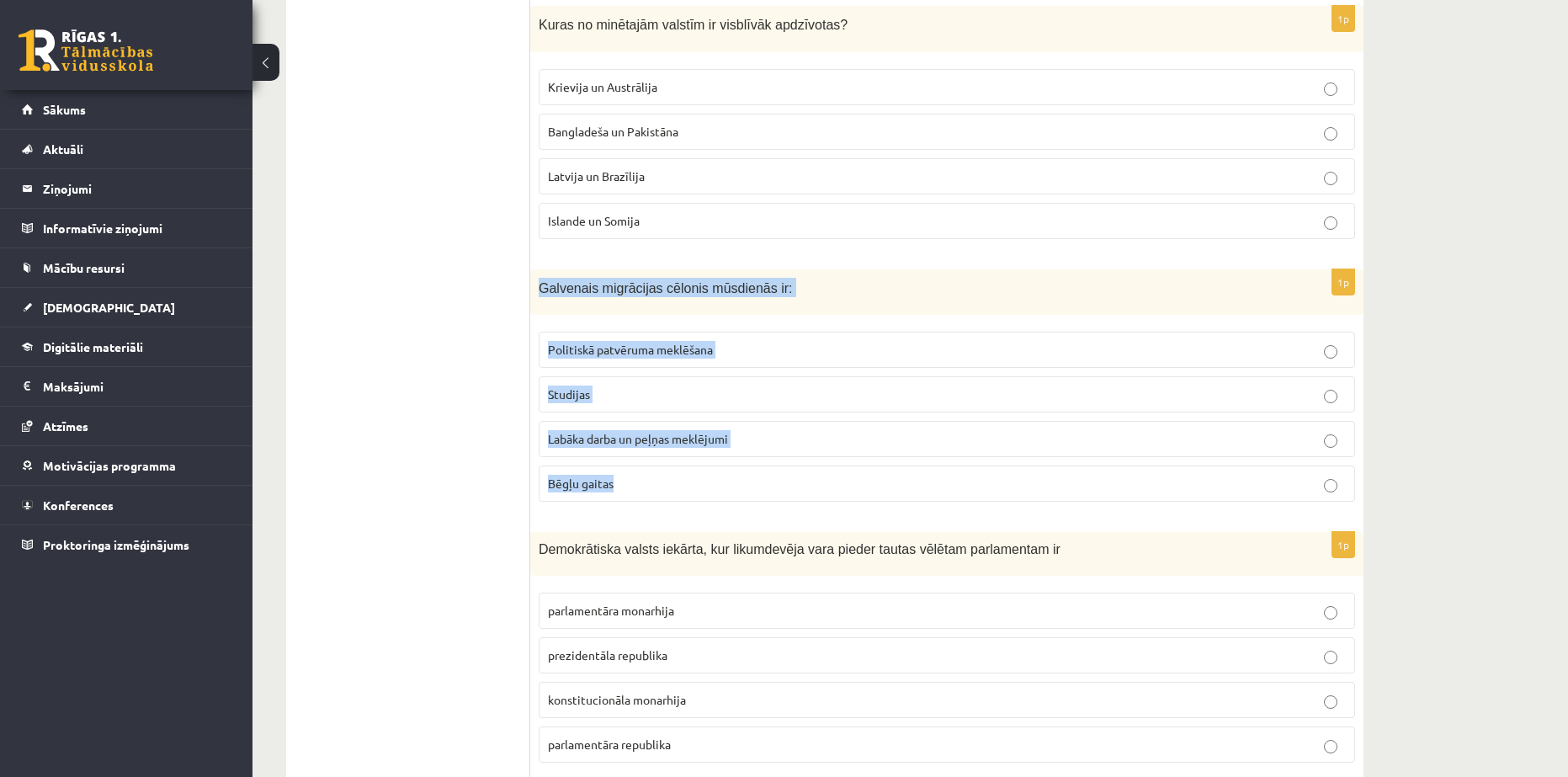
drag, startPoint x: 539, startPoint y: 260, endPoint x: 664, endPoint y: 431, distance: 211.8
click at [664, 431] on div "1p Galvenais migrācijas cēlonis mūsdienās ir: Politiskā patvēruma meklēšana Stu…" at bounding box center [947, 392] width 834 height 247
copy div "Galvenais migrācijas cēlonis mūsdienās ir: Politiskā patvēruma meklēšana Studij…"
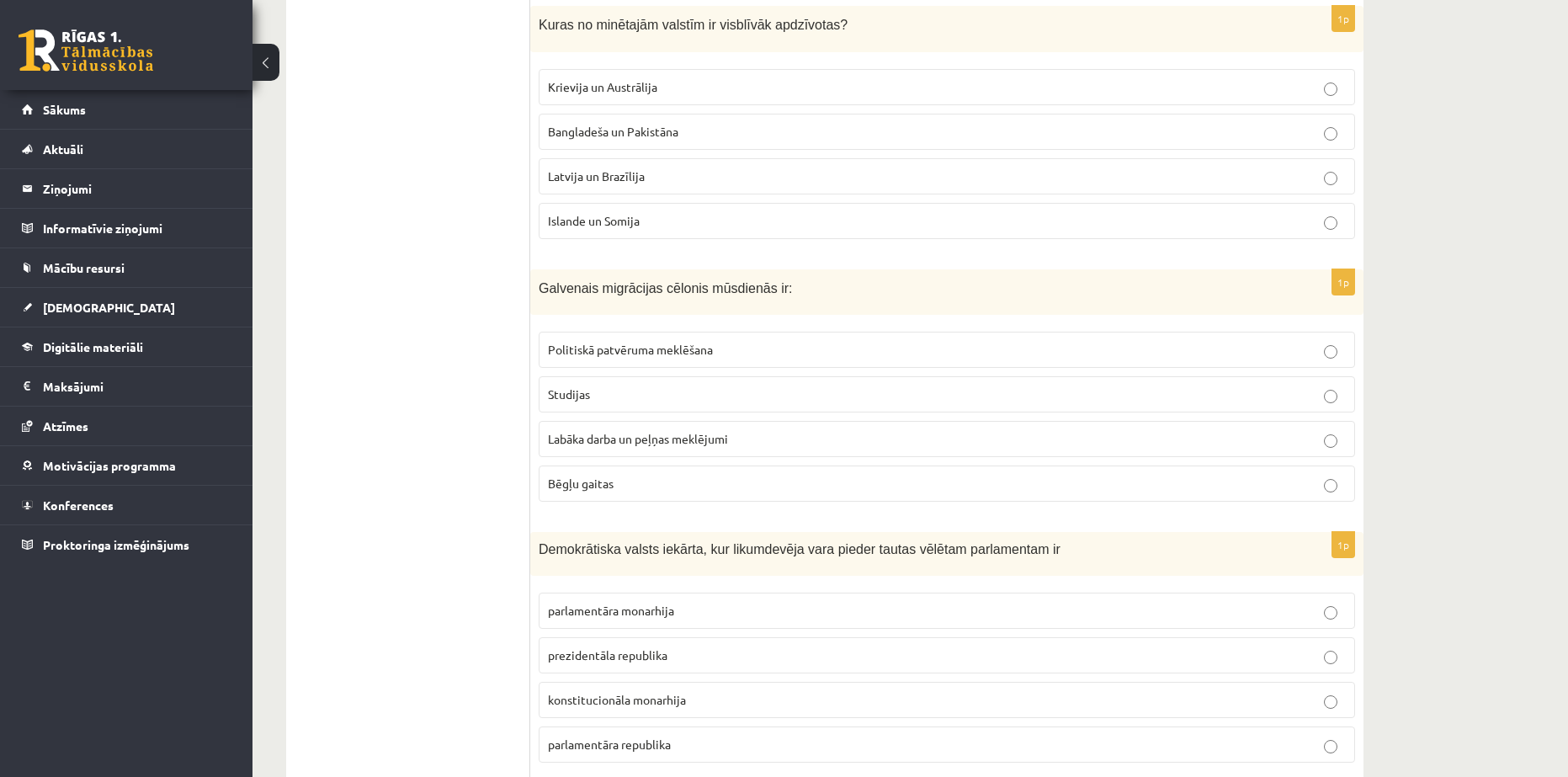
drag, startPoint x: 428, startPoint y: 362, endPoint x: 471, endPoint y: 395, distance: 54.2
click at [639, 431] on span "Labāka darba un peļņas meklējumi" at bounding box center [638, 439] width 180 height 15
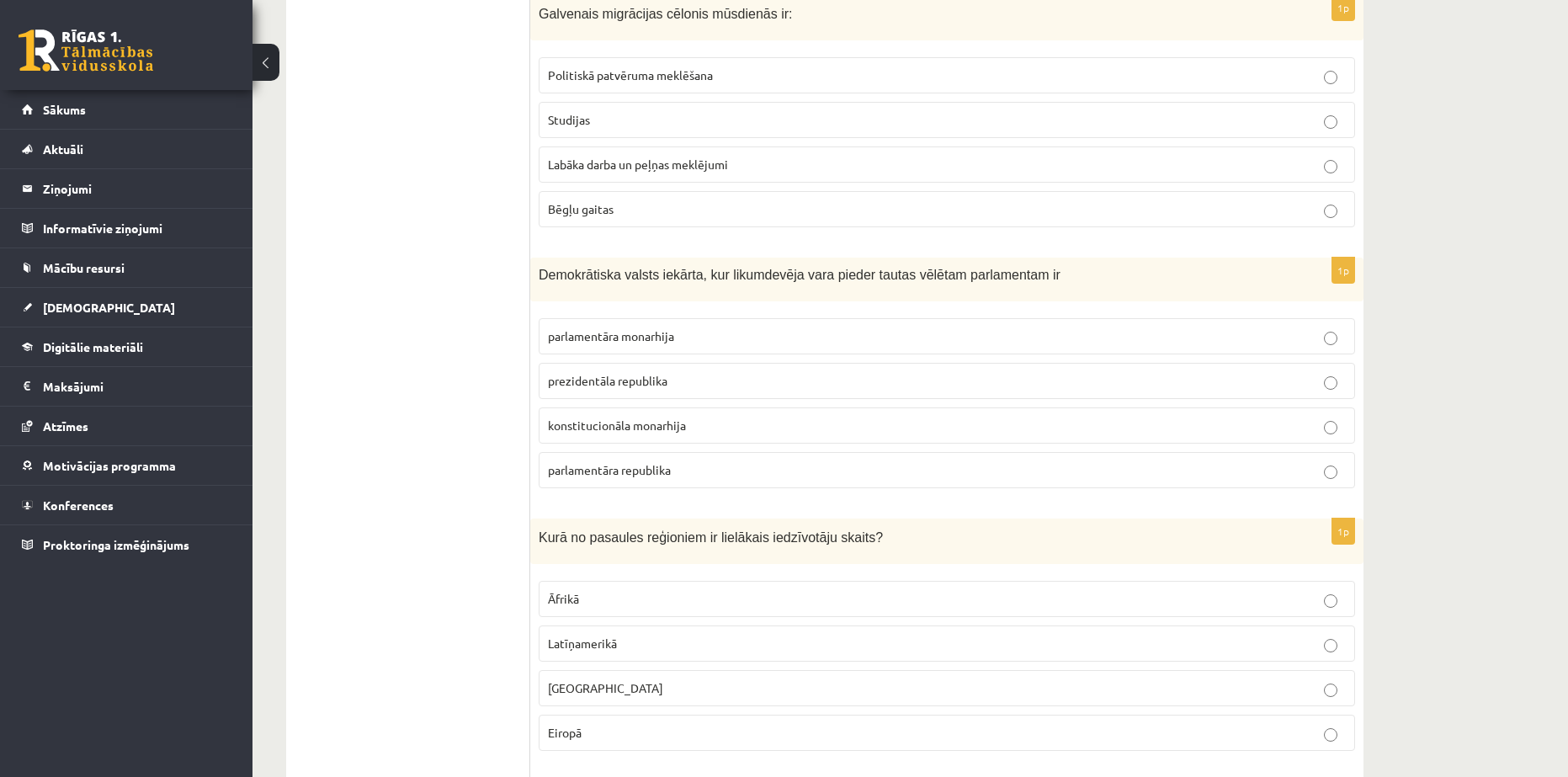
scroll to position [2384, 0]
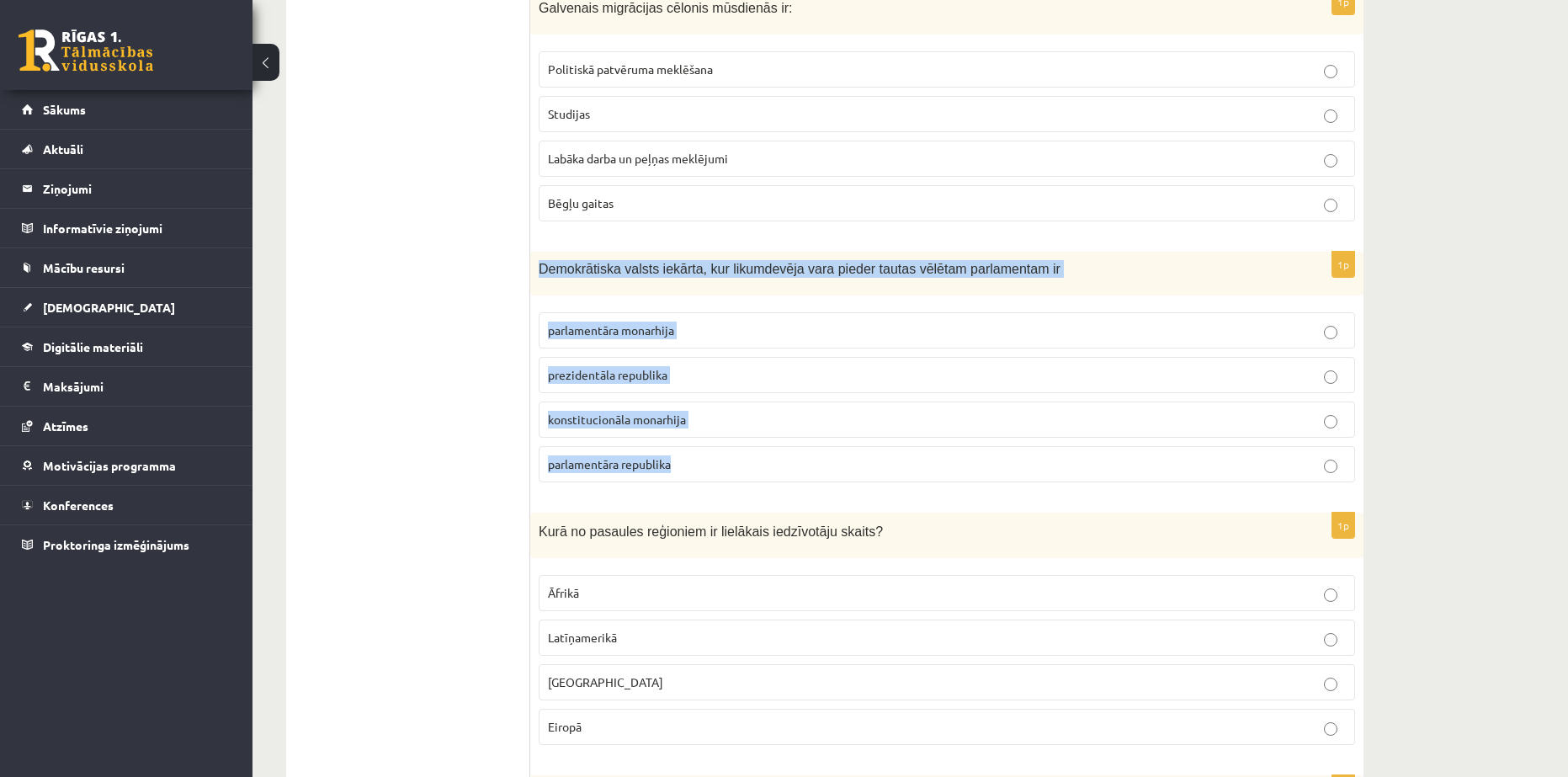
drag, startPoint x: 542, startPoint y: 231, endPoint x: 789, endPoint y: 448, distance: 328.8
click at [789, 448] on div "1p Demokrātiska valsts iekārta, kur likumdevēja vara pieder tautas vēlētam parl…" at bounding box center [947, 374] width 834 height 243
copy div "Demokrātiska valsts iekārta, kur likumdevēja vara pieder tautas vēlētam parlame…"
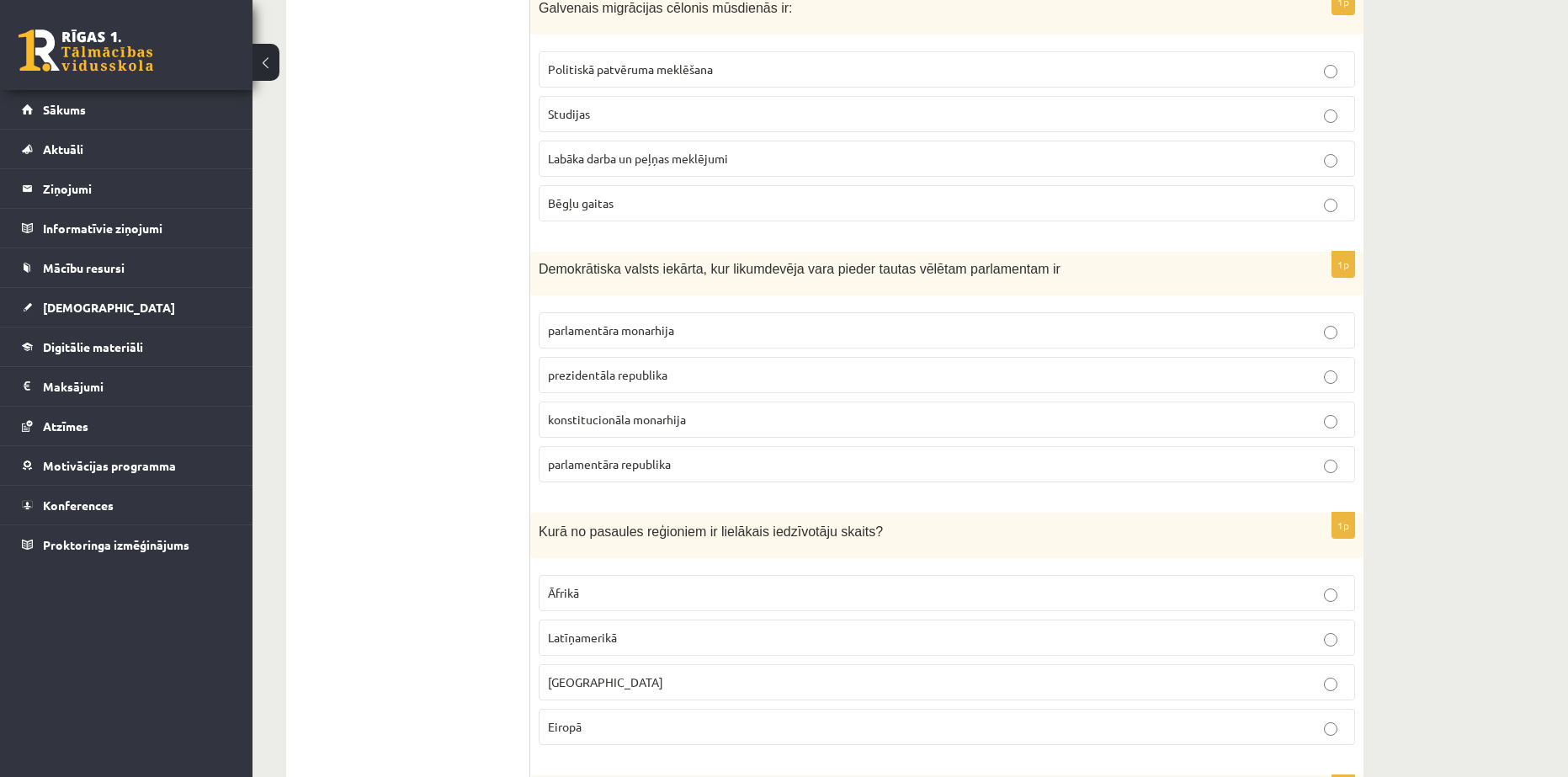
click at [607, 322] on span "parlamentāra monarhija" at bounding box center [611, 330] width 126 height 15
click at [591, 456] on span "parlamentāra republika" at bounding box center [609, 463] width 123 height 15
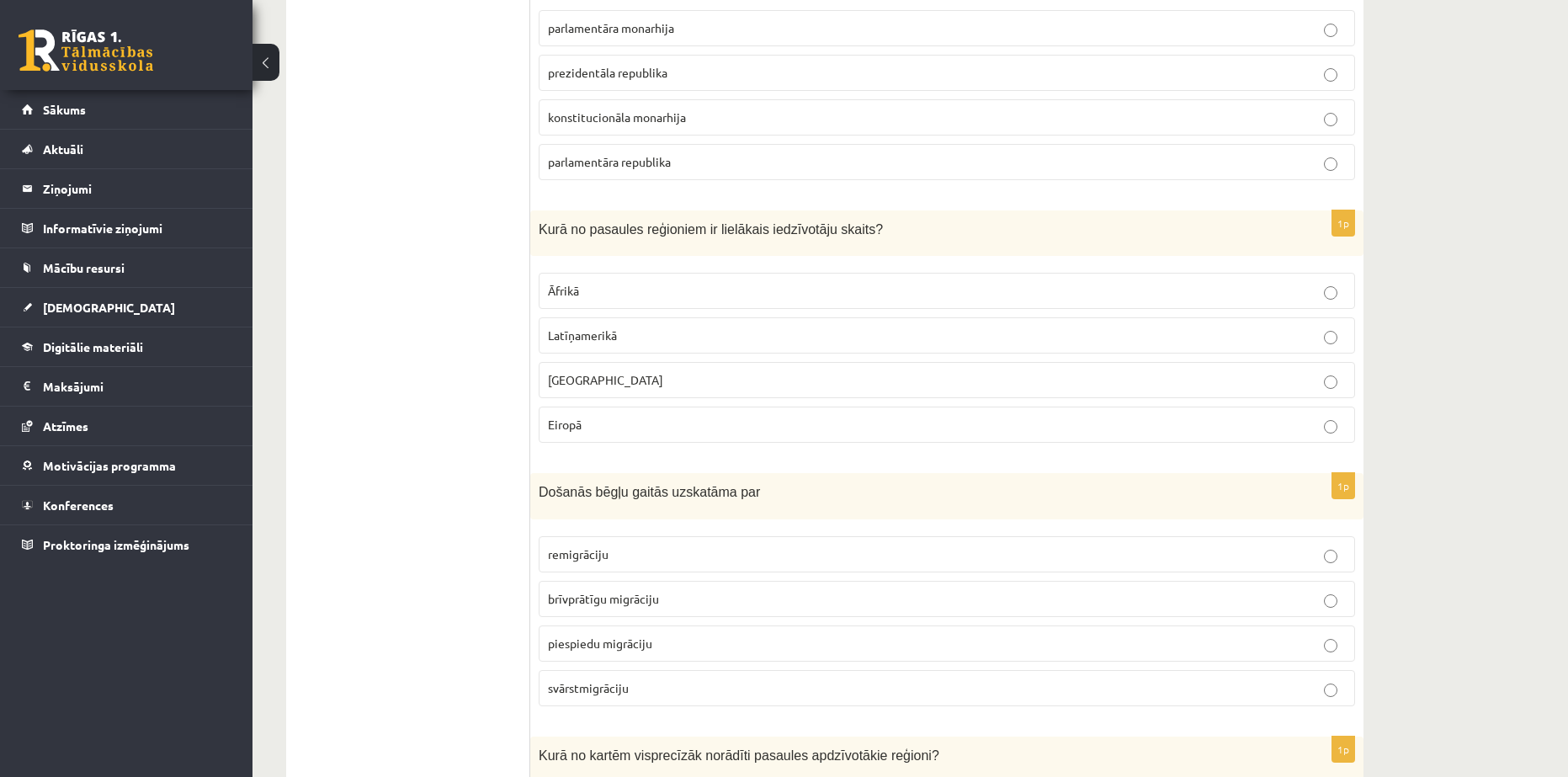
scroll to position [2806, 0]
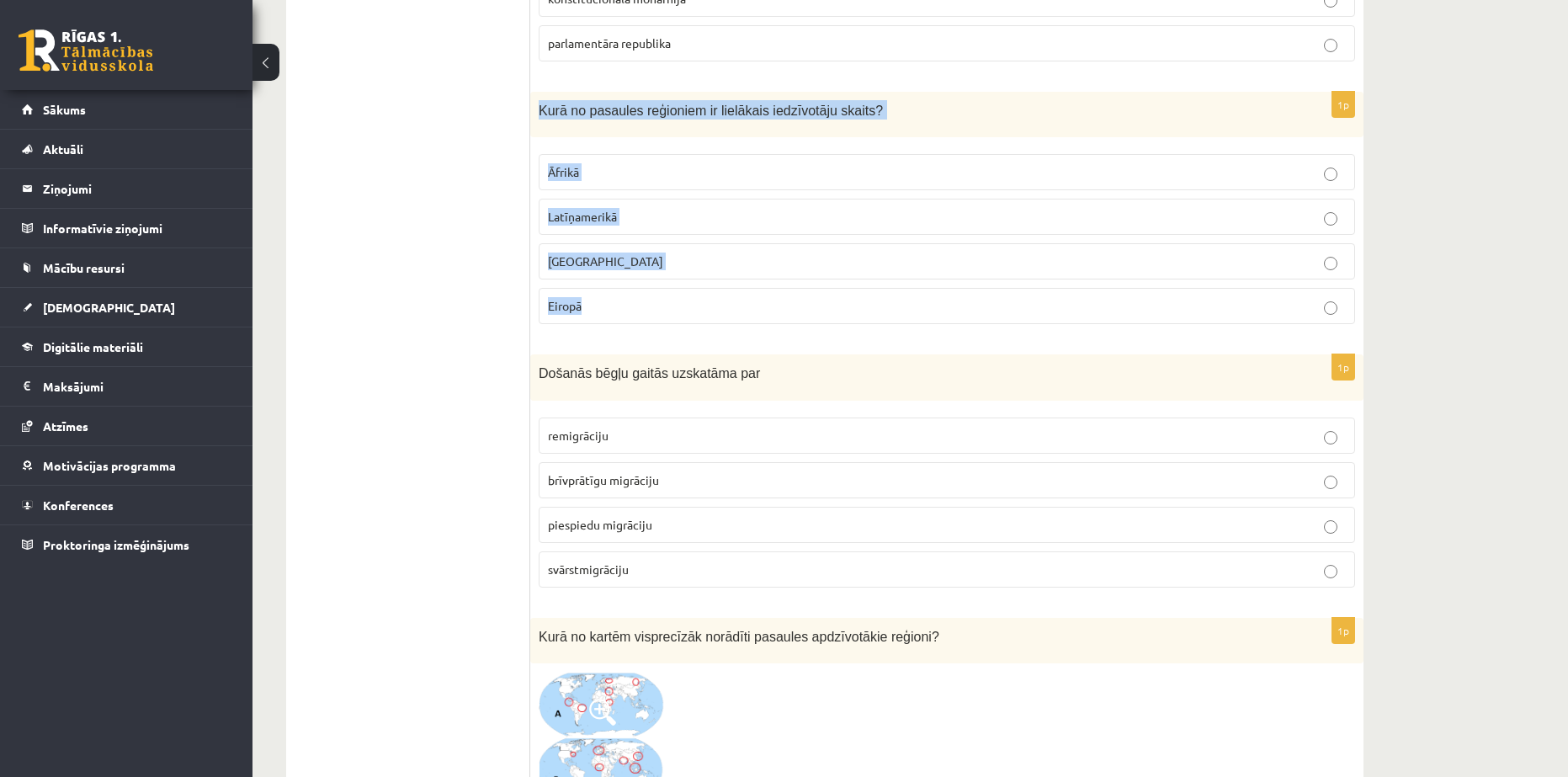
drag, startPoint x: 539, startPoint y: 75, endPoint x: 726, endPoint y: 262, distance: 264.5
click at [726, 262] on div "1p Kurā no pasaules reģioniem ir lielākais iedzīvotāju skaits? Āfrikā Latīņamer…" at bounding box center [947, 215] width 834 height 247
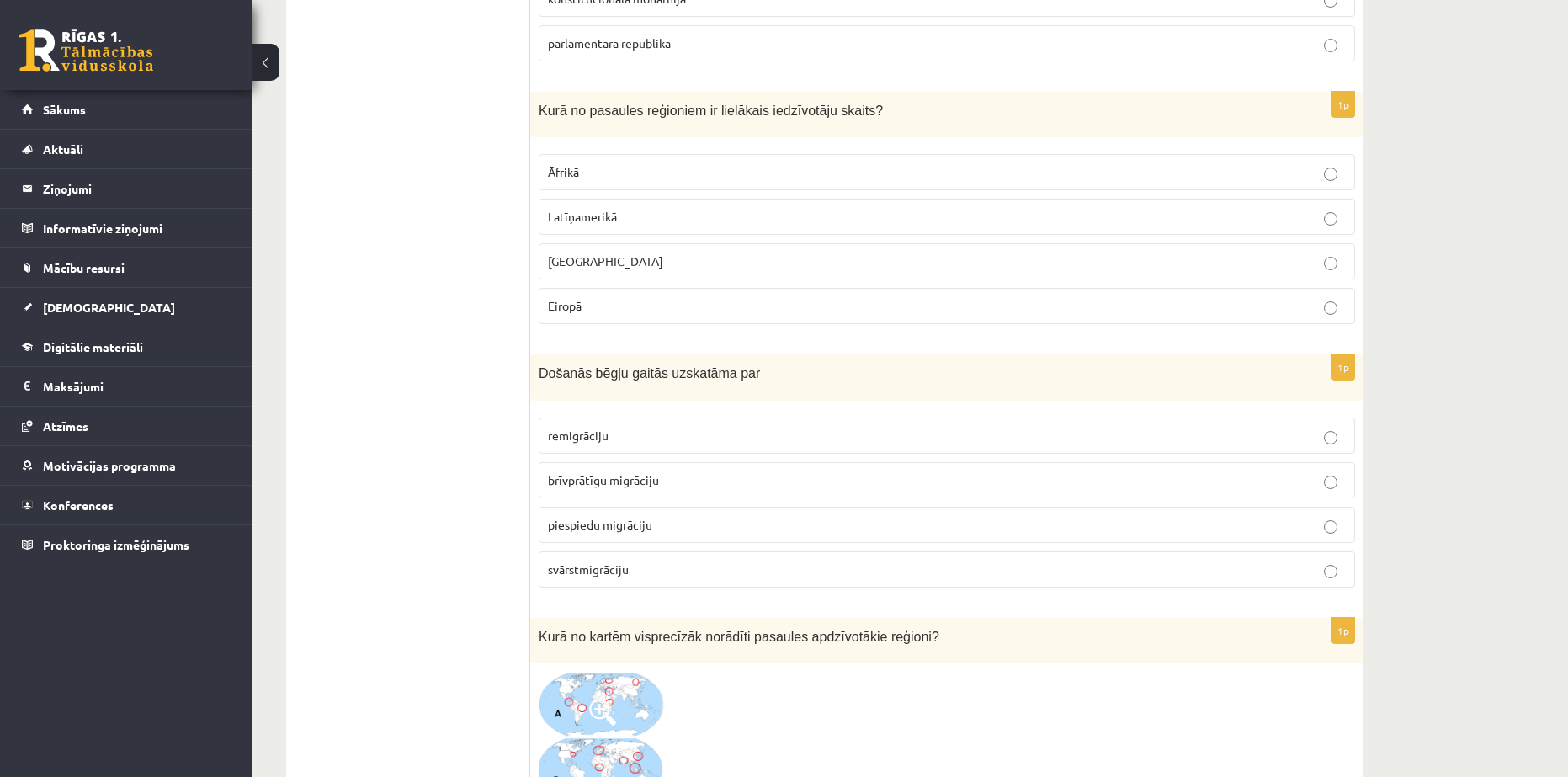
click at [561, 254] on span "Āzijā" at bounding box center [606, 261] width 116 height 15
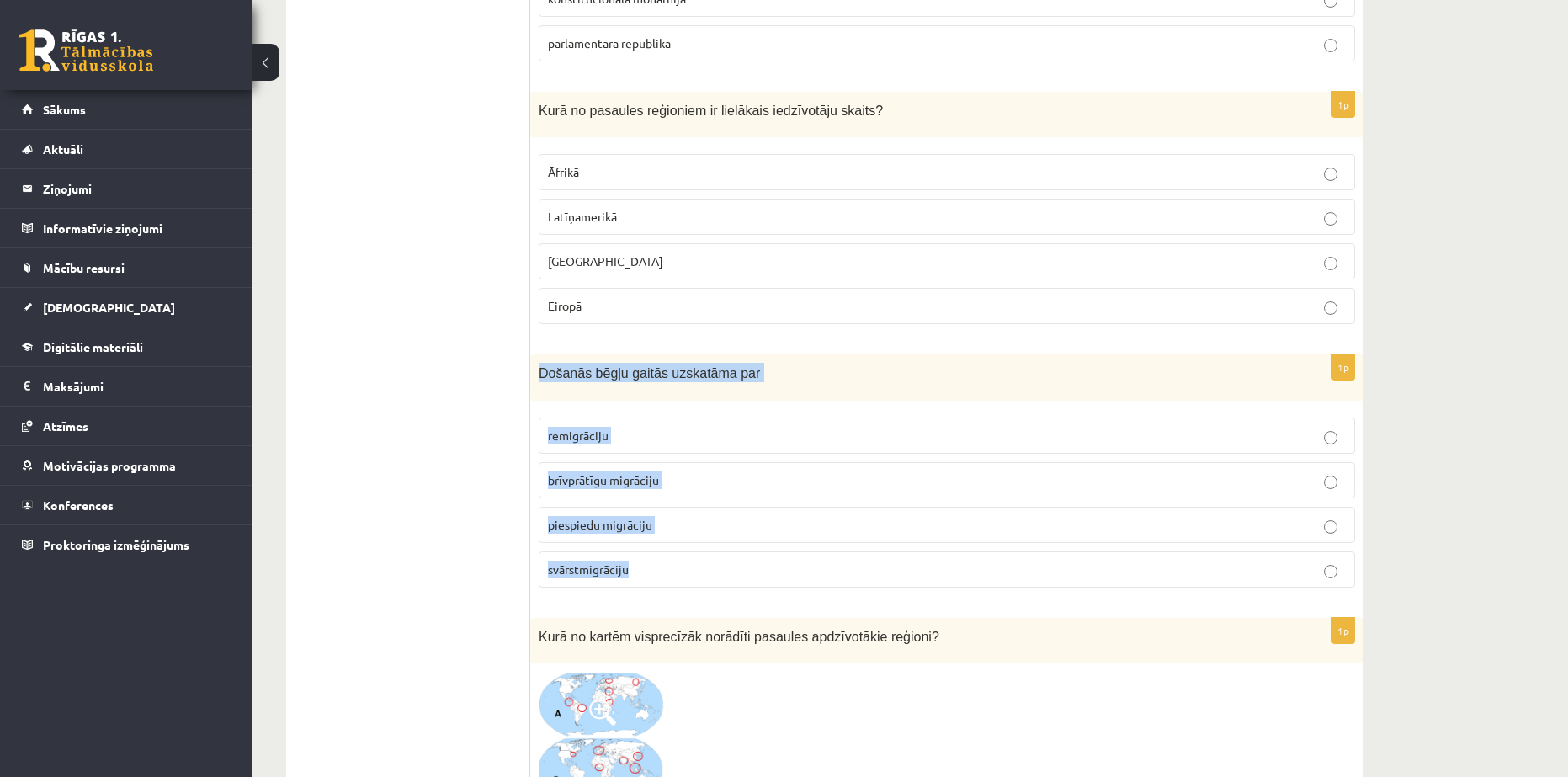
drag, startPoint x: 536, startPoint y: 337, endPoint x: 667, endPoint y: 528, distance: 231.6
click at [667, 528] on div "1p Došanās bēgļu gaitās uzskatāma par remigrāciju brīvprātīgu migrāciju piespie…" at bounding box center [947, 478] width 834 height 247
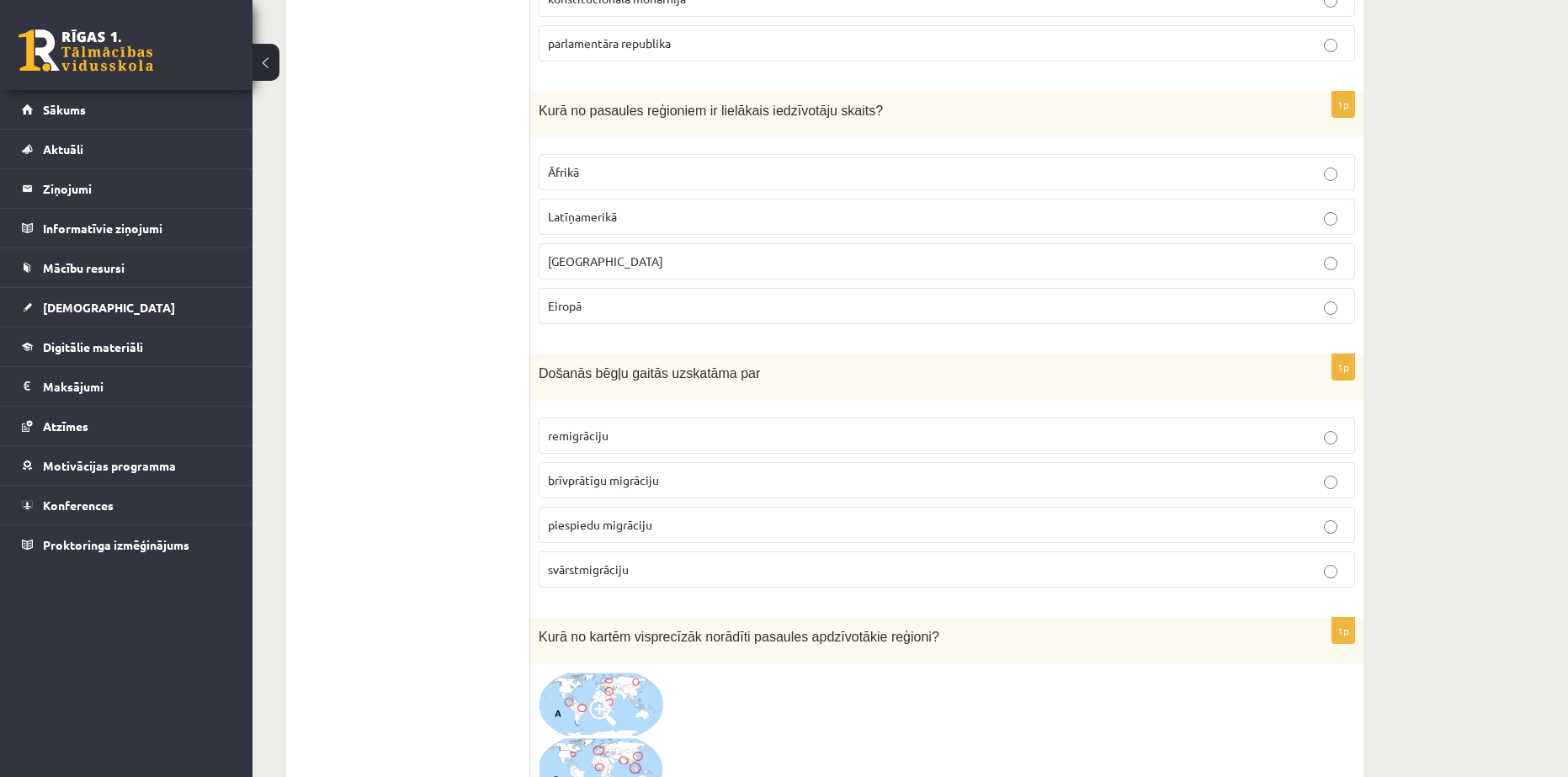
click at [609, 517] on span "piespiedu migrāciju" at bounding box center [601, 524] width 105 height 15
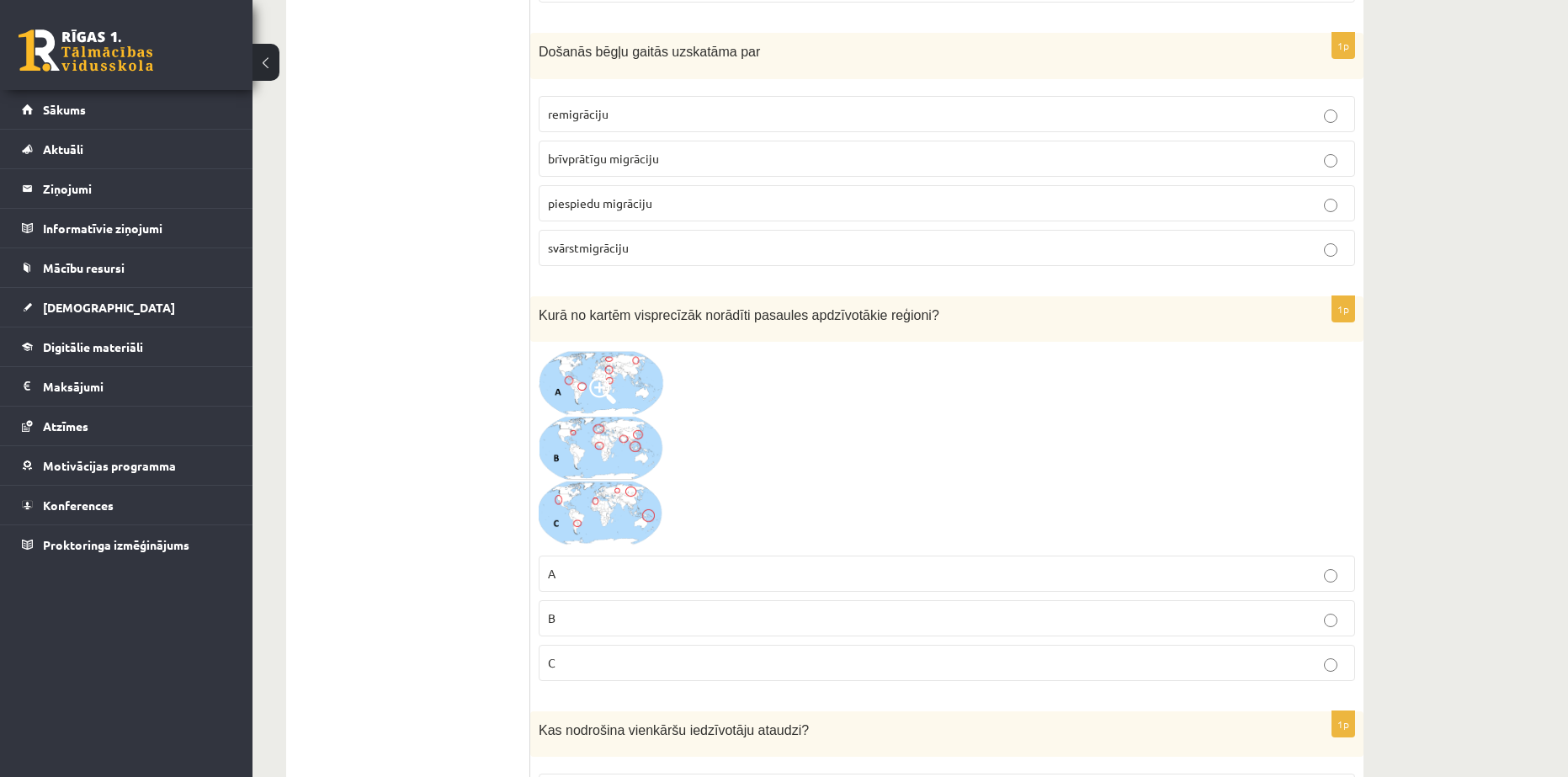
scroll to position [3226, 0]
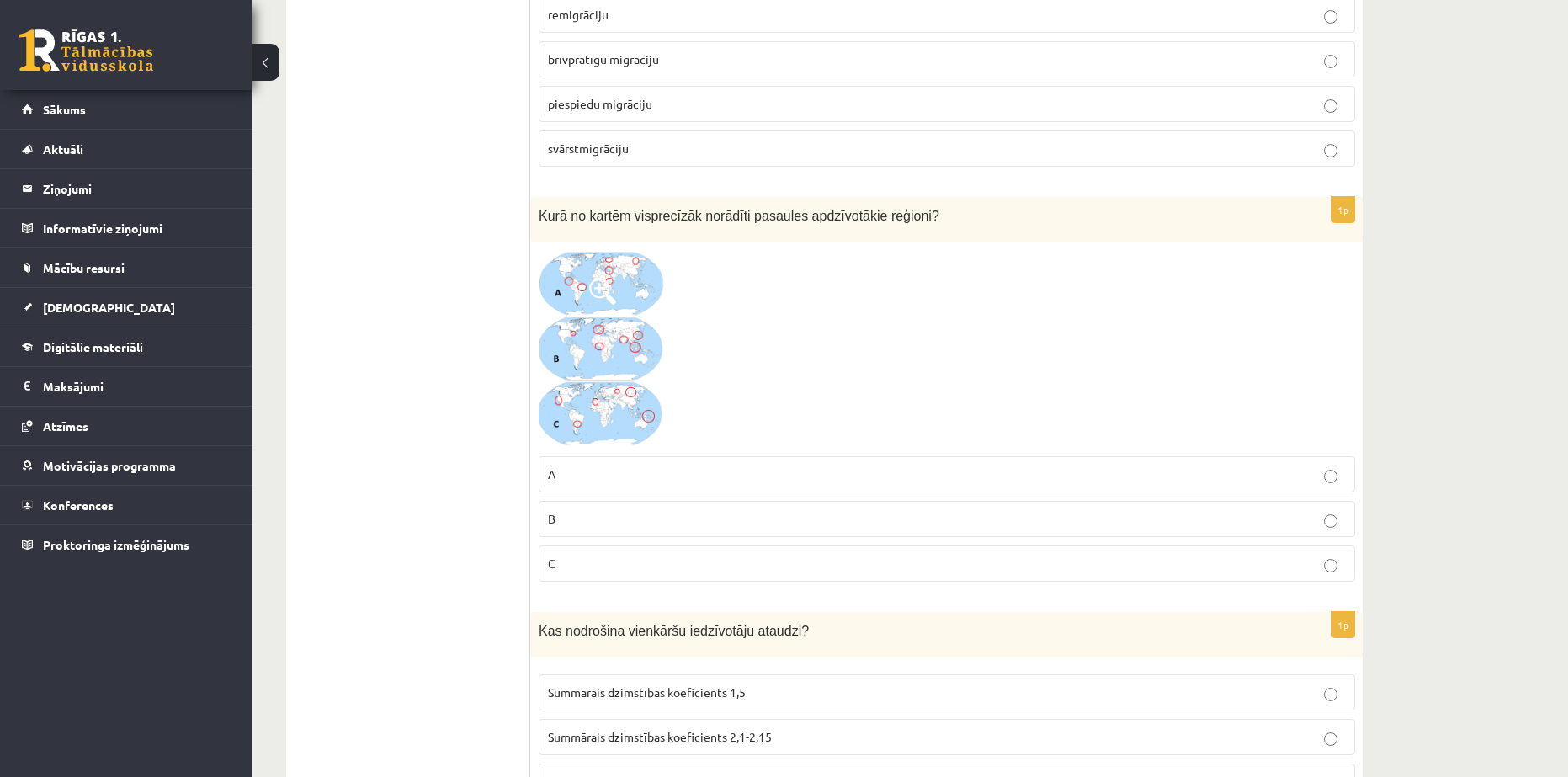
click at [573, 259] on img at bounding box center [601, 349] width 126 height 196
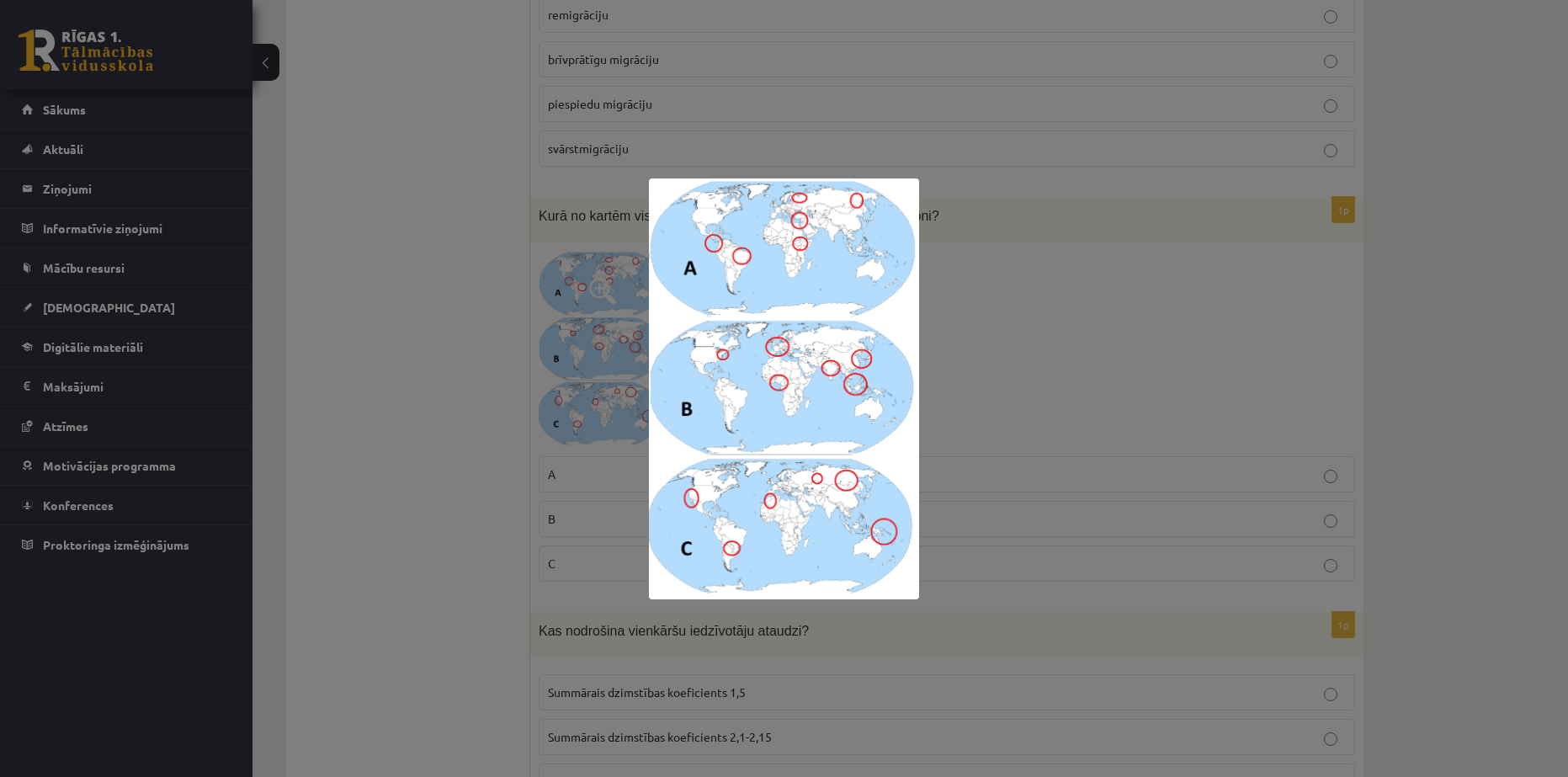
click at [1425, 420] on div at bounding box center [784, 388] width 1568 height 777
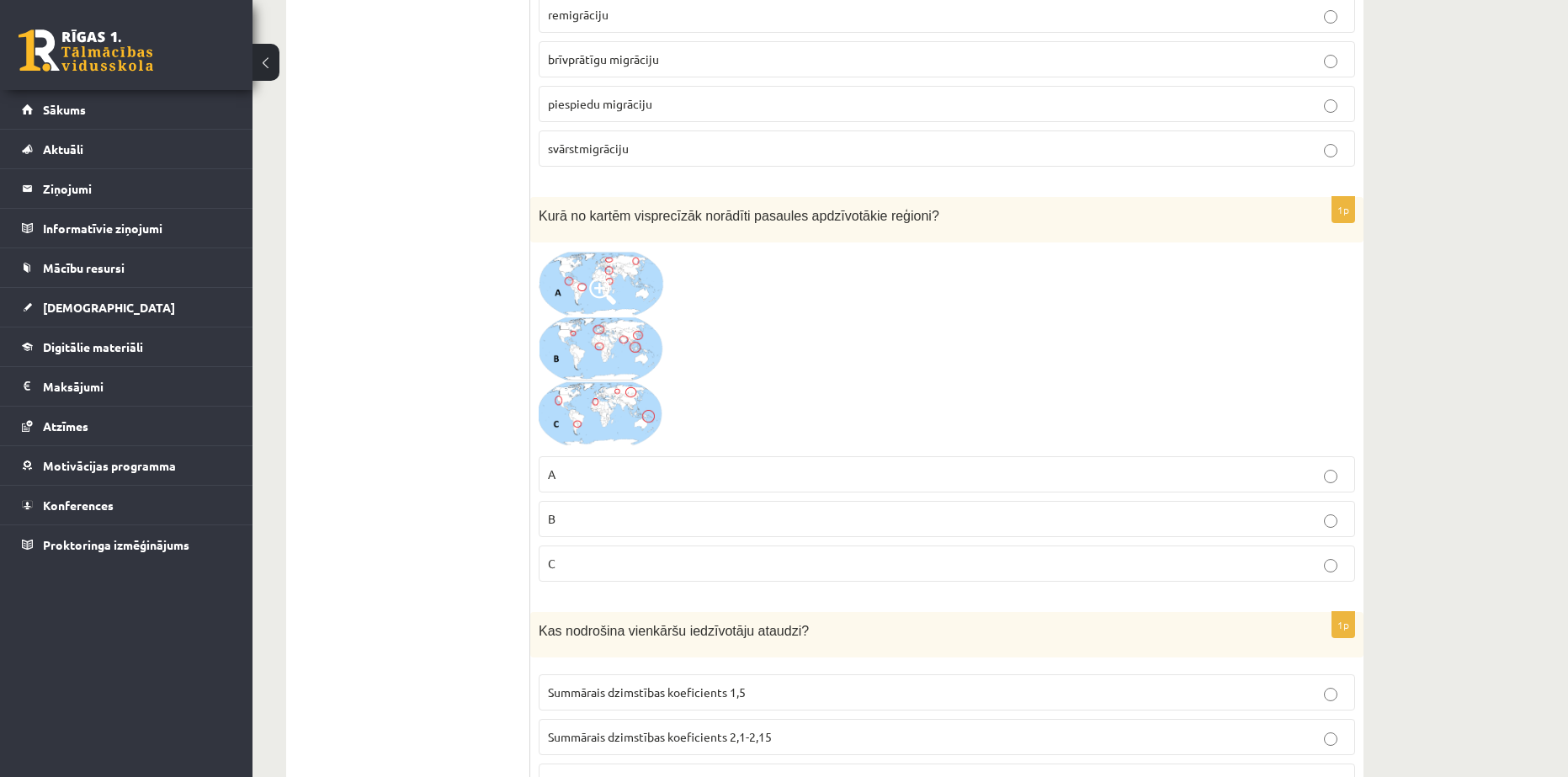
click at [643, 510] on p "B" at bounding box center [947, 518] width 798 height 18
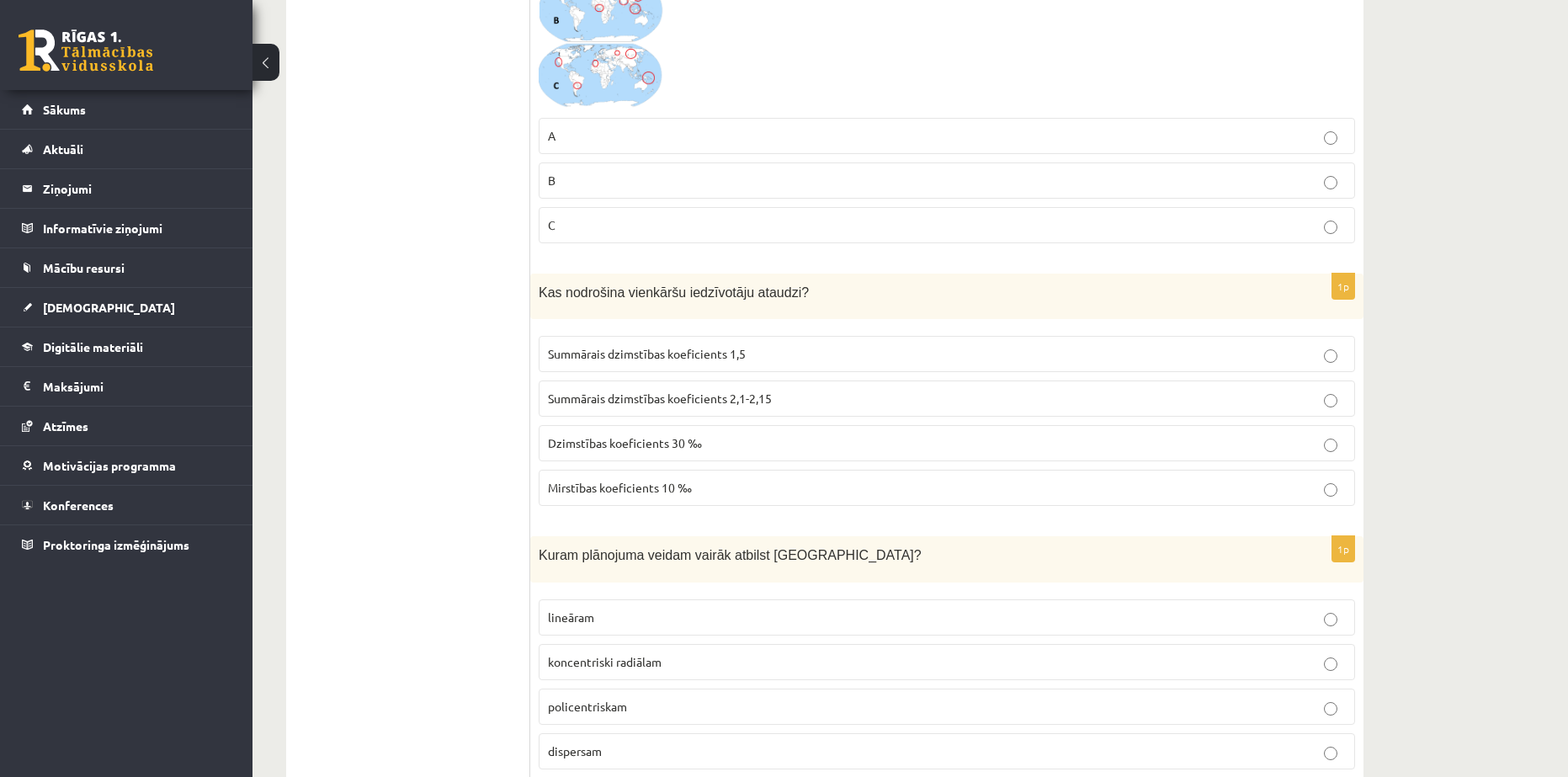
scroll to position [3647, 0]
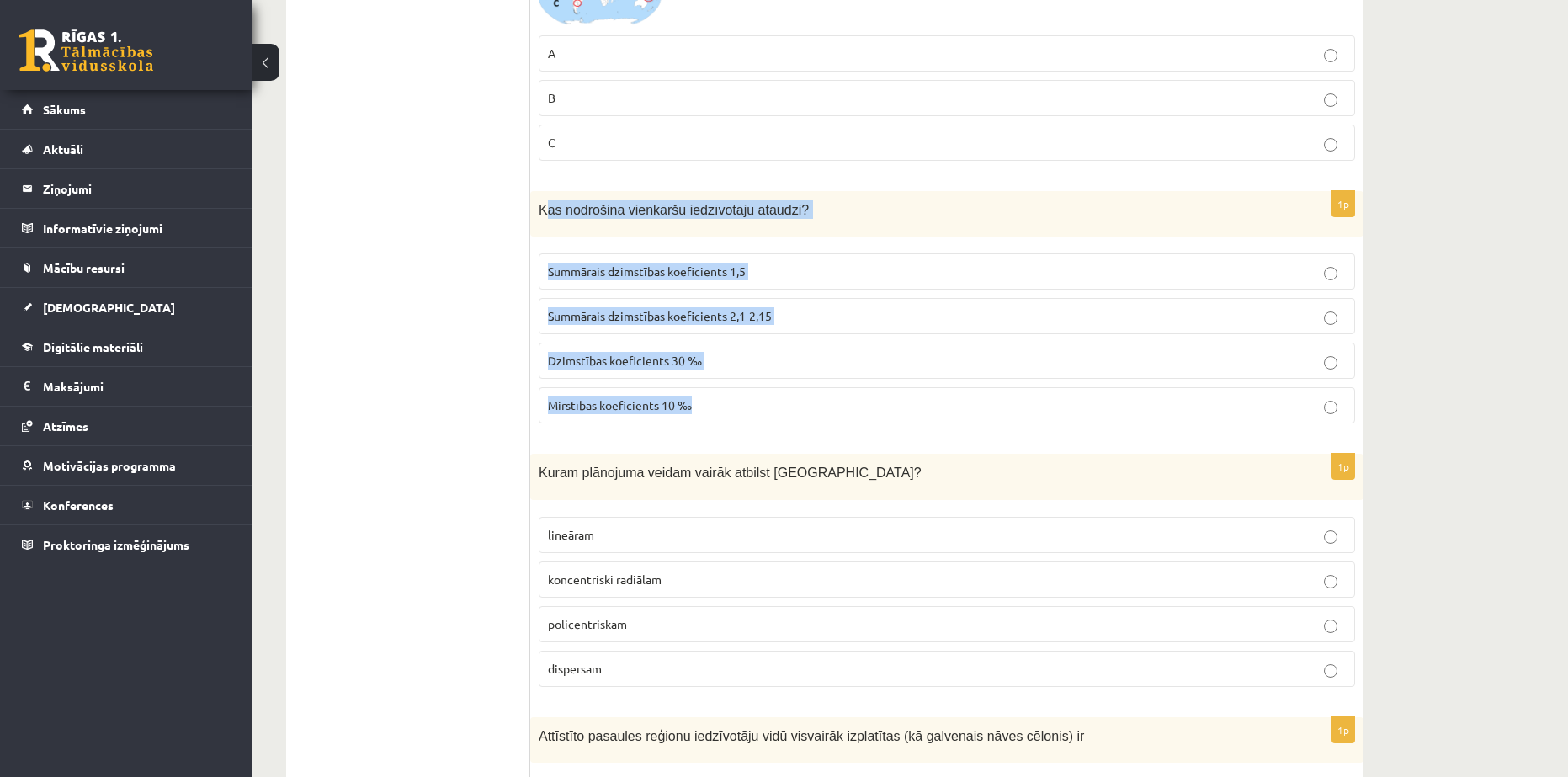
drag, startPoint x: 548, startPoint y: 166, endPoint x: 783, endPoint y: 344, distance: 294.8
click at [783, 344] on div "1p Kas nodrošina vienkāršu iedzīvotāju ataudzi? Summārais dzimstības koeficient…" at bounding box center [947, 314] width 834 height 247
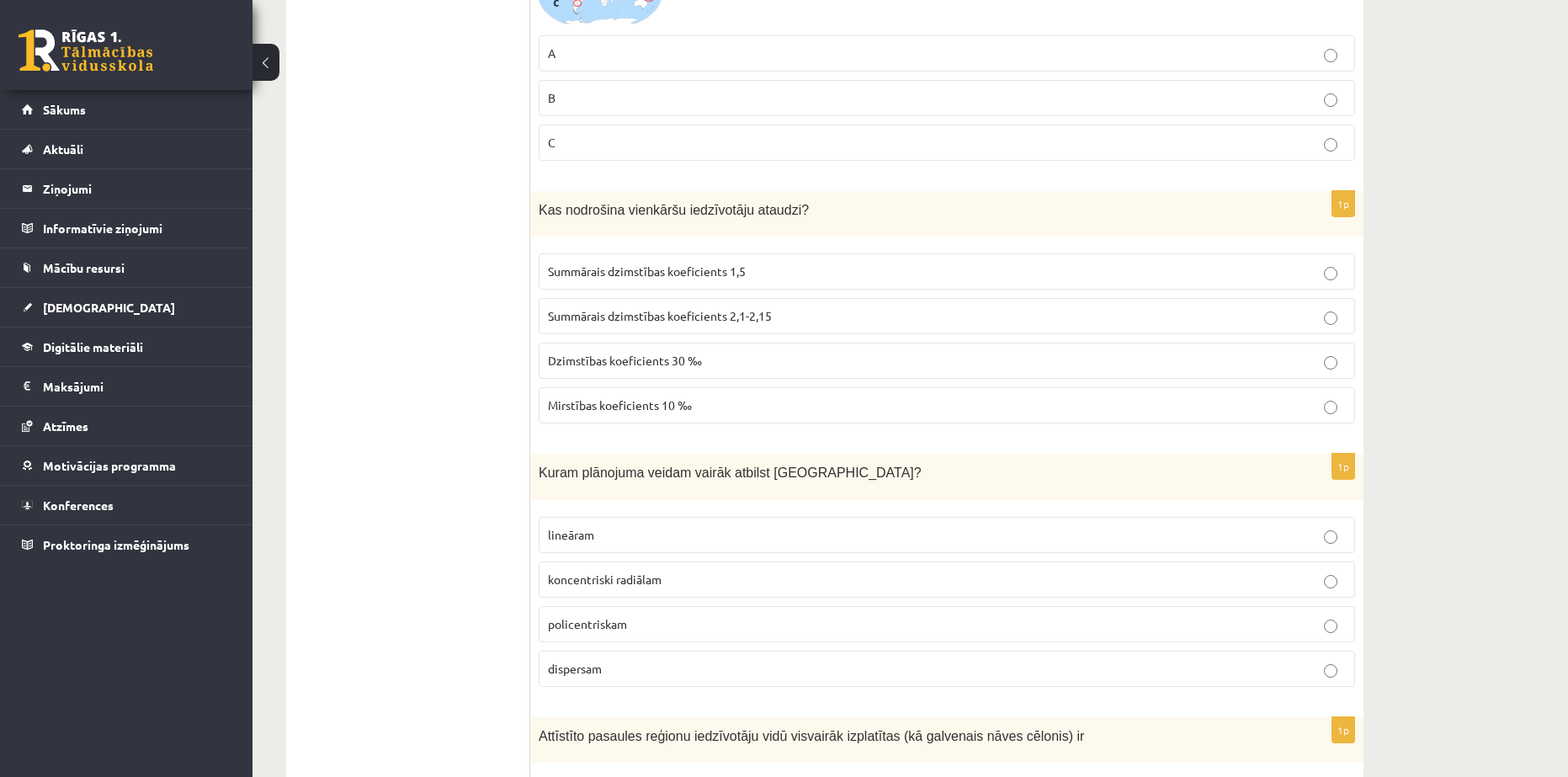
drag, startPoint x: 398, startPoint y: 255, endPoint x: 464, endPoint y: 214, distance: 77.7
click at [400, 254] on ul "Tests" at bounding box center [416, 768] width 227 height 8224
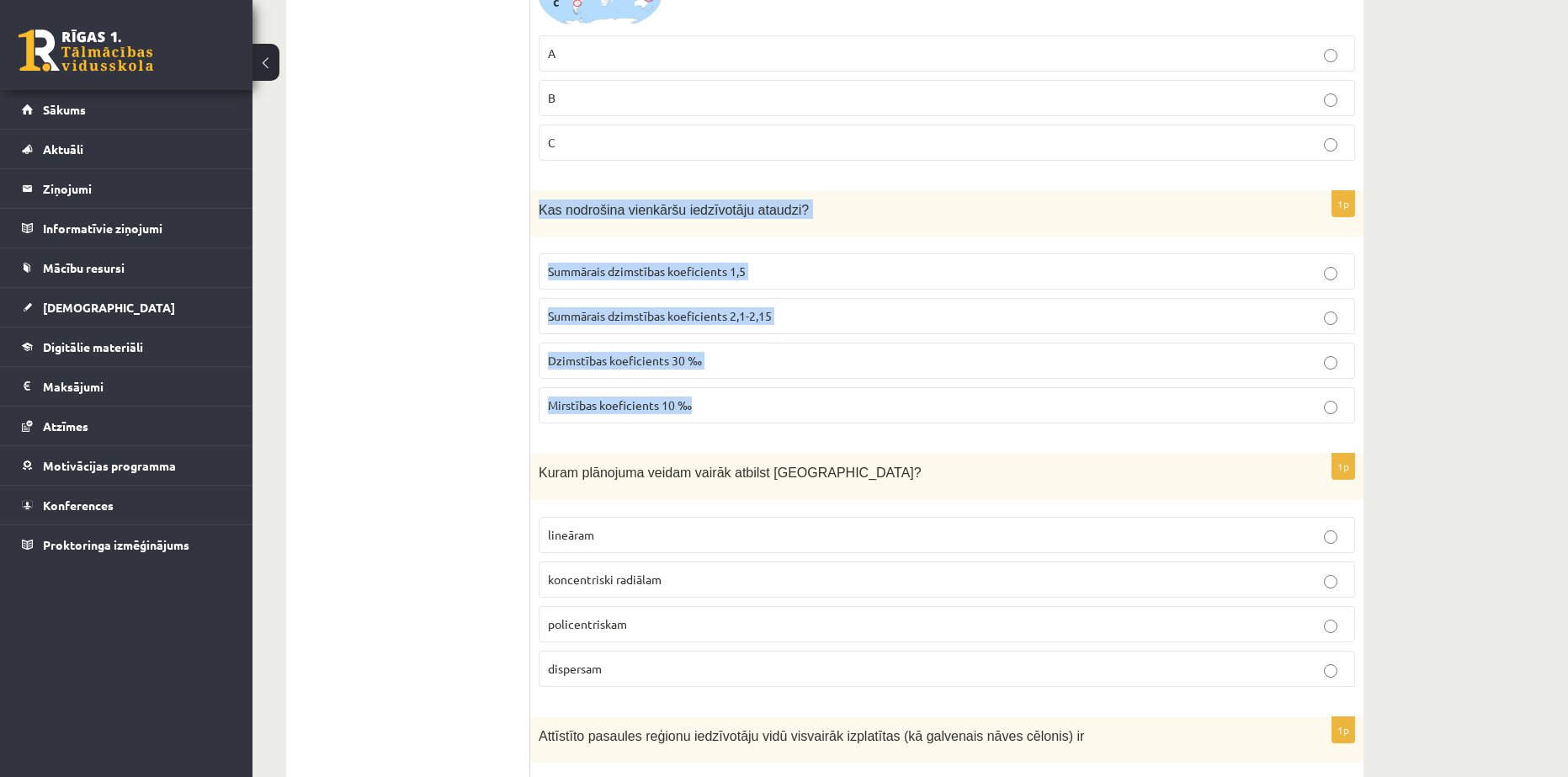
drag, startPoint x: 536, startPoint y: 166, endPoint x: 740, endPoint y: 374, distance: 291.3
click at [740, 374] on div "1p Kas nodrošina vienkāršu iedzīvotāju ataudzi? Summārais dzimstības koeficient…" at bounding box center [947, 314] width 834 height 247
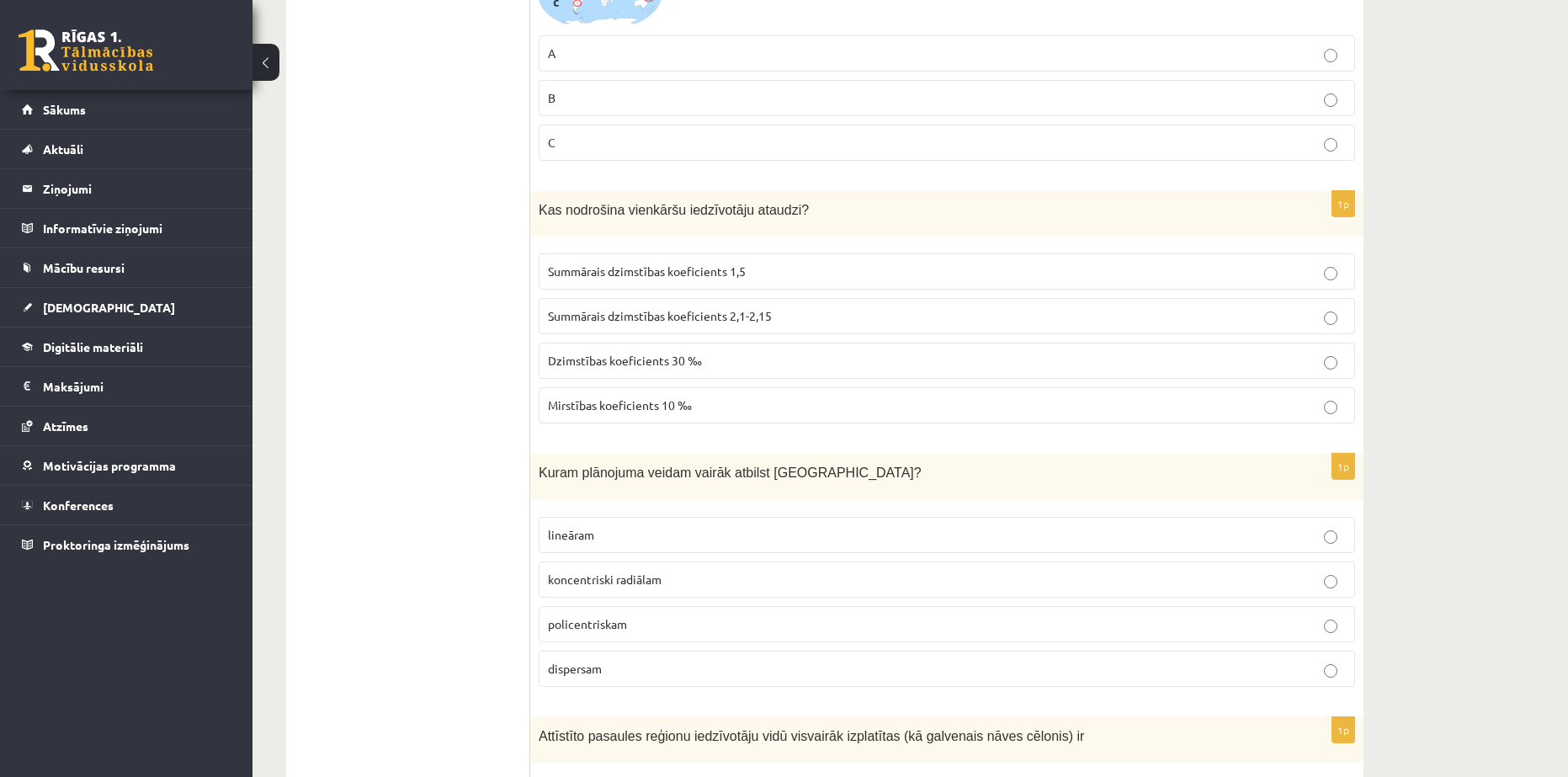
click at [429, 226] on ul "Tests" at bounding box center [416, 768] width 227 height 8224
click at [758, 308] on span "Summārais dzimstības koeficients 2,1-2,15" at bounding box center [660, 316] width 224 height 15
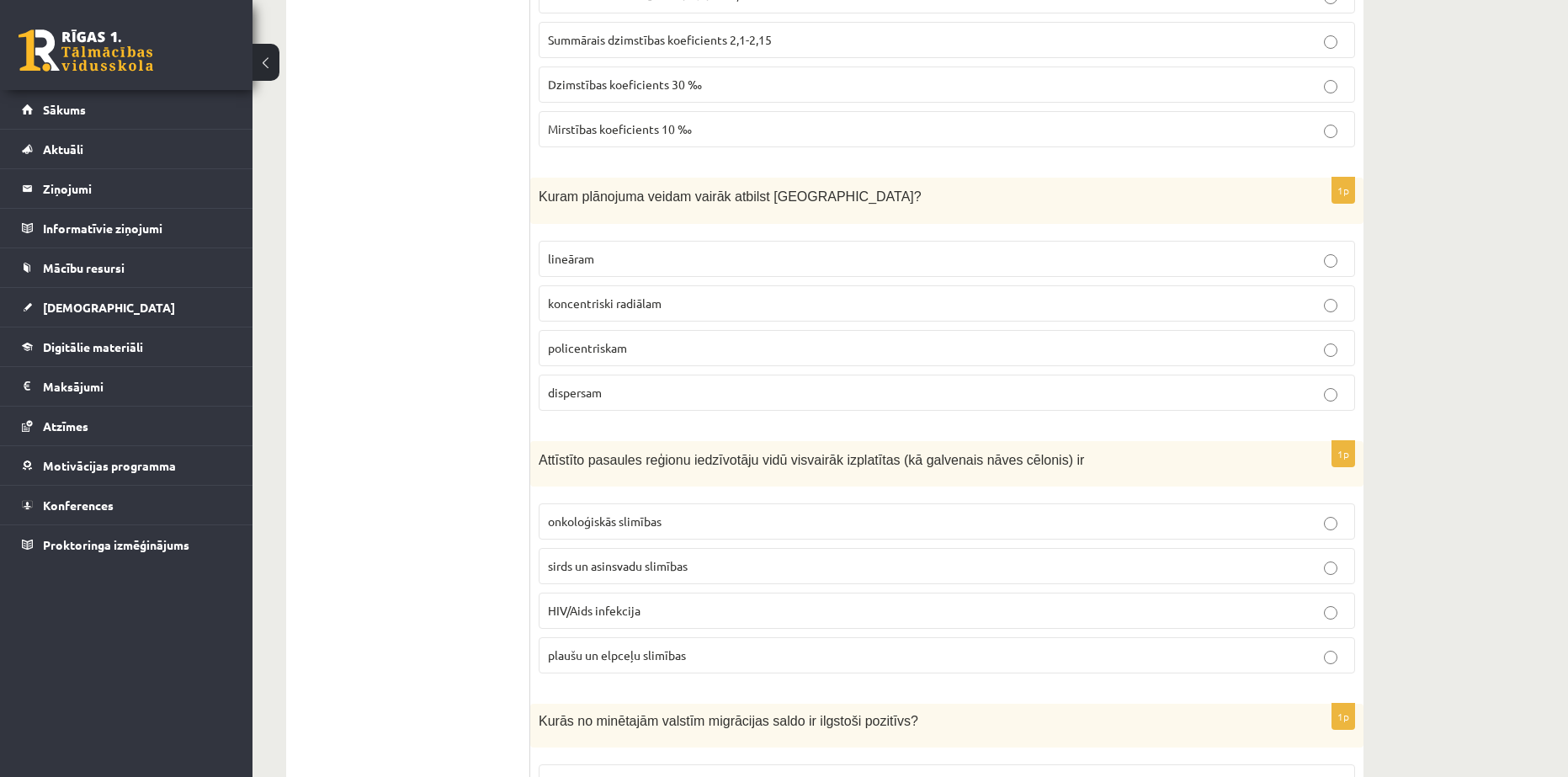
scroll to position [3928, 0]
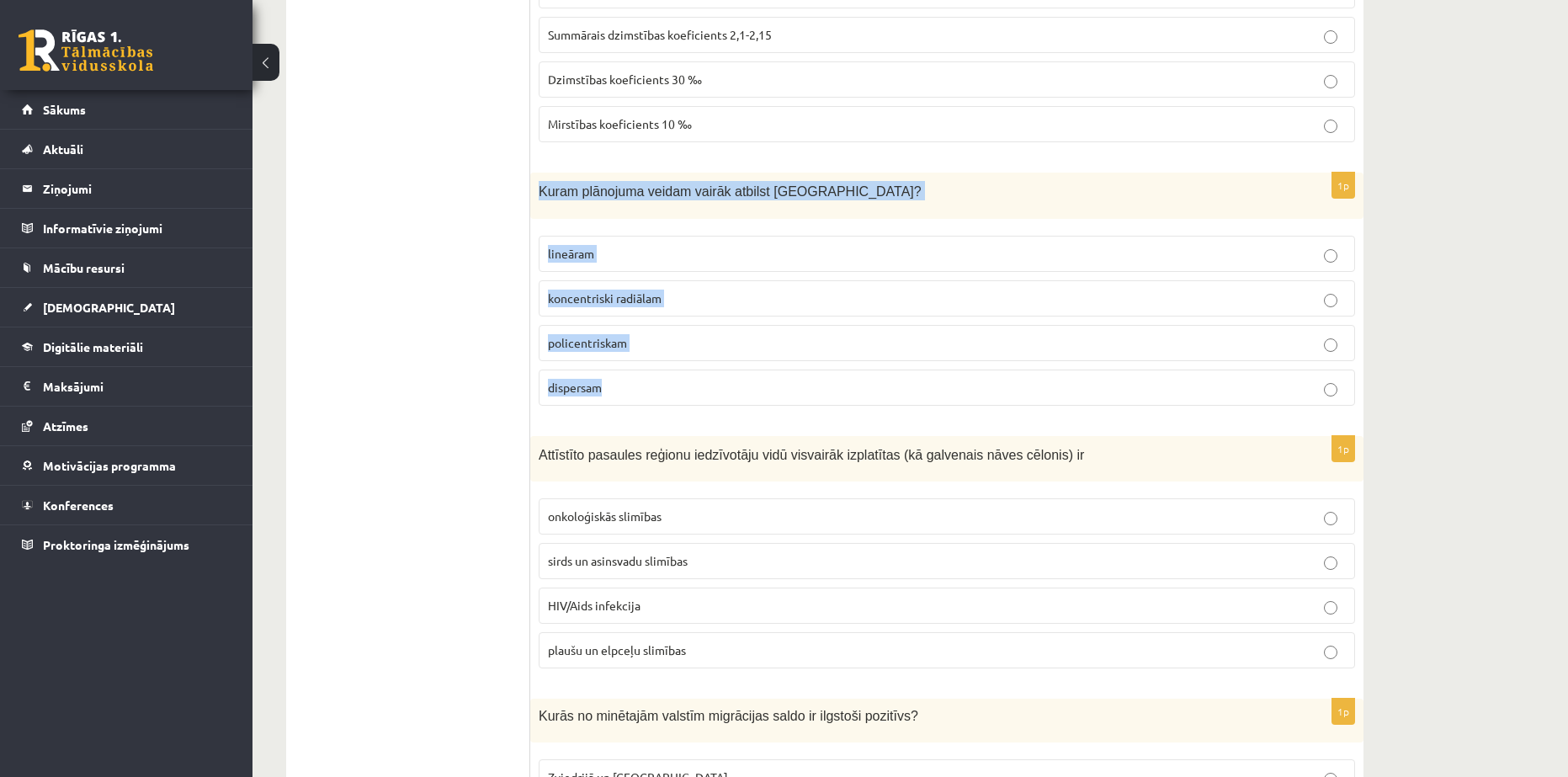
drag, startPoint x: 537, startPoint y: 140, endPoint x: 677, endPoint y: 323, distance: 230.4
click at [677, 323] on div "1p Kuram plānojuma veidam vairāk atbilst Rīga? lineāram koncentriski radiālam p…" at bounding box center [947, 296] width 834 height 247
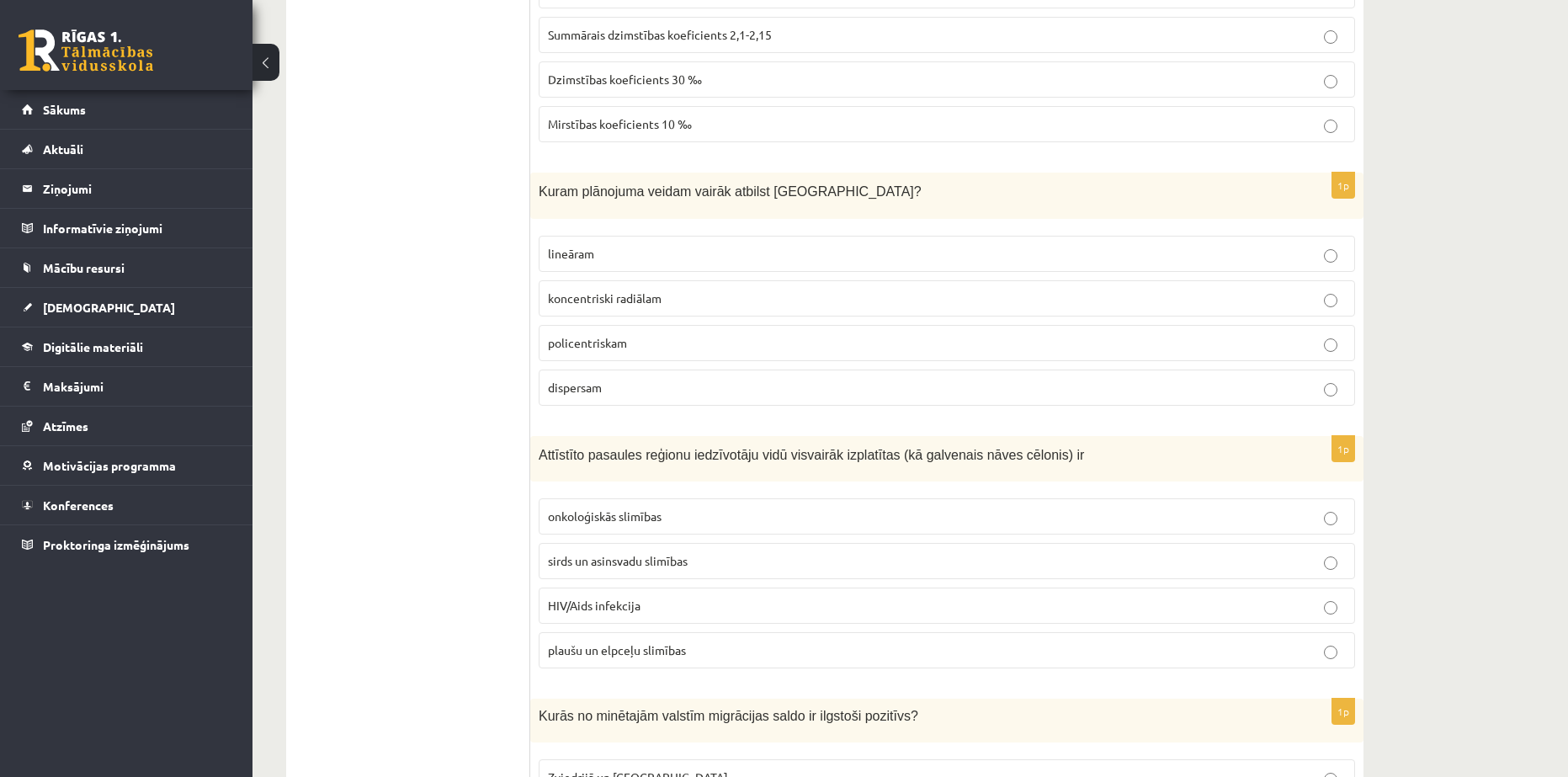
click at [477, 290] on ul "Tests" at bounding box center [416, 487] width 227 height 8224
click at [579, 335] on span "policentriskam" at bounding box center [588, 343] width 79 height 15
click at [630, 290] on p "koncentriski radiālam" at bounding box center [947, 298] width 798 height 18
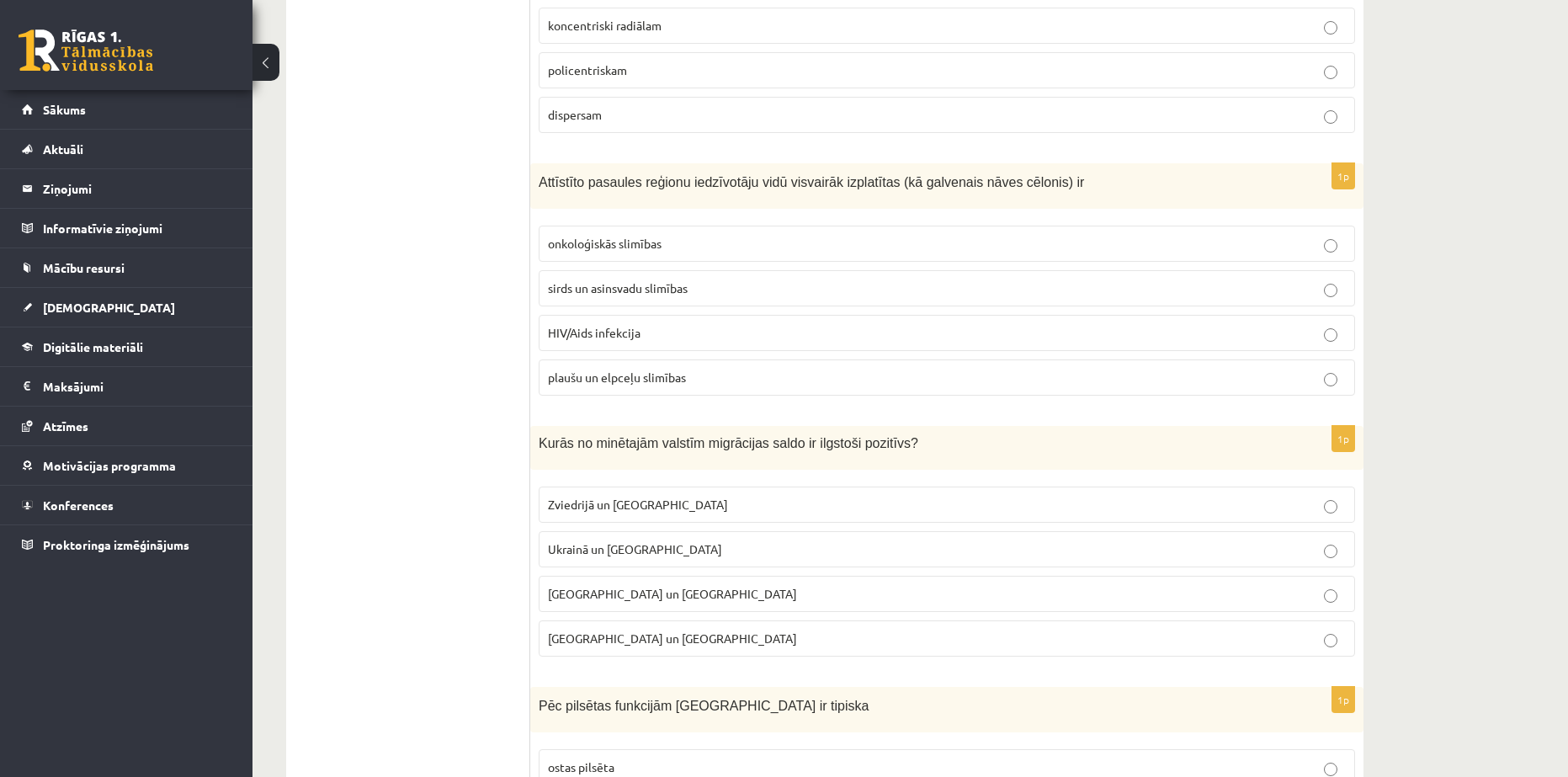
scroll to position [4208, 0]
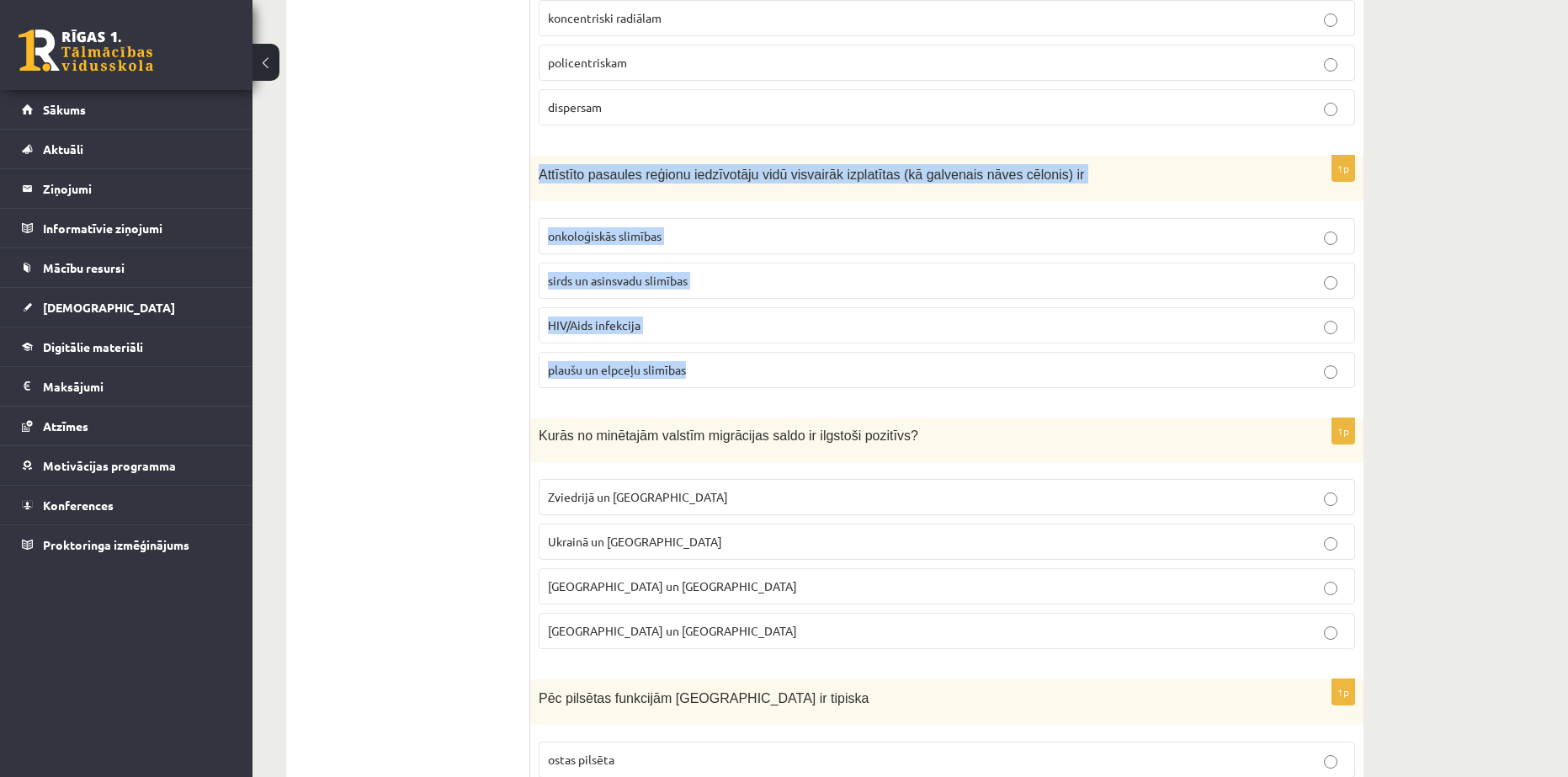
drag, startPoint x: 536, startPoint y: 118, endPoint x: 714, endPoint y: 309, distance: 261.1
click at [714, 309] on div "1p Attīstīto pasaules reģionu iedzīvotāju vidū visvairāk izplatītas (kā galvena…" at bounding box center [947, 279] width 834 height 247
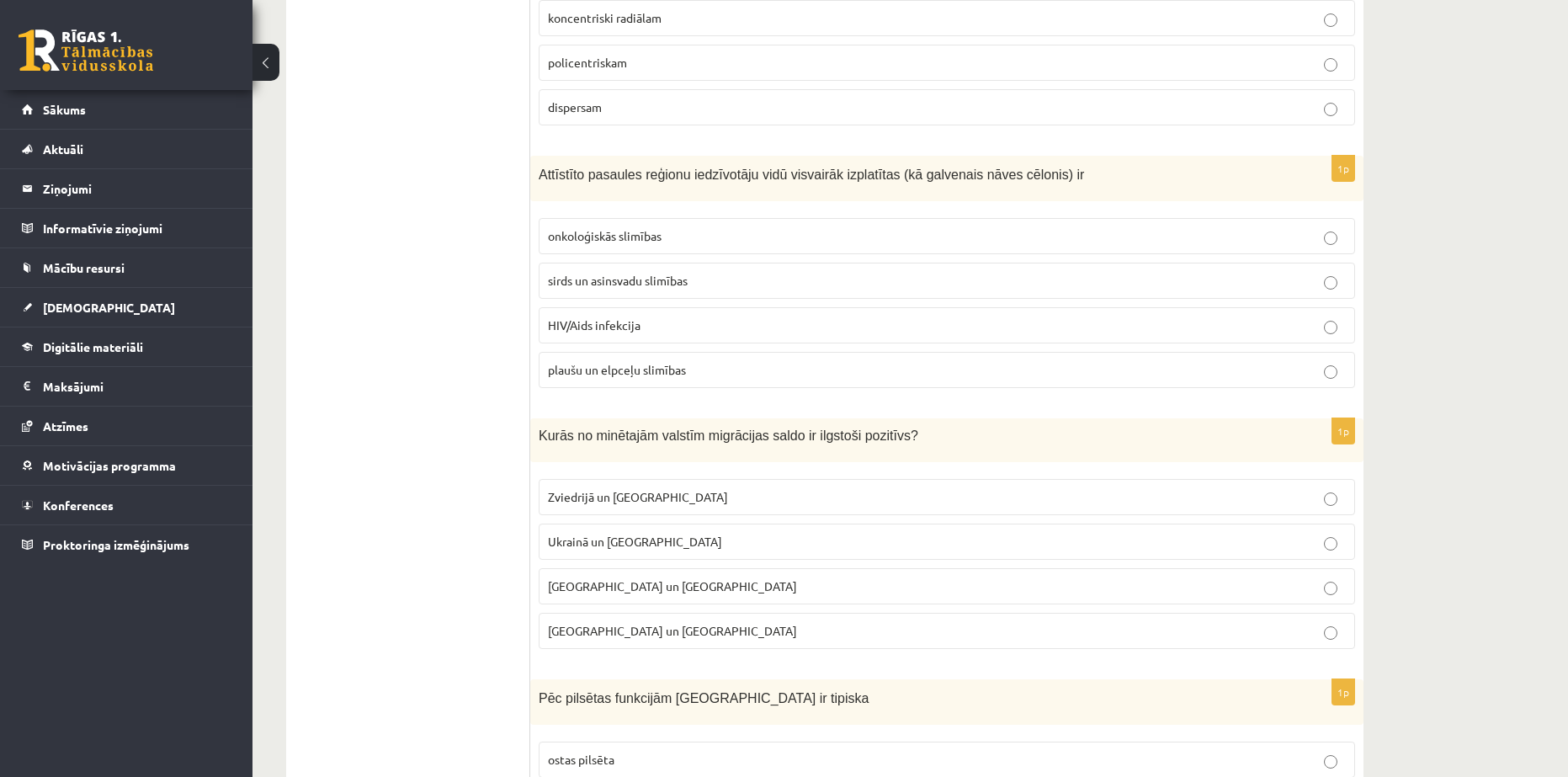
click at [326, 311] on ul "Tests" at bounding box center [416, 206] width 227 height 8224
click at [585, 272] on p "sirds un asinsvadu slimības" at bounding box center [947, 280] width 798 height 18
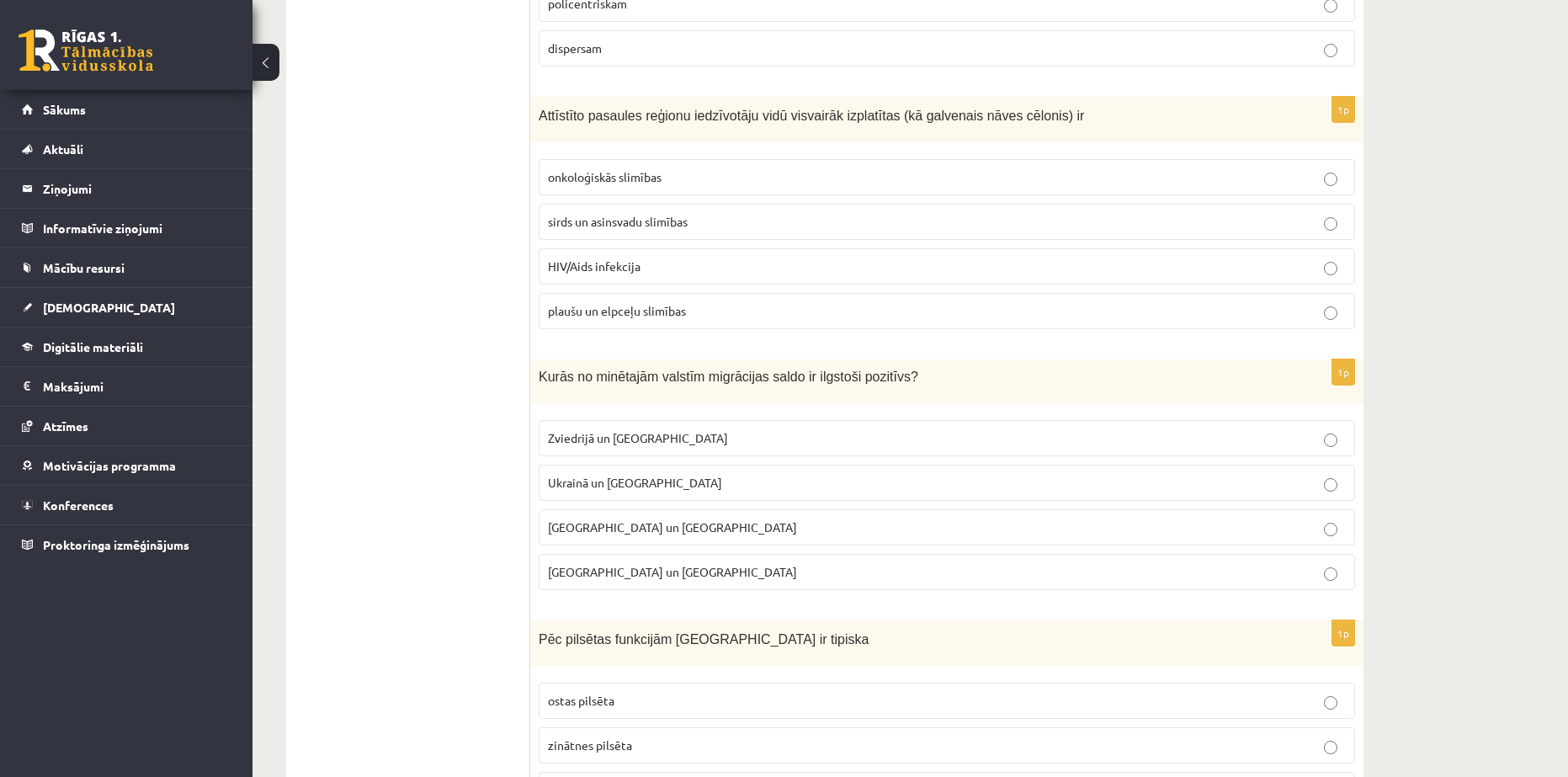
scroll to position [4348, 0]
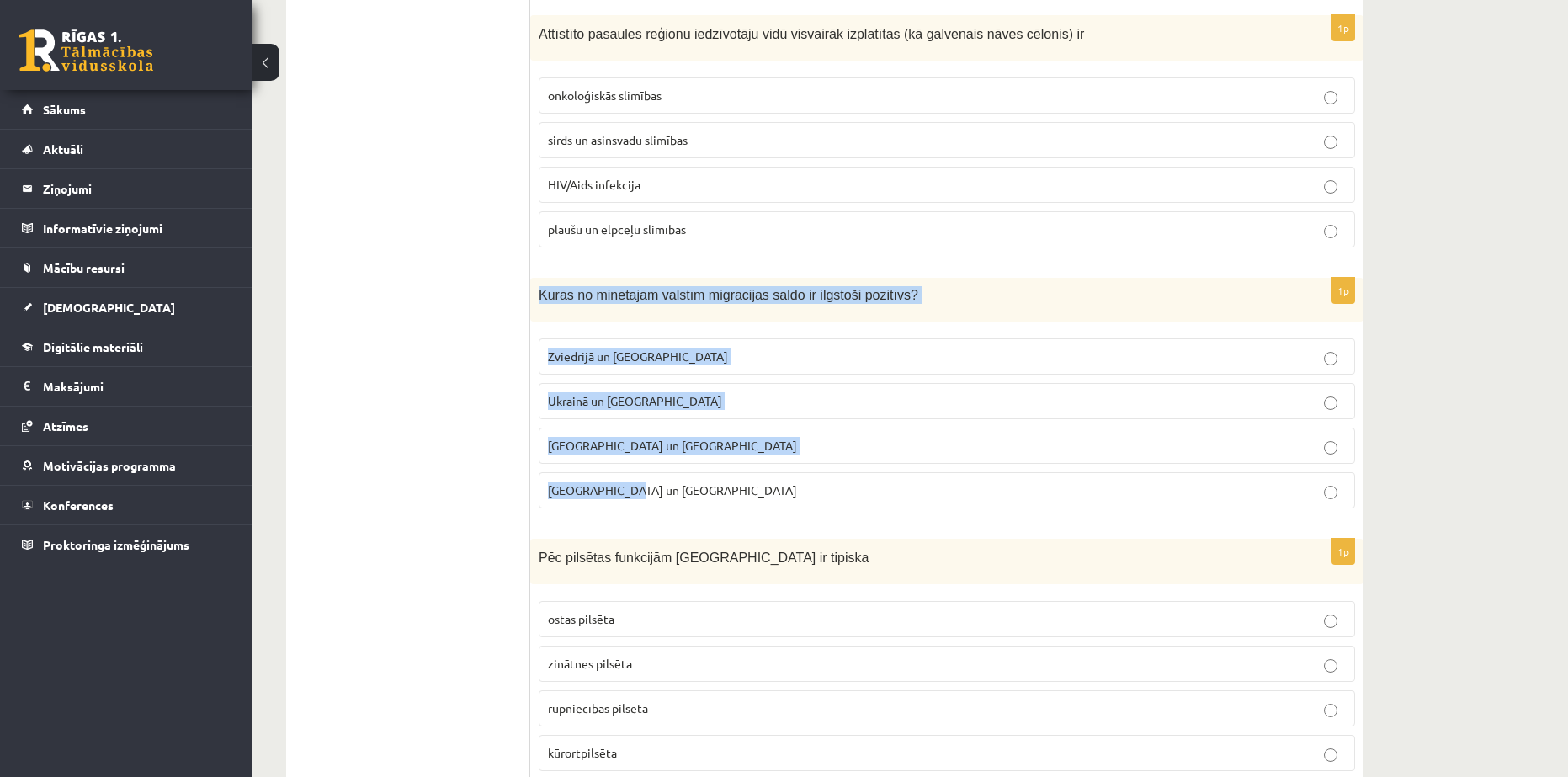
drag, startPoint x: 536, startPoint y: 238, endPoint x: 679, endPoint y: 427, distance: 237.0
click at [679, 427] on div "1p Kurās no minētajām valstīm migrācijas saldo ir ilgstoši pozitīvs? Zviedrijā …" at bounding box center [947, 399] width 834 height 243
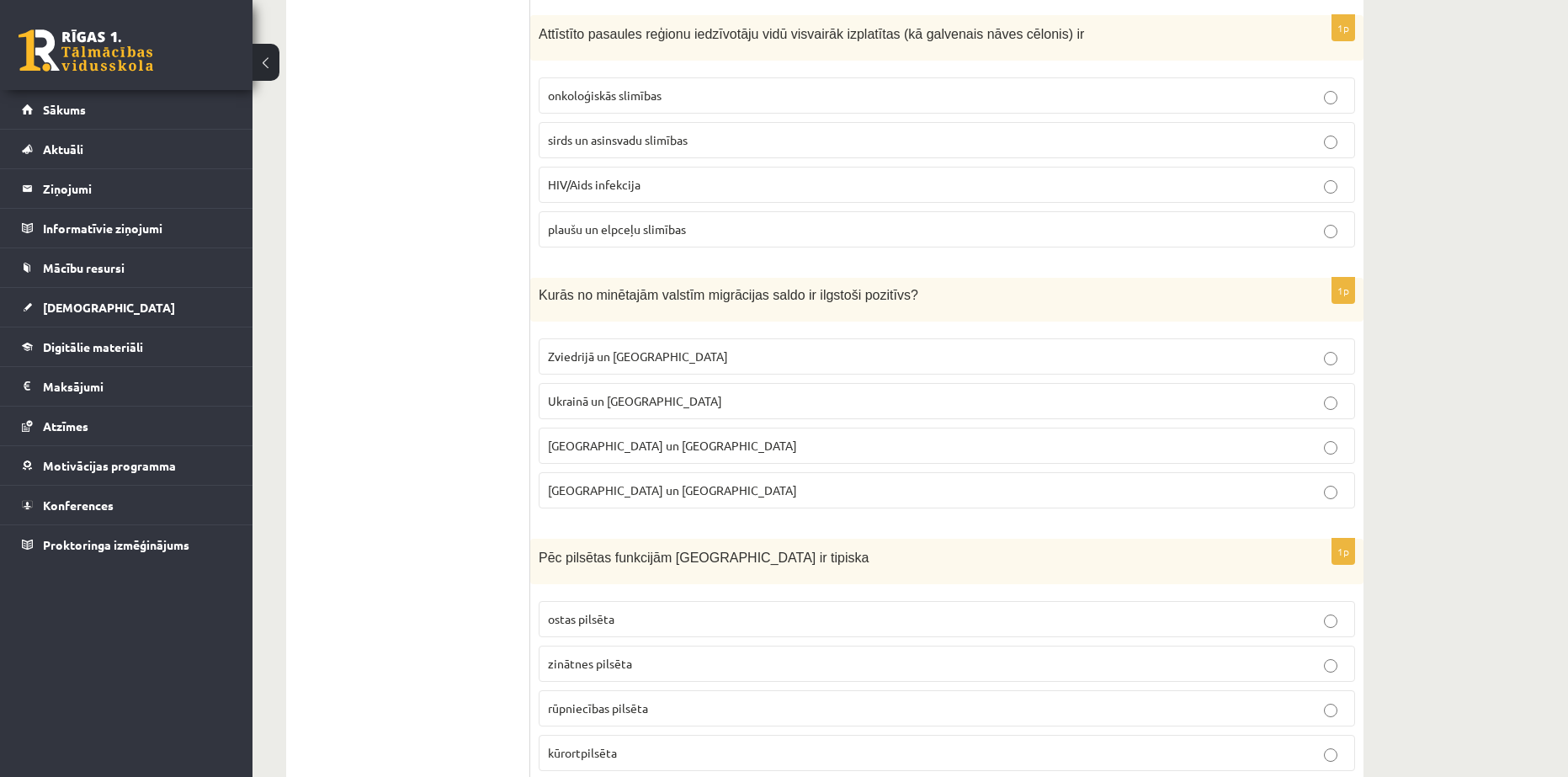
click at [438, 251] on ul "Tests" at bounding box center [416, 65] width 227 height 8224
click at [643, 348] on p "Zviedrijā un ASV" at bounding box center [947, 356] width 798 height 18
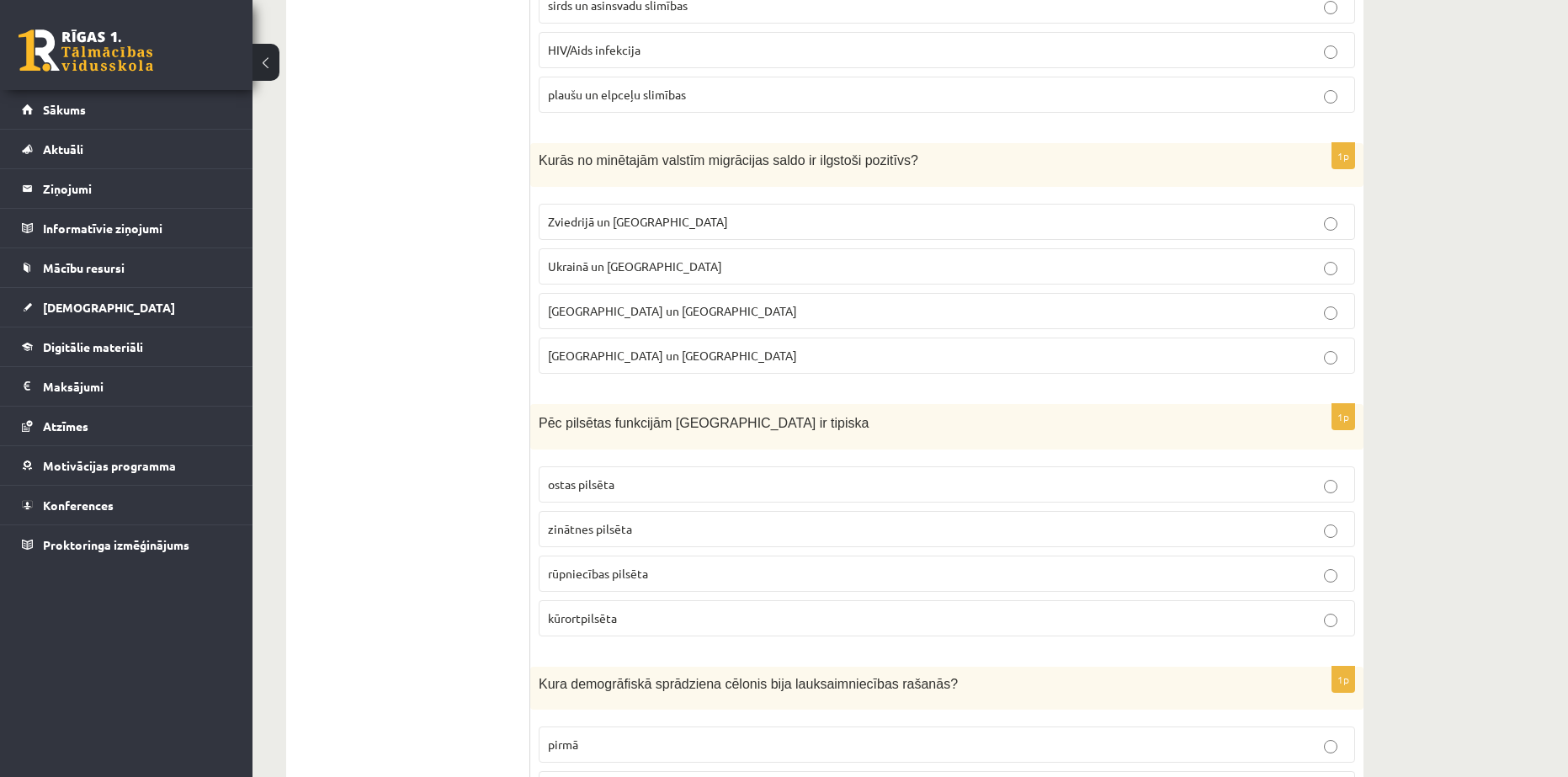
scroll to position [4489, 0]
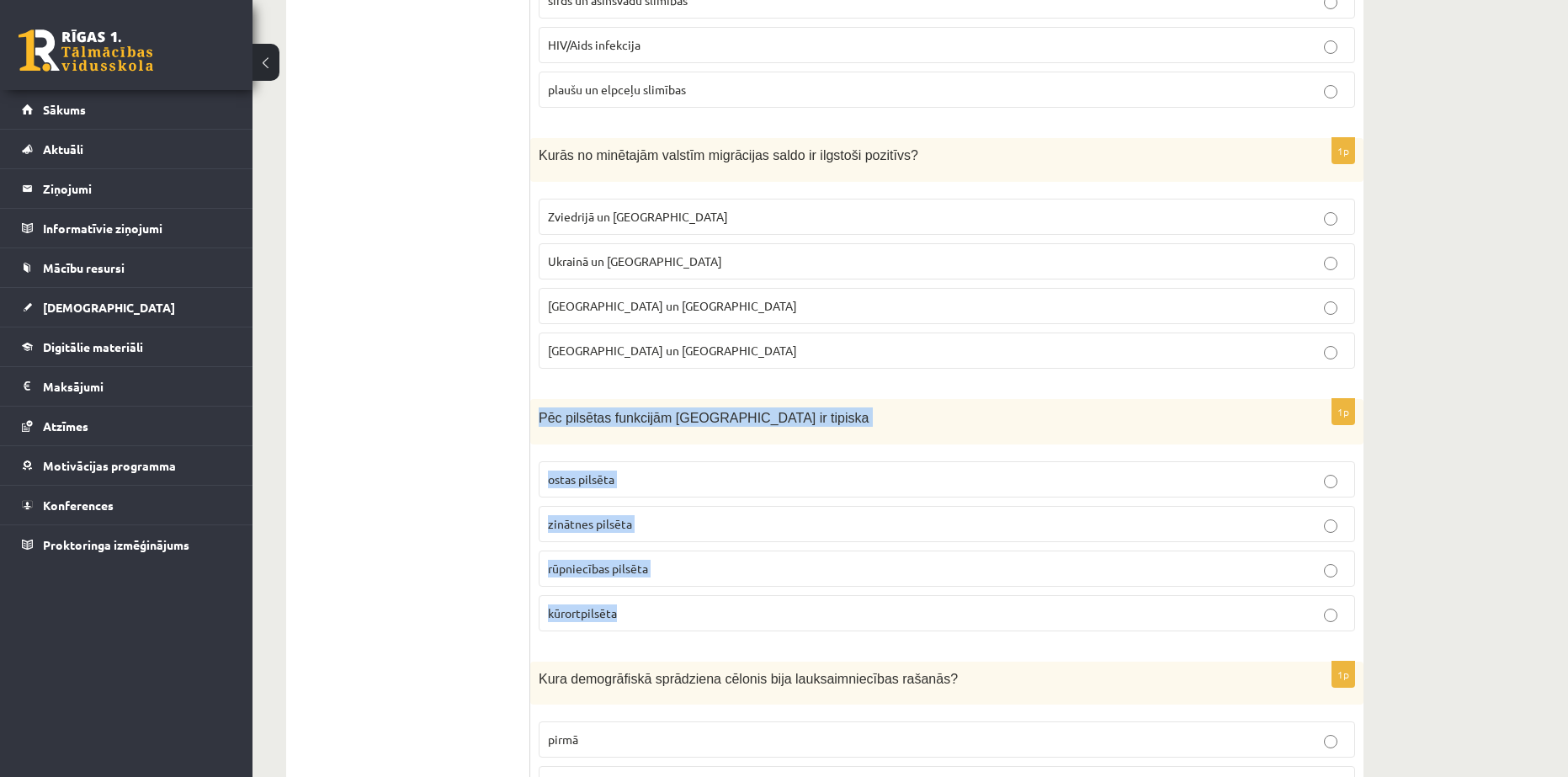
drag, startPoint x: 539, startPoint y: 358, endPoint x: 665, endPoint y: 544, distance: 224.7
click at [665, 544] on div "1p Pēc pilsētas funkcijām Jūrmala ir tipiska ostas pilsēta zinātnes pilsēta rūp…" at bounding box center [947, 523] width 834 height 247
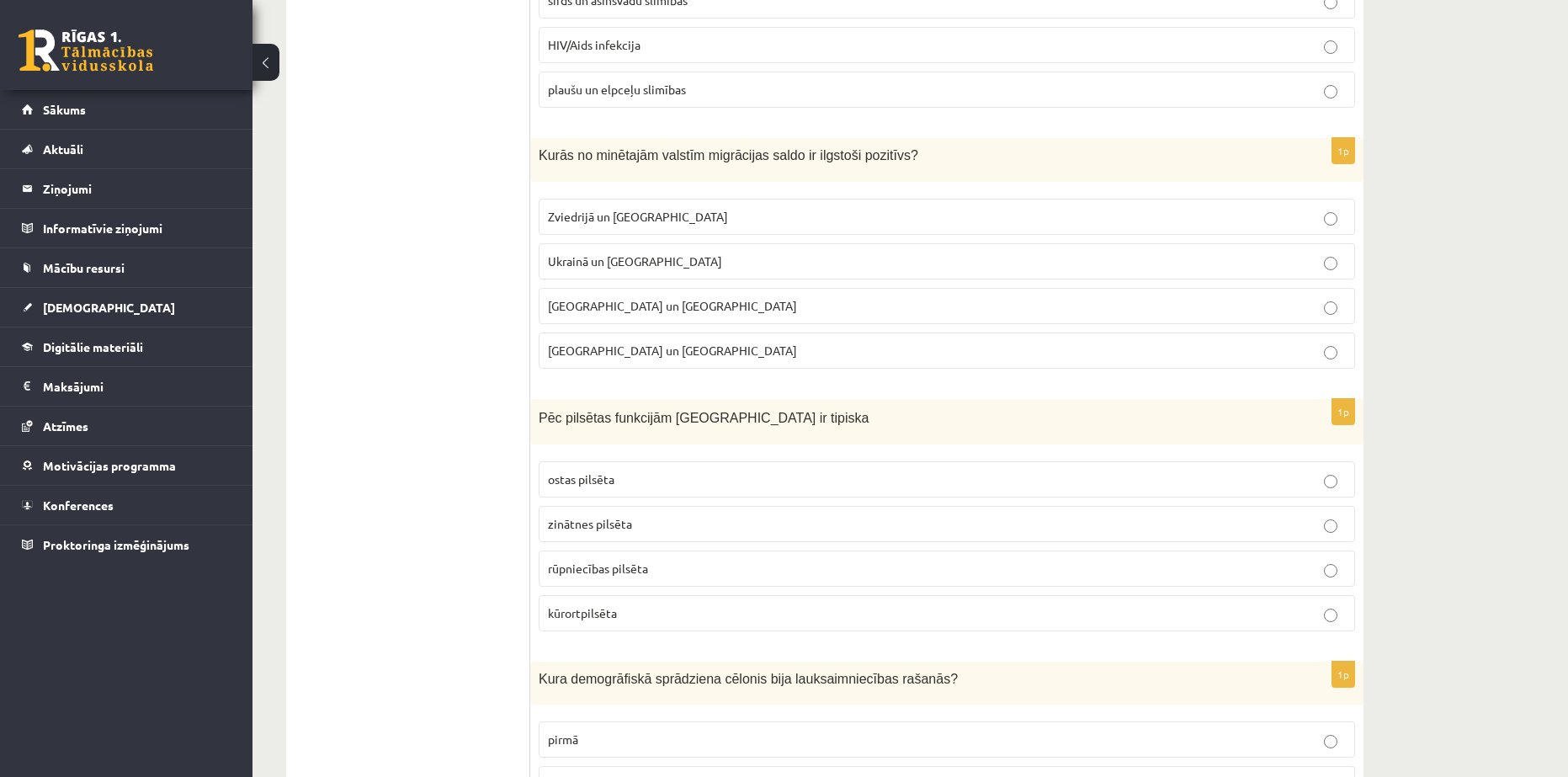
click at [584, 604] on p "kūrortpilsēta" at bounding box center [947, 613] width 798 height 18
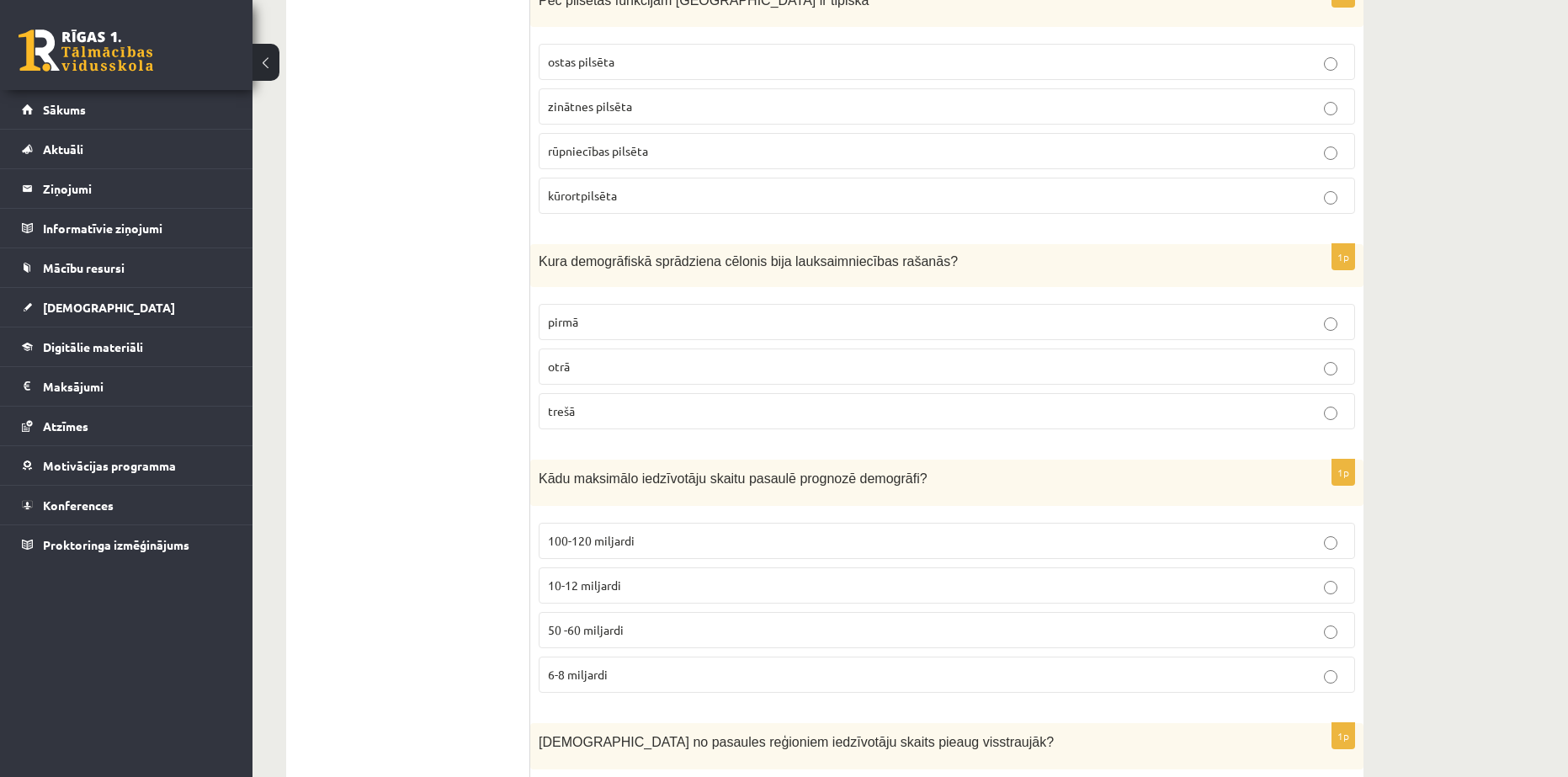
scroll to position [4910, 0]
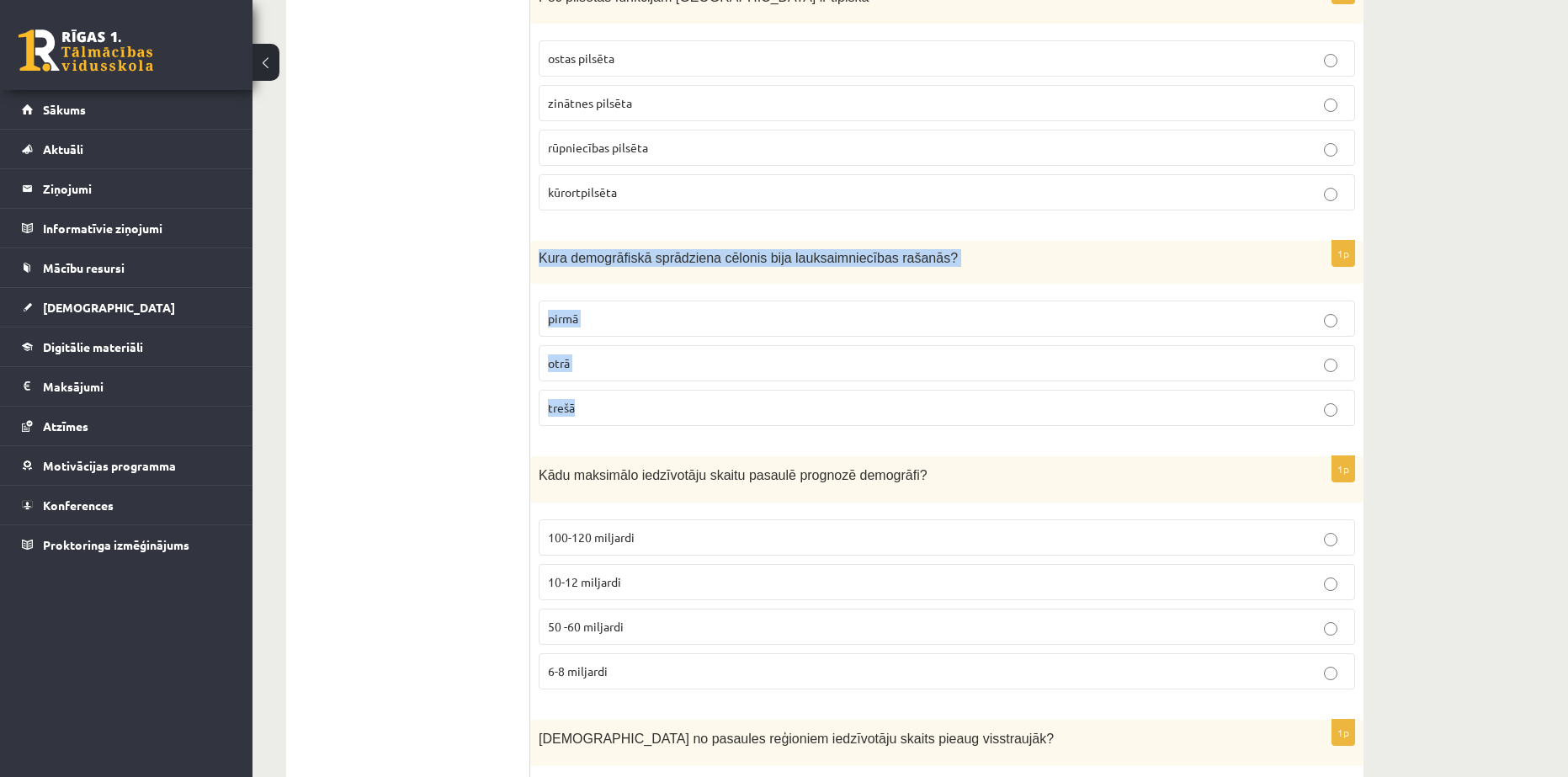
drag, startPoint x: 537, startPoint y: 194, endPoint x: 631, endPoint y: 348, distance: 180.4
click at [631, 348] on div "1p Kura demogrāfiskā sprādziena cēlonis bija lauksaimniecības rašanās? pirmā ot…" at bounding box center [947, 340] width 834 height 199
click at [617, 310] on p "pirmā" at bounding box center [947, 319] width 798 height 18
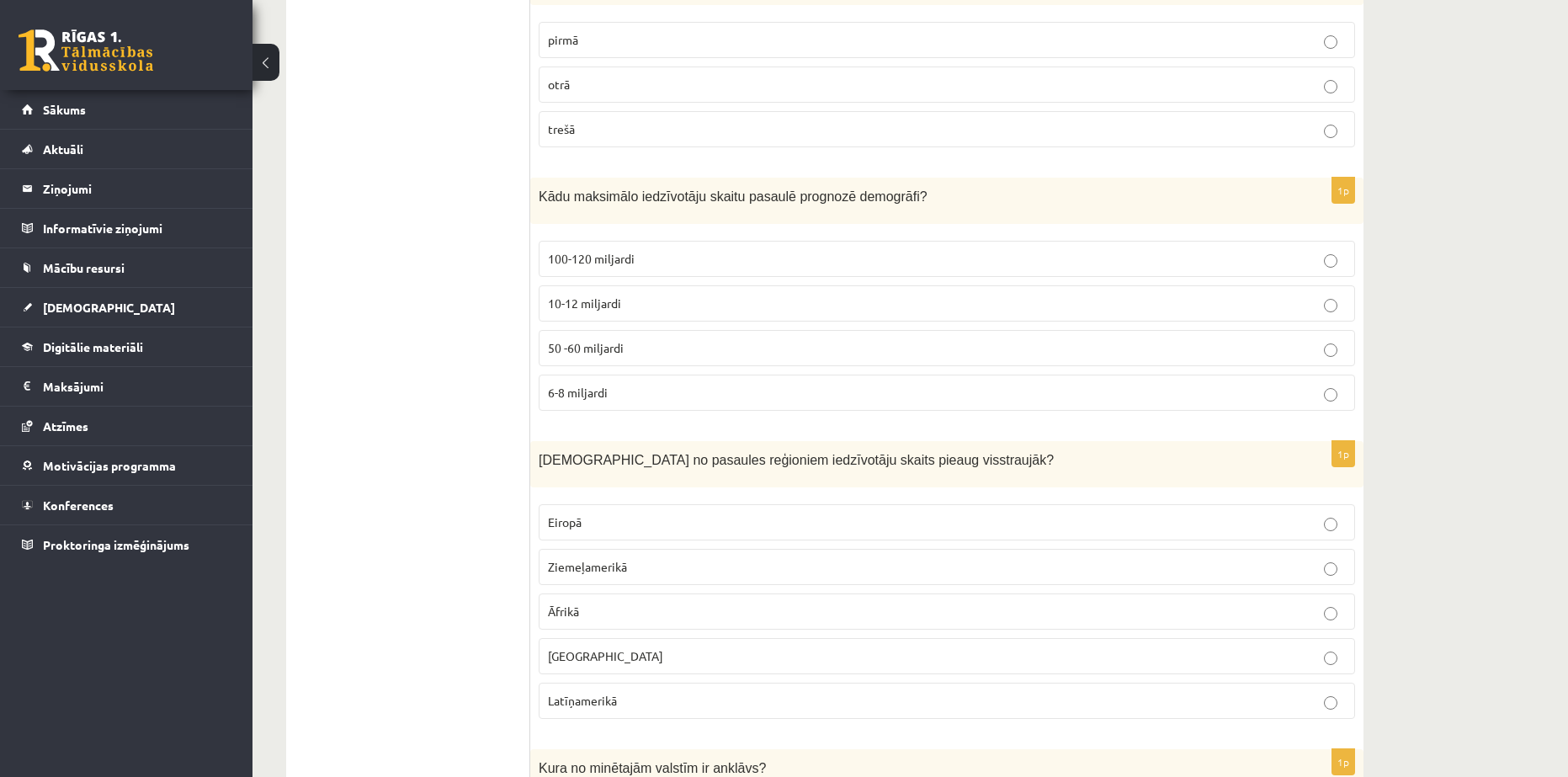
scroll to position [5191, 0]
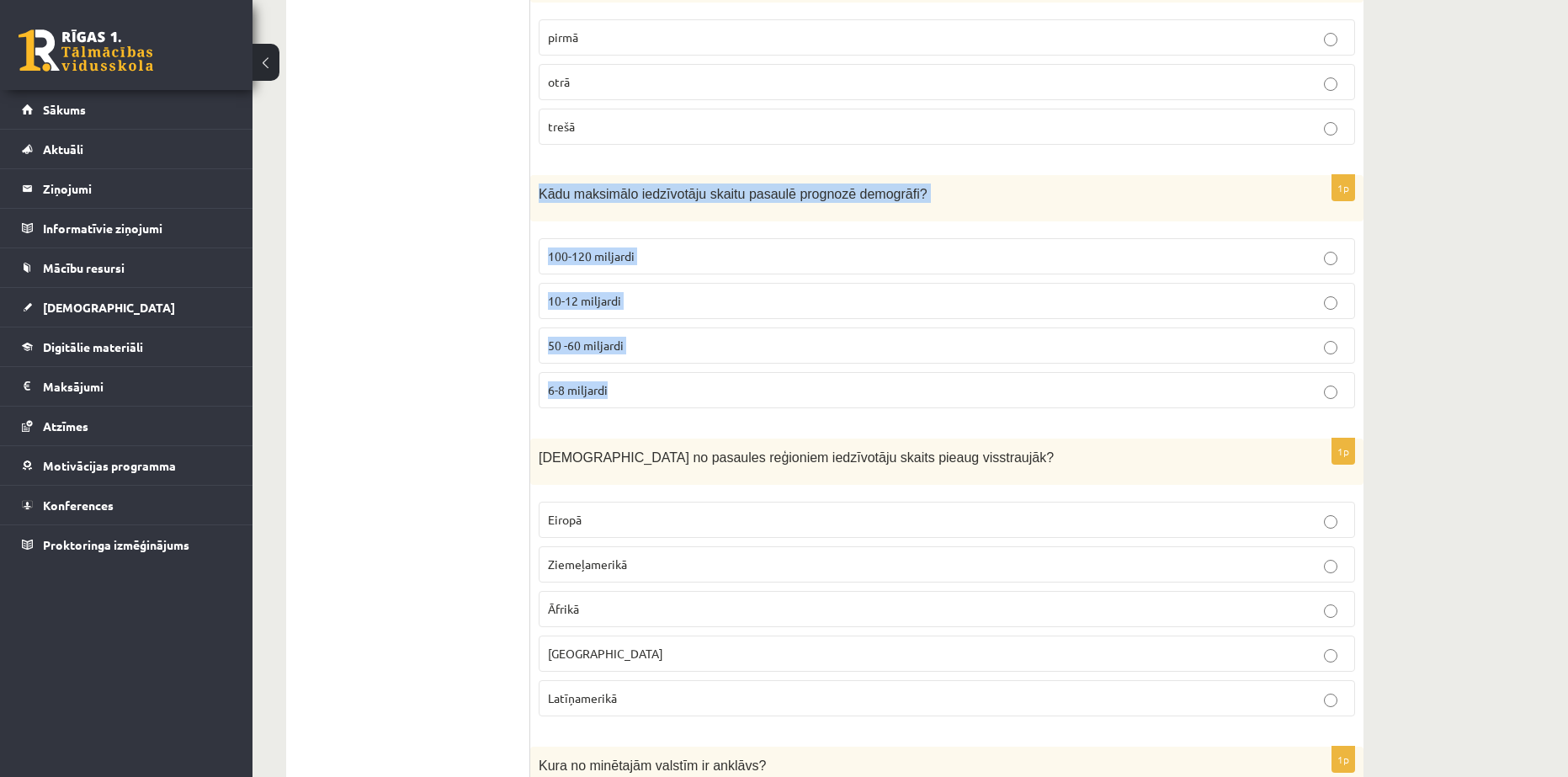
drag, startPoint x: 531, startPoint y: 131, endPoint x: 659, endPoint y: 324, distance: 231.6
click at [659, 324] on div "1p Kādu maksimālo iedzīvotāju skaitu pasaulē prognozē demogrāfi? 100-120 miljar…" at bounding box center [947, 298] width 834 height 247
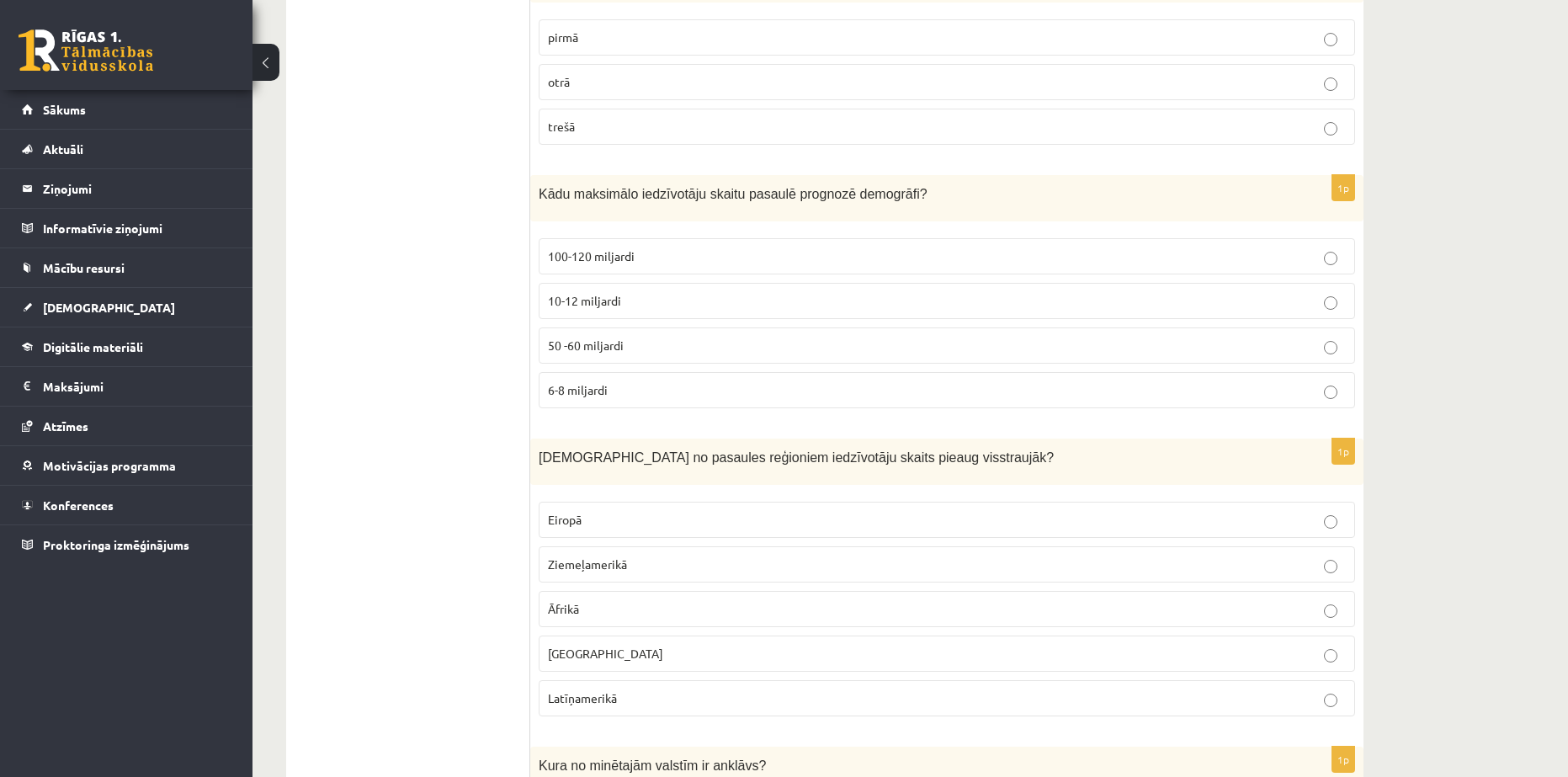
click at [554, 292] on p "10-12 miljardi" at bounding box center [947, 301] width 798 height 18
click at [594, 382] on span "6-8 miljardi" at bounding box center [578, 390] width 60 height 15
click at [631, 283] on label "10-12 miljardi" at bounding box center [947, 301] width 817 height 36
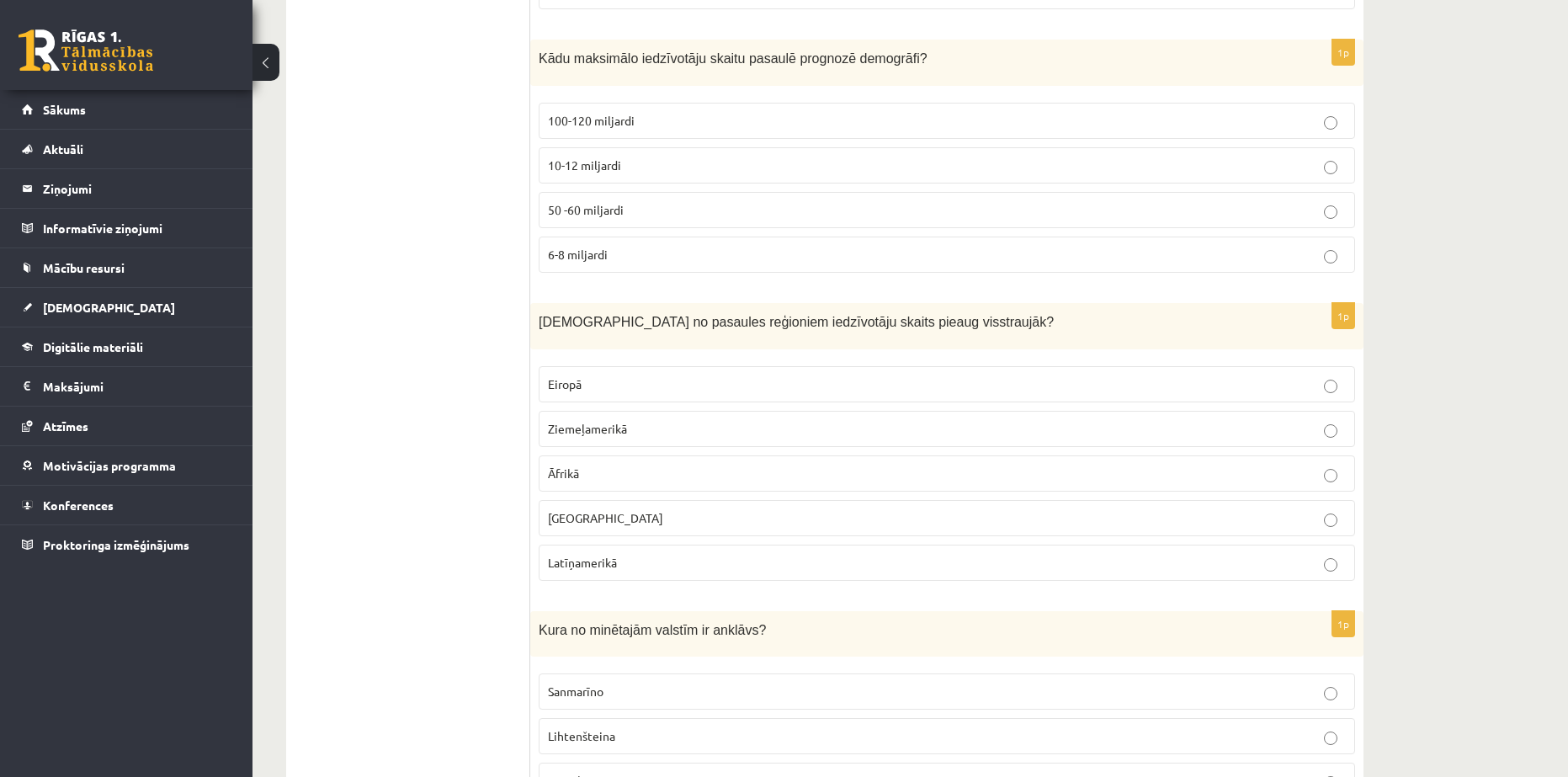
scroll to position [5330, 0]
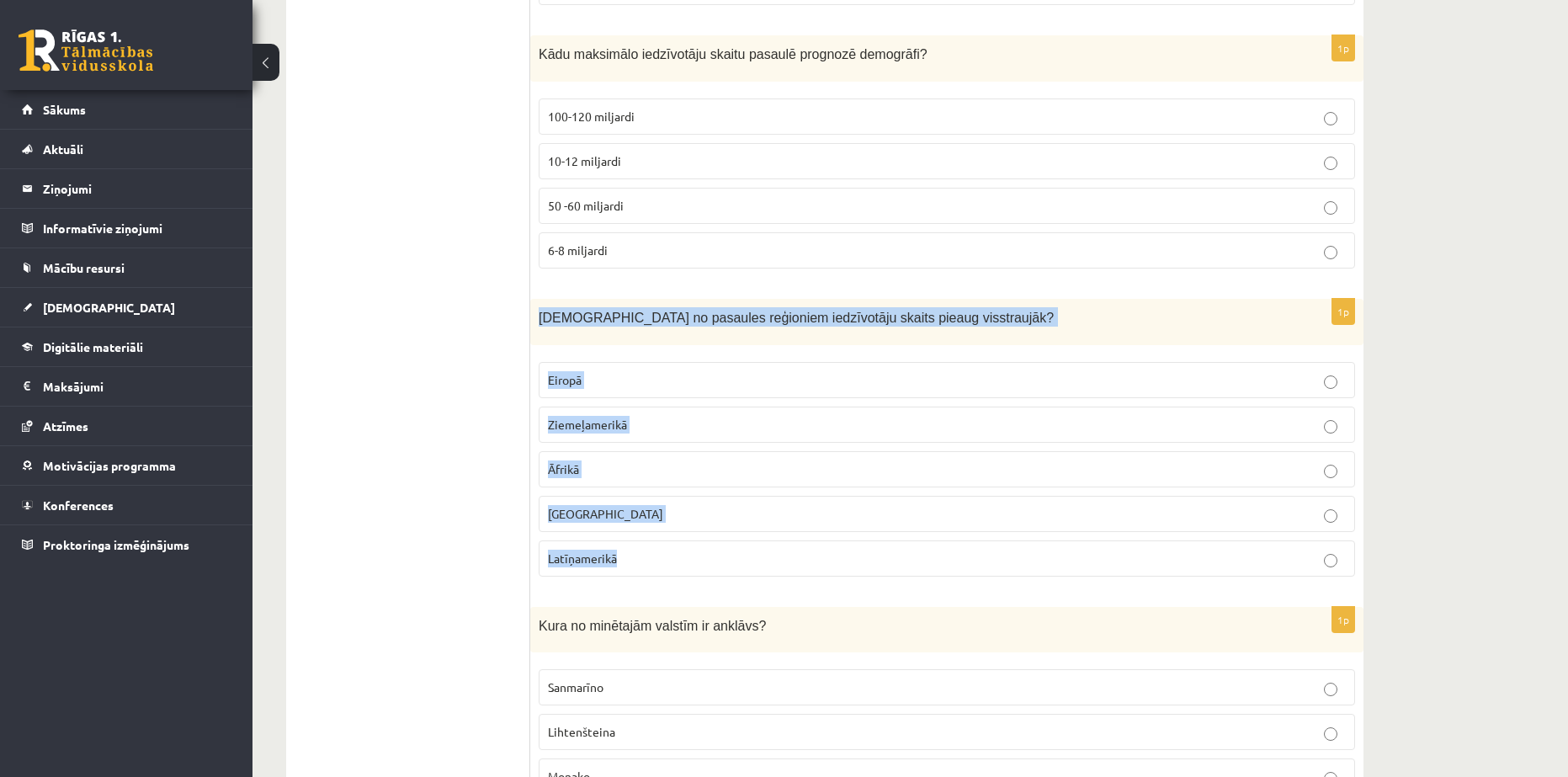
drag, startPoint x: 530, startPoint y: 254, endPoint x: 657, endPoint y: 483, distance: 261.9
click at [657, 483] on div "1p Kurā no pasaules reģioniem iedzīvotāju skaits pieaug visstraujāk? Eiropā Zie…" at bounding box center [947, 445] width 834 height 291
click at [625, 311] on span "Kurā no pasaules reģioniem iedzīvotāju skaits pieaug visstraujāk?" at bounding box center [796, 318] width 515 height 15
click at [673, 299] on div "Kurā no pasaules reģioniem iedzīvotāju skaits pieaug visstraujāk?" at bounding box center [947, 322] width 834 height 46
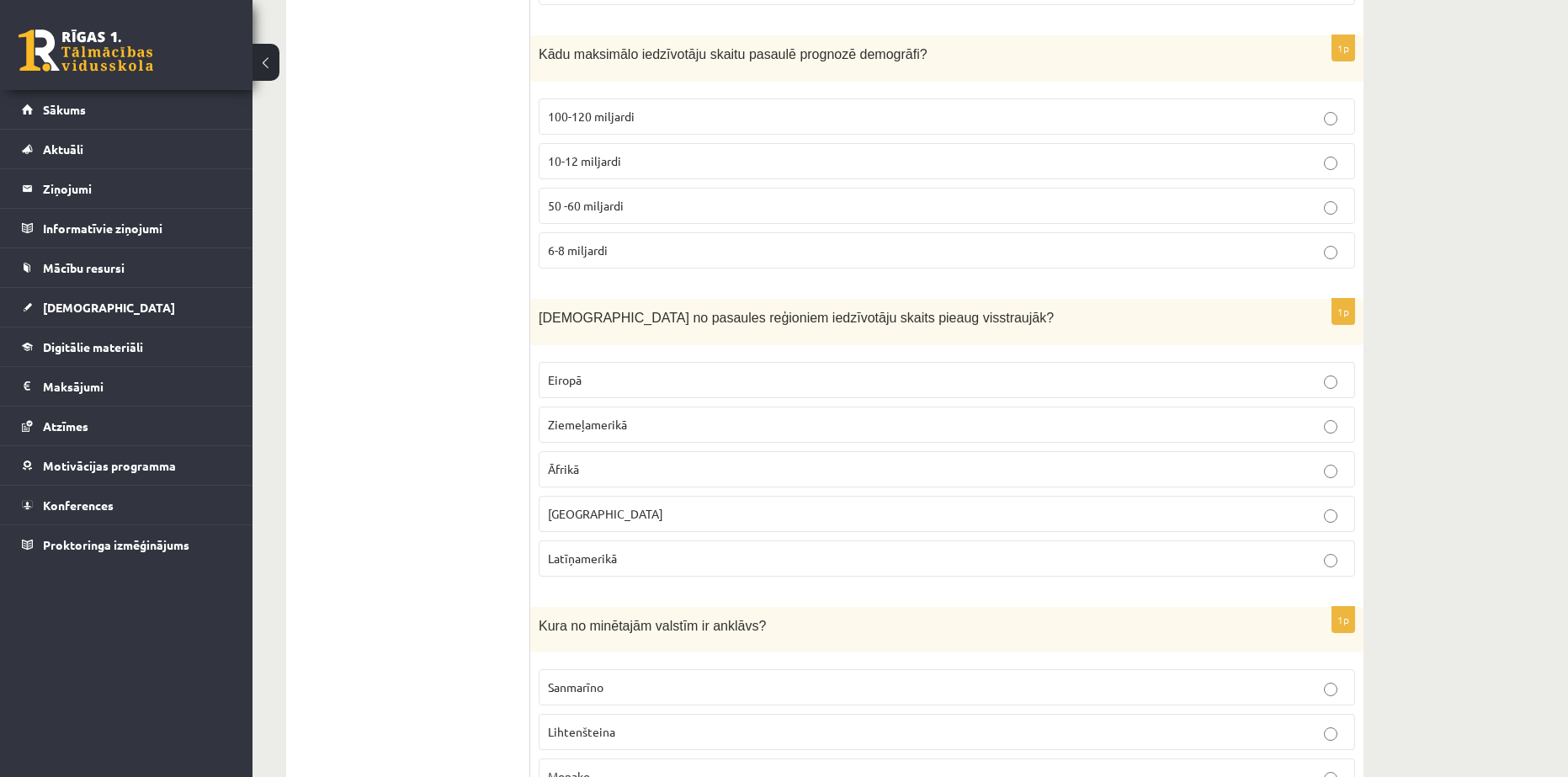
click at [601, 460] on p "Āfrikā" at bounding box center [947, 469] width 798 height 18
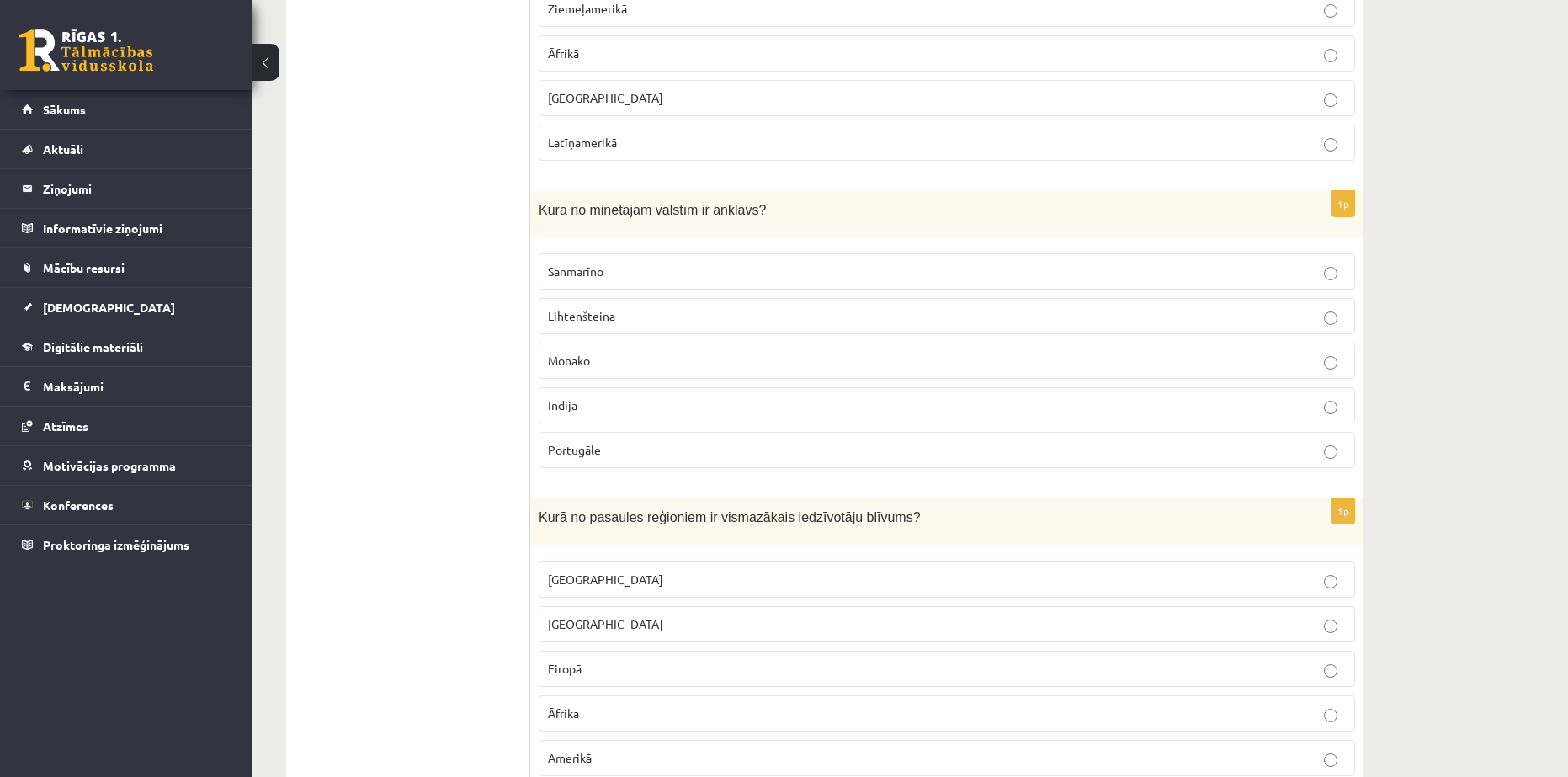
scroll to position [5751, 0]
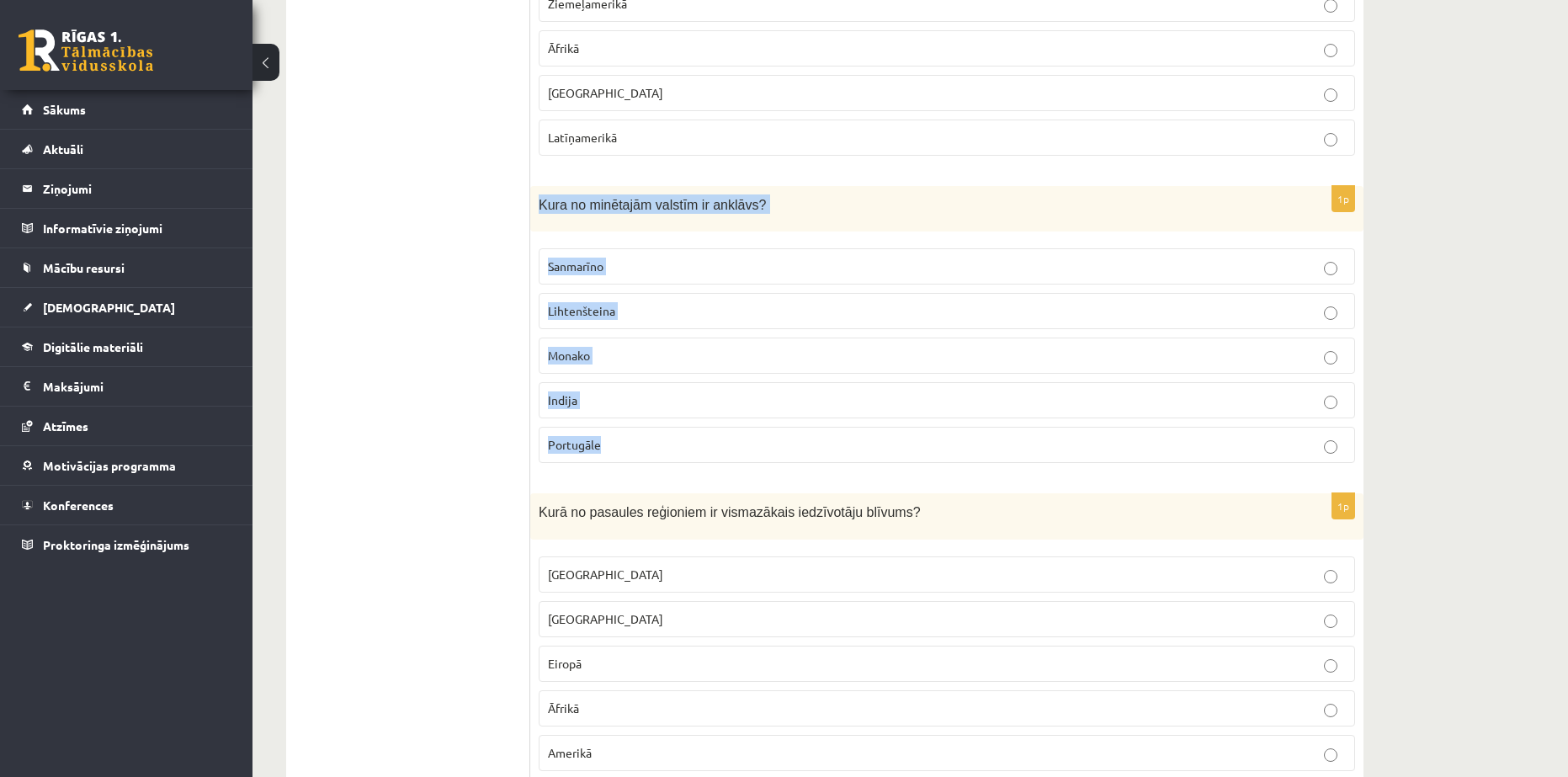
drag, startPoint x: 535, startPoint y: 134, endPoint x: 641, endPoint y: 362, distance: 251.4
click at [641, 362] on div "1p Kura no minētajām valstīm ir anklāvs? Sanmarīno Lihtenšteina Monako Indija P…" at bounding box center [947, 332] width 834 height 291
click at [626, 302] on p "Lihtenšteina" at bounding box center [947, 311] width 798 height 18
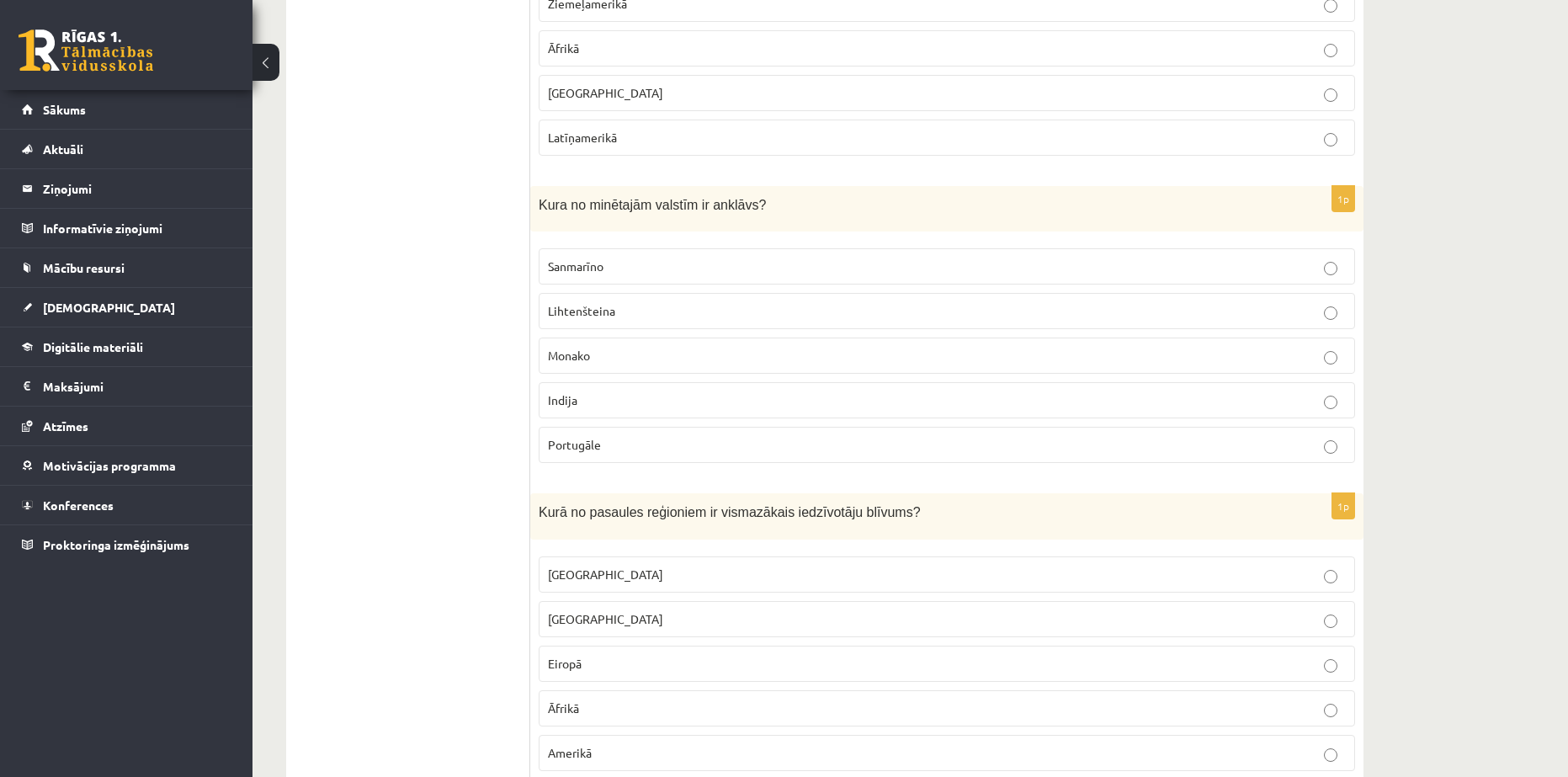
drag, startPoint x: 617, startPoint y: 200, endPoint x: 642, endPoint y: 158, distance: 48.9
click at [617, 258] on p "Sanmarīno" at bounding box center [947, 266] width 798 height 18
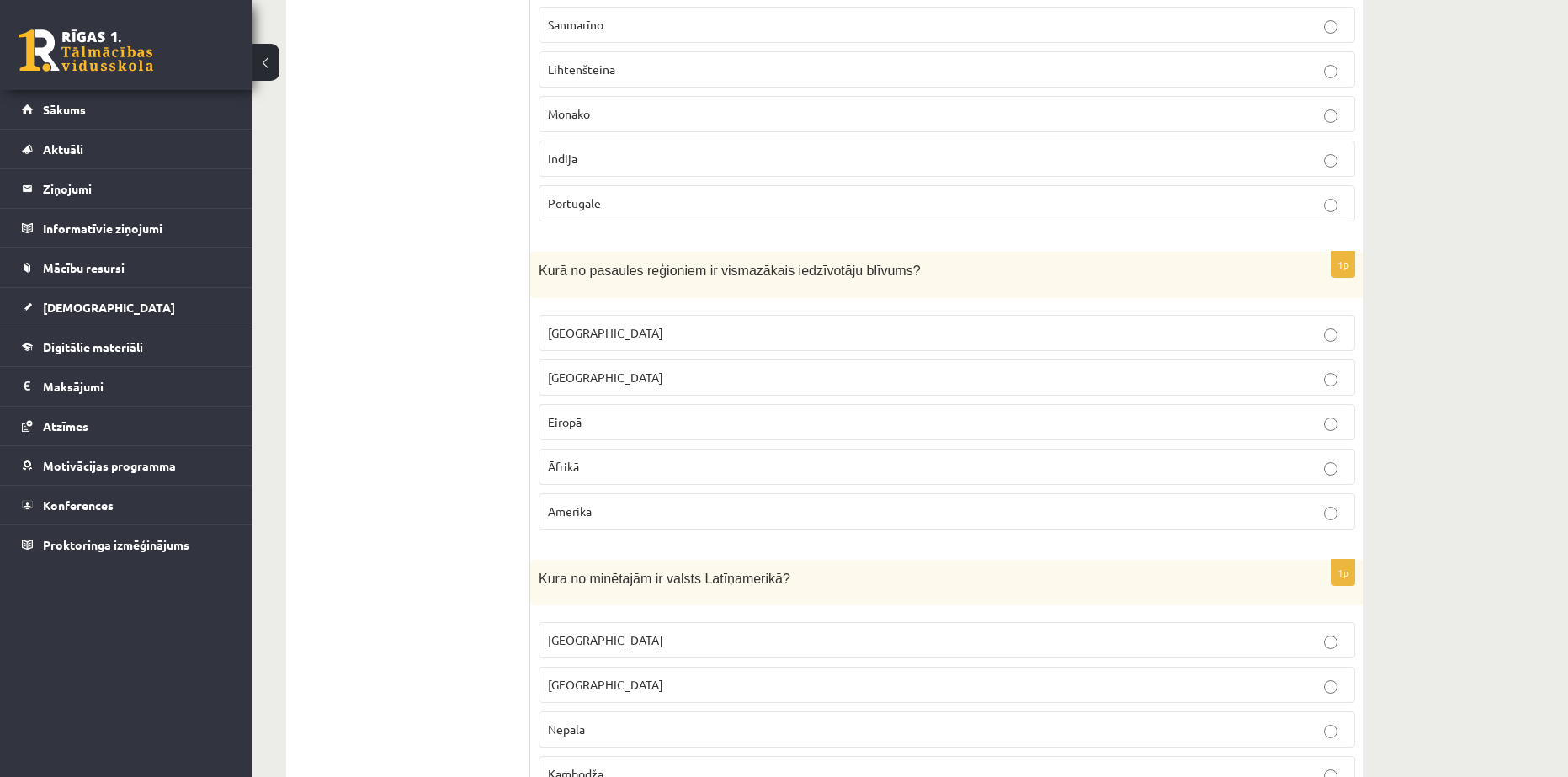
scroll to position [6032, 0]
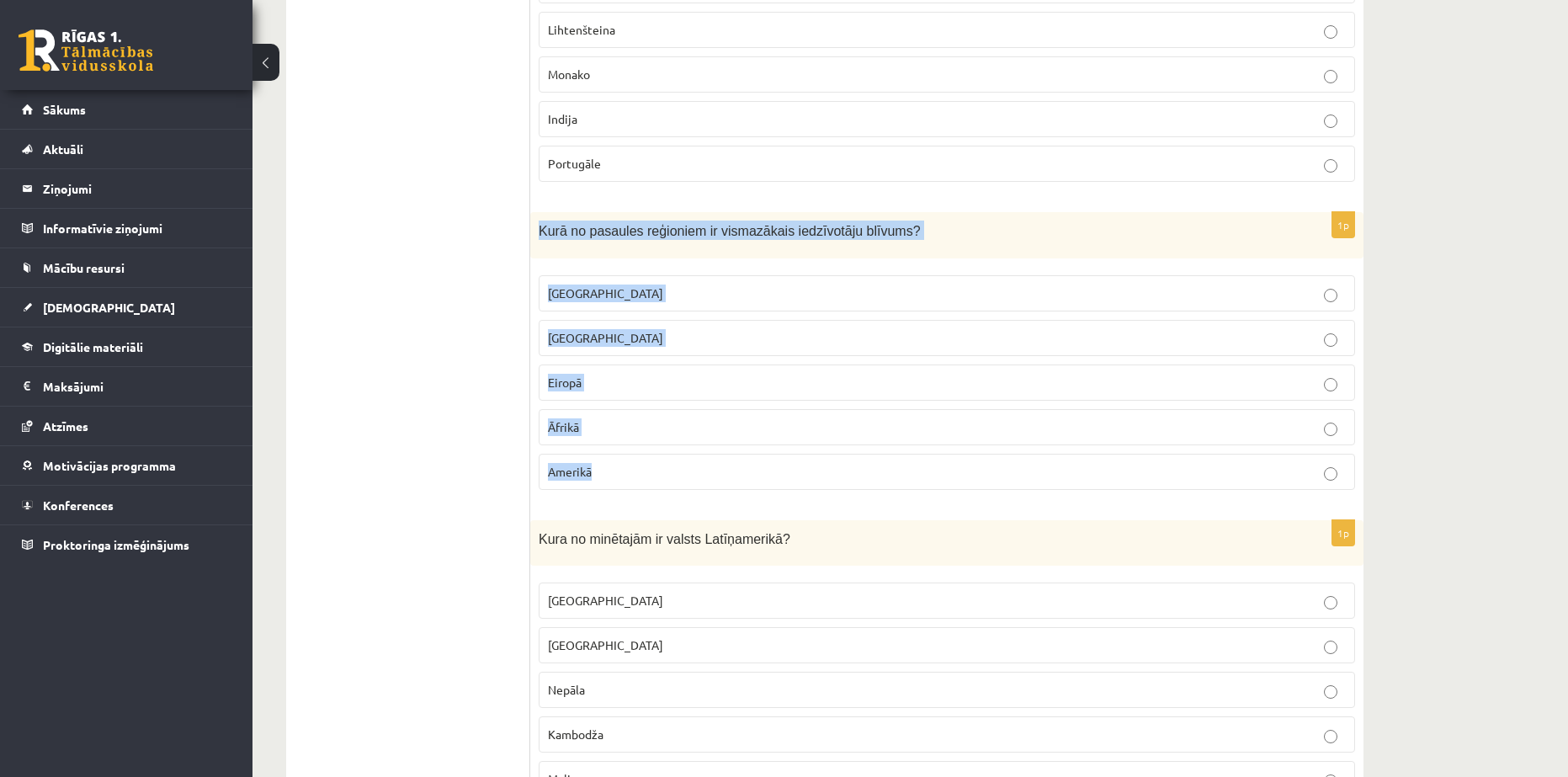
drag, startPoint x: 533, startPoint y: 162, endPoint x: 641, endPoint y: 391, distance: 253.2
click at [641, 391] on div "1p Kurā no pasaules reģioniem ir vismazākais iedzīvotāju blīvums? Austrālijā Āz…" at bounding box center [947, 358] width 834 height 291
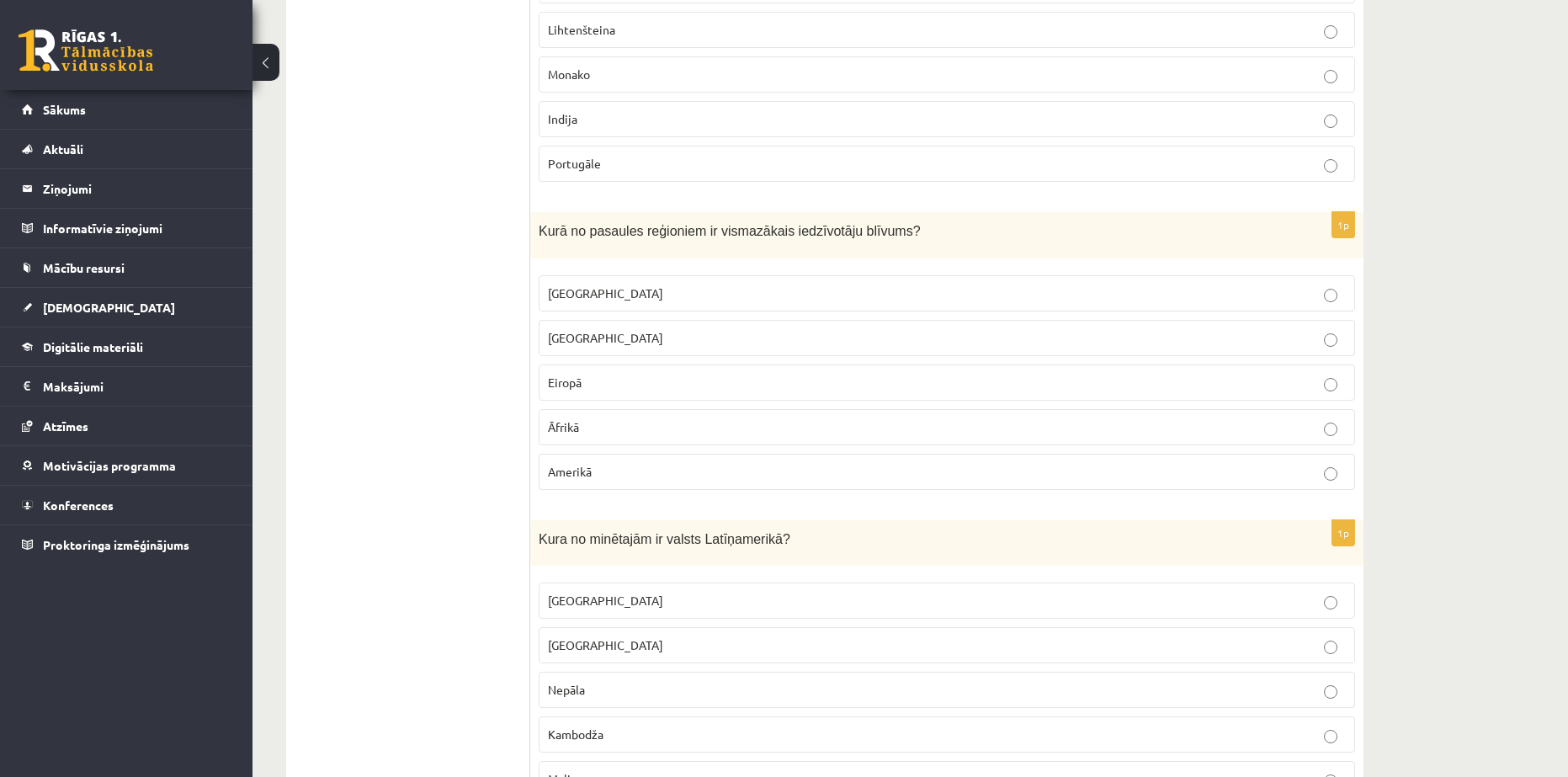
click at [615, 284] on p "Austrālijā" at bounding box center [947, 293] width 798 height 18
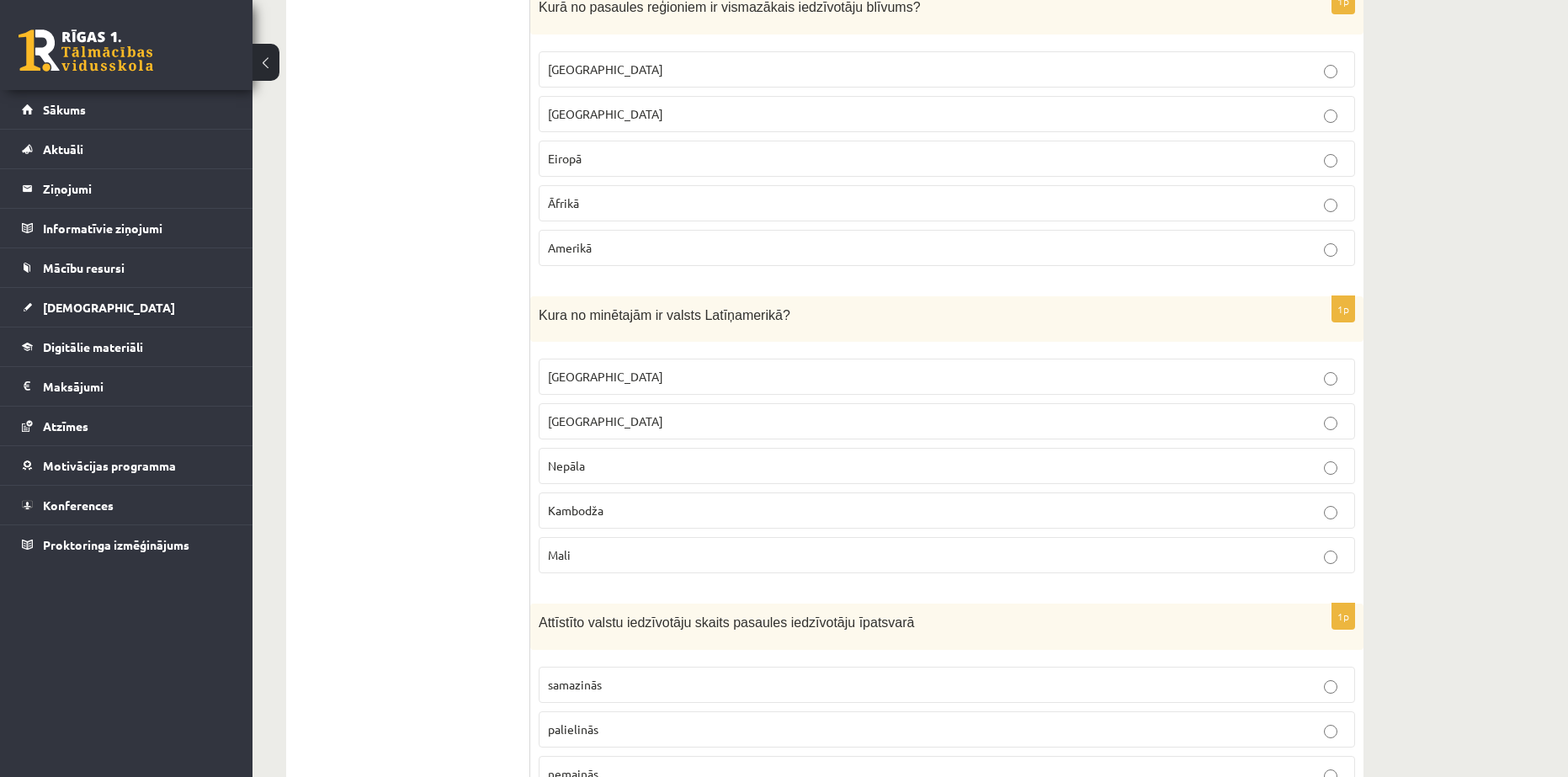
scroll to position [6313, 0]
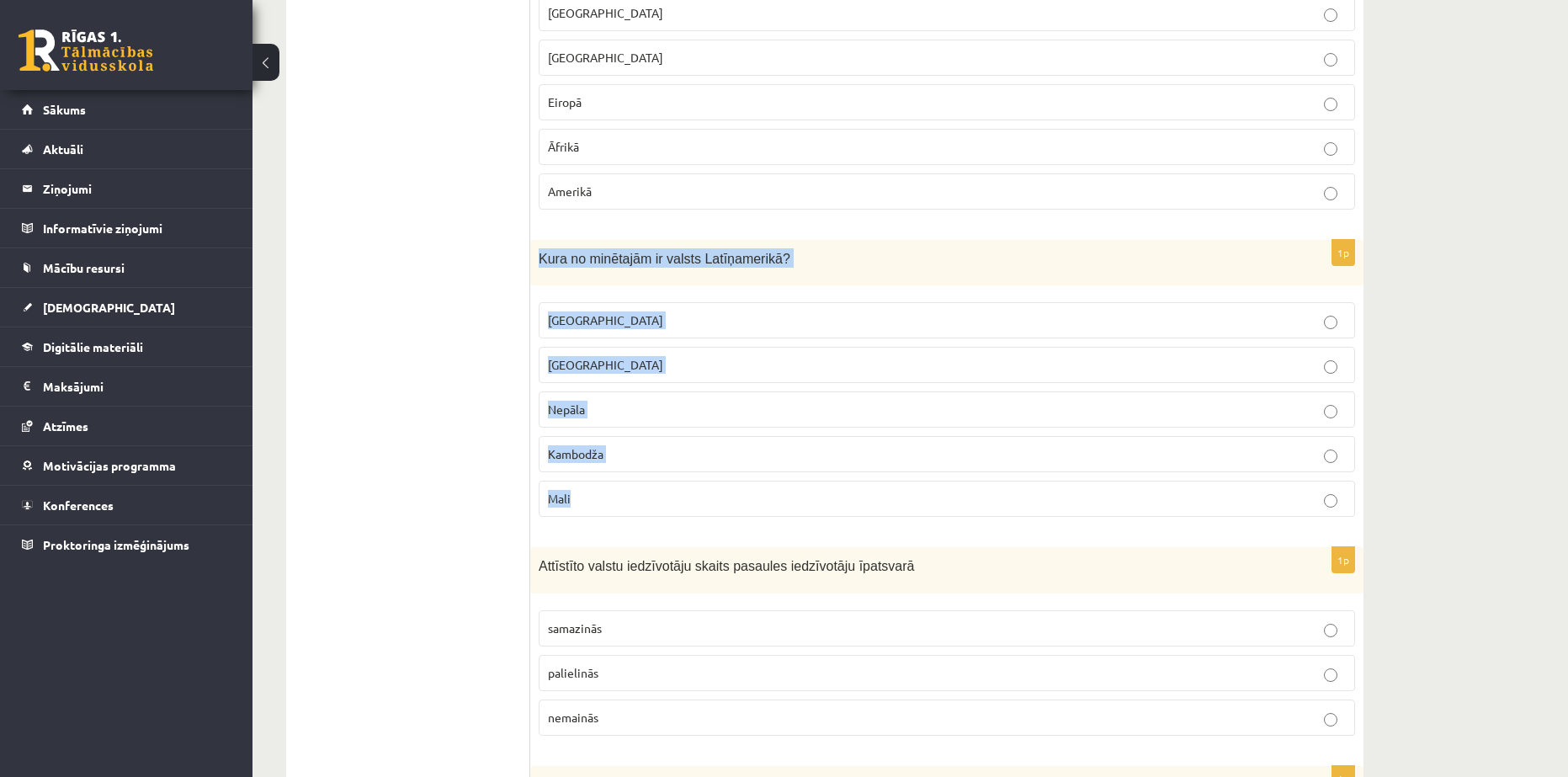
drag, startPoint x: 533, startPoint y: 176, endPoint x: 640, endPoint y: 416, distance: 262.8
click at [640, 416] on div "1p Kura no minētajām ir valsts Latīņamerikā? Meksika ASV Nepāla Kambodža Mali" at bounding box center [947, 386] width 834 height 291
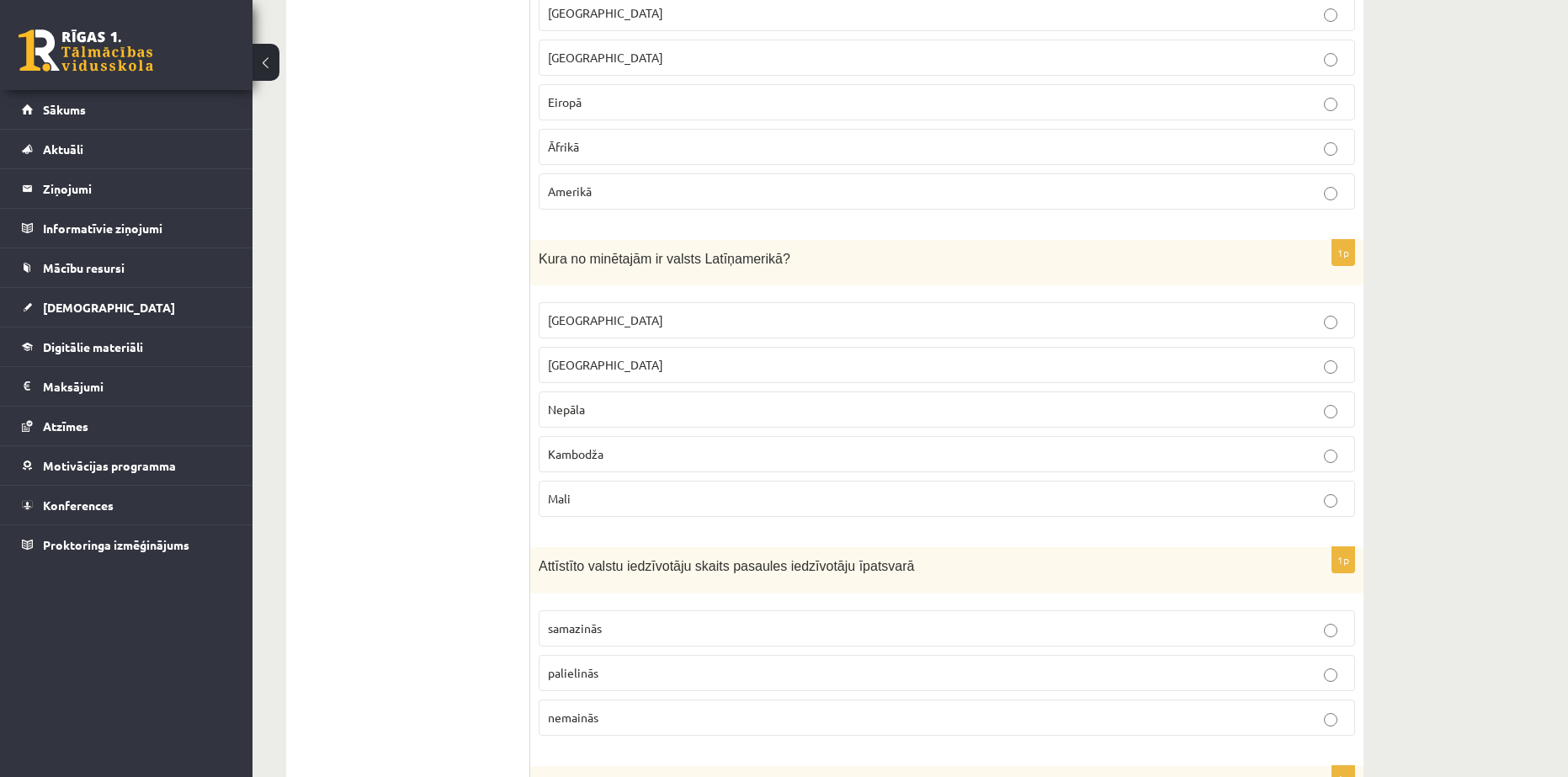
click at [558, 302] on label "Meksika" at bounding box center [947, 320] width 817 height 36
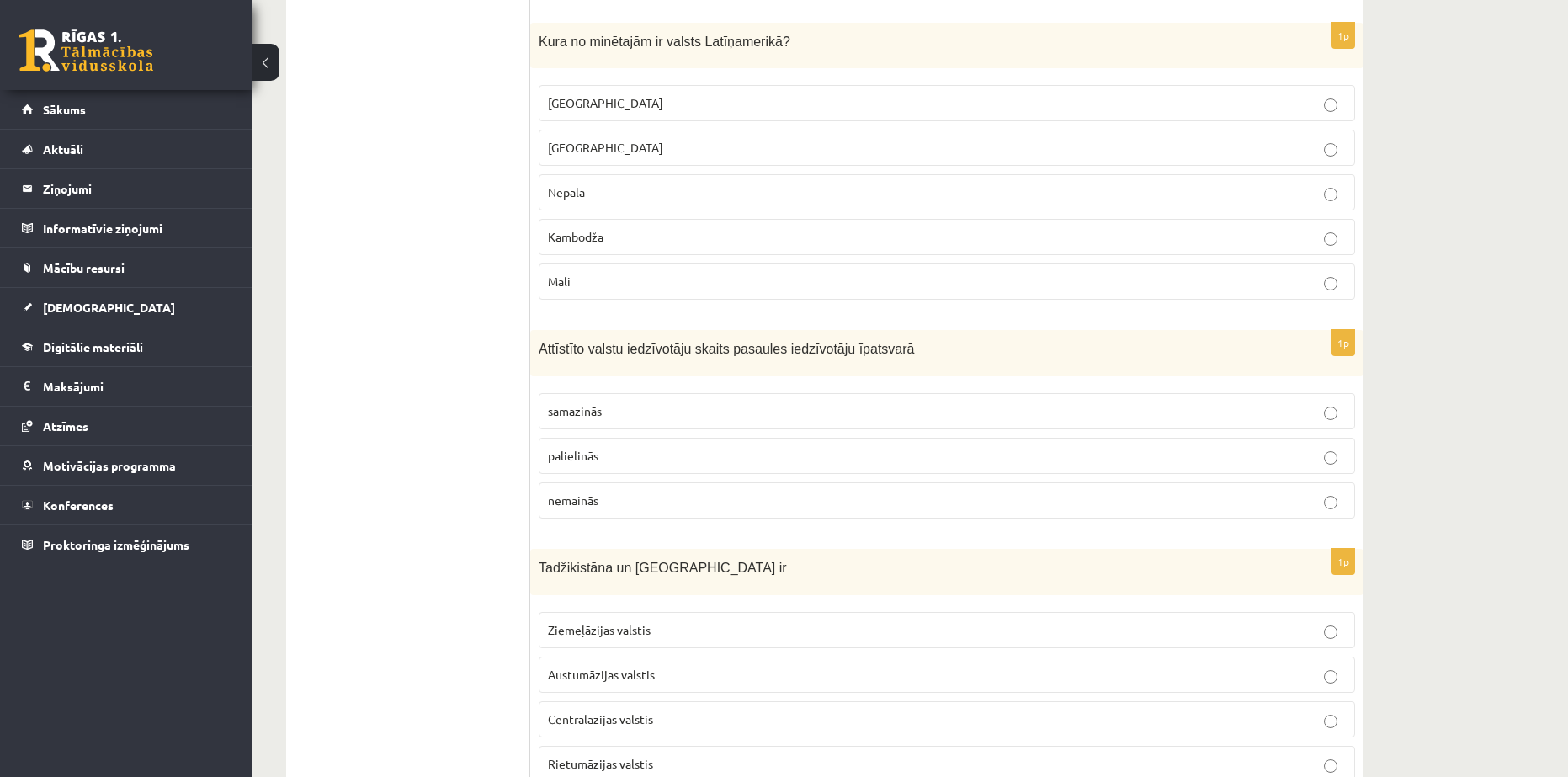
scroll to position [6593, 0]
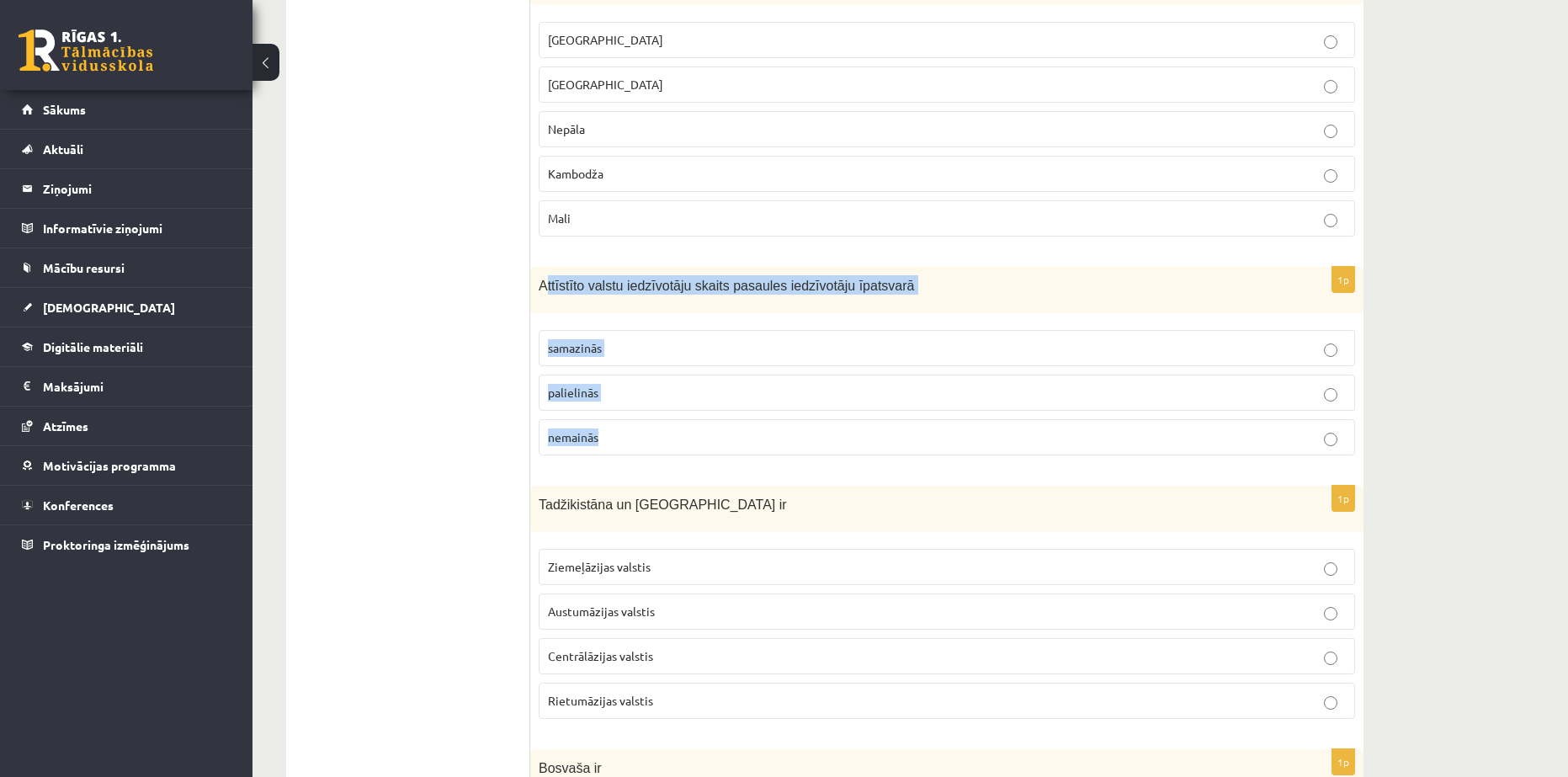
drag, startPoint x: 543, startPoint y: 199, endPoint x: 621, endPoint y: 335, distance: 156.8
click at [621, 335] on div "1p Attīstīto valstu iedzīvotāju skaits pasaules iedzīvotāju īpatsvarā samazinās…" at bounding box center [947, 368] width 834 height 202
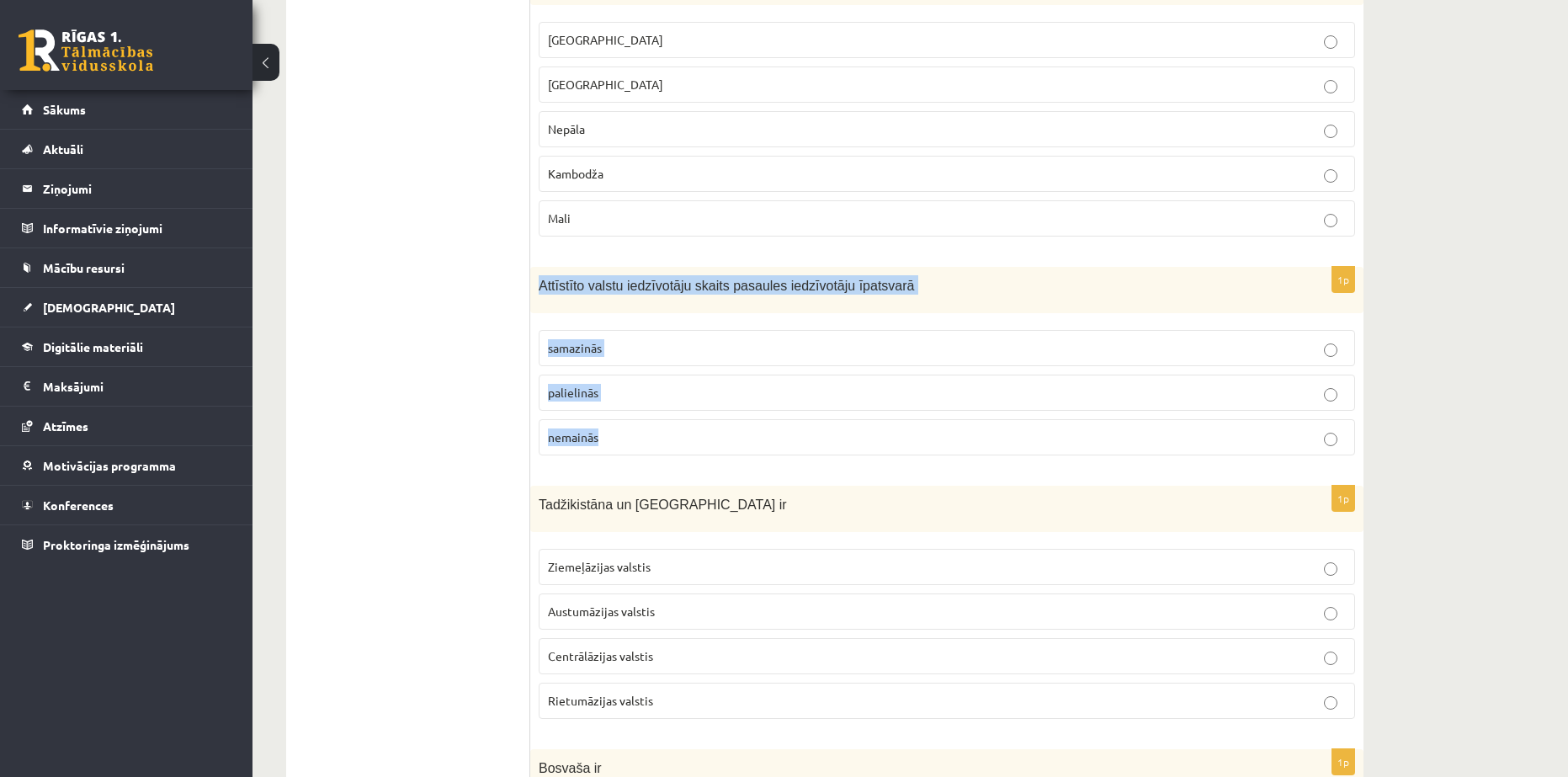
drag, startPoint x: 536, startPoint y: 204, endPoint x: 619, endPoint y: 341, distance: 160.2
click at [619, 341] on div "1p Attīstīto valstu iedzīvotāju skaits pasaules iedzīvotāju īpatsvarā samazinās…" at bounding box center [947, 368] width 834 height 202
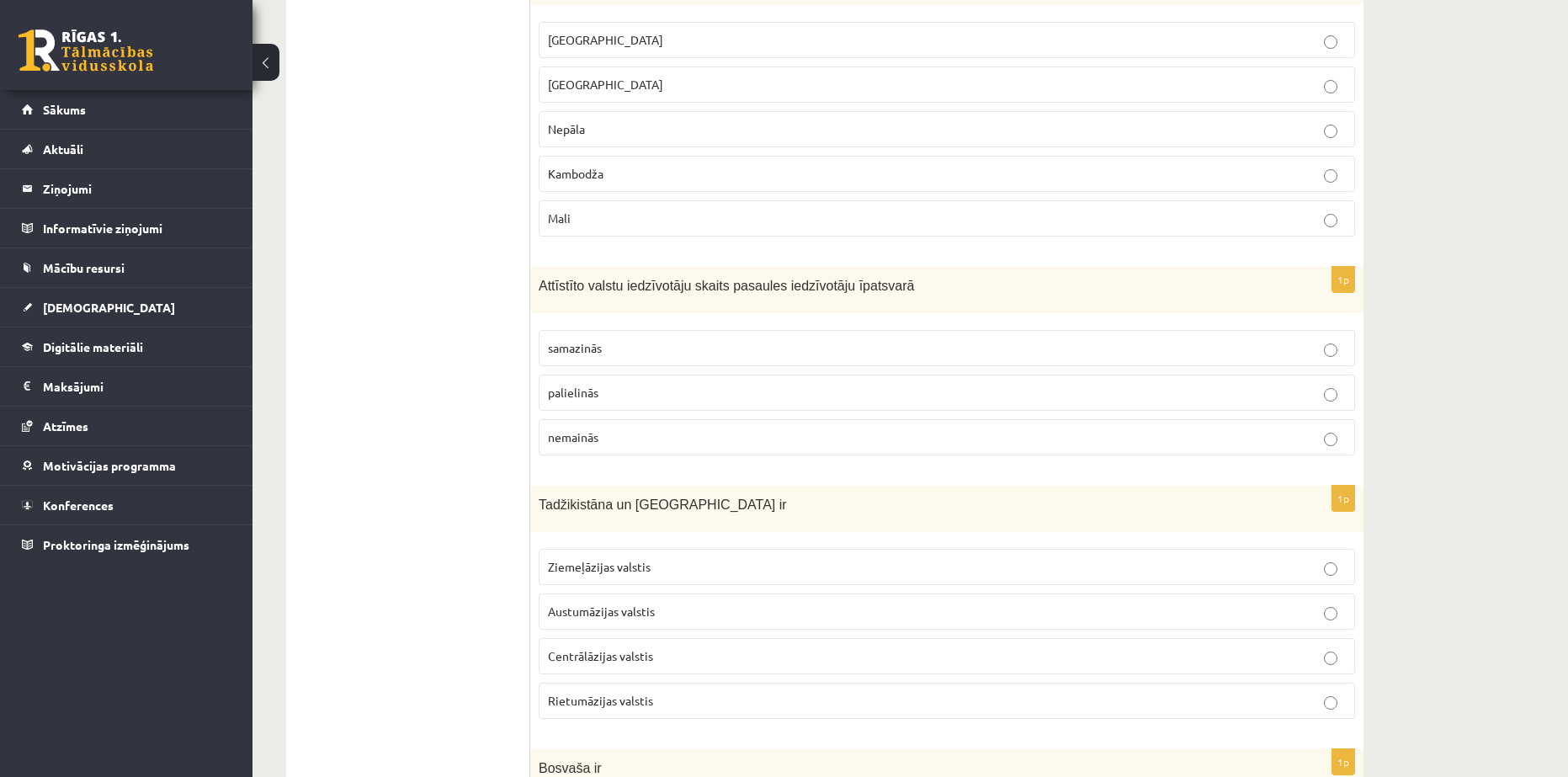
click at [608, 419] on label "nemainās" at bounding box center [947, 437] width 817 height 36
click at [601, 340] on span "samazinās" at bounding box center [575, 348] width 54 height 15
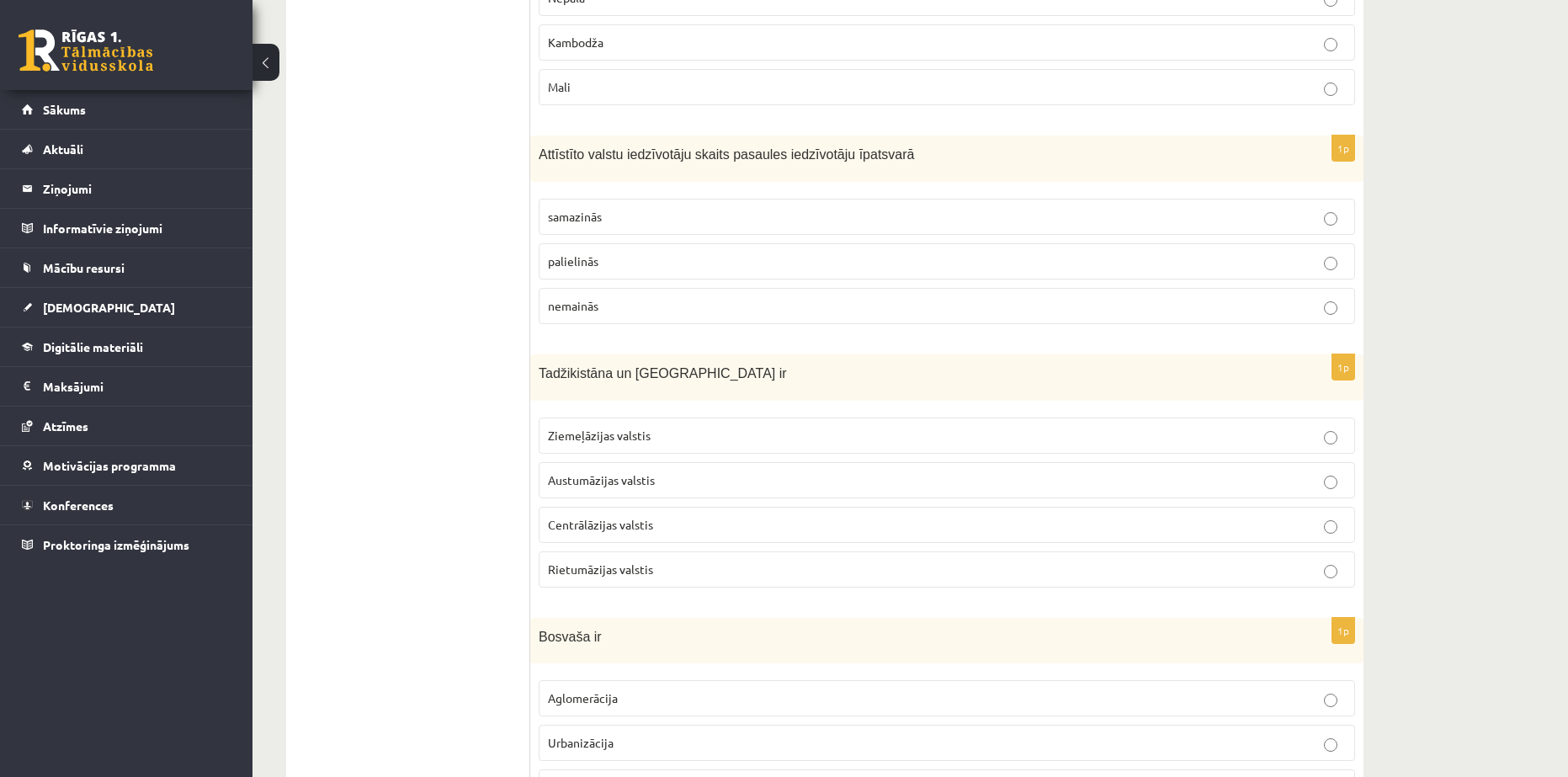
scroll to position [6733, 0]
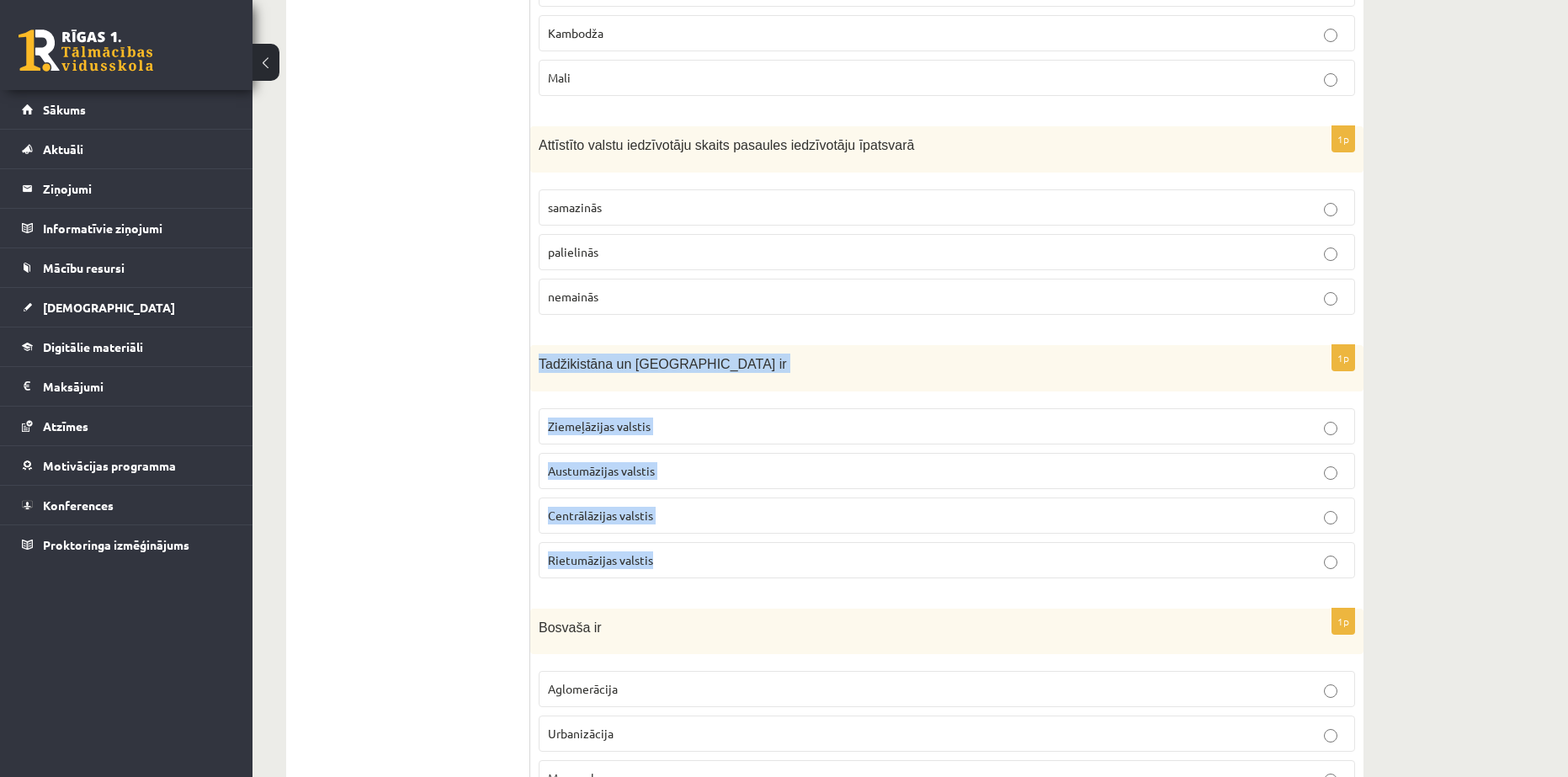
drag, startPoint x: 535, startPoint y: 284, endPoint x: 686, endPoint y: 470, distance: 239.6
click at [686, 470] on div "1p Tadžikistāna un Turkmenistāna ir Ziemeļāzijas valstis Austumāzijas valstis C…" at bounding box center [947, 469] width 834 height 247
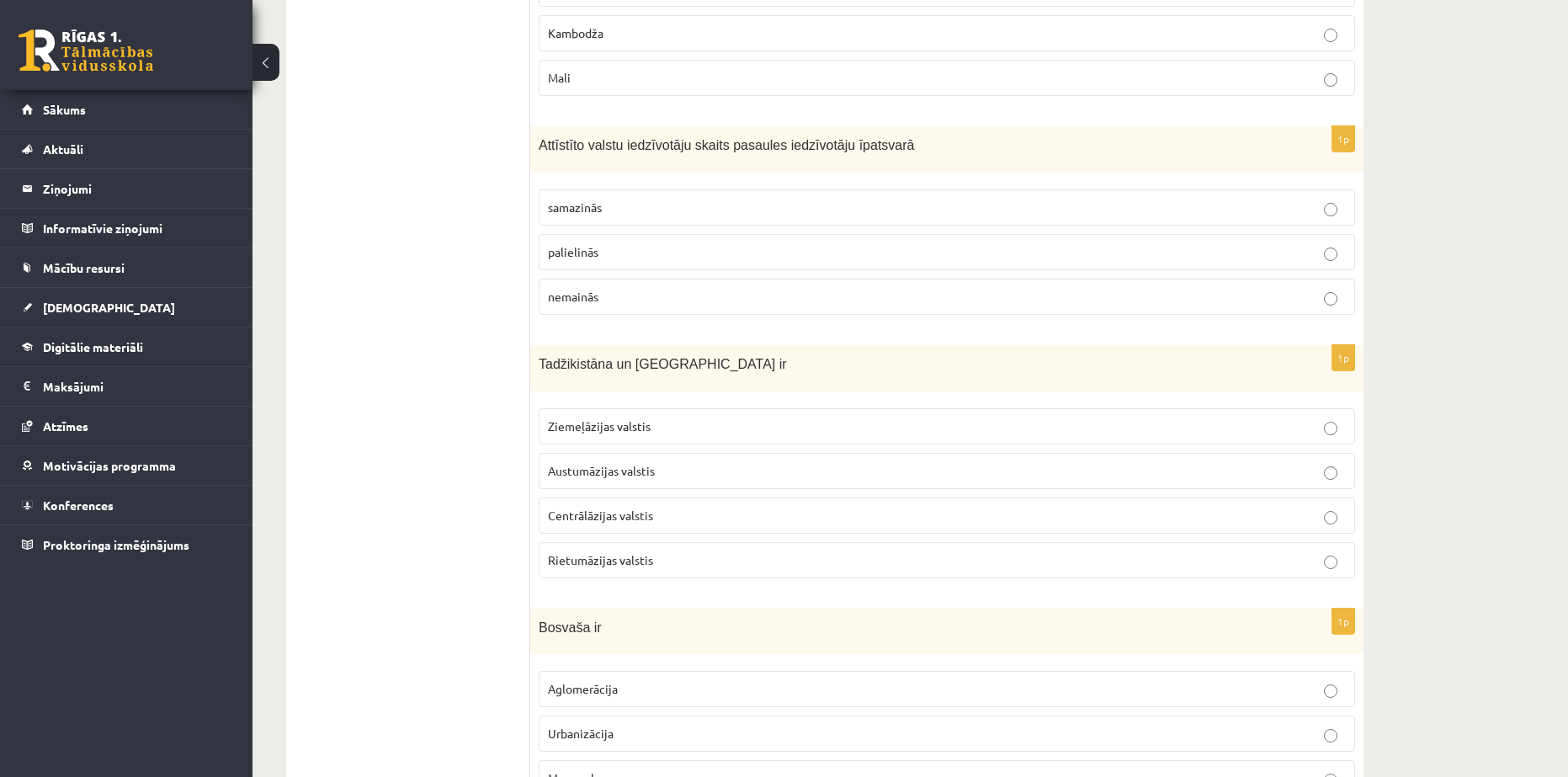
click at [593, 553] on span "Rietumāzijas valstis" at bounding box center [601, 560] width 105 height 15
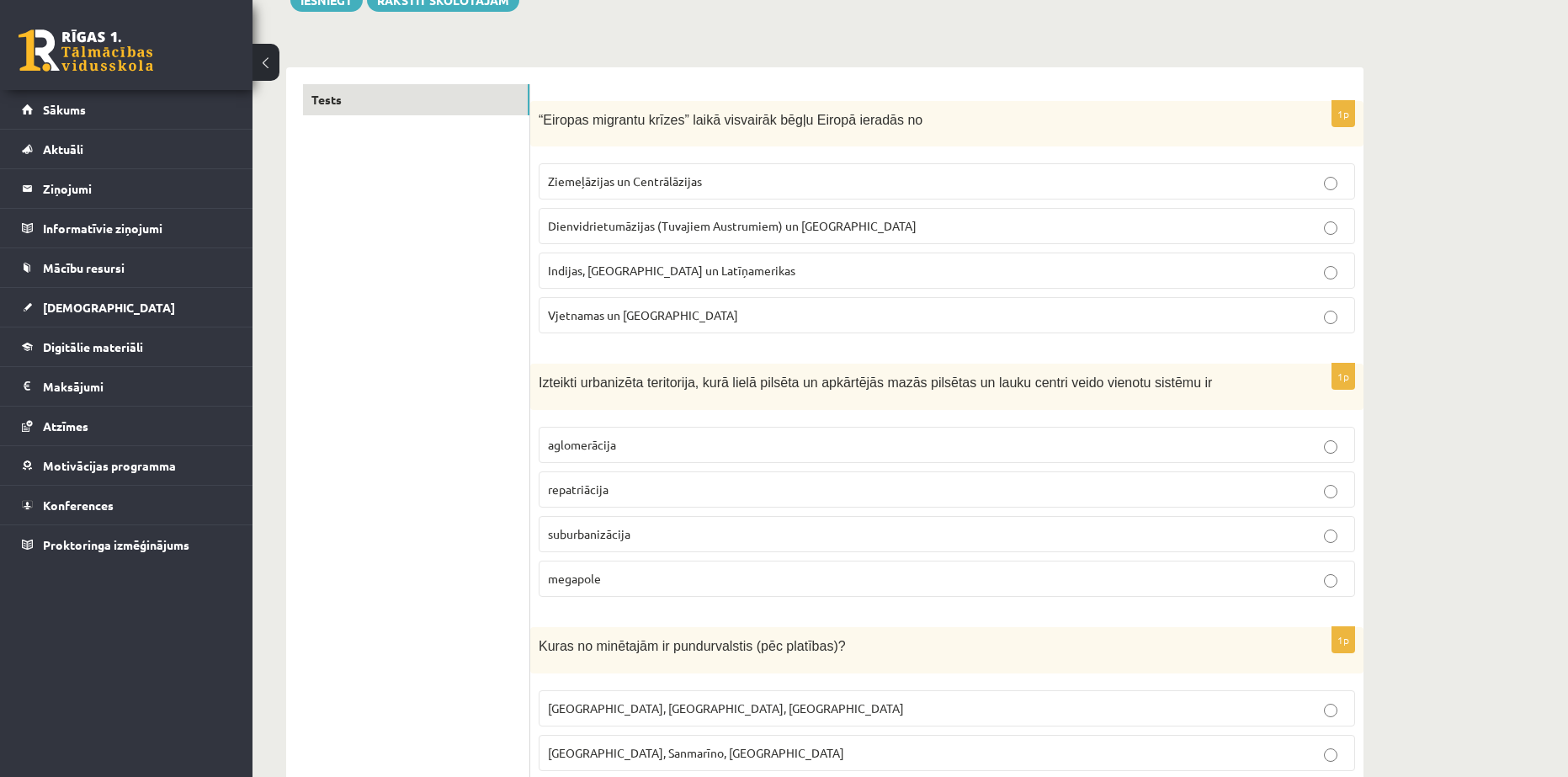
scroll to position [280, 0]
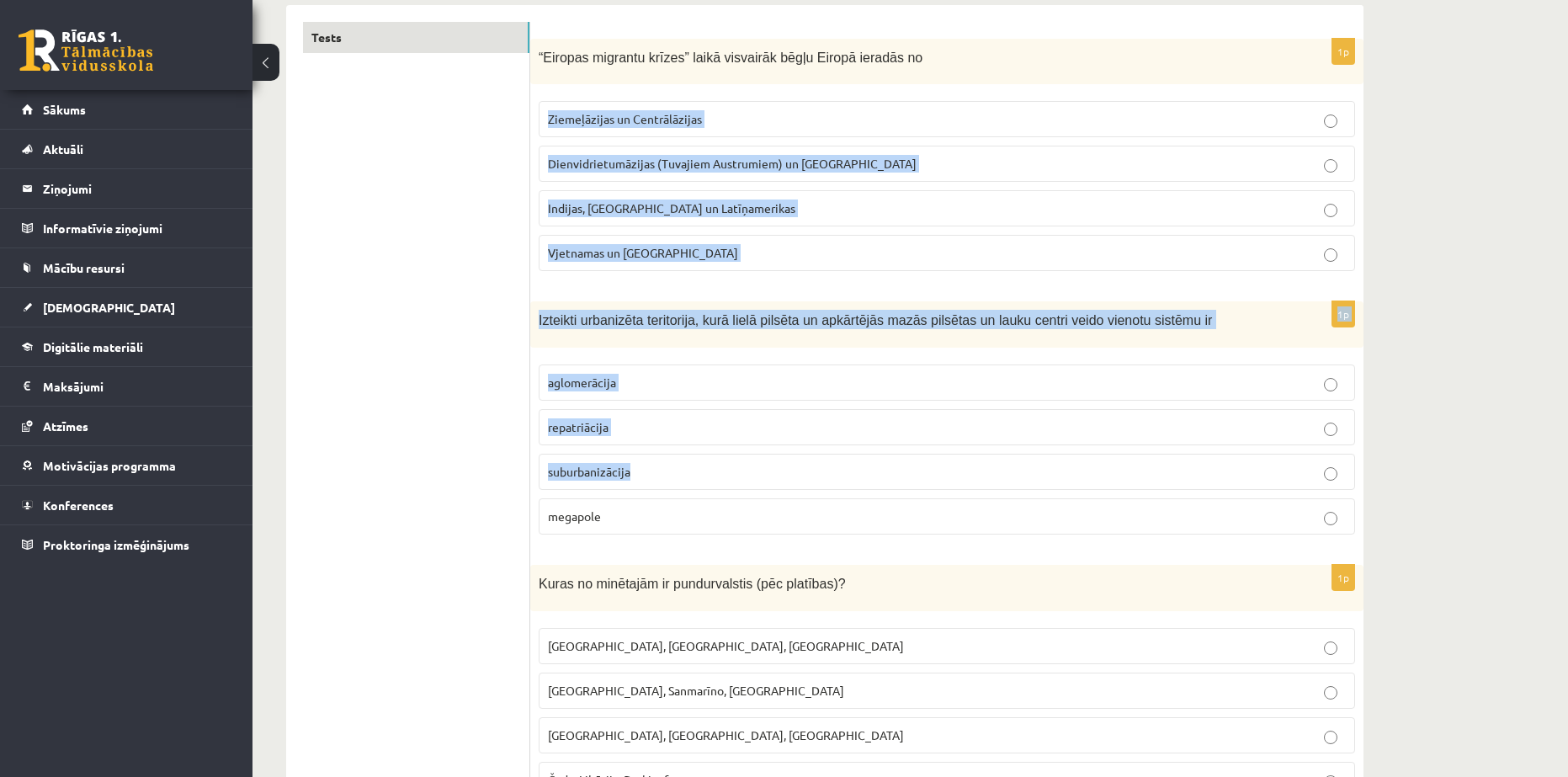
drag, startPoint x: 1566, startPoint y: 68, endPoint x: 1580, endPoint y: 254, distance: 186.5
click at [1567, 444] on html "0 Dāvanas 2268 mP 283 xp Baiba Gertnere Sākums Aktuāli Kā mācīties eSKOLĀ Konta…" at bounding box center [784, 108] width 1568 height 777
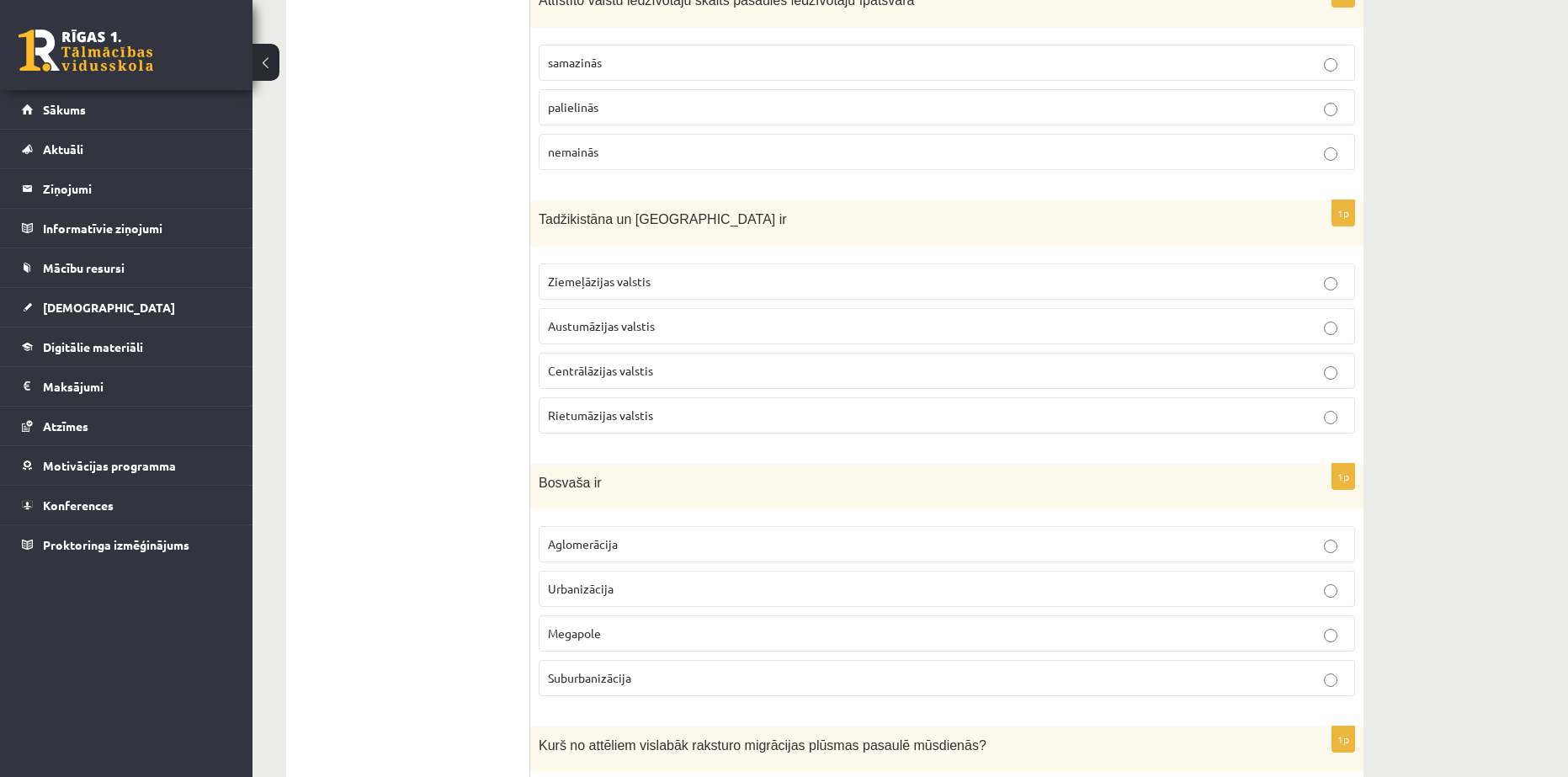
scroll to position [6802, 0]
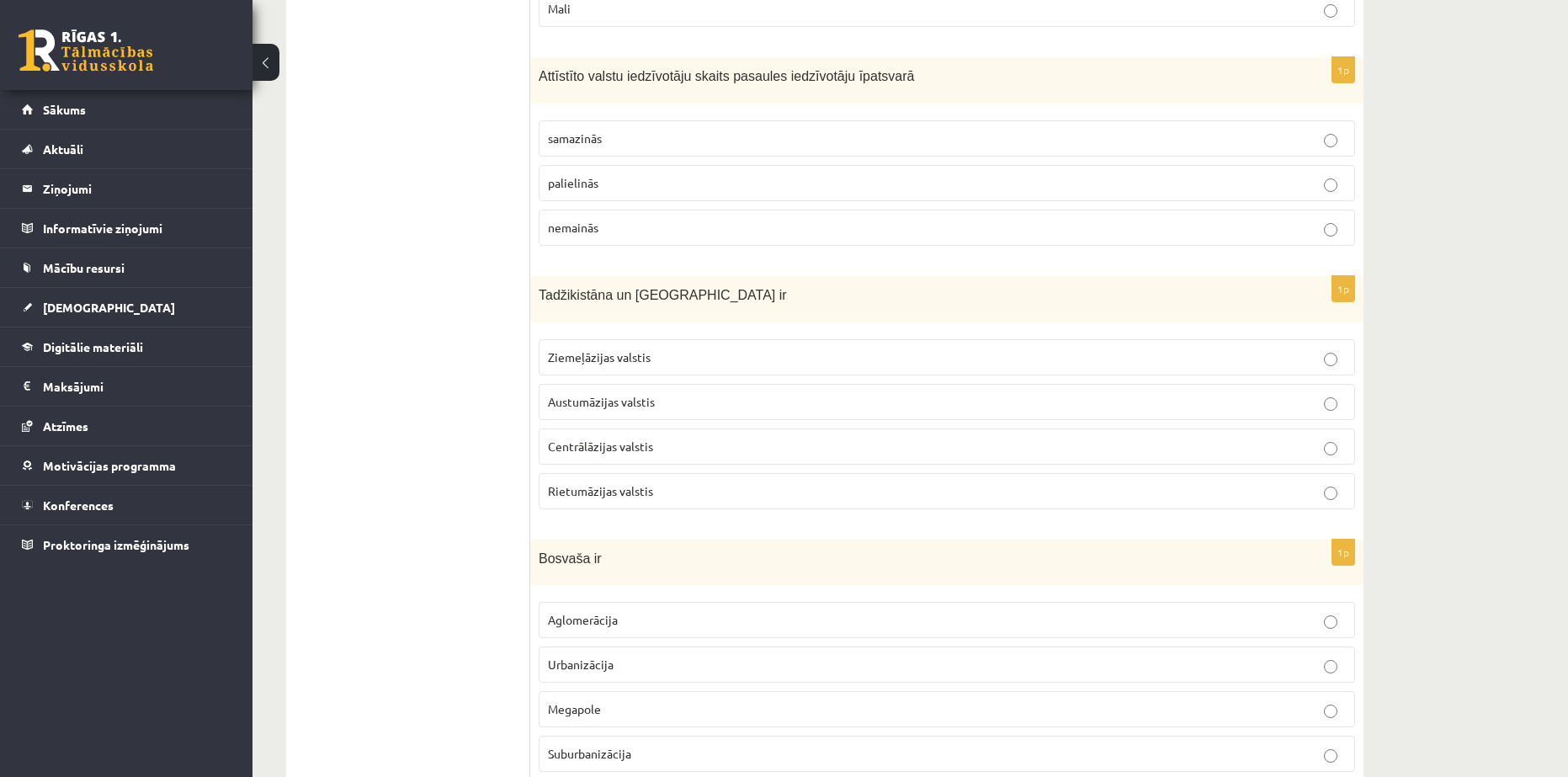
click at [623, 439] on span "Centrālāzijas valstis" at bounding box center [601, 446] width 105 height 15
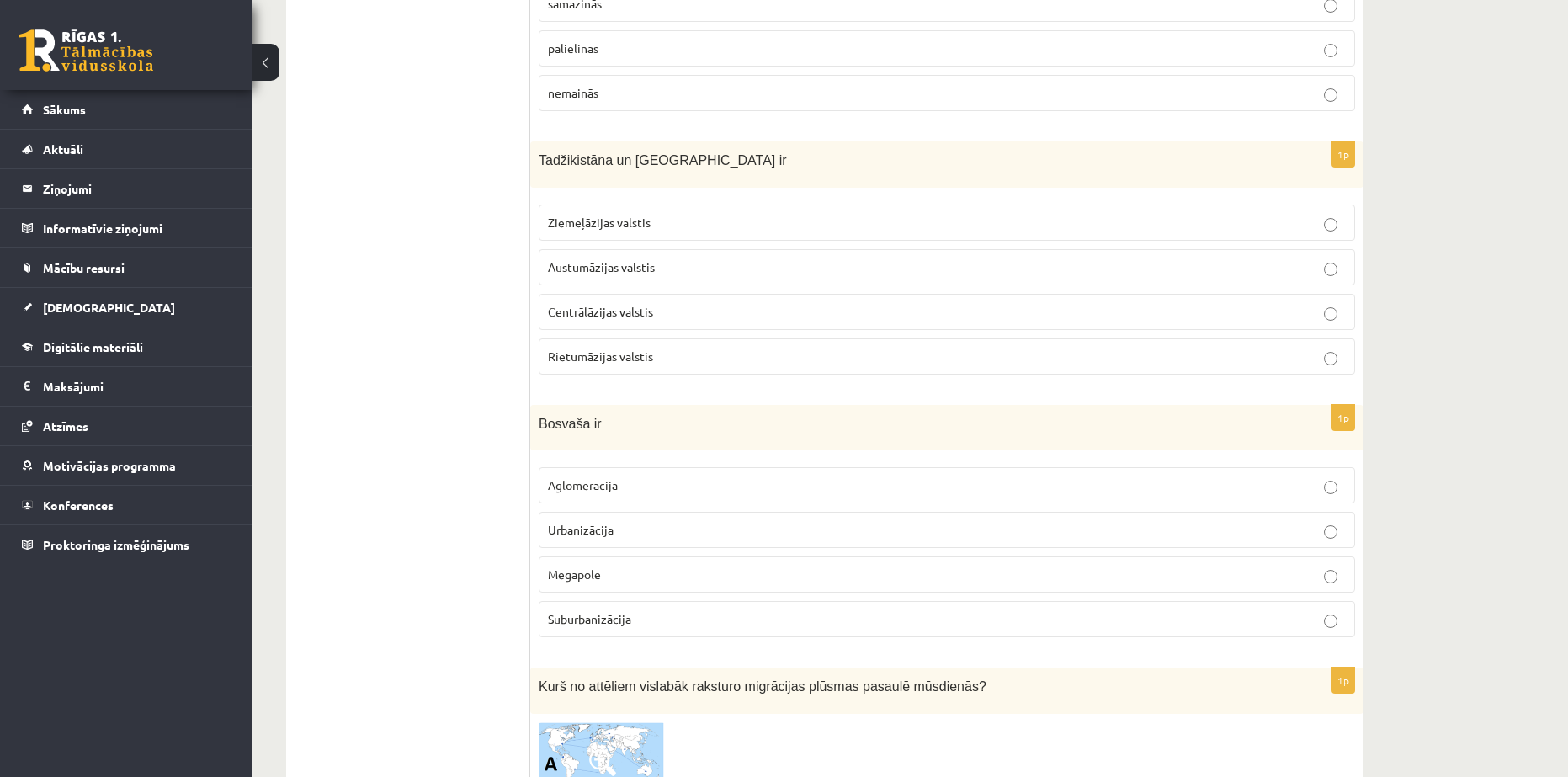
scroll to position [6942, 0]
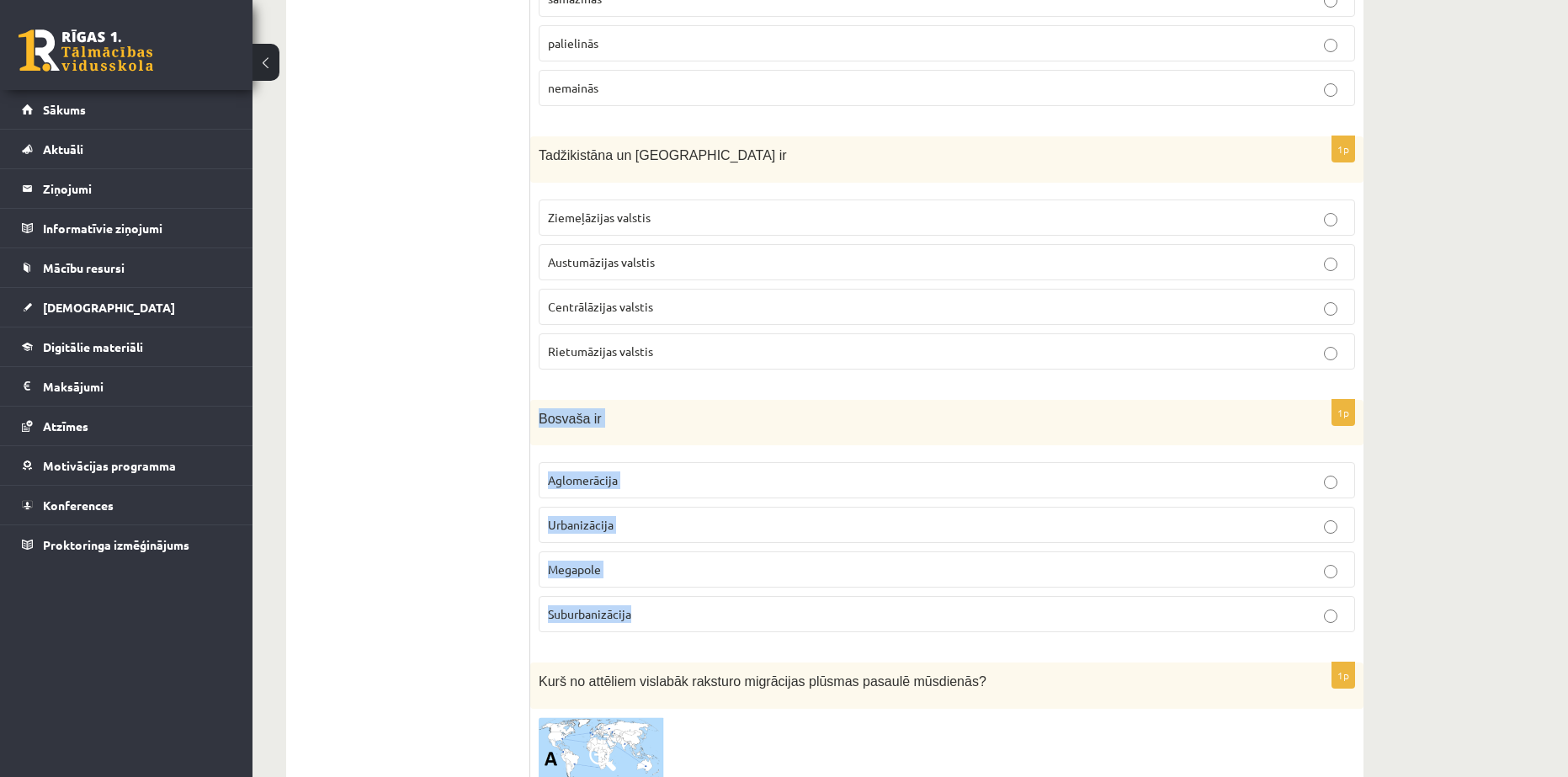
drag, startPoint x: 538, startPoint y: 328, endPoint x: 668, endPoint y: 513, distance: 226.1
click at [668, 513] on div "1p Bosvaša ir Aglomerācija Urbanizācija Megapole Suburbanizācija" at bounding box center [947, 523] width 834 height 247
click at [601, 560] on p "Megapole" at bounding box center [947, 569] width 798 height 18
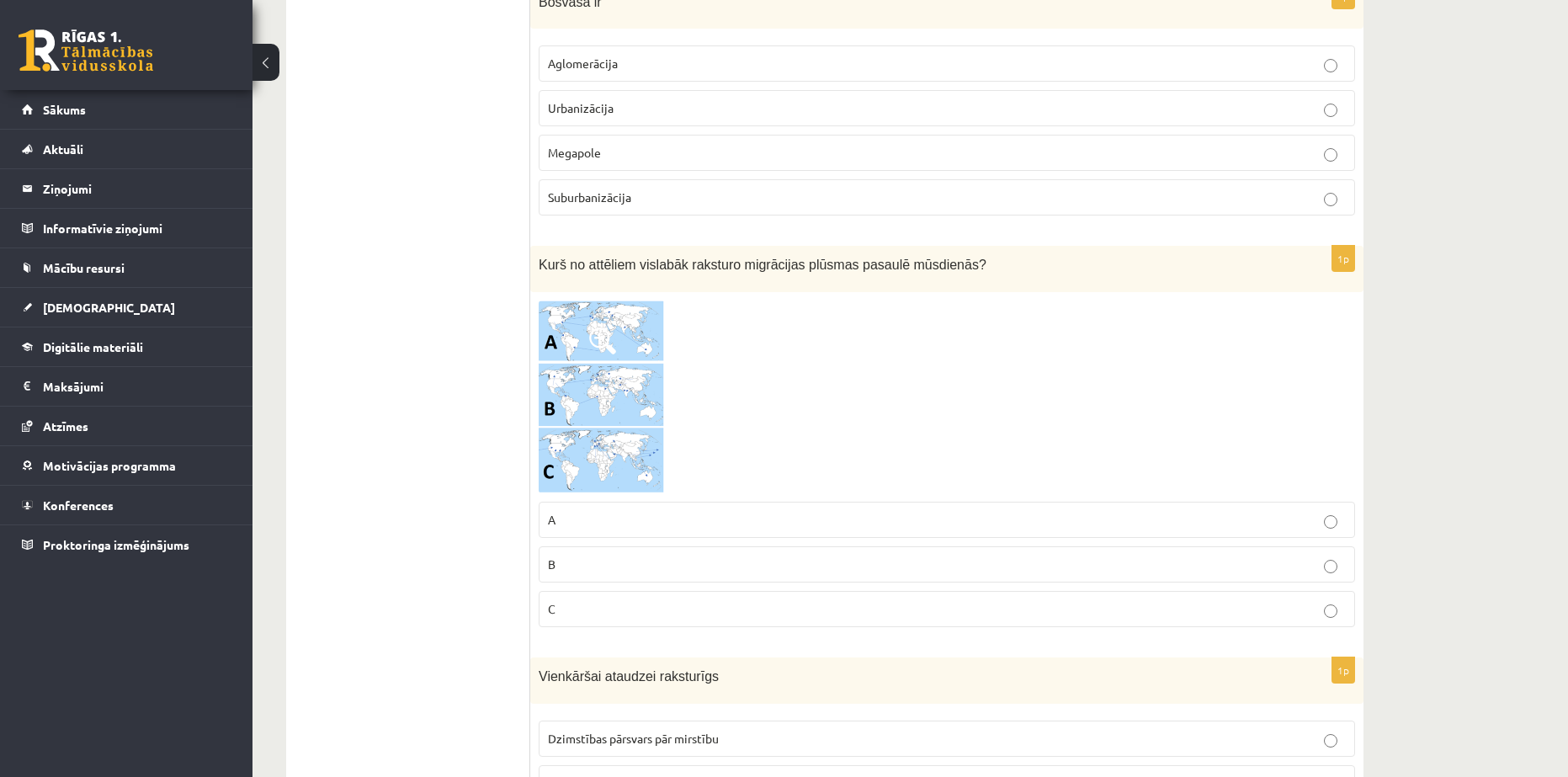
scroll to position [7363, 0]
click at [595, 302] on img at bounding box center [601, 393] width 126 height 194
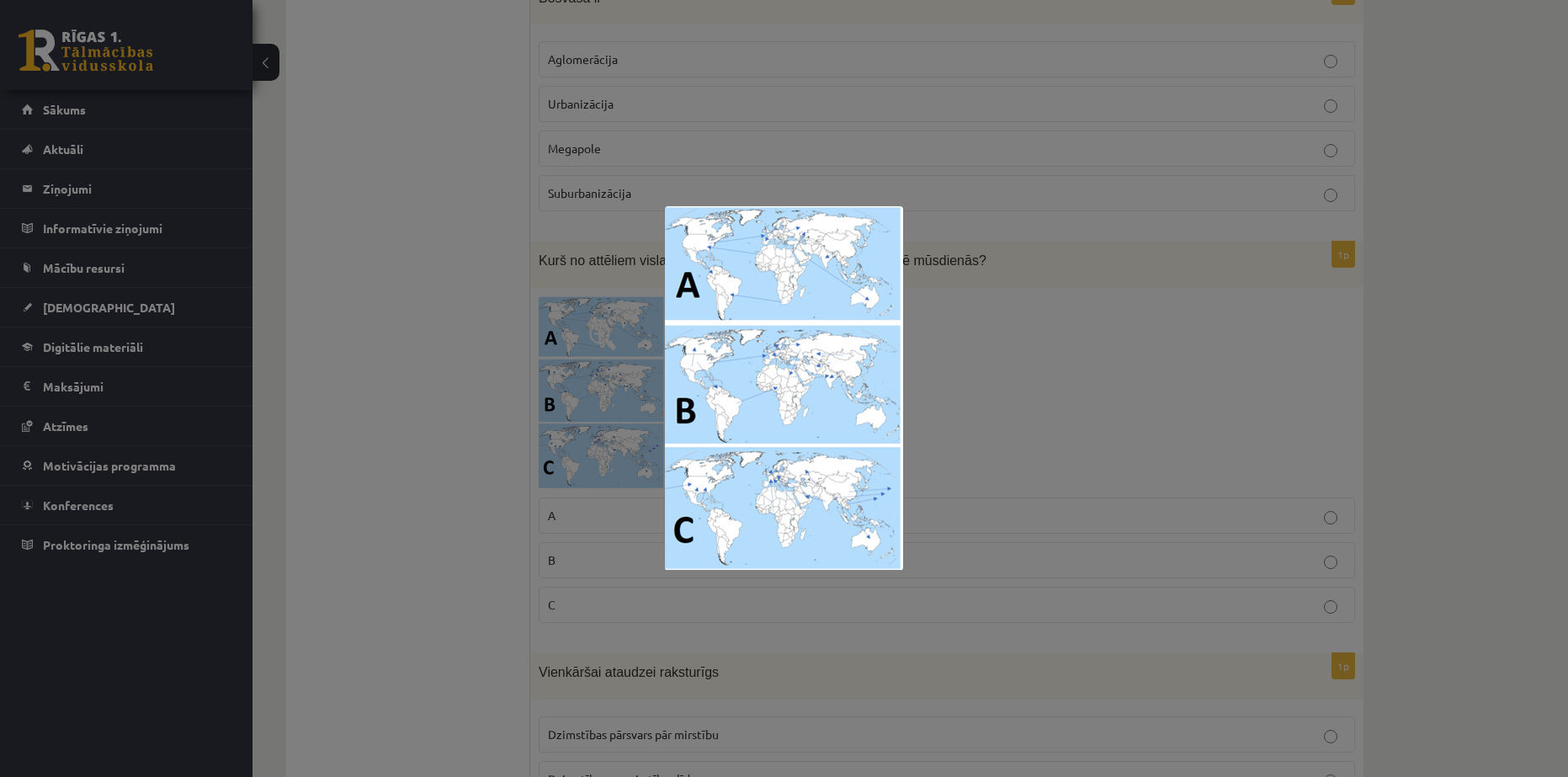
click at [1403, 538] on div at bounding box center [784, 388] width 1568 height 777
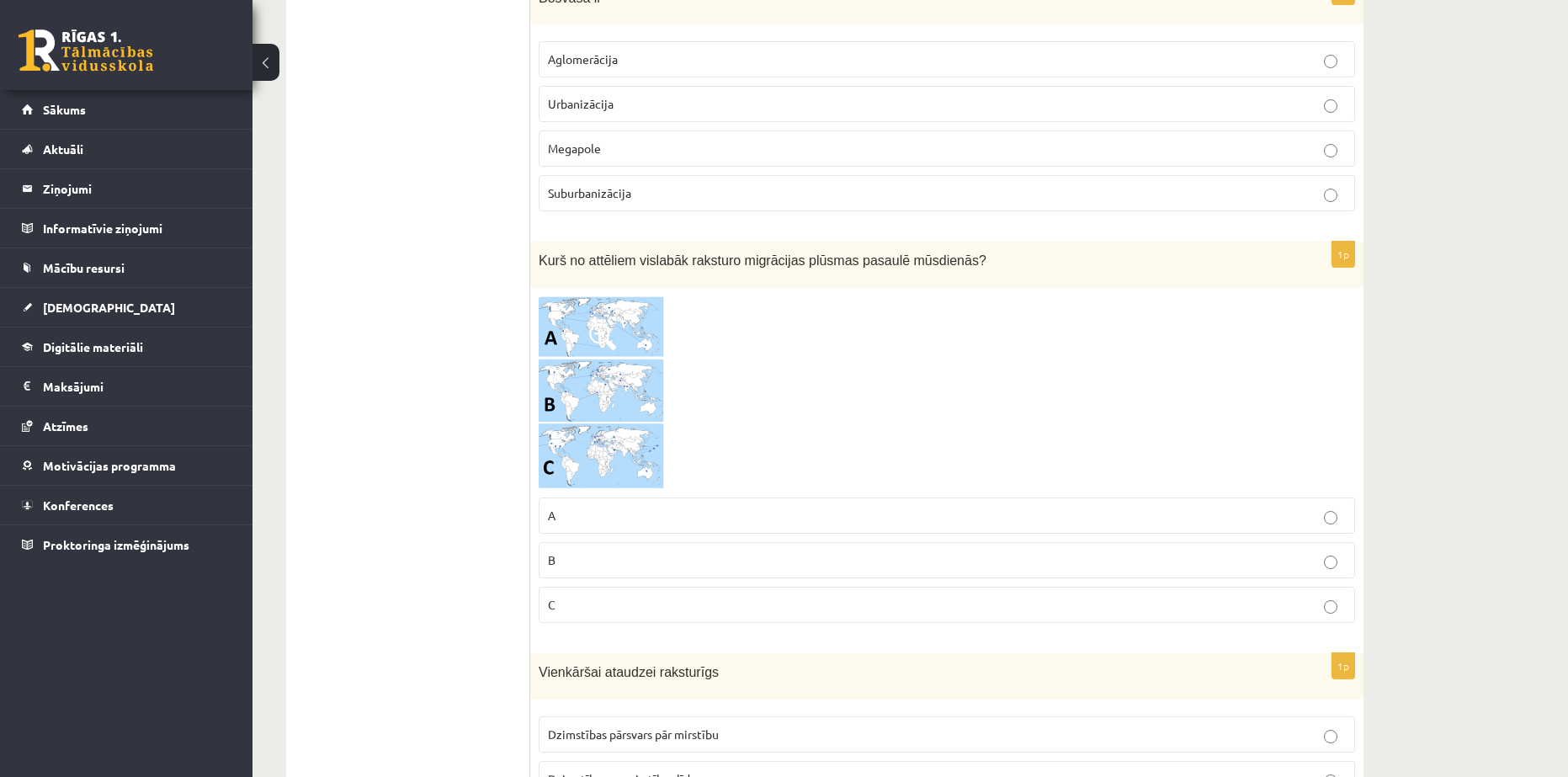
click at [1230, 587] on label "C" at bounding box center [947, 605] width 817 height 36
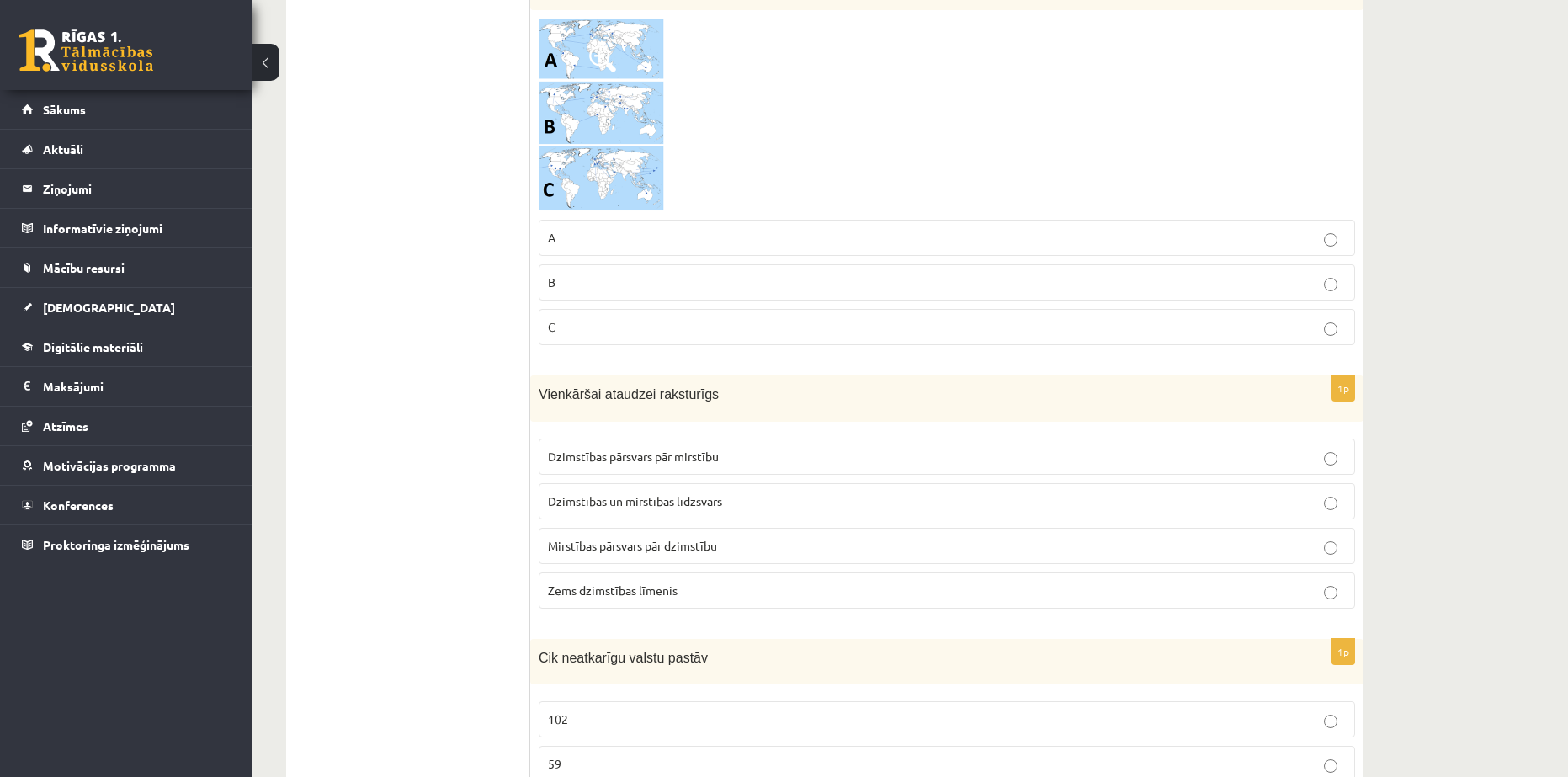
scroll to position [7644, 0]
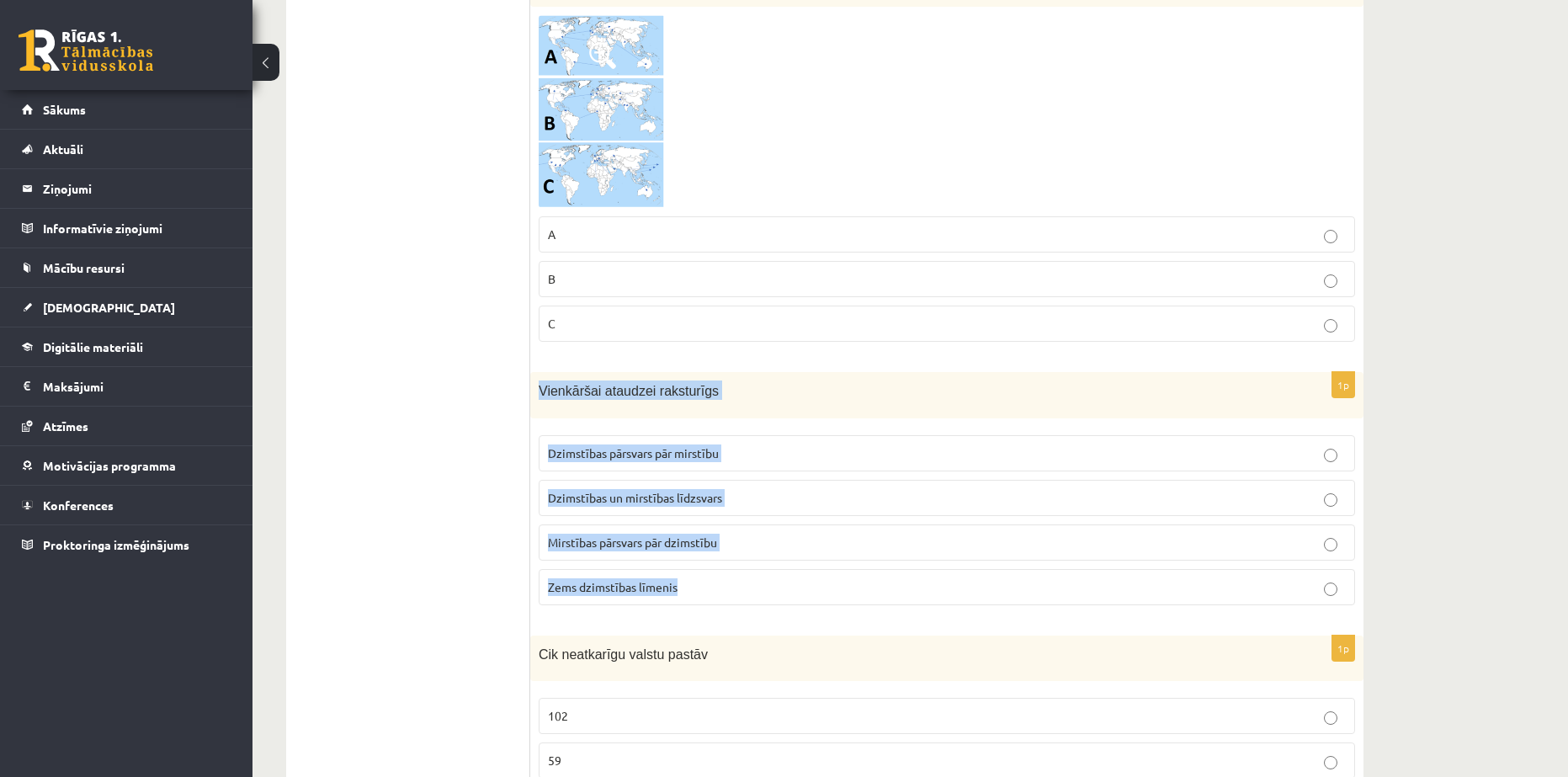
drag, startPoint x: 535, startPoint y: 291, endPoint x: 752, endPoint y: 481, distance: 288.4
click at [752, 481] on div "1p Vienkāršai ataudzei raksturīgs Dzimstības pārsvars pār mirstību Dzimstības u…" at bounding box center [947, 495] width 834 height 247
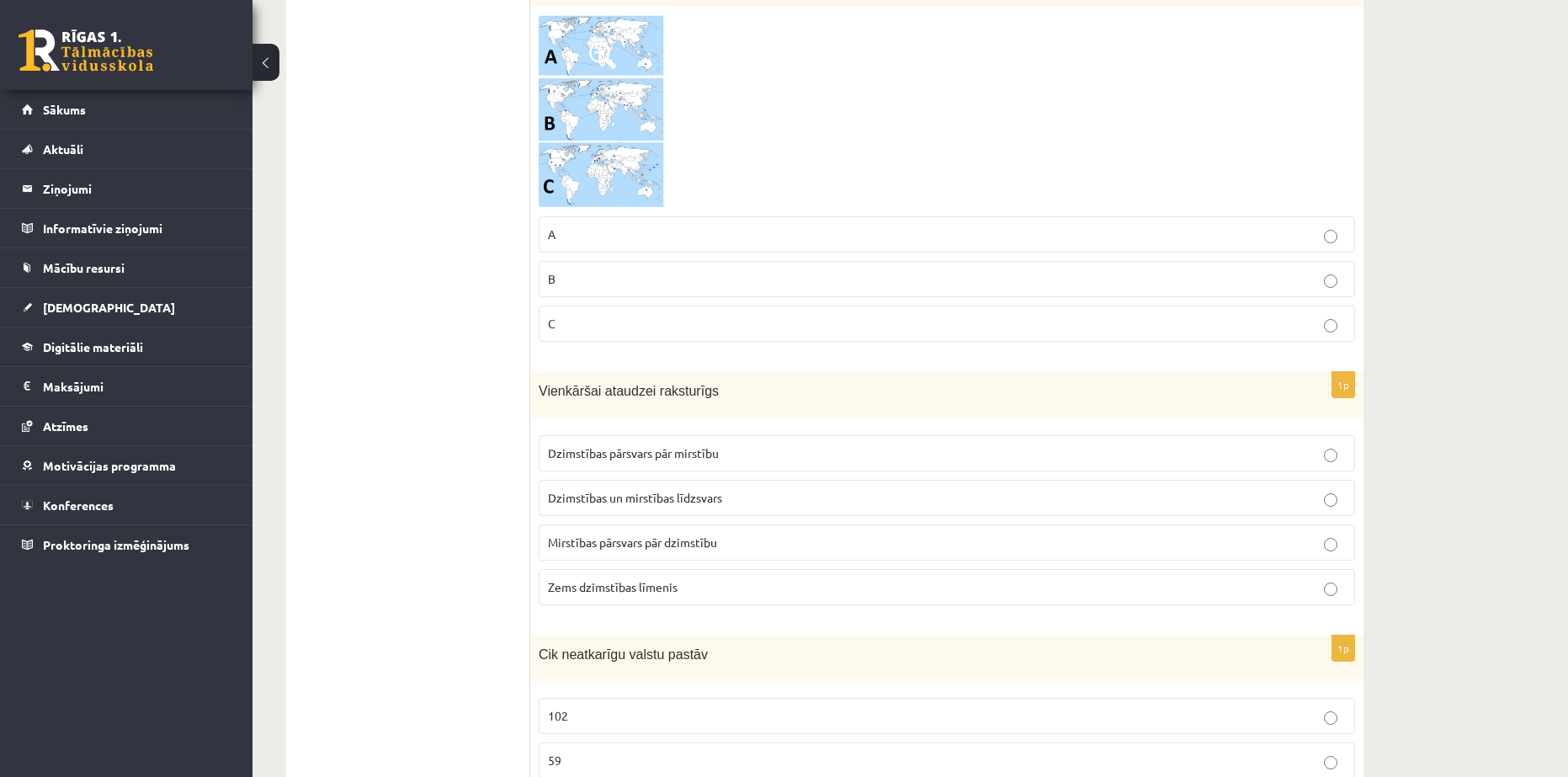
click at [573, 490] on span "Dzimstības un mirstības līdzsvars" at bounding box center [635, 498] width 174 height 15
click at [613, 480] on label "Dzimstības un mirstības līdzsvars" at bounding box center [947, 498] width 817 height 36
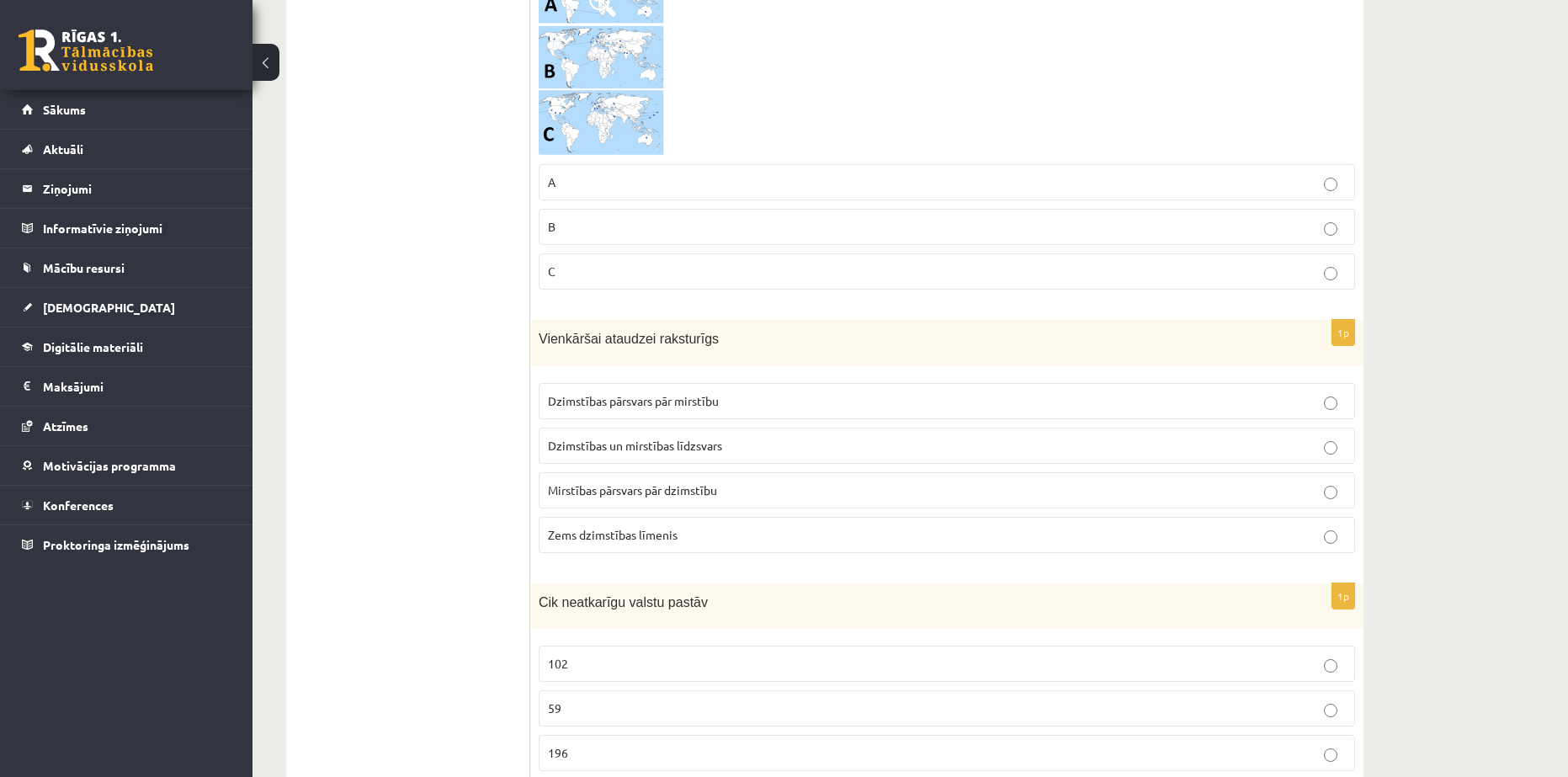
scroll to position [7699, 0]
drag, startPoint x: 536, startPoint y: 504, endPoint x: 645, endPoint y: 671, distance: 199.4
click at [645, 671] on div "1p Cik neatkarīgu valstu pastāv 102 59 196 282" at bounding box center [947, 704] width 834 height 247
click at [576, 742] on p "196" at bounding box center [947, 750] width 798 height 18
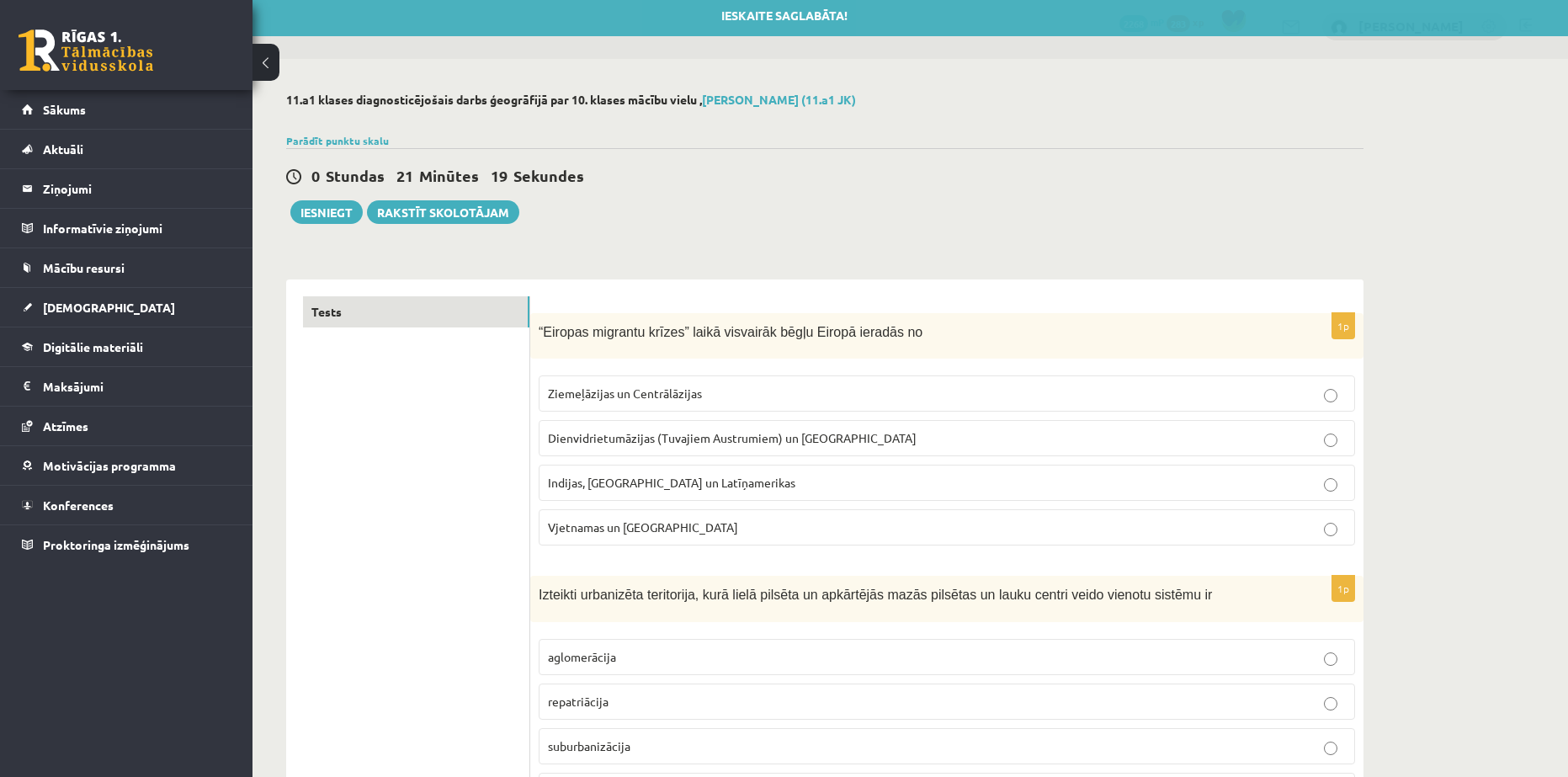
scroll to position [0, 0]
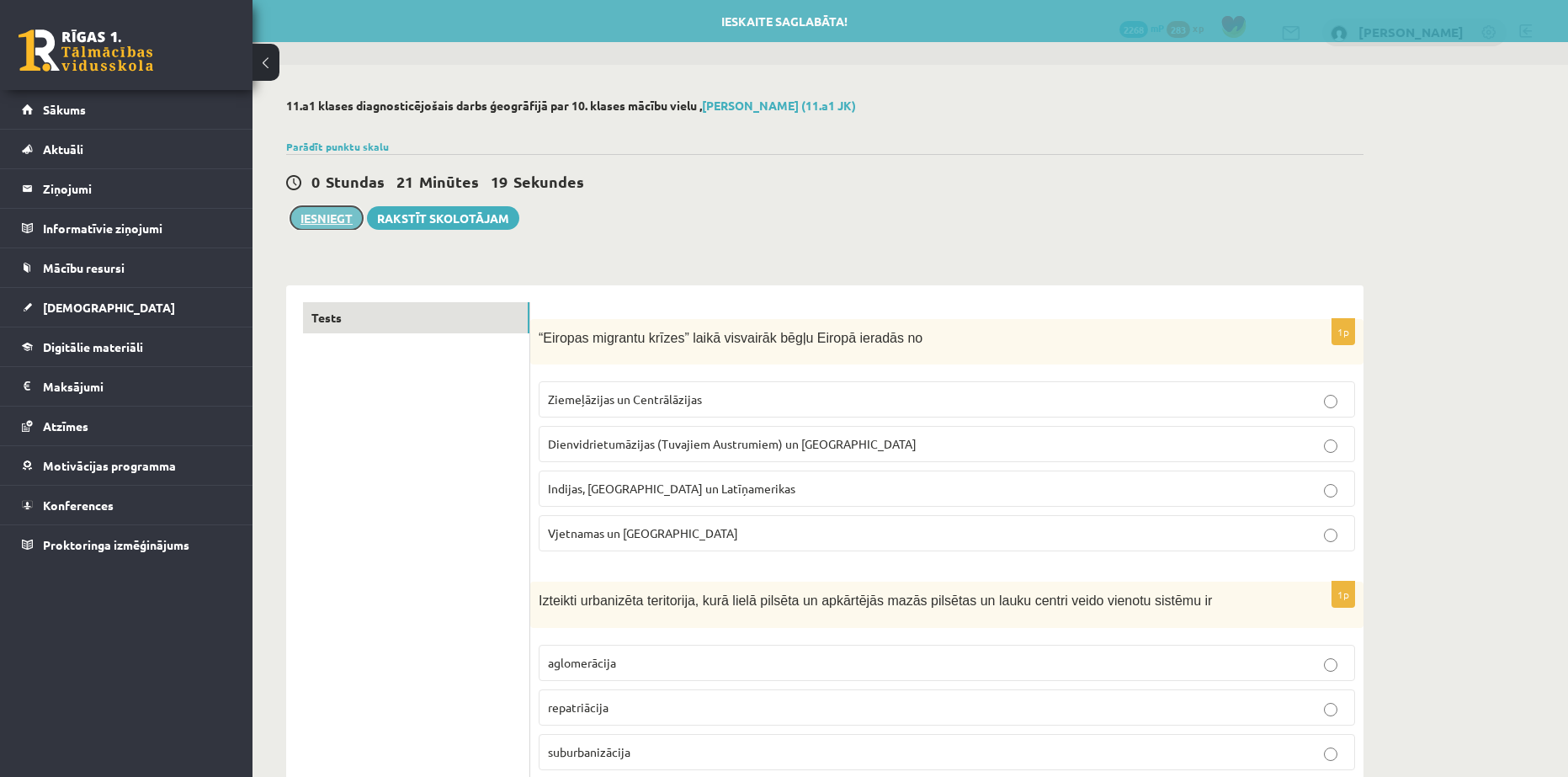
click at [321, 212] on button "Iesniegt" at bounding box center [326, 218] width 72 height 24
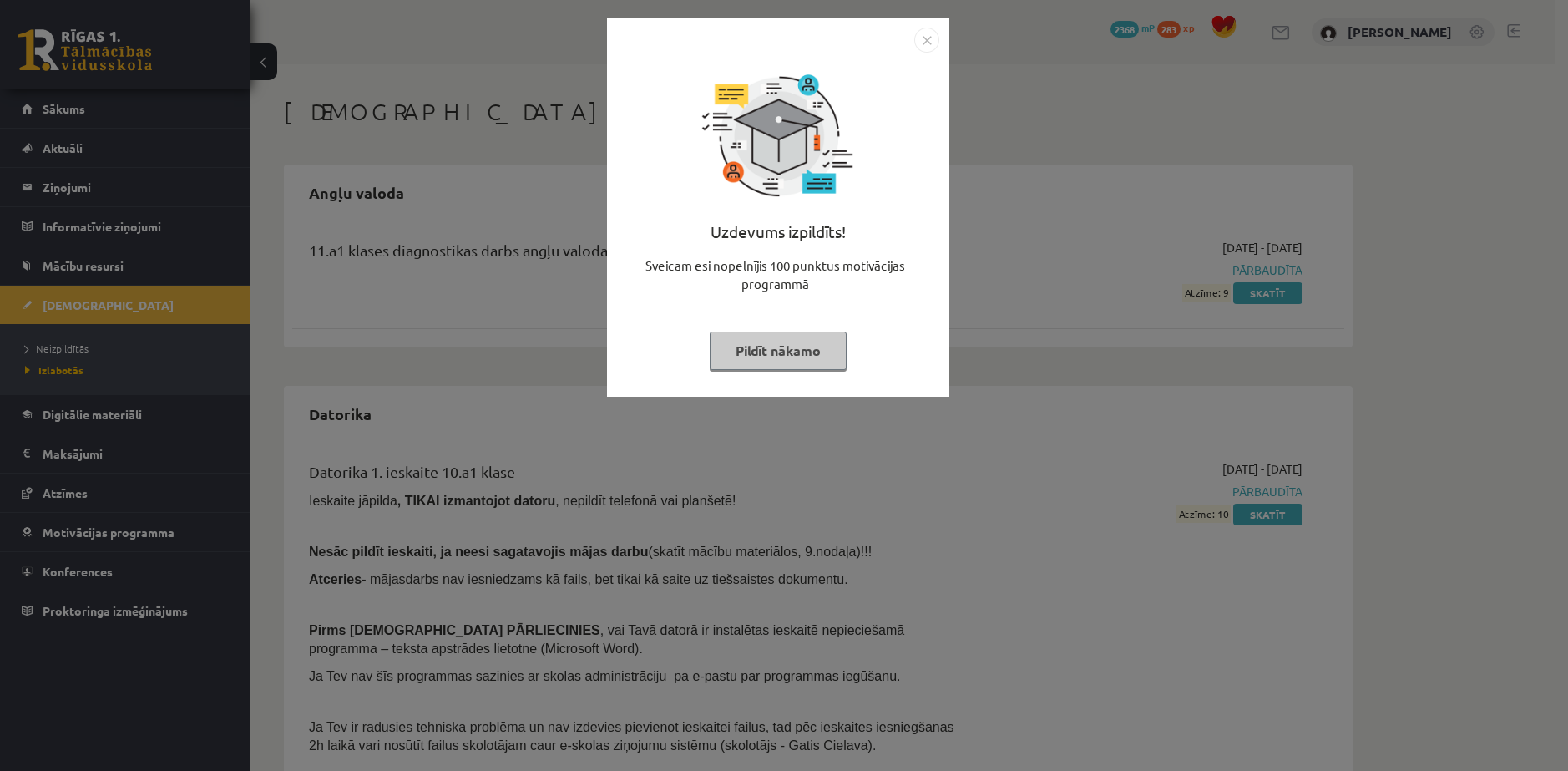
click at [772, 343] on button "Pildīt nākamo" at bounding box center [778, 350] width 137 height 38
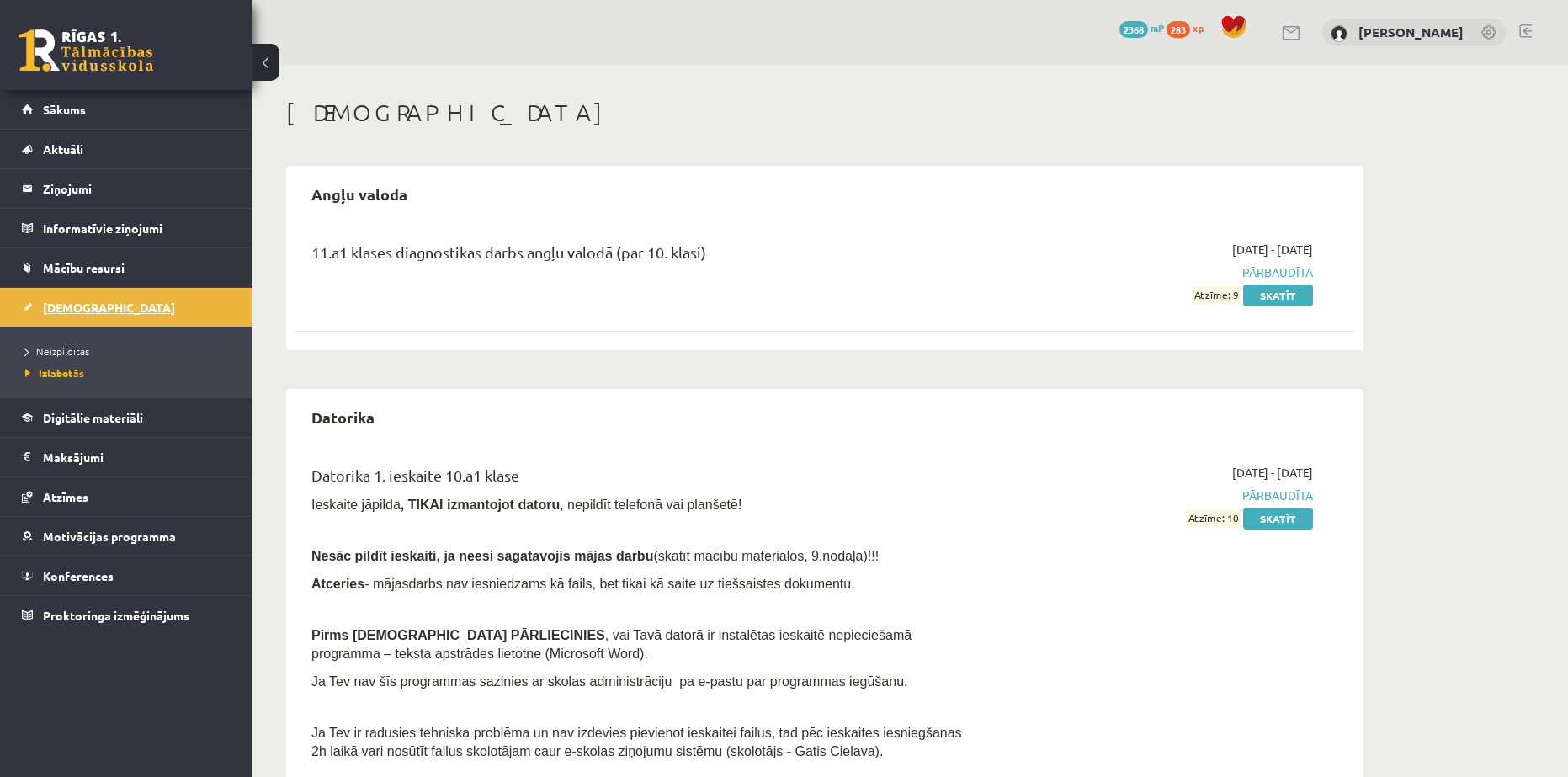
click at [68, 304] on span "[DEMOGRAPHIC_DATA]" at bounding box center [109, 308] width 132 height 15
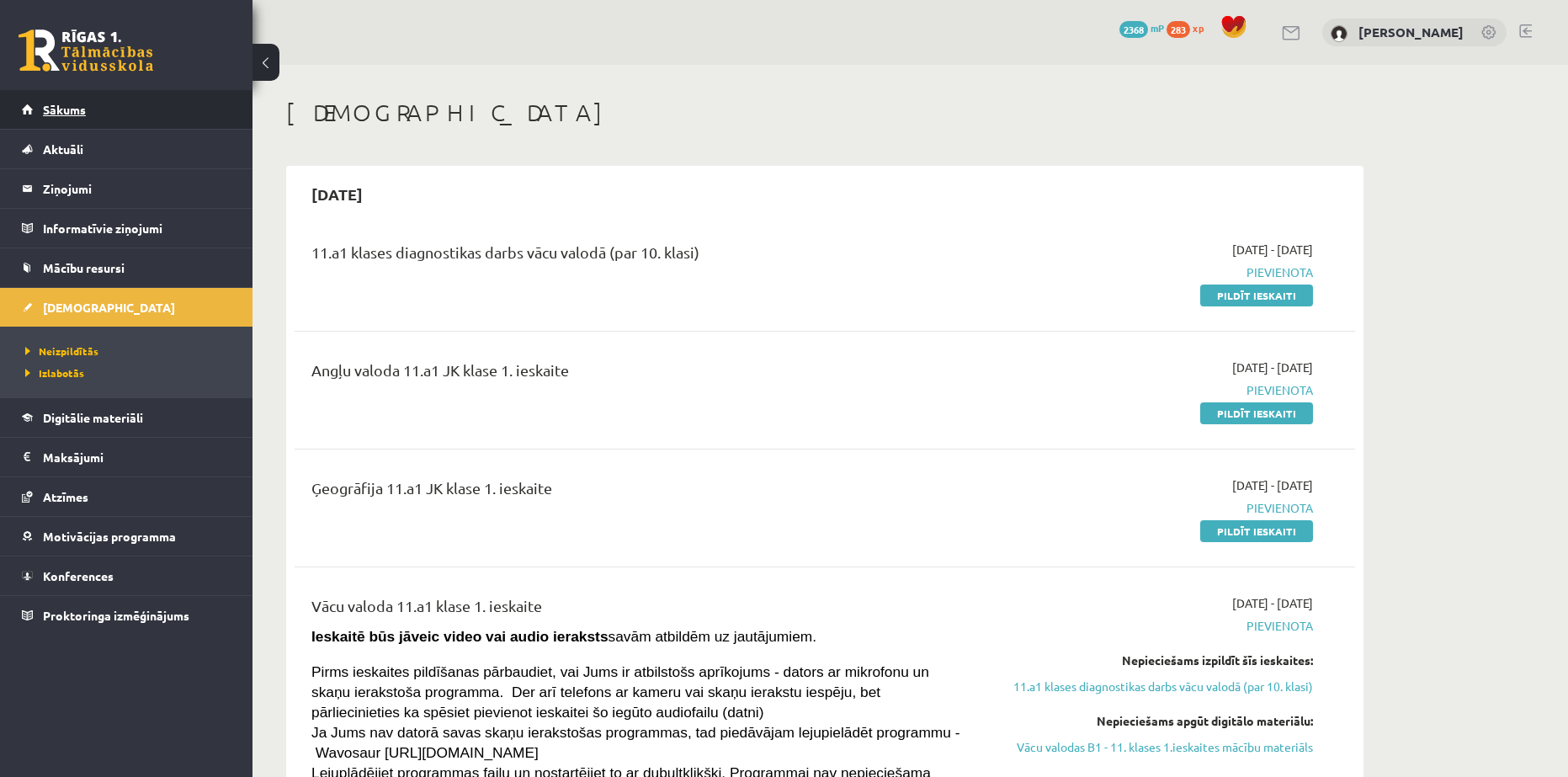
click at [51, 111] on span "Sākums" at bounding box center [64, 110] width 43 height 15
